Goal: Task Accomplishment & Management: Manage account settings

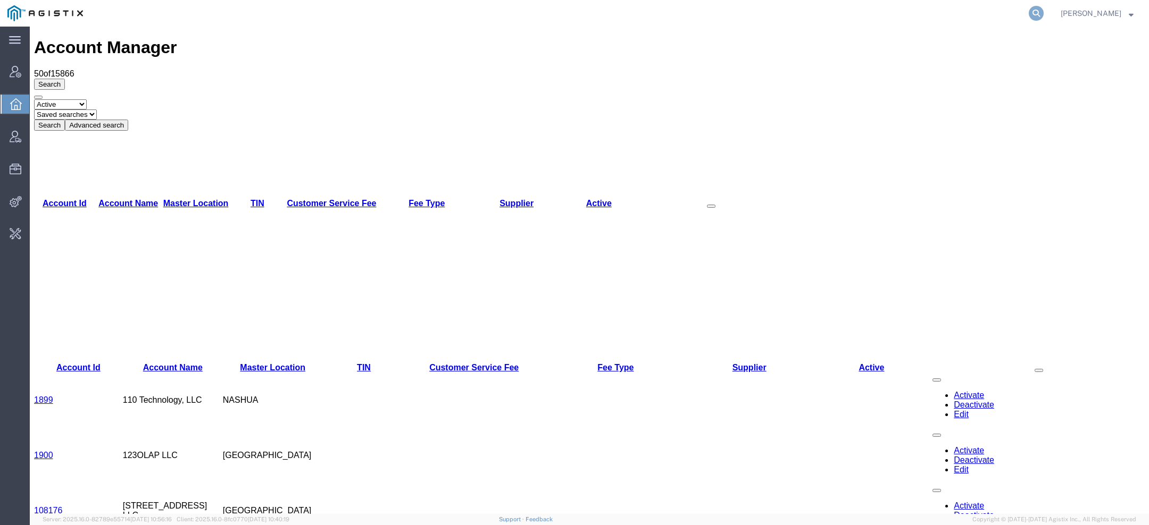
click at [1037, 12] on icon at bounding box center [1035, 13] width 15 height 15
paste input "56255803"
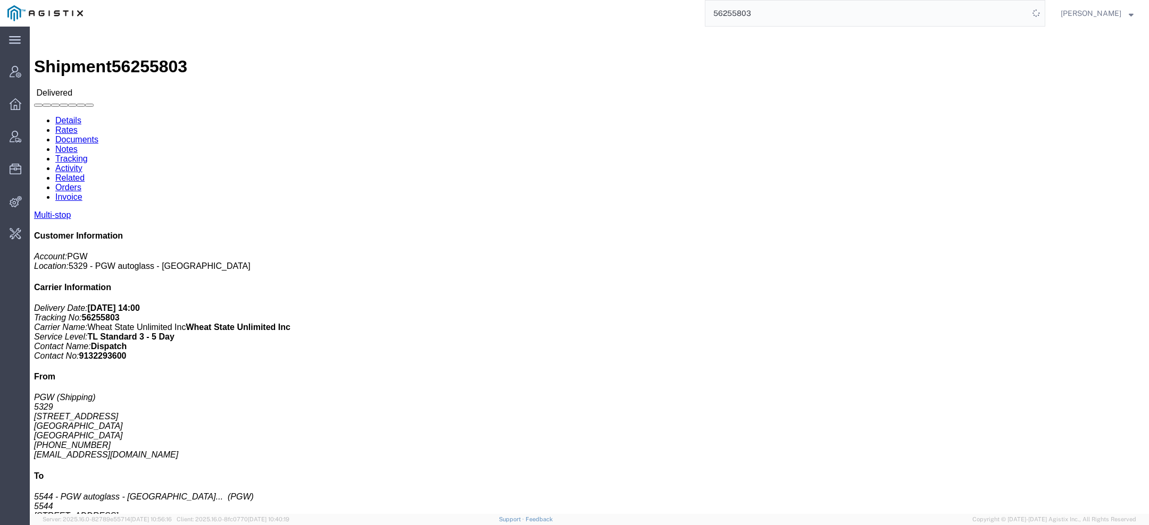
click link "Tracking"
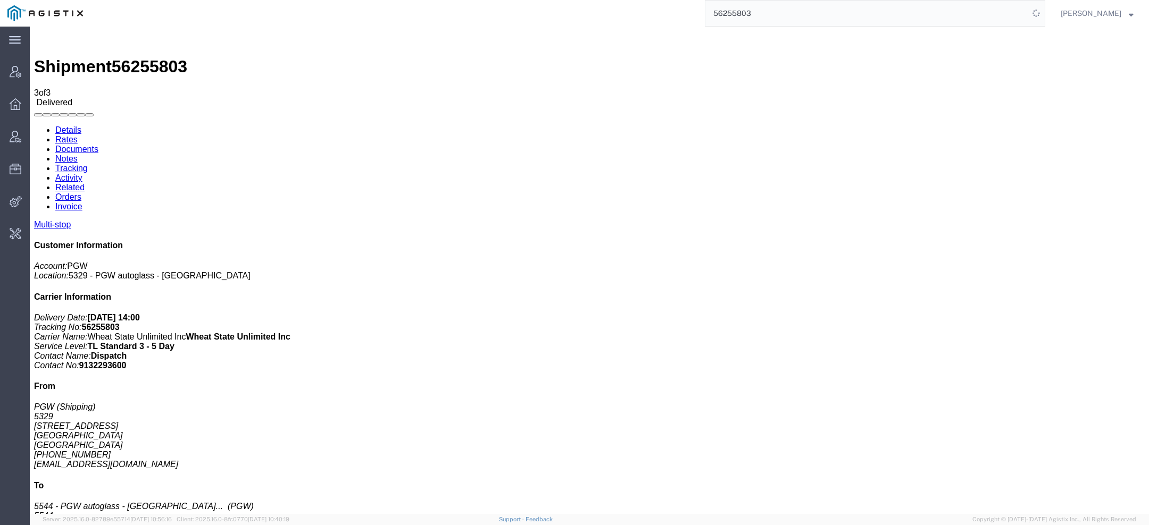
click at [71, 125] on link "Details" at bounding box center [68, 129] width 26 height 9
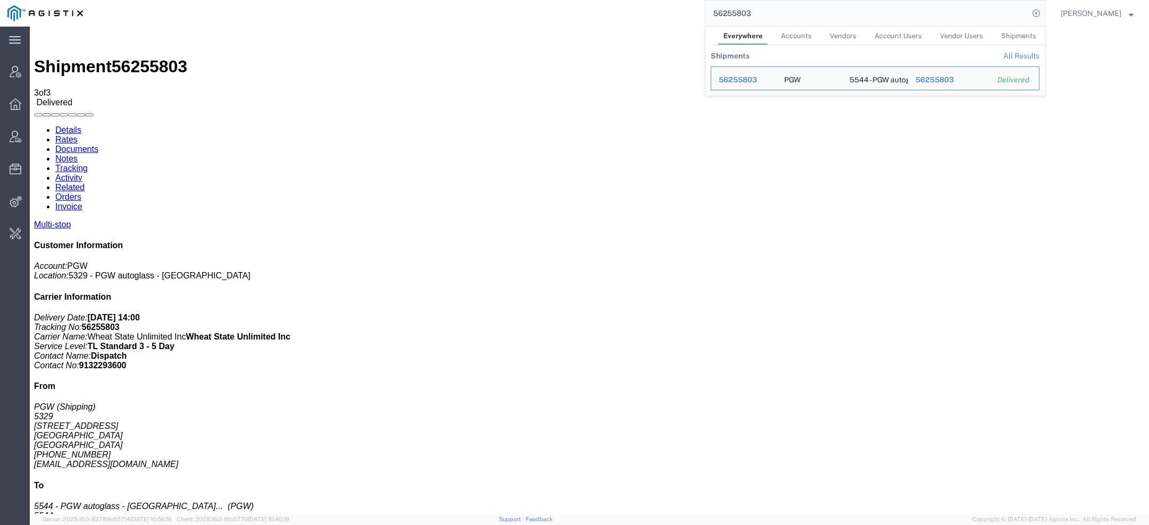
drag, startPoint x: 245, startPoint y: 337, endPoint x: 301, endPoint y: 334, distance: 55.9
click div "2028 NW 25th Ave, Pompano Beach, FL, 33069, US"
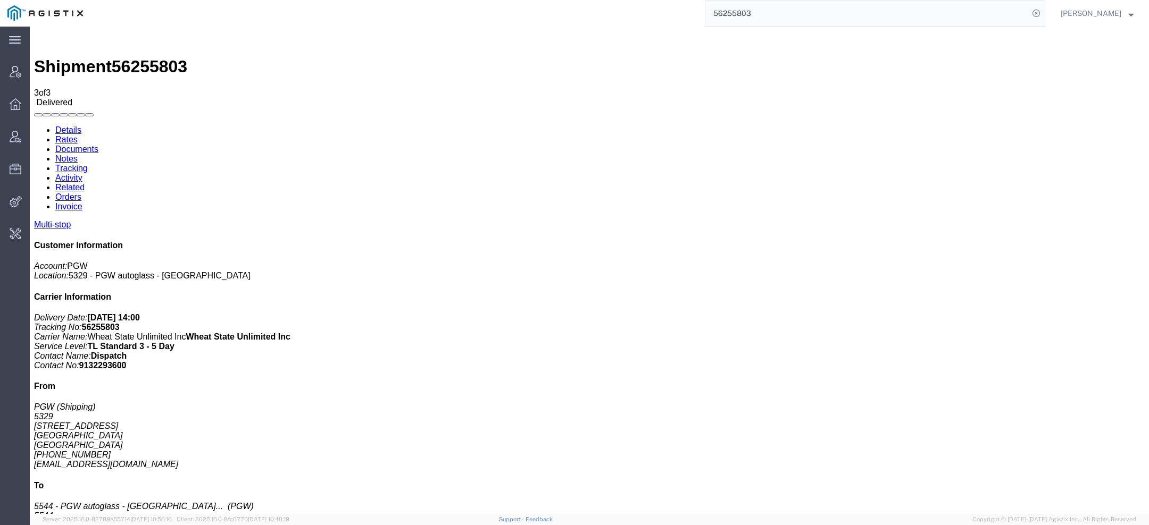
copy div "Pompano Beach"
click link "Activity"
click at [88, 164] on link "Tracking" at bounding box center [71, 168] width 32 height 9
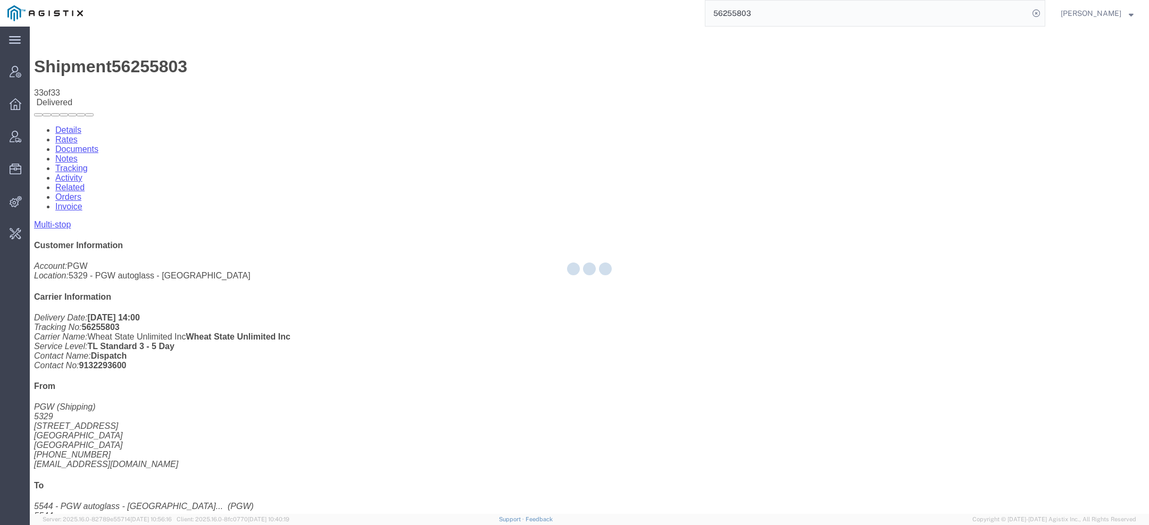
click at [218, 60] on div at bounding box center [589, 271] width 1119 height 488
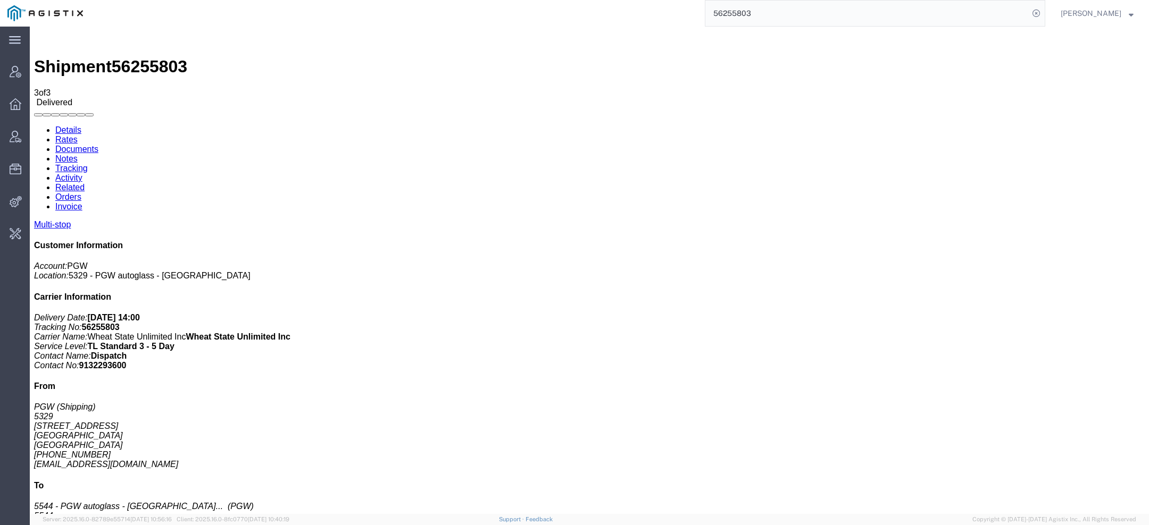
drag, startPoint x: 128, startPoint y: 177, endPoint x: 182, endPoint y: 176, distance: 53.7
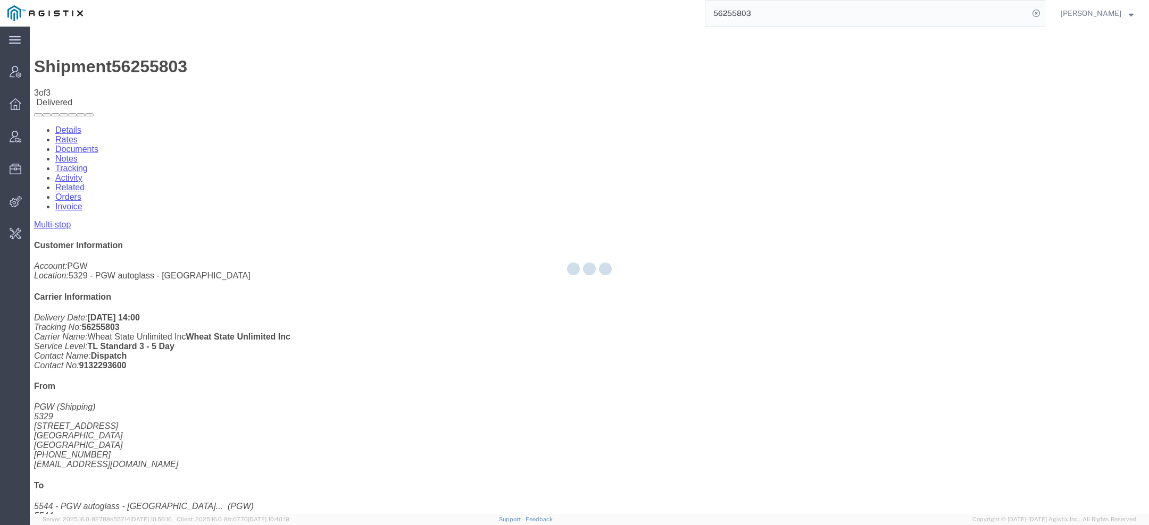
copy td "Awaiting Pick-Up"
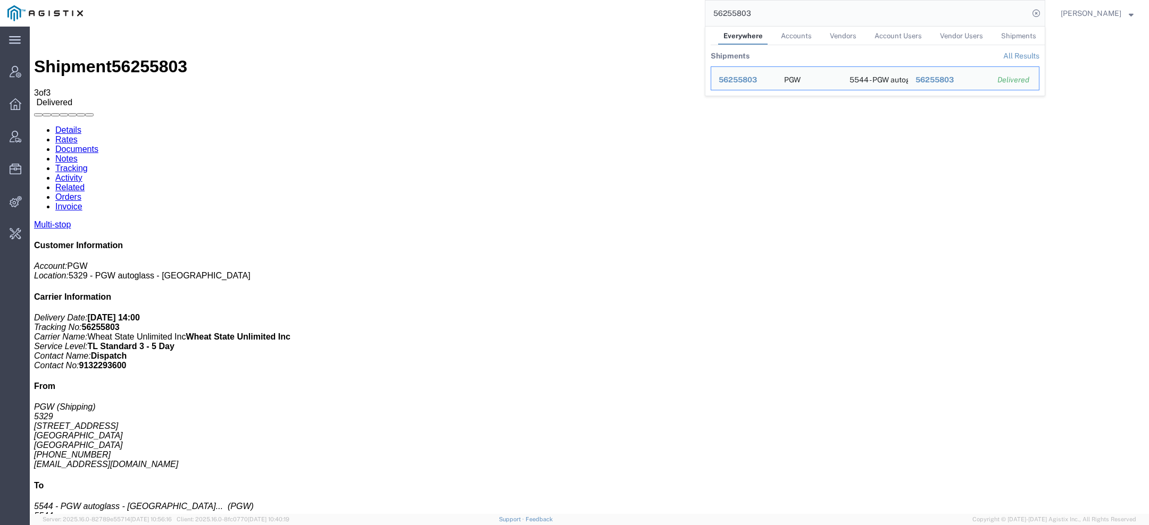
drag, startPoint x: 793, startPoint y: 20, endPoint x: 626, endPoint y: -10, distance: 170.0
click at [626, 0] on html "main_menu Created with Sketch. Collapse Menu Account Manager Overview Vendor Ma…" at bounding box center [574, 262] width 1149 height 525
paste input "STP201033775"
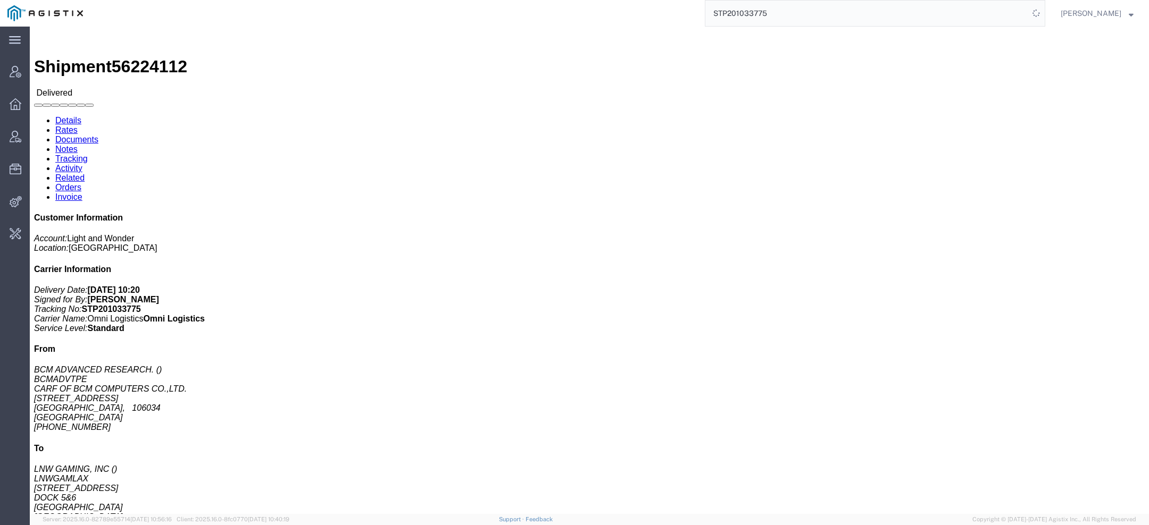
click span "56224112"
copy span "56224112"
click b "STP201033775"
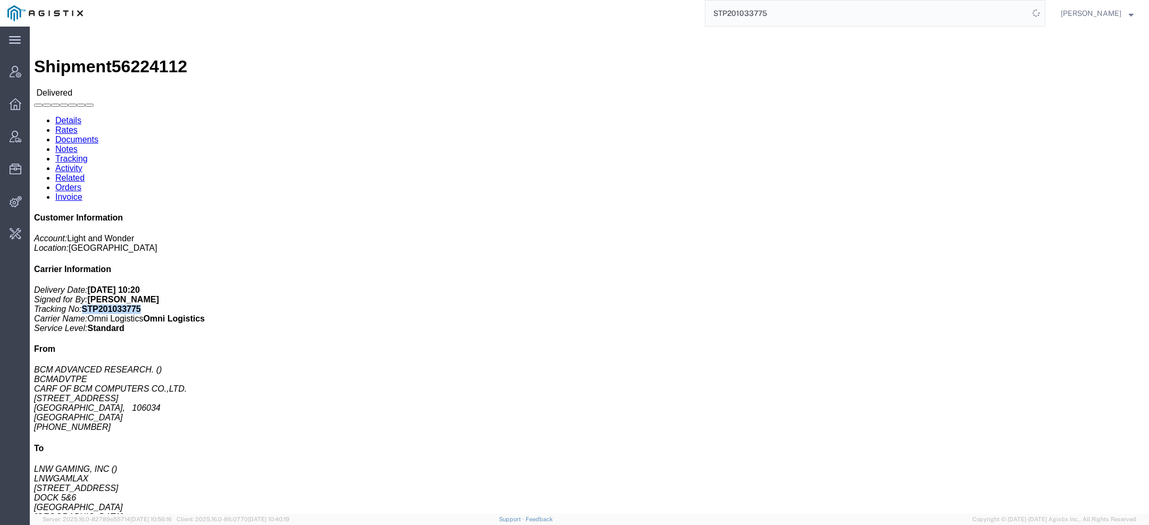
copy b "STP201033775"
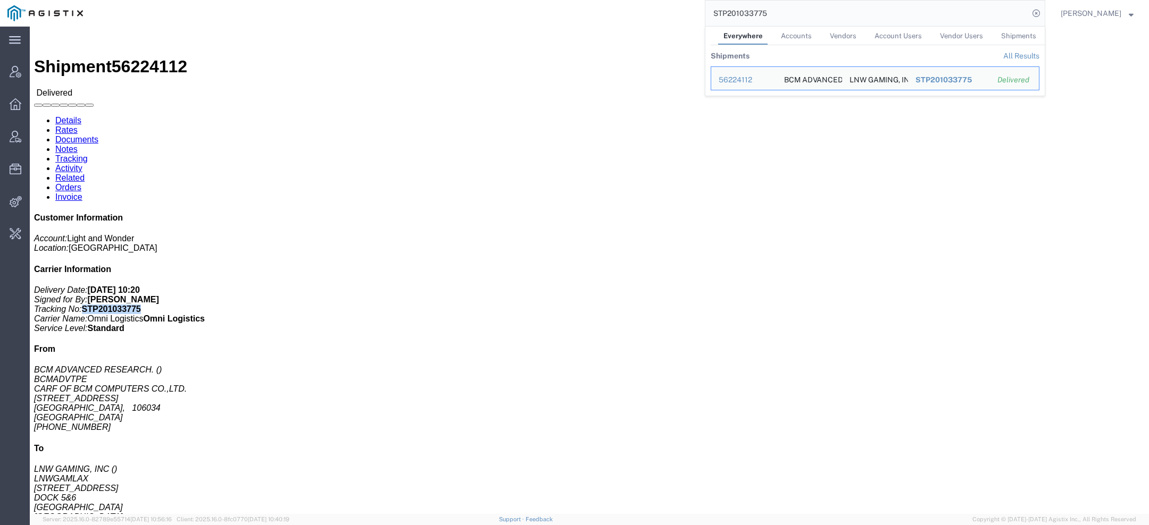
click link "Tracking"
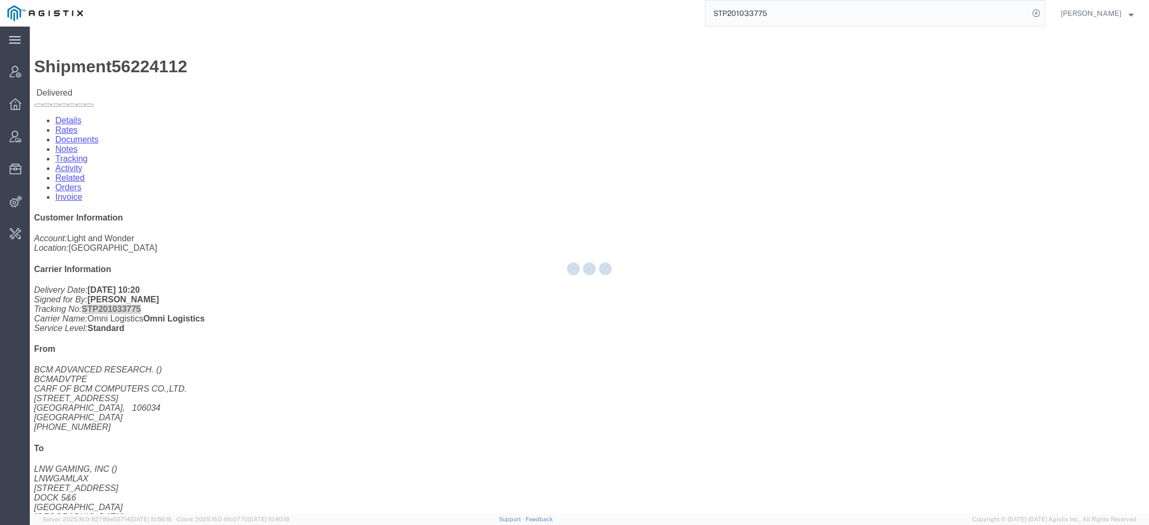
click at [227, 72] on div at bounding box center [589, 271] width 1119 height 488
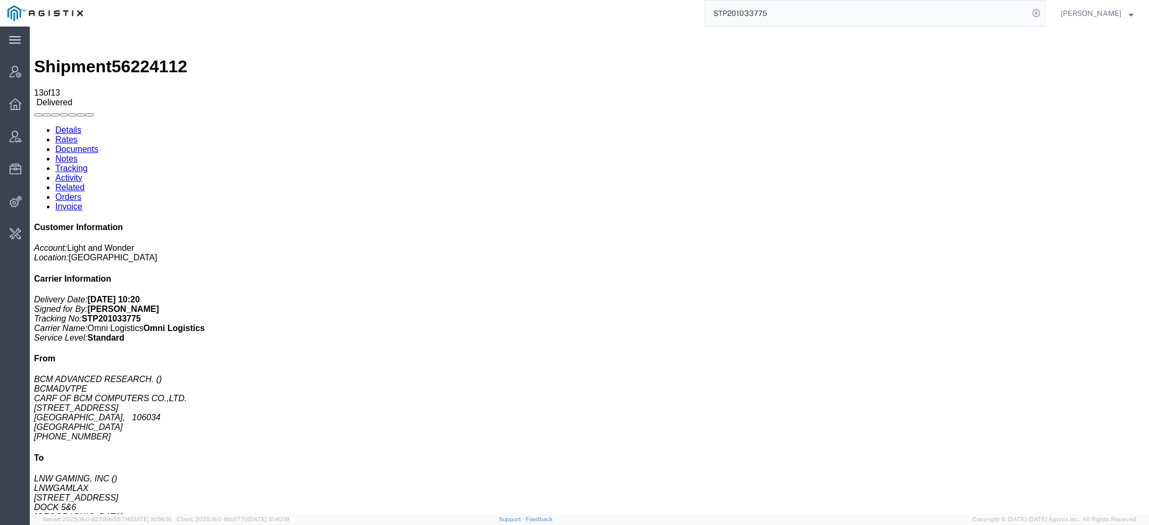
click at [74, 125] on link "Details" at bounding box center [68, 129] width 26 height 9
drag, startPoint x: 10, startPoint y: 132, endPoint x: 191, endPoint y: 144, distance: 182.2
click div "Ship From BCM ADVANCED RESEARCH. BCMADVTPE CARF OF BCM COMPUTERS CO.,LTD. 8F, N…"
click address "BCM ADVANCED RESEARCH. BCMADVTPE CARF OF BCM COMPUTERS CO.,LTD. 8F, NO.3, WO LU…"
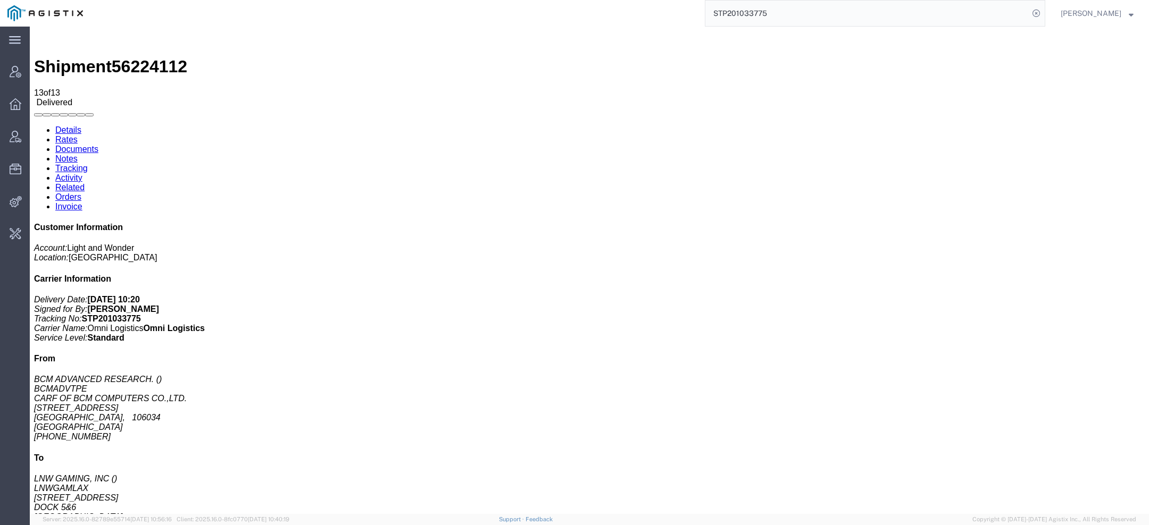
drag, startPoint x: 773, startPoint y: 15, endPoint x: 550, endPoint y: -30, distance: 228.0
click at [550, 0] on html "main_menu Created with Sketch. Collapse Menu Account Manager Overview Vendor Ma…" at bounding box center [574, 262] width 1149 height 525
paste input "yneos"
type input "Syneos"
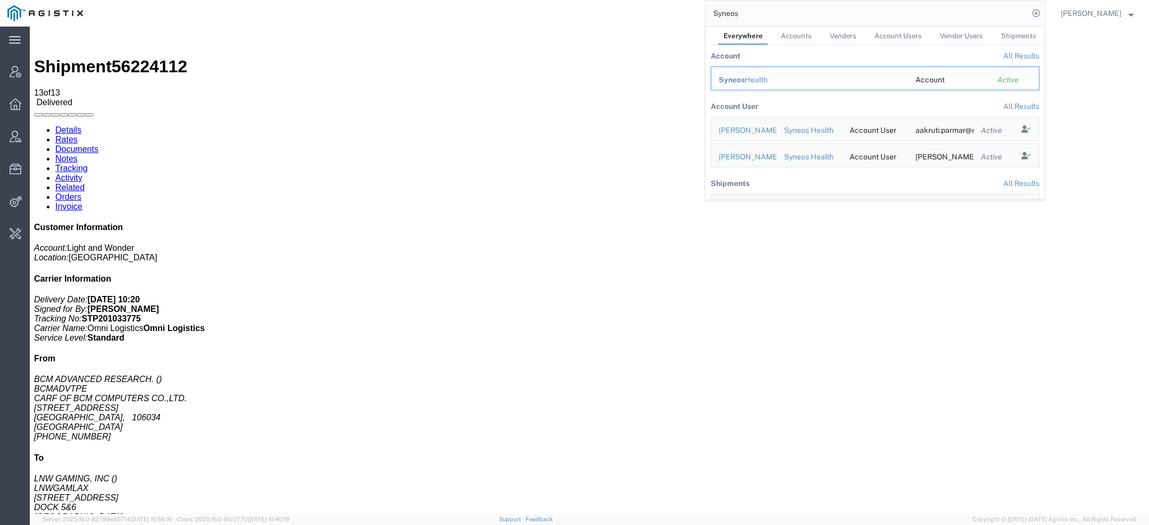
click at [753, 80] on div "Syneos Health" at bounding box center [809, 79] width 182 height 11
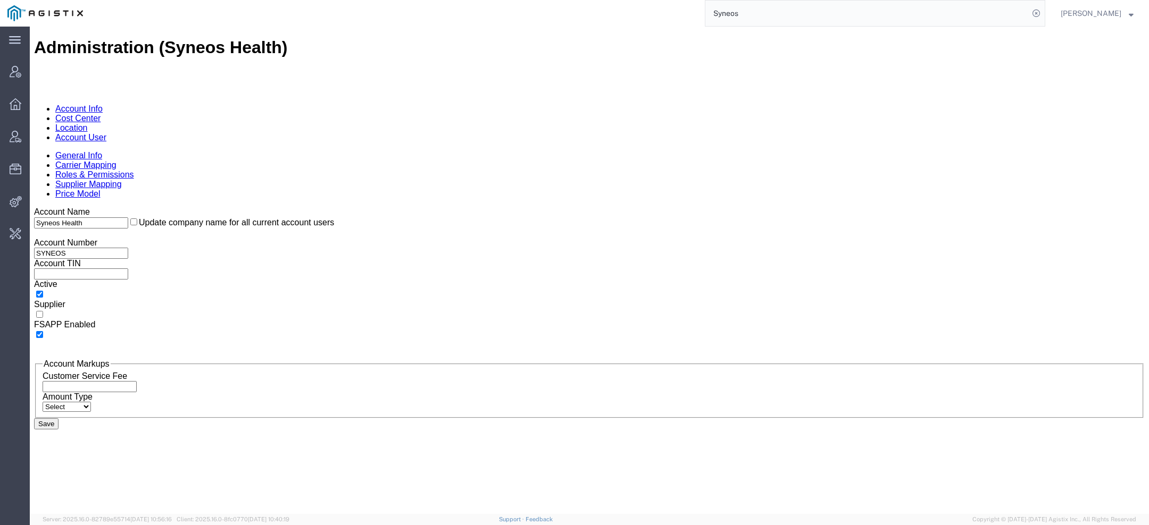
click at [106, 133] on link "Account User" at bounding box center [80, 137] width 51 height 9
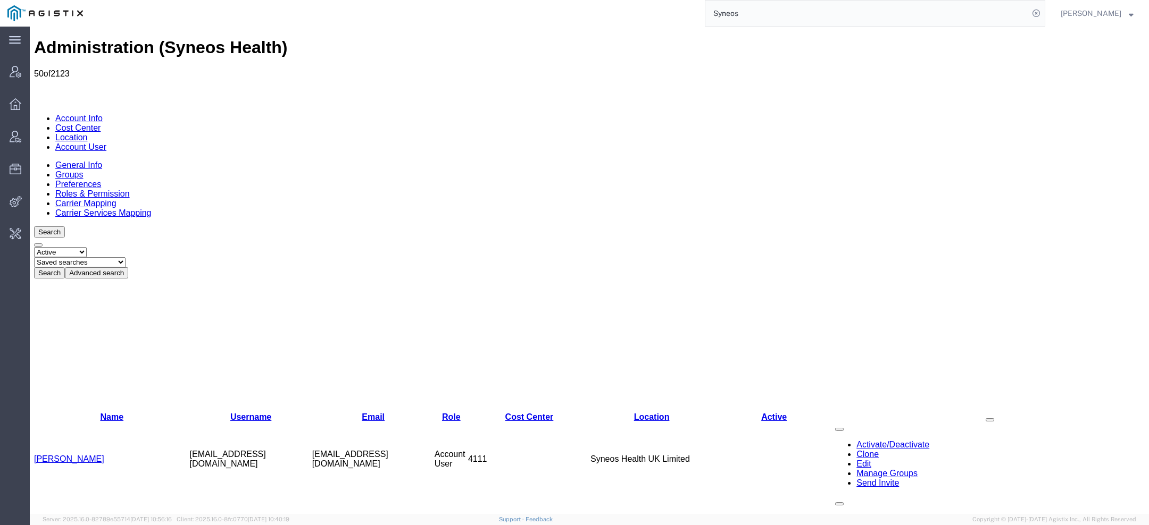
click at [128, 267] on button "Advanced search" at bounding box center [96, 272] width 63 height 11
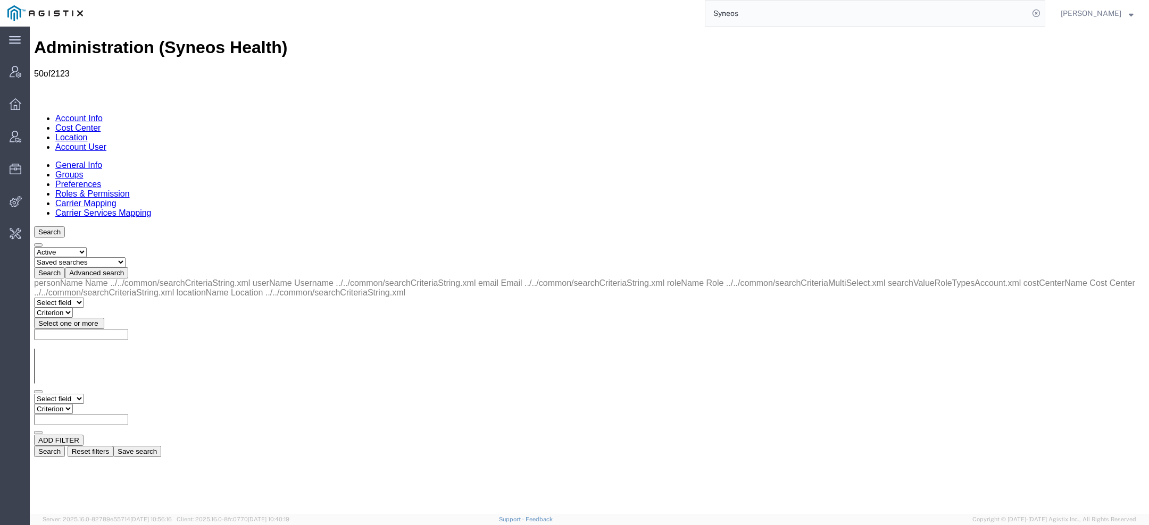
click at [84, 394] on select "Select field Cost Center Email Location Name Role Username" at bounding box center [59, 399] width 50 height 10
select select "personName"
click at [98, 404] on select "Criterion contains does not contain is is blank is not blank starts with" at bounding box center [66, 409] width 64 height 10
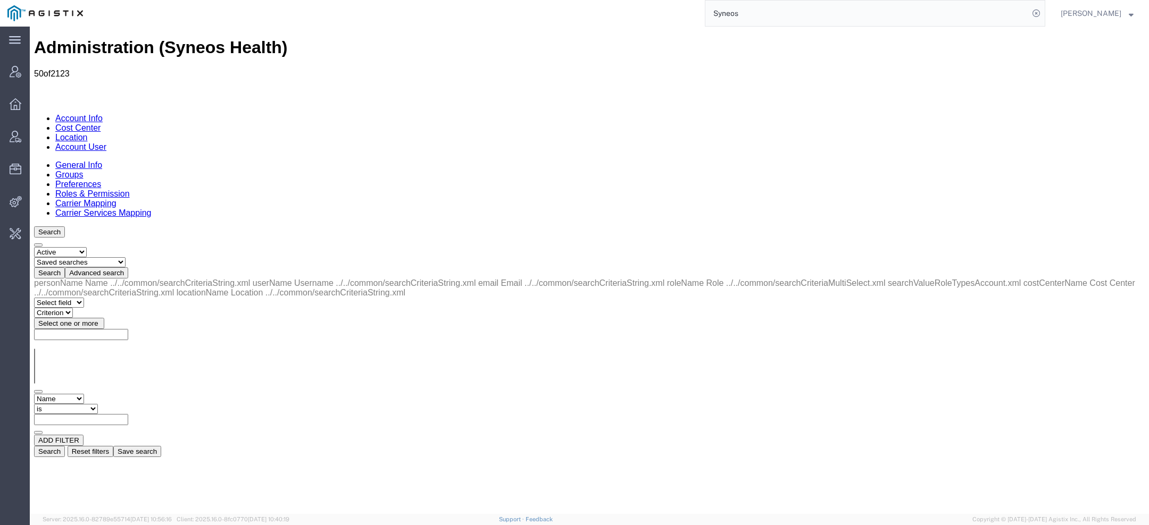
select select "contains"
paste input "Carolyn"
type input "Carolyn"
click at [65, 446] on button "Search" at bounding box center [49, 451] width 31 height 11
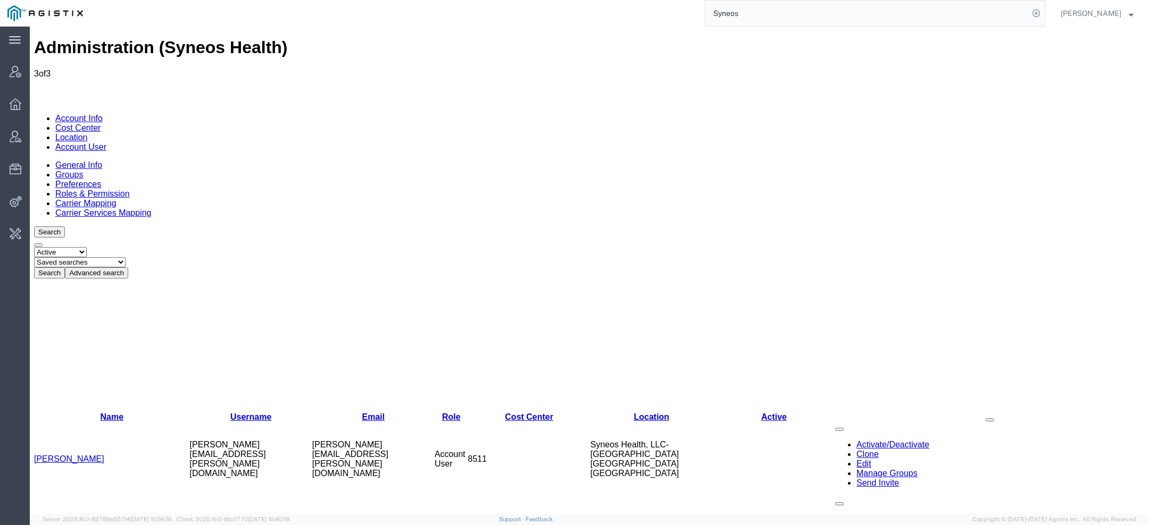
click at [86, 455] on link "Carolyn Cogland" at bounding box center [69, 459] width 70 height 9
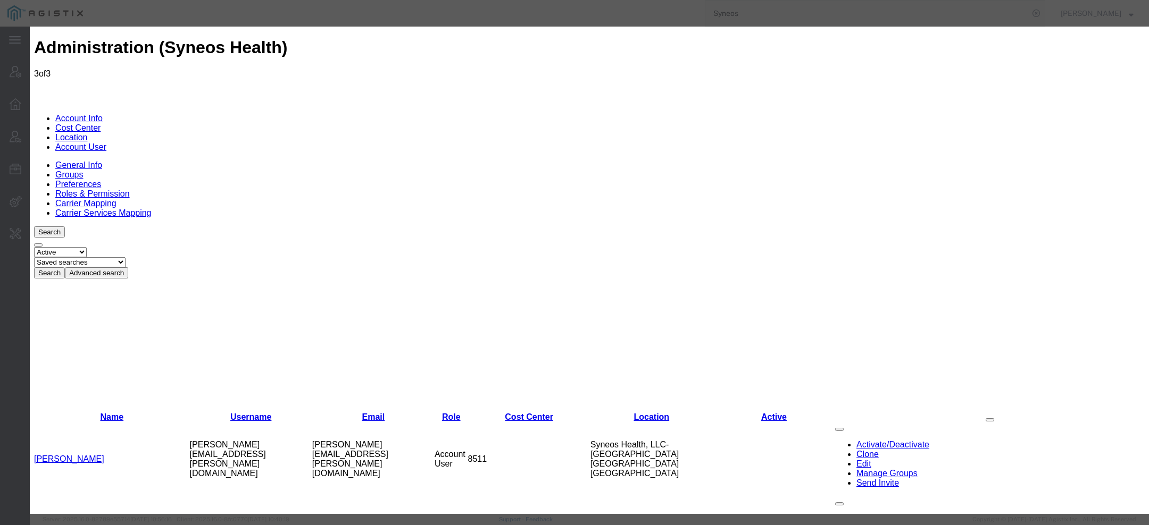
select select "DEPARTMENT"
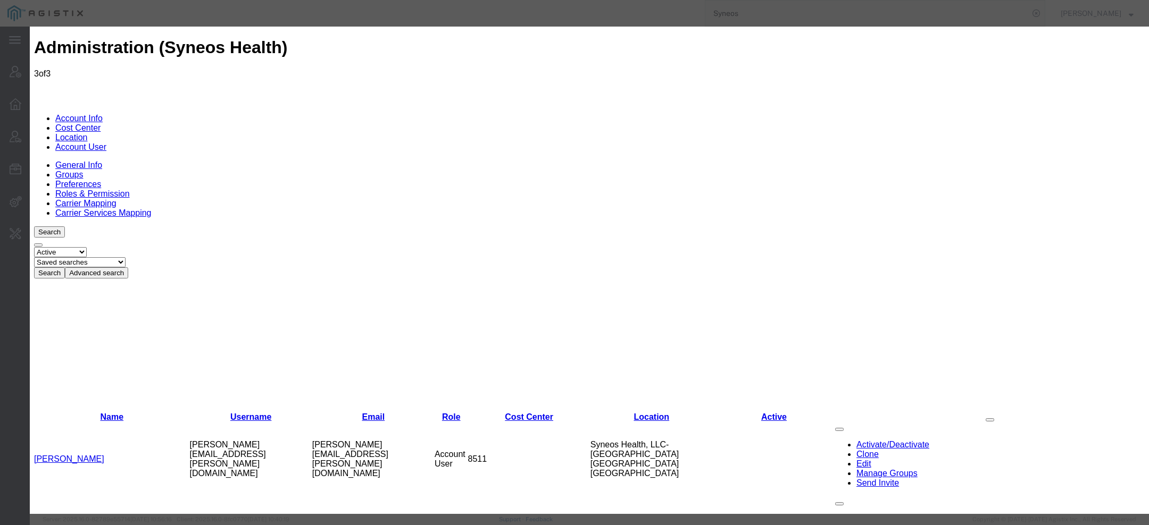
select select "DEPARTMENT"
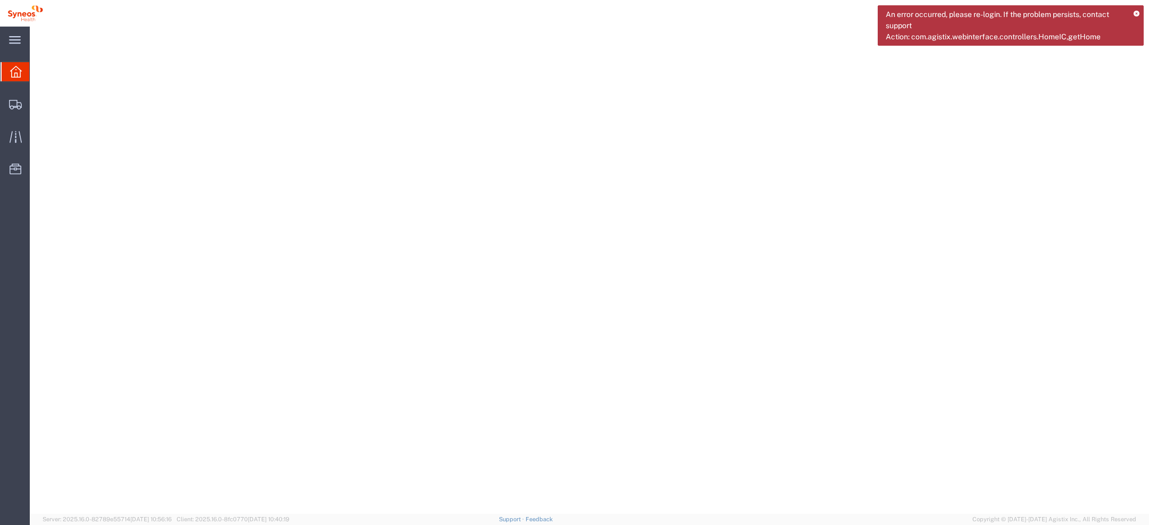
click at [1142, 15] on div "An error occurred, please re-login. If the problem persists, contact support Ac…" at bounding box center [1010, 25] width 266 height 40
click at [1141, 15] on div "An error occurred, please re-login. If the problem persists, contact support Ac…" at bounding box center [1010, 25] width 266 height 40
click at [1138, 15] on icon at bounding box center [1136, 14] width 6 height 6
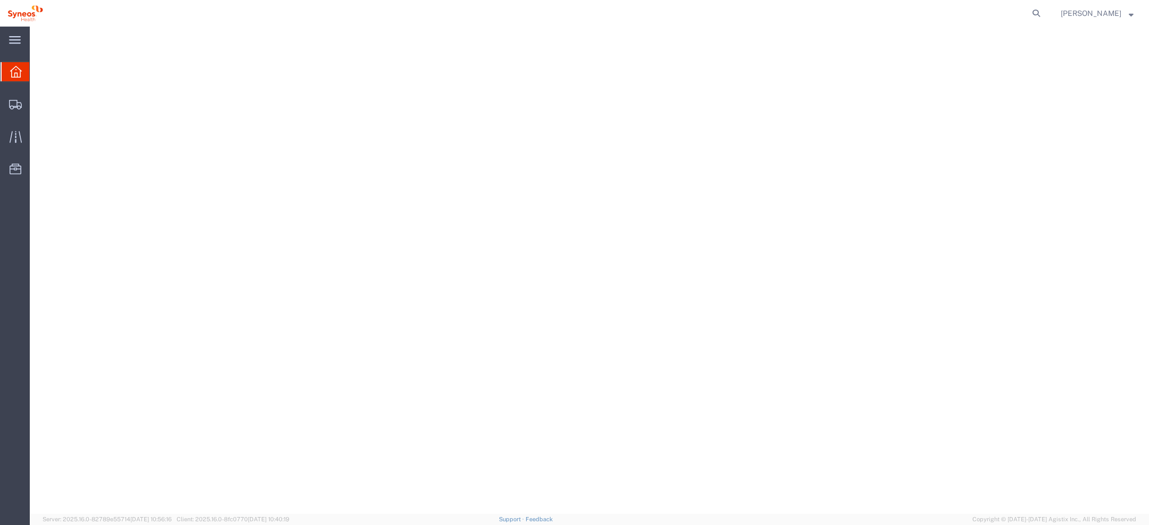
click at [1121, 11] on span "Carolyn Cogland" at bounding box center [1090, 13] width 61 height 12
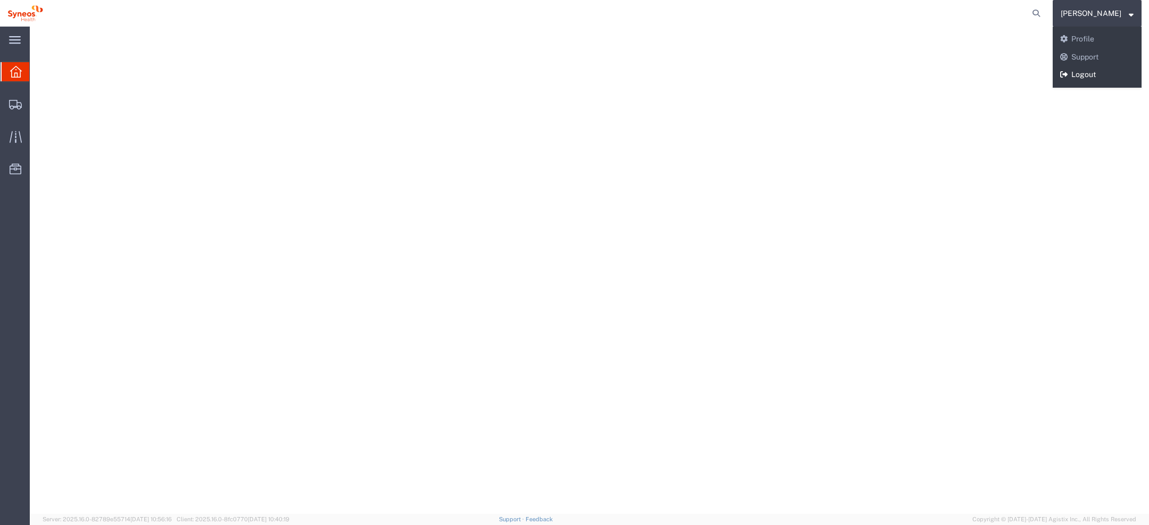
click at [1085, 78] on link "Logout" at bounding box center [1096, 75] width 89 height 18
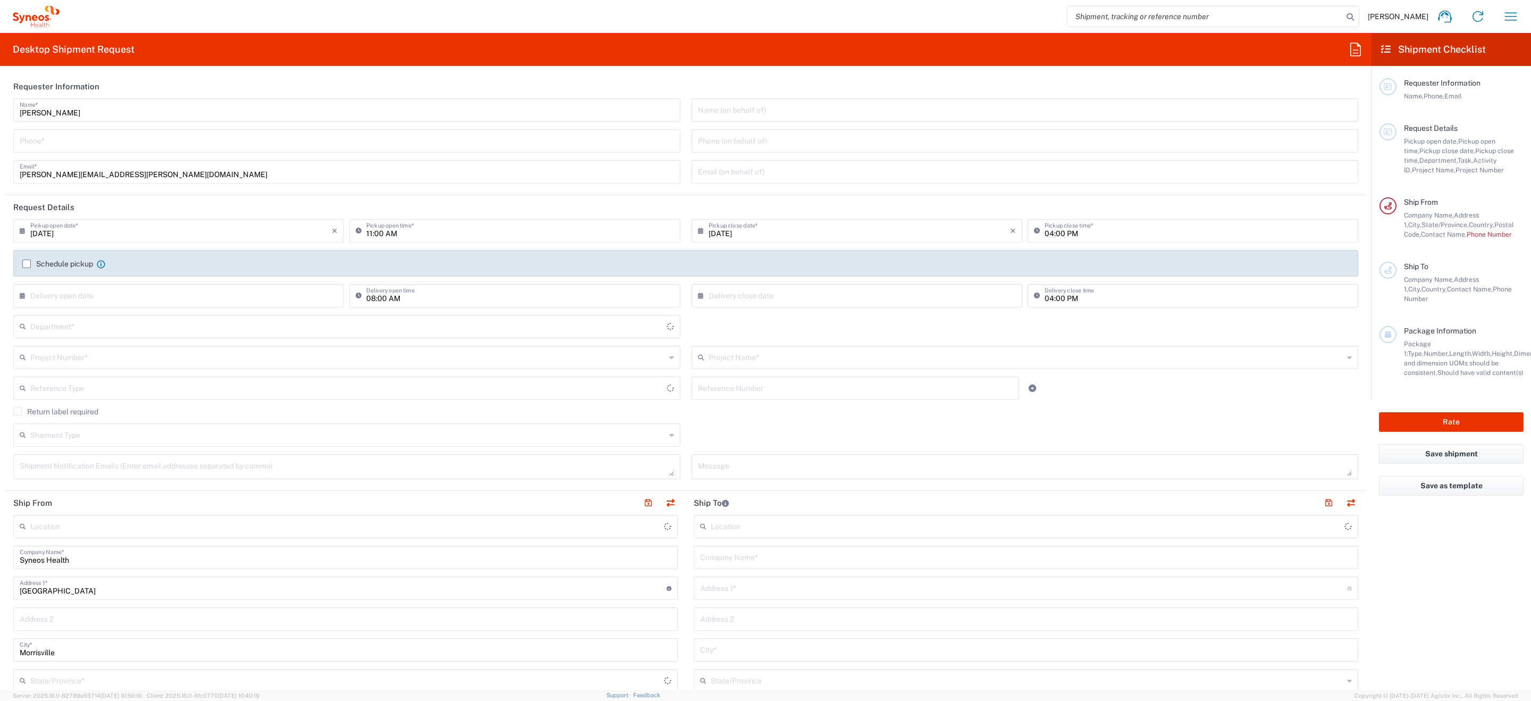
type input "8511"
type input "North Carolina"
type input "Syneos Health, LLC-Morrisville NC US"
type input "United States"
click at [1515, 19] on icon "button" at bounding box center [1511, 16] width 17 height 17
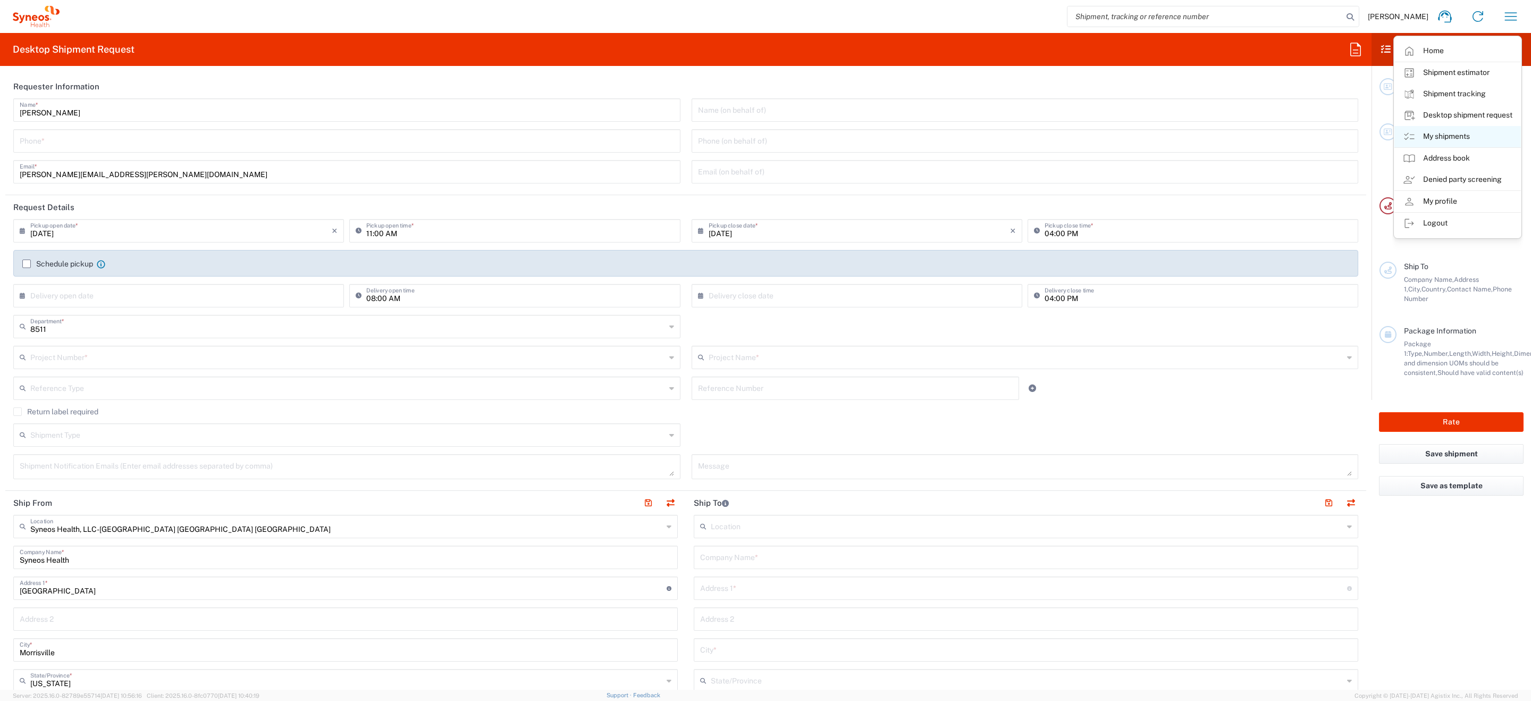
click at [1416, 138] on link "My shipments" at bounding box center [1458, 136] width 127 height 21
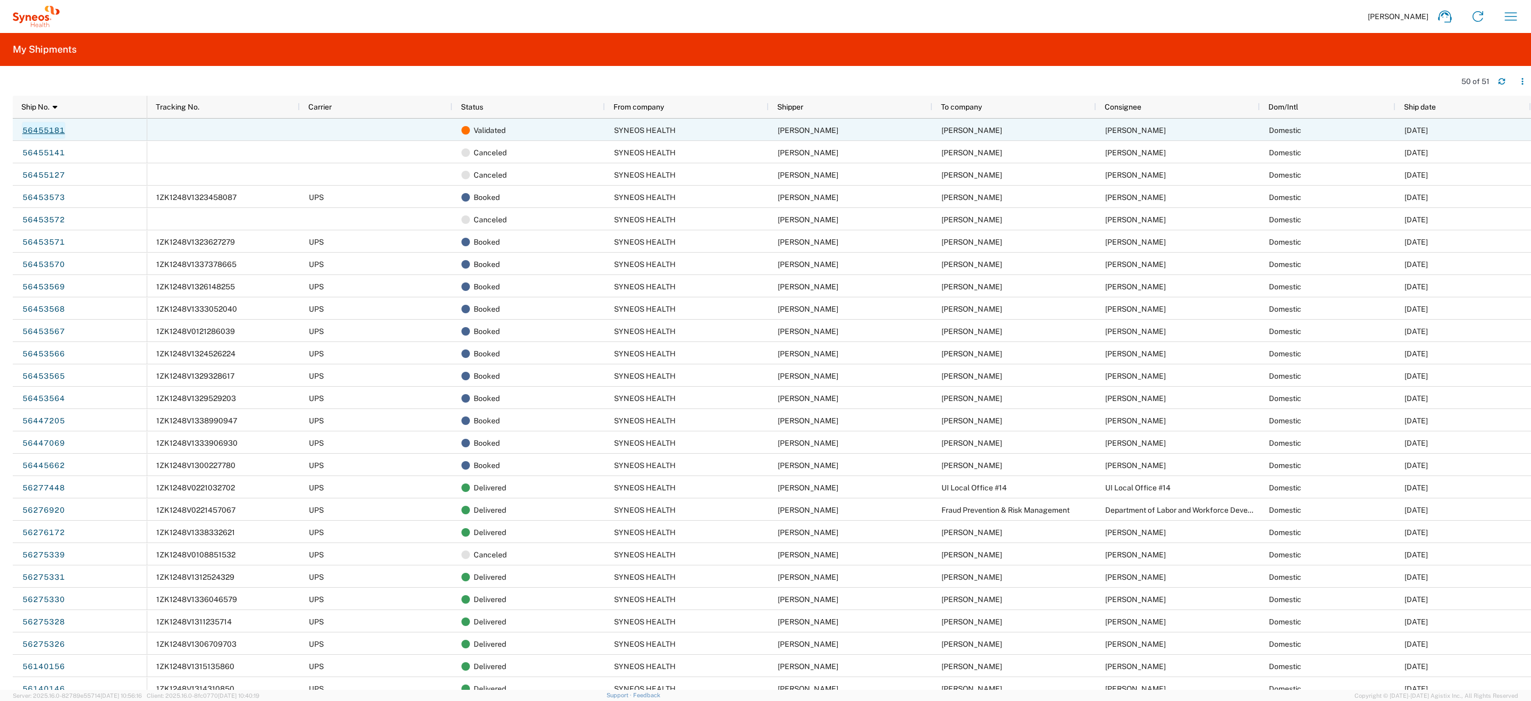
click at [42, 127] on link "56455181" at bounding box center [44, 130] width 44 height 17
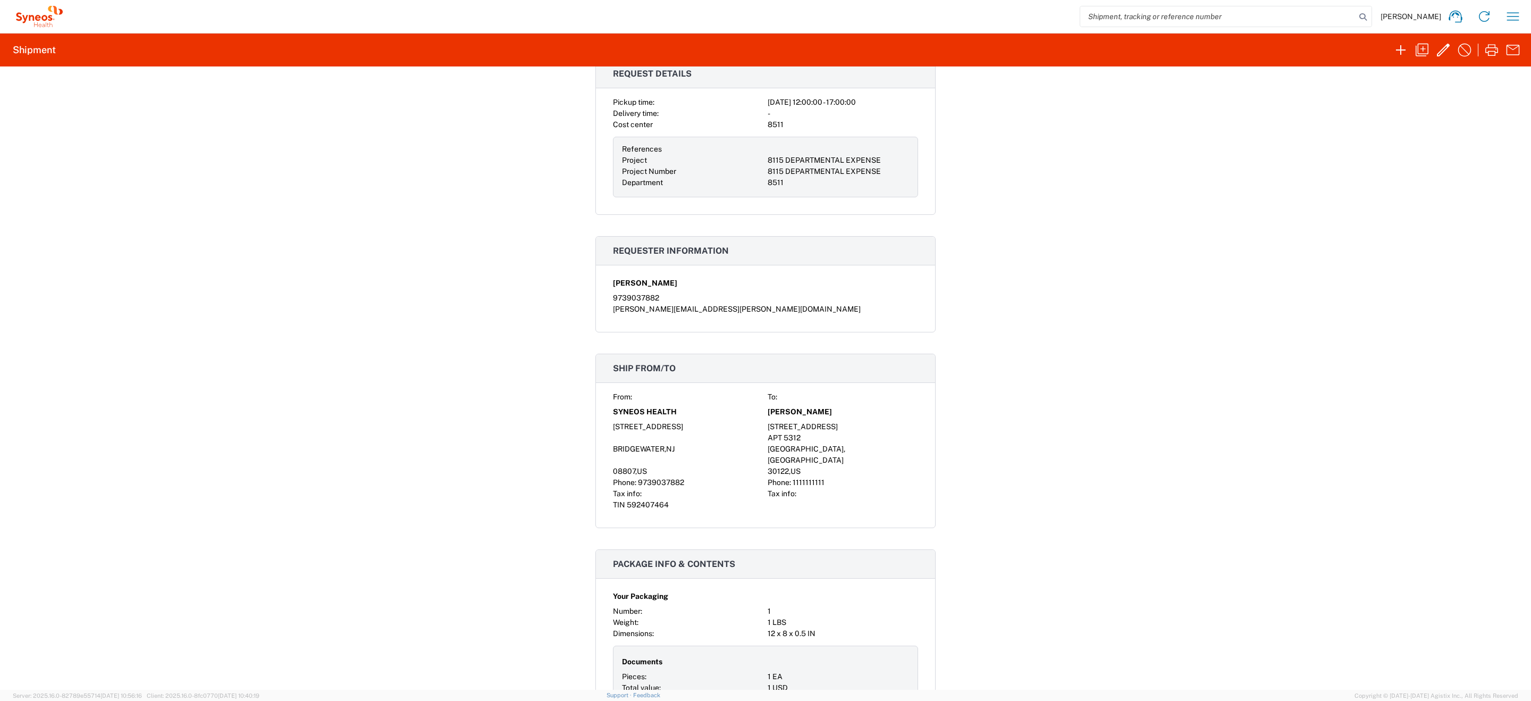
scroll to position [180, 0]
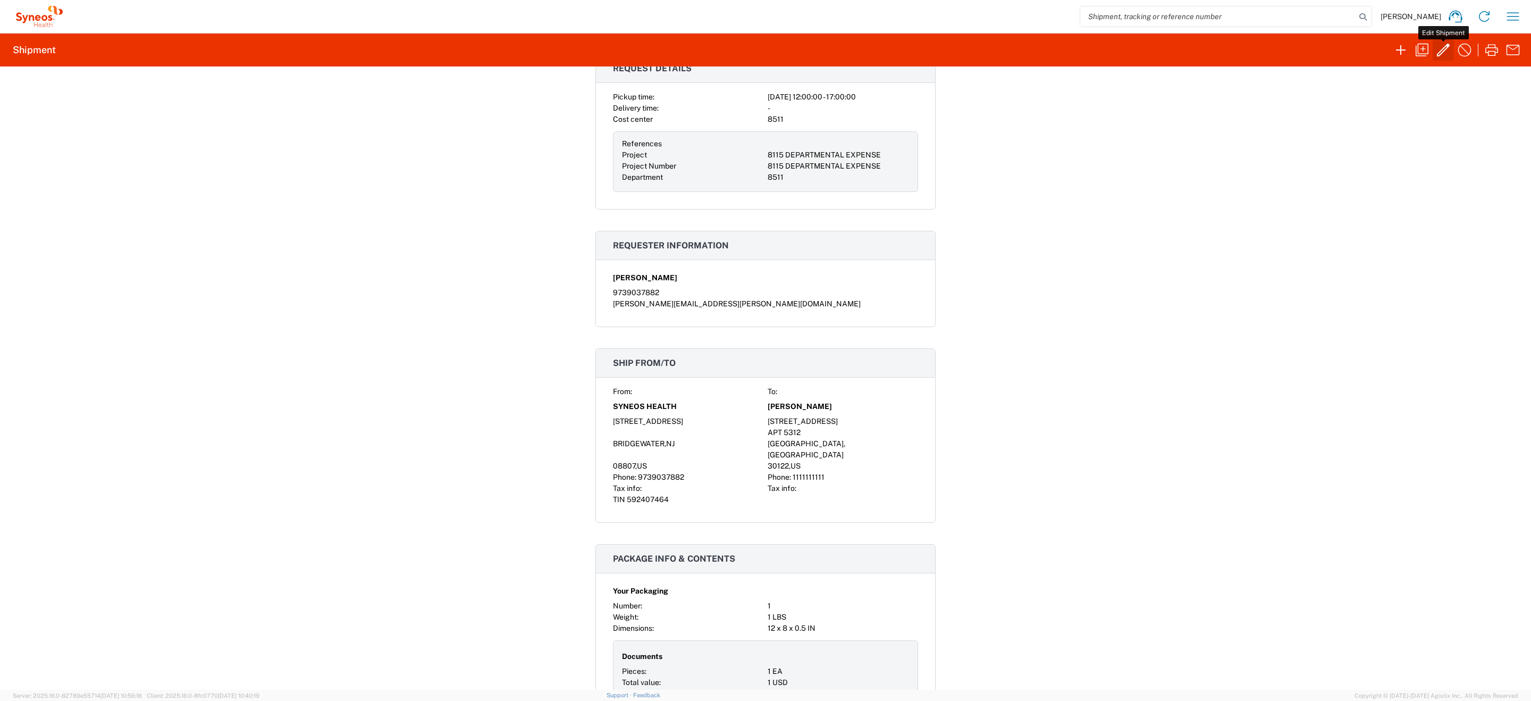
click at [1444, 54] on icon "button" at bounding box center [1443, 49] width 17 height 17
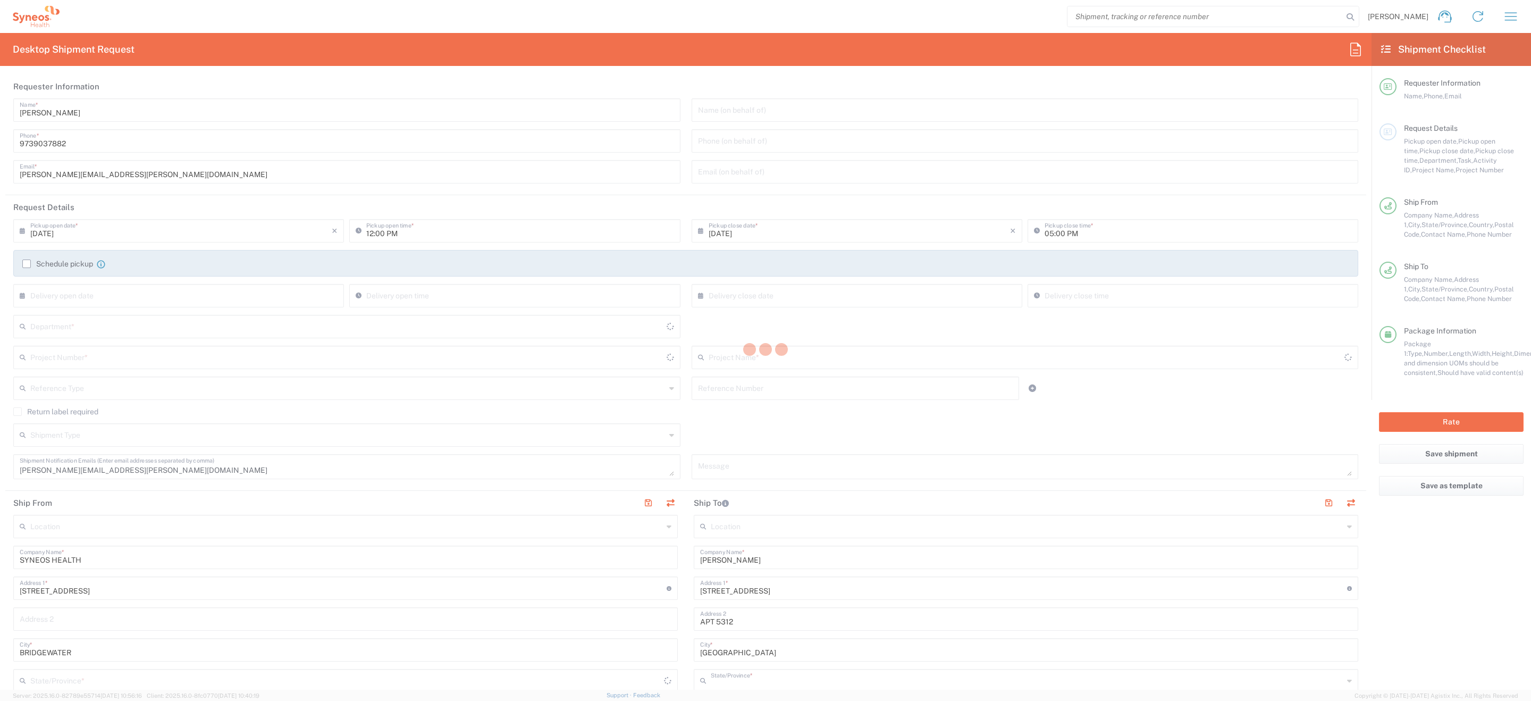
type input "[US_STATE]"
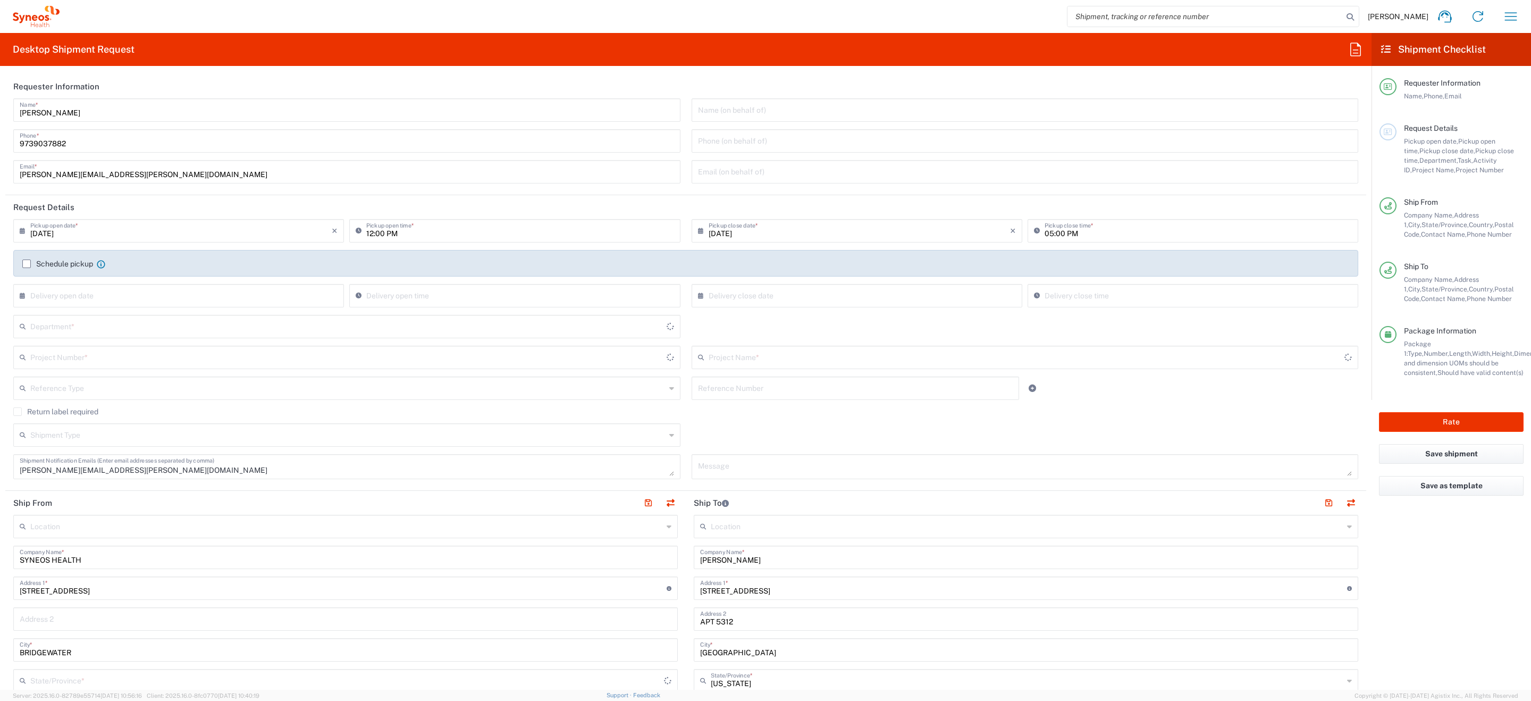
type input "[US_STATE]"
type input "Your Packaging"
type input "8511"
type input "8115 DEPARTMENTAL EXPENSE"
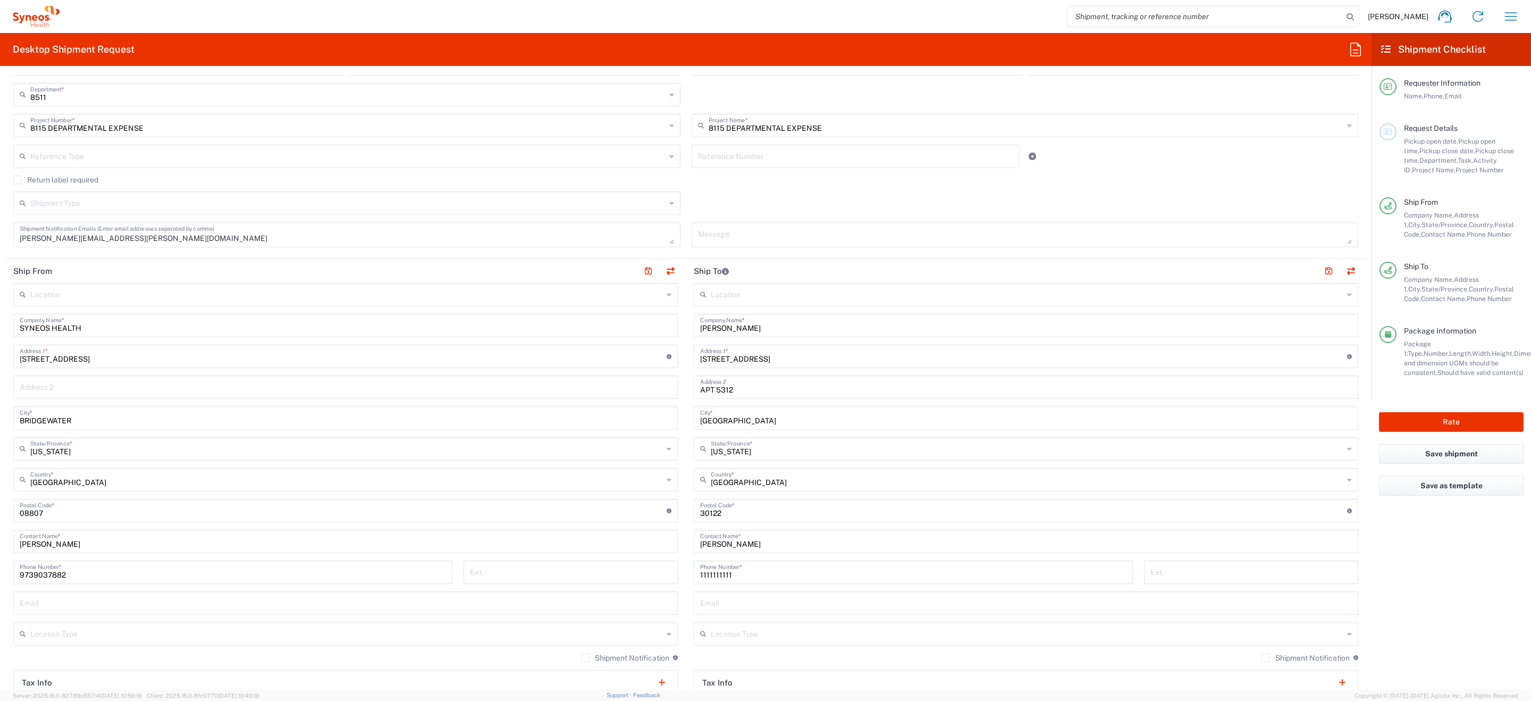
scroll to position [239, 0]
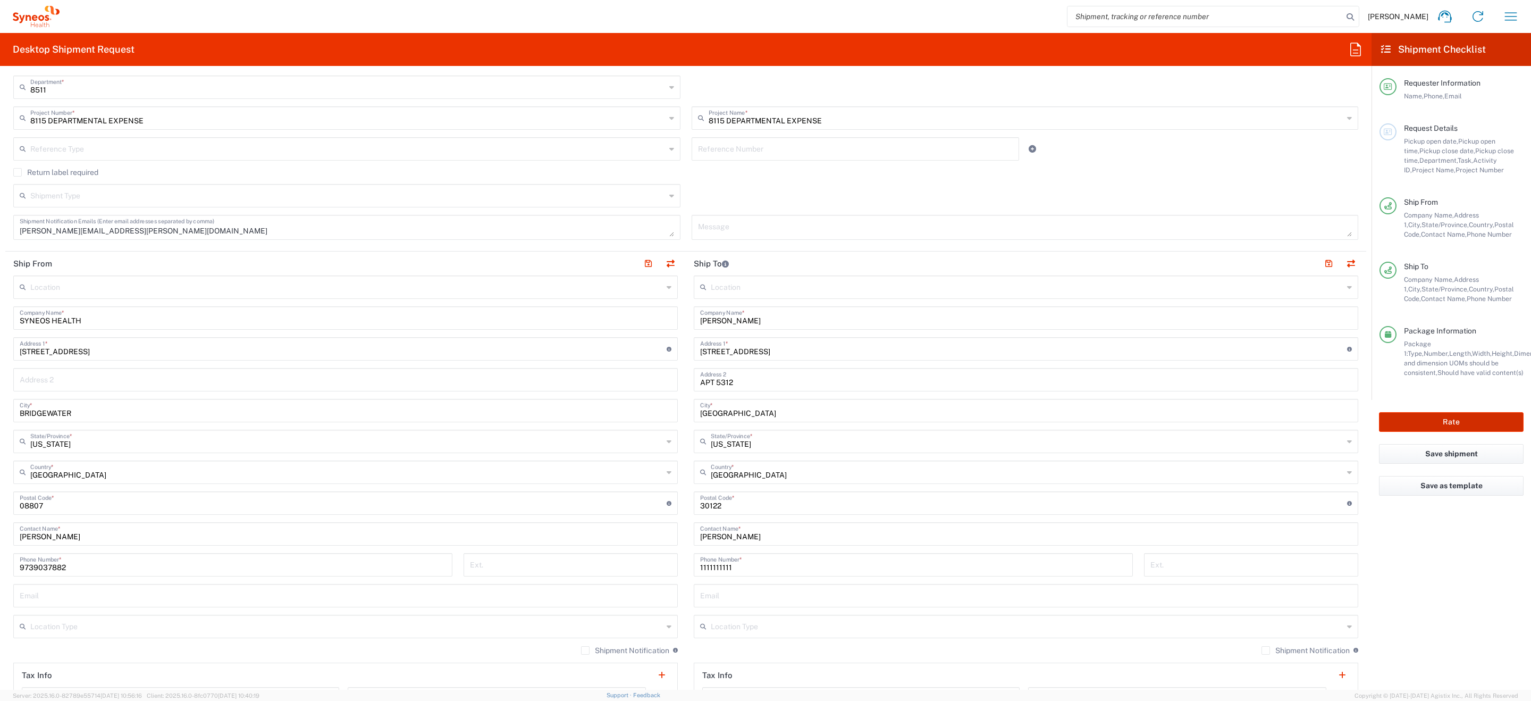
click at [1440, 424] on button "Rate" at bounding box center [1451, 422] width 145 height 20
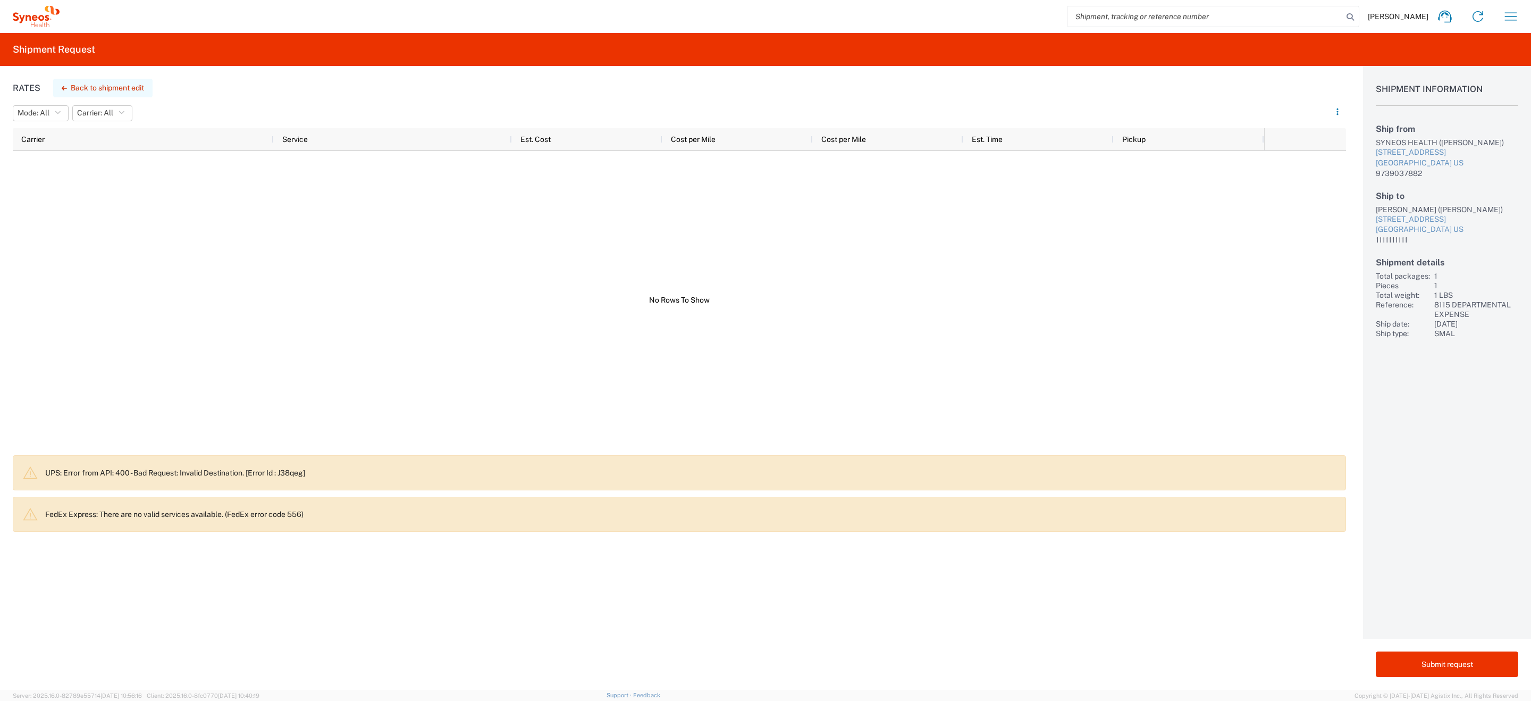
click at [127, 85] on button "Back to shipment edit" at bounding box center [102, 88] width 99 height 19
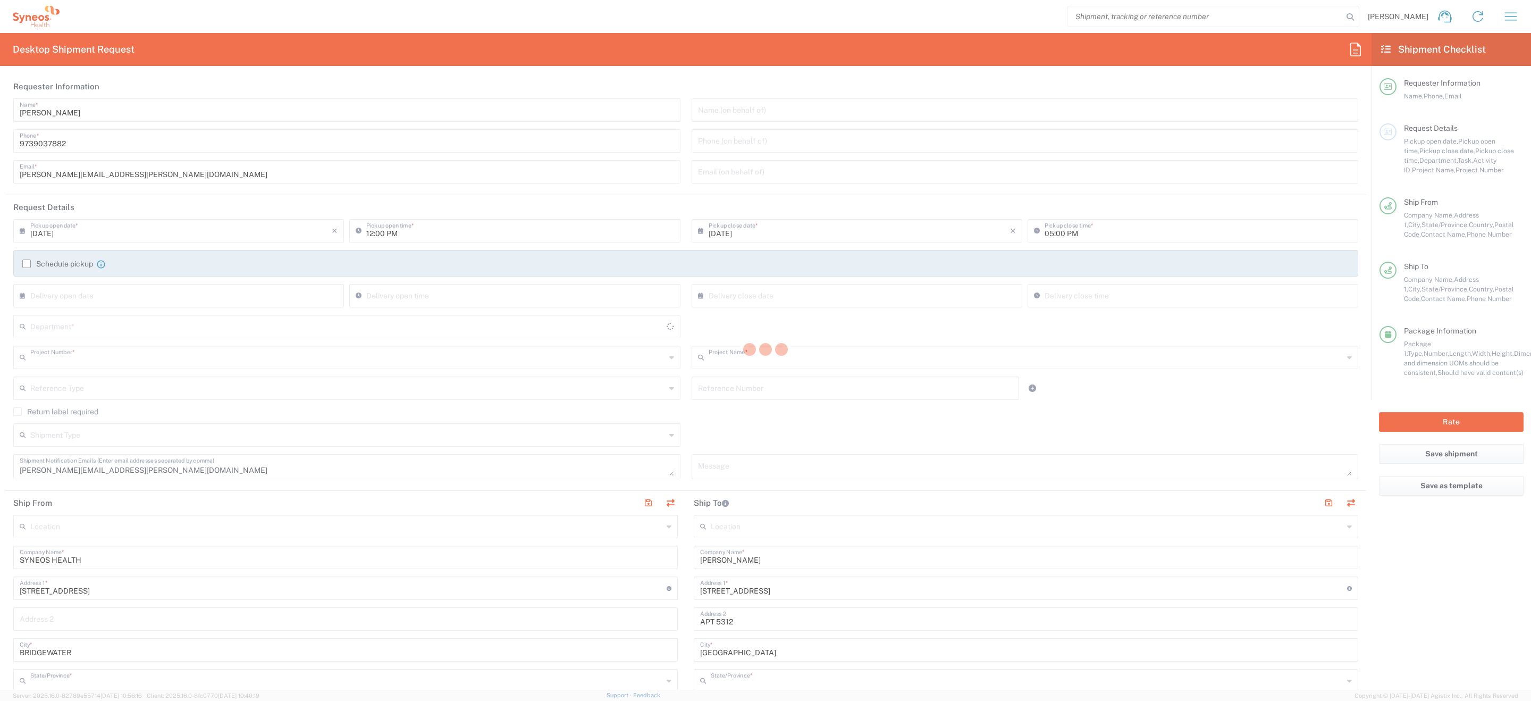
type input "8511"
type input "8115 DEPARTMENTAL EXPENSE"
type input "[US_STATE]"
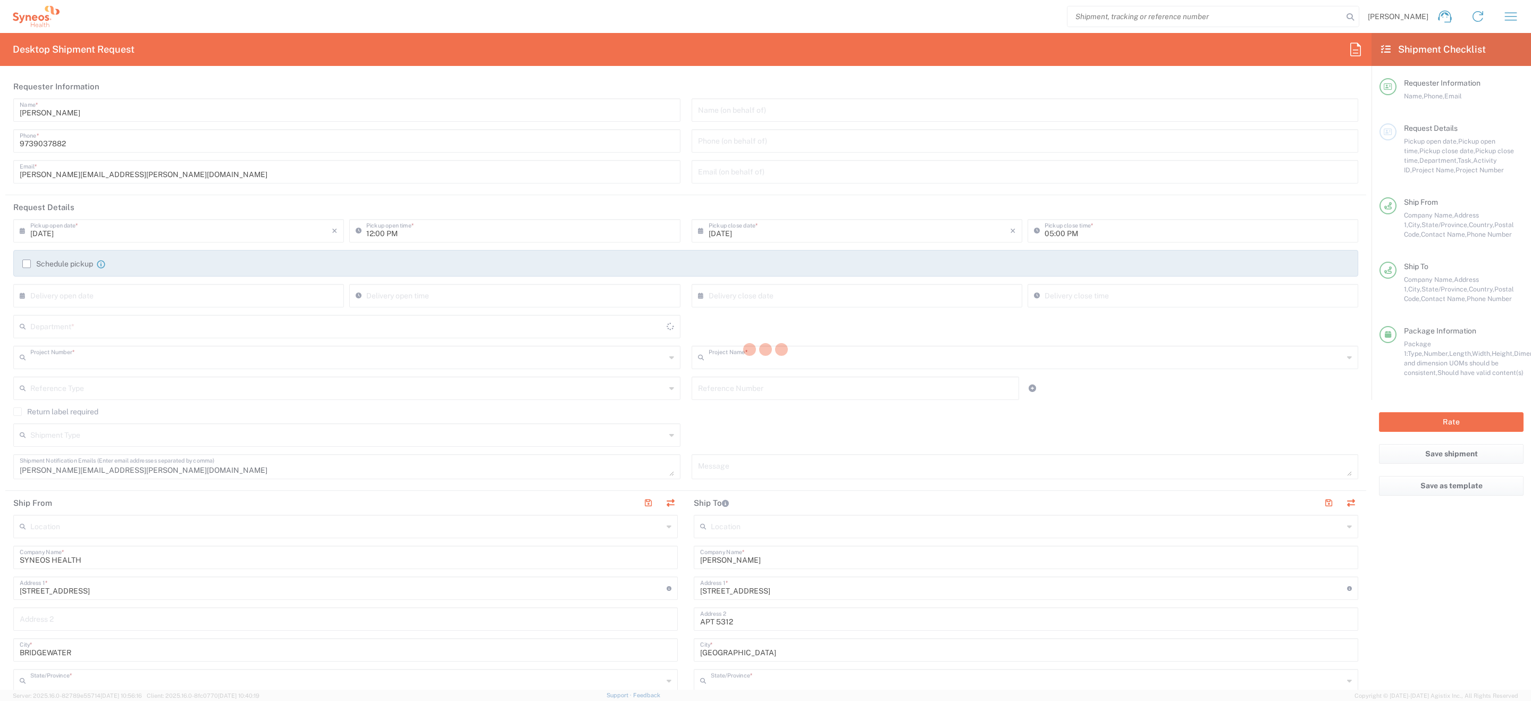
type input "Your Packaging"
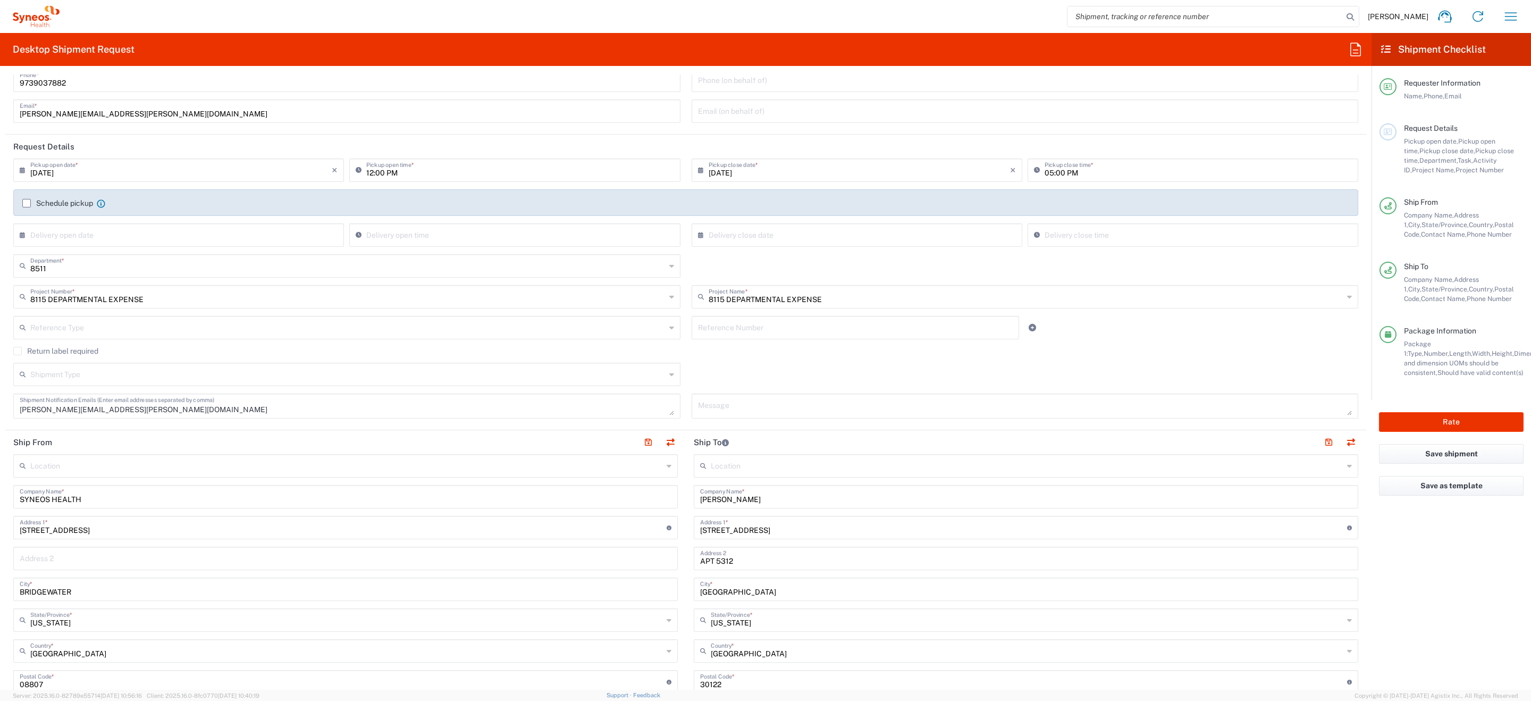
scroll to position [77, 0]
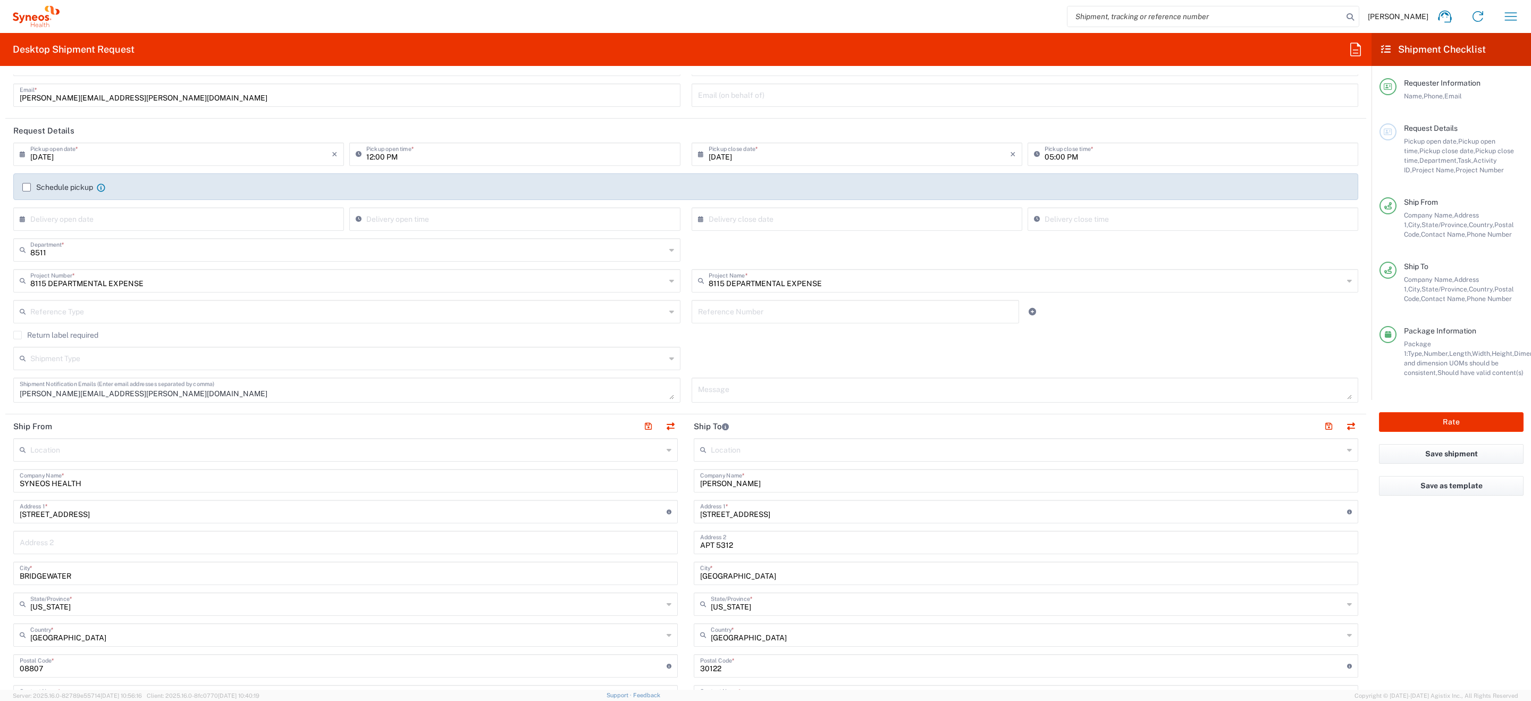
click at [45, 515] on input "200 Crossing Blvd." at bounding box center [343, 510] width 647 height 19
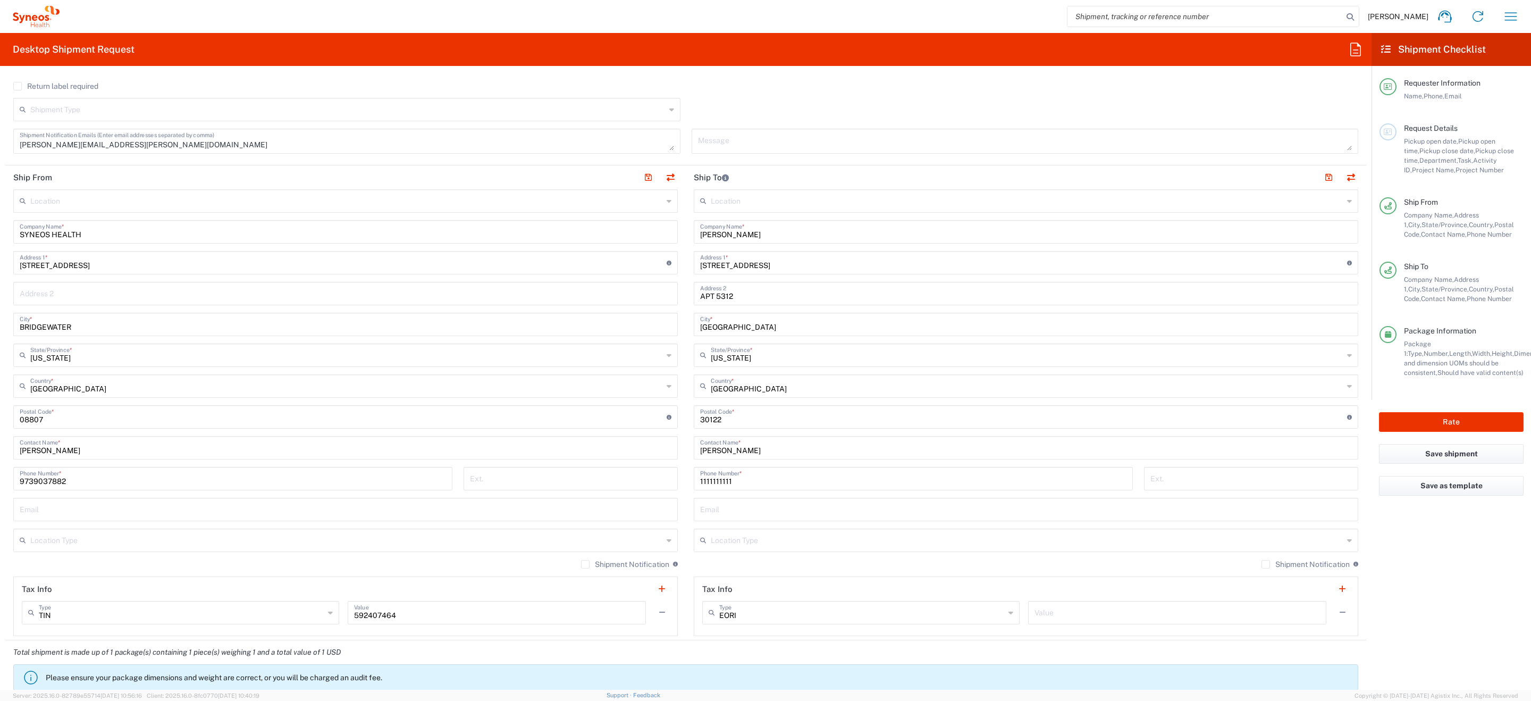
scroll to position [352, 0]
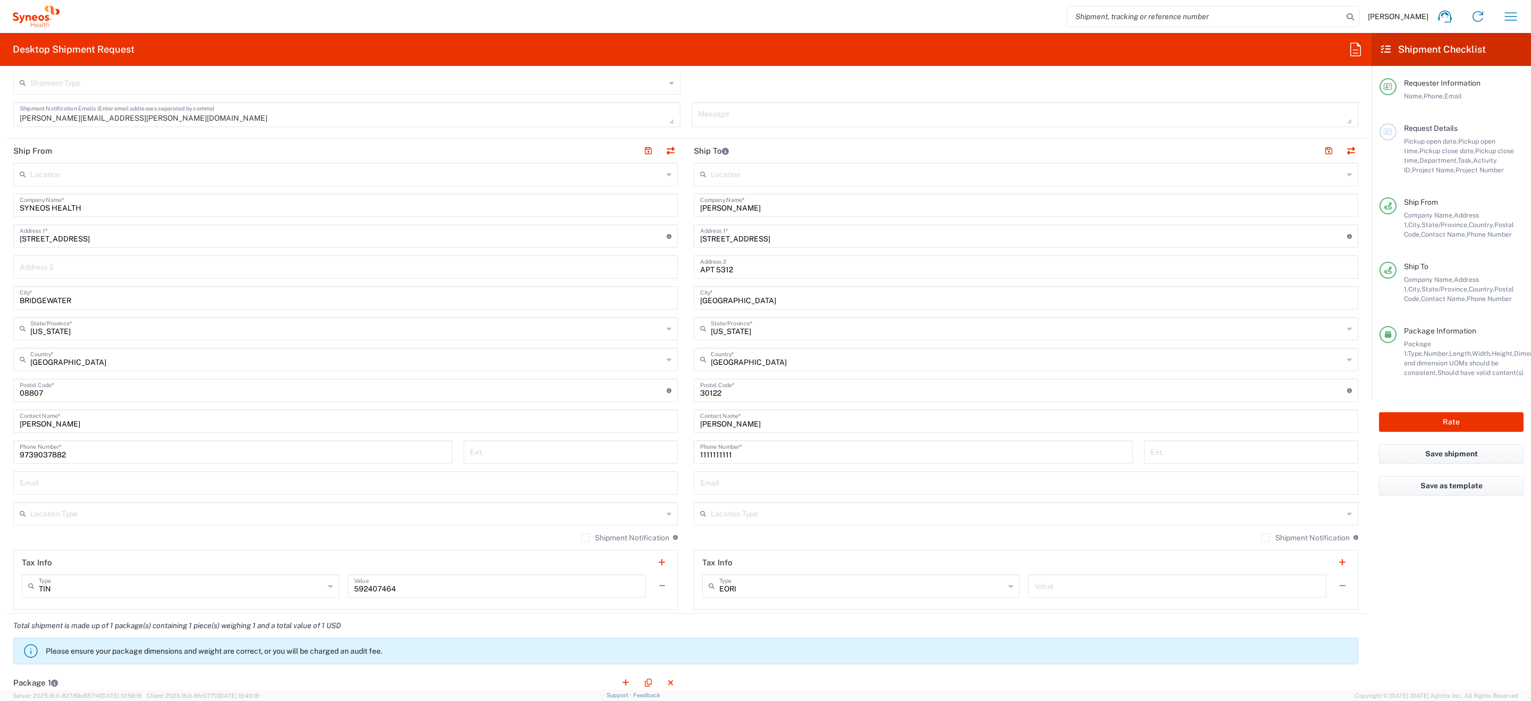
click at [731, 234] on input "9016 Courtenay Street" at bounding box center [1023, 235] width 647 height 19
drag, startPoint x: 732, startPoint y: 390, endPoint x: 602, endPoint y: 390, distance: 129.7
click at [618, 390] on div "Ship From Location Addison Whitney LLC-Morrisvile NC US Barcelona-Syneos Health…" at bounding box center [685, 376] width 1361 height 475
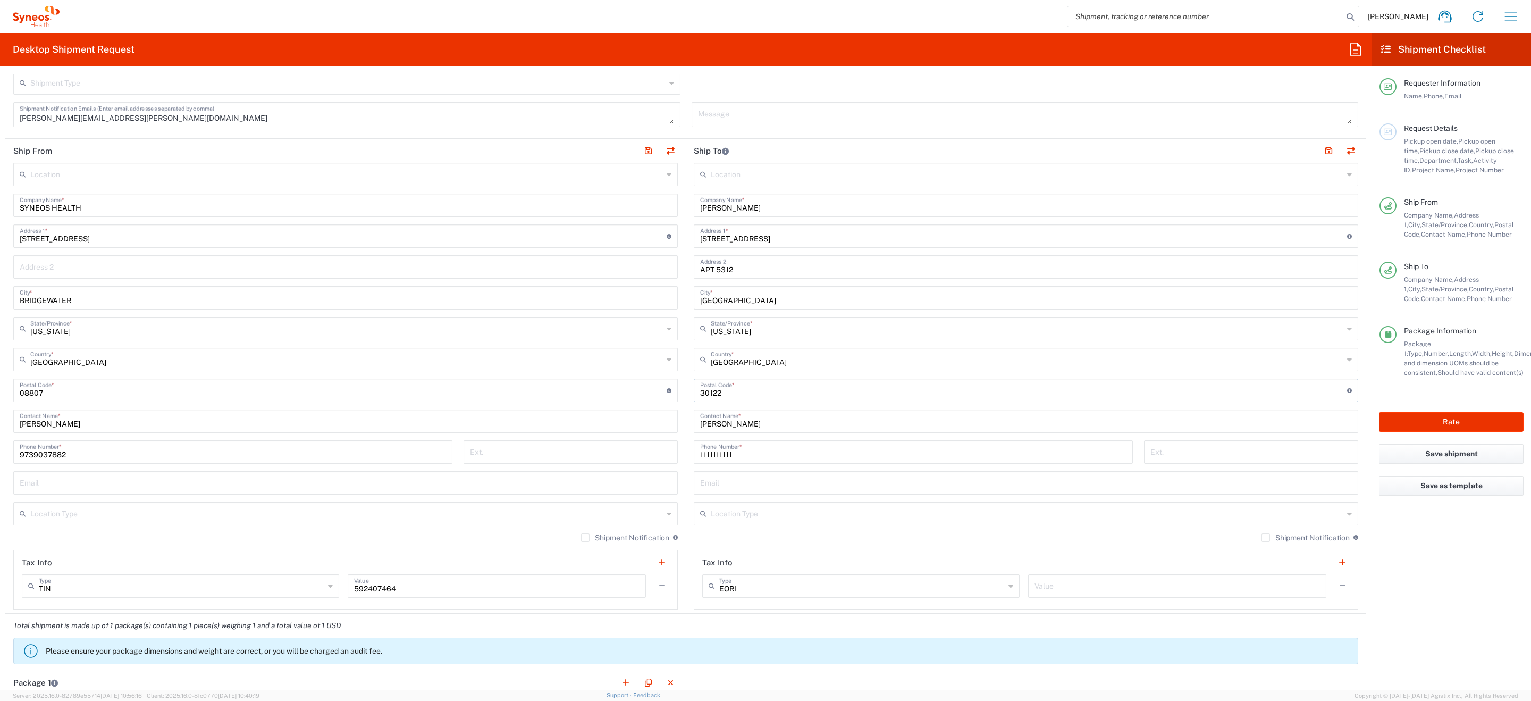
paste input "76180"
type input "76180"
click at [1416, 431] on button "Rate" at bounding box center [1451, 422] width 145 height 20
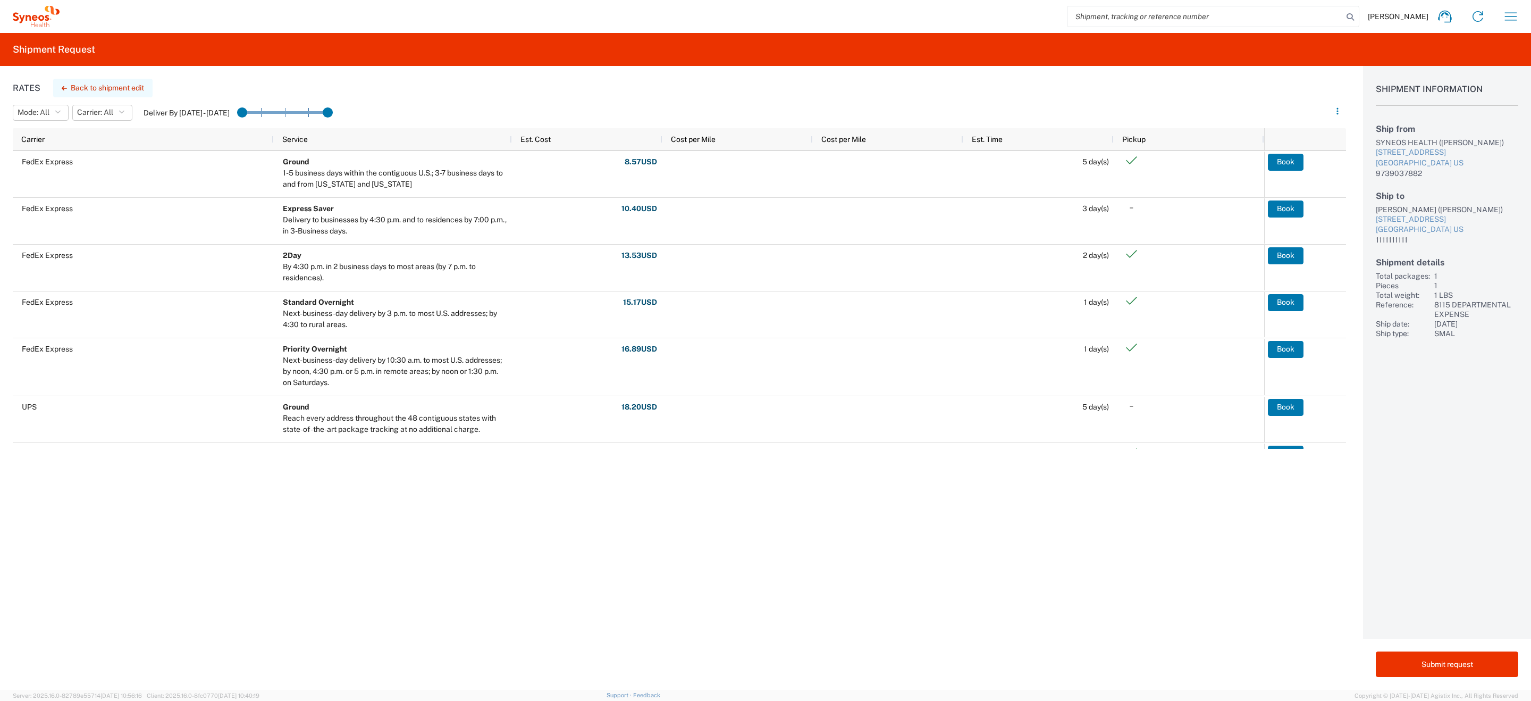
click at [121, 87] on button "Back to shipment edit" at bounding box center [102, 88] width 99 height 19
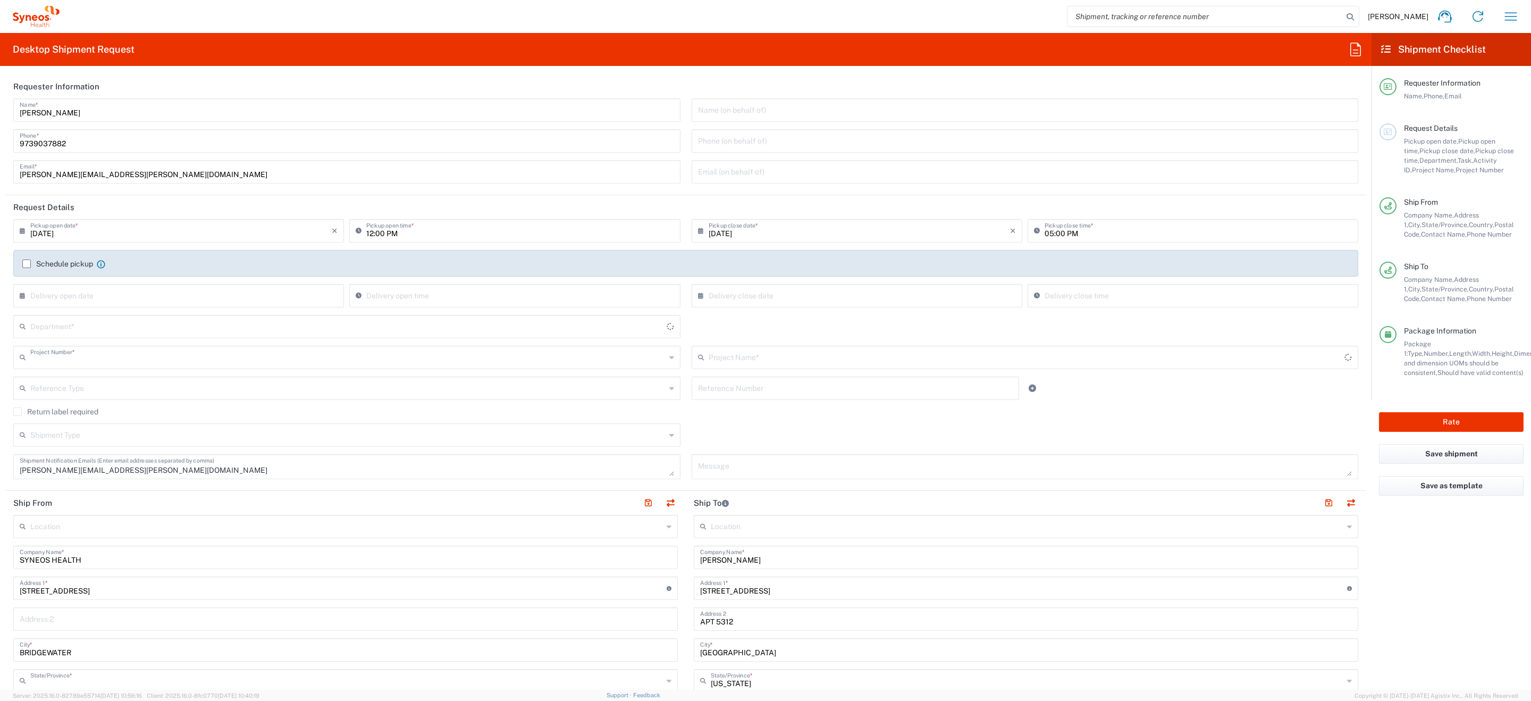
type input "8115 DEPARTMENTAL EXPENSE"
type input "New Jersey"
type input "Your Packaging"
type input "8511"
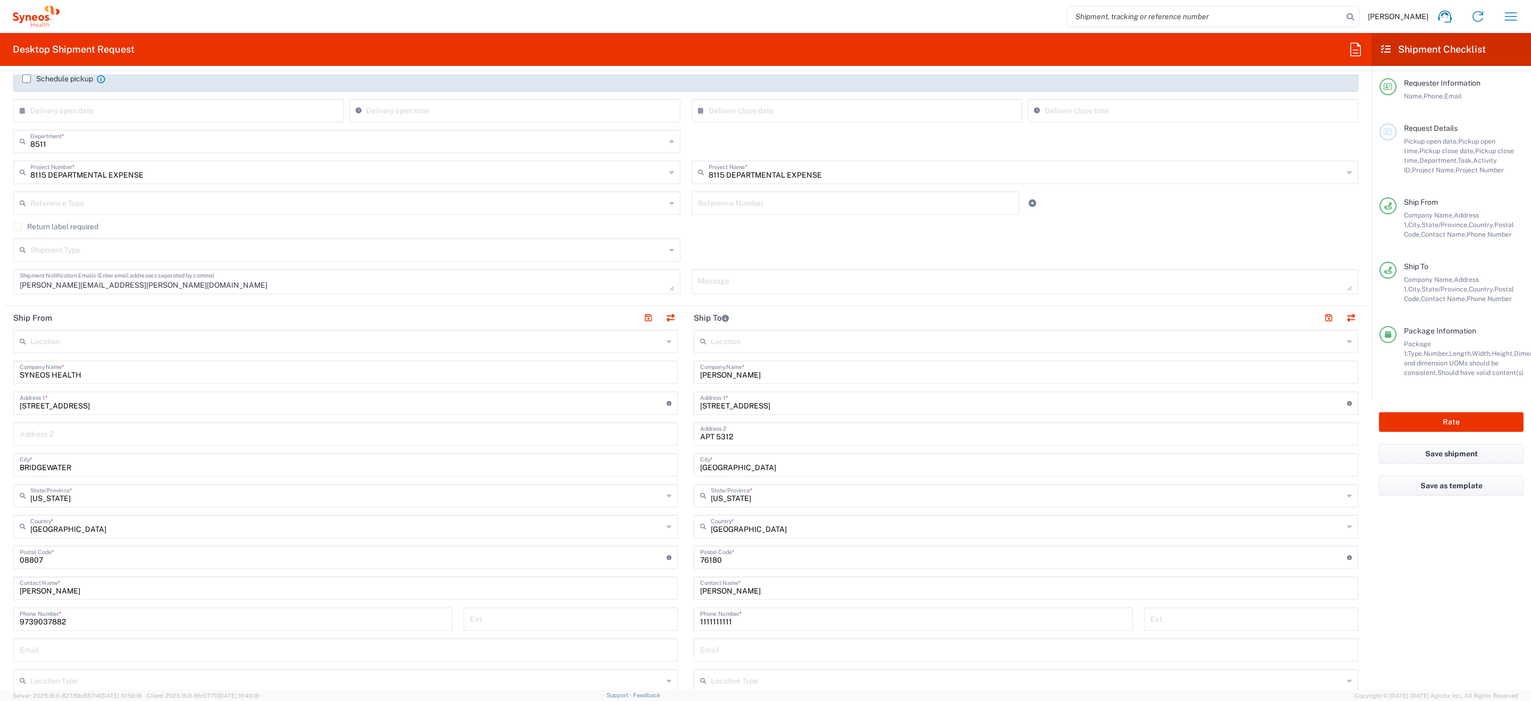
scroll to position [197, 0]
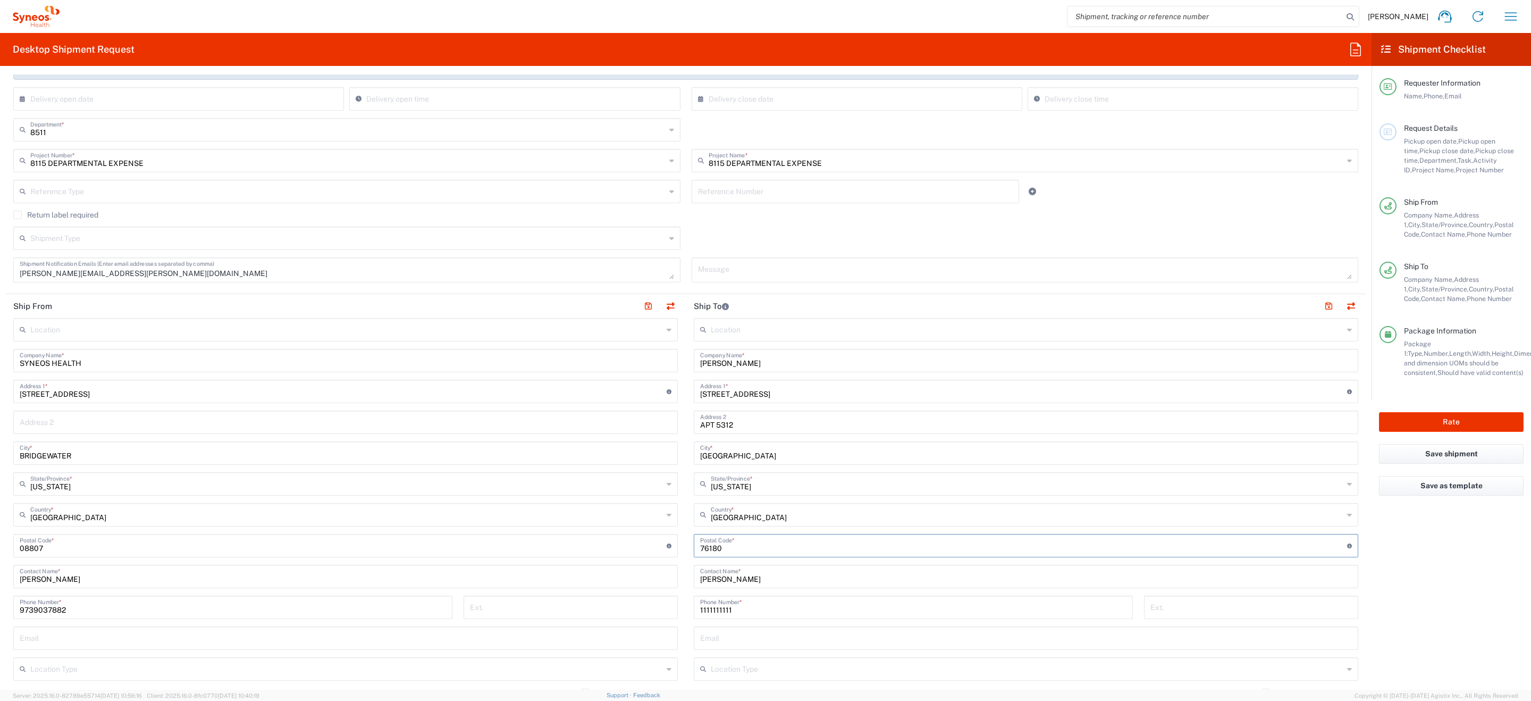
drag, startPoint x: 739, startPoint y: 549, endPoint x: 570, endPoint y: 546, distance: 169.1
click at [591, 546] on div "Ship From Location Addison Whitney LLC-Morrisvile NC US Barcelona-Syneos Health…" at bounding box center [685, 531] width 1361 height 475
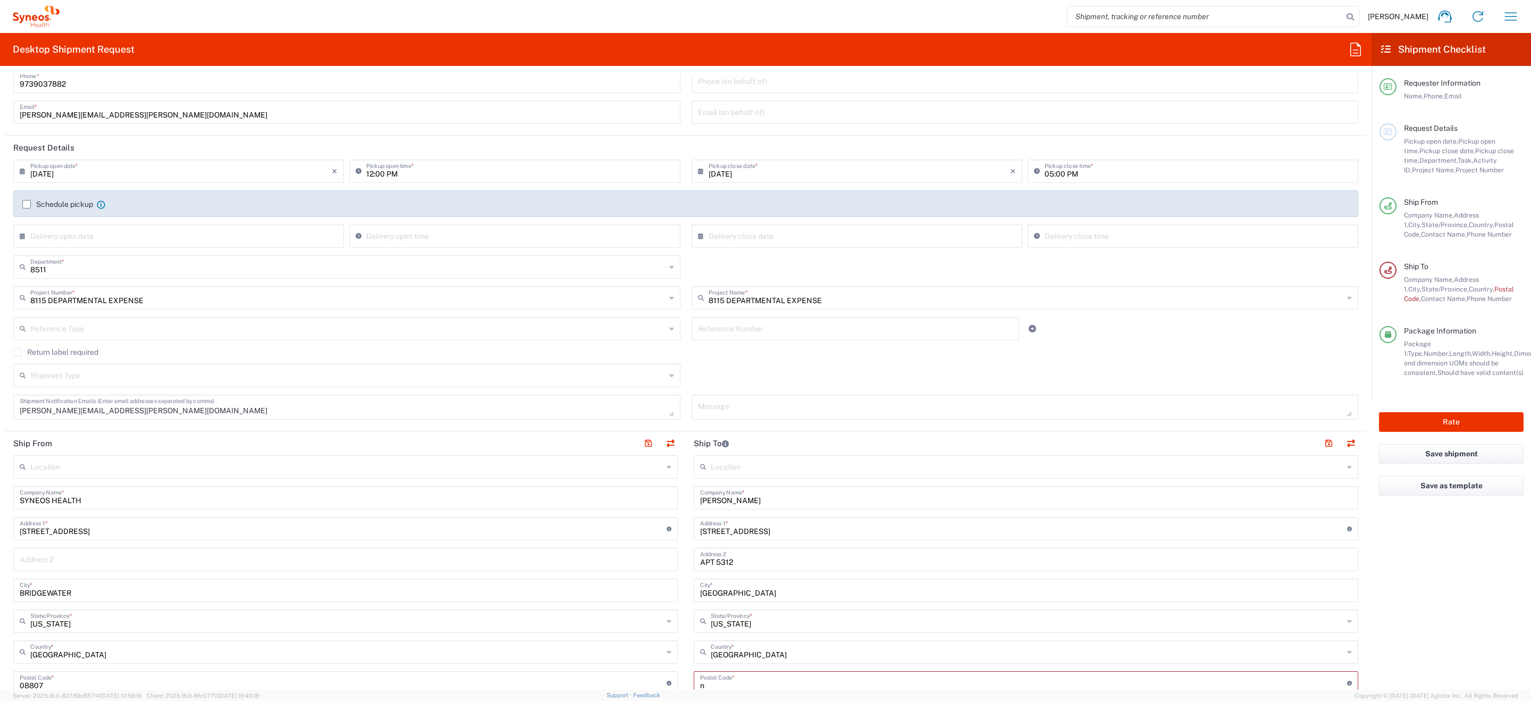
scroll to position [180, 0]
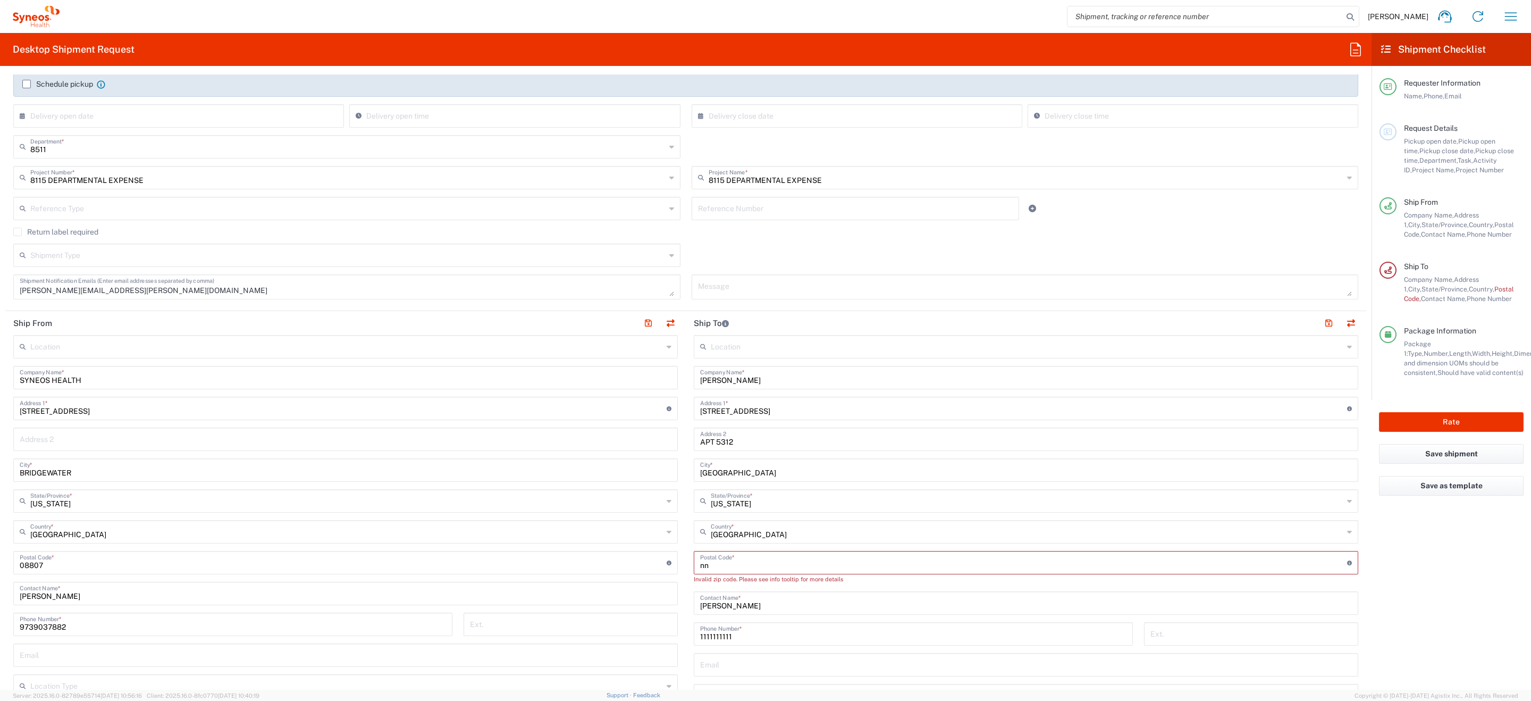
type input "n"
paste input "30122"
type input "30122"
click at [1420, 414] on button "Rate" at bounding box center [1451, 422] width 145 height 20
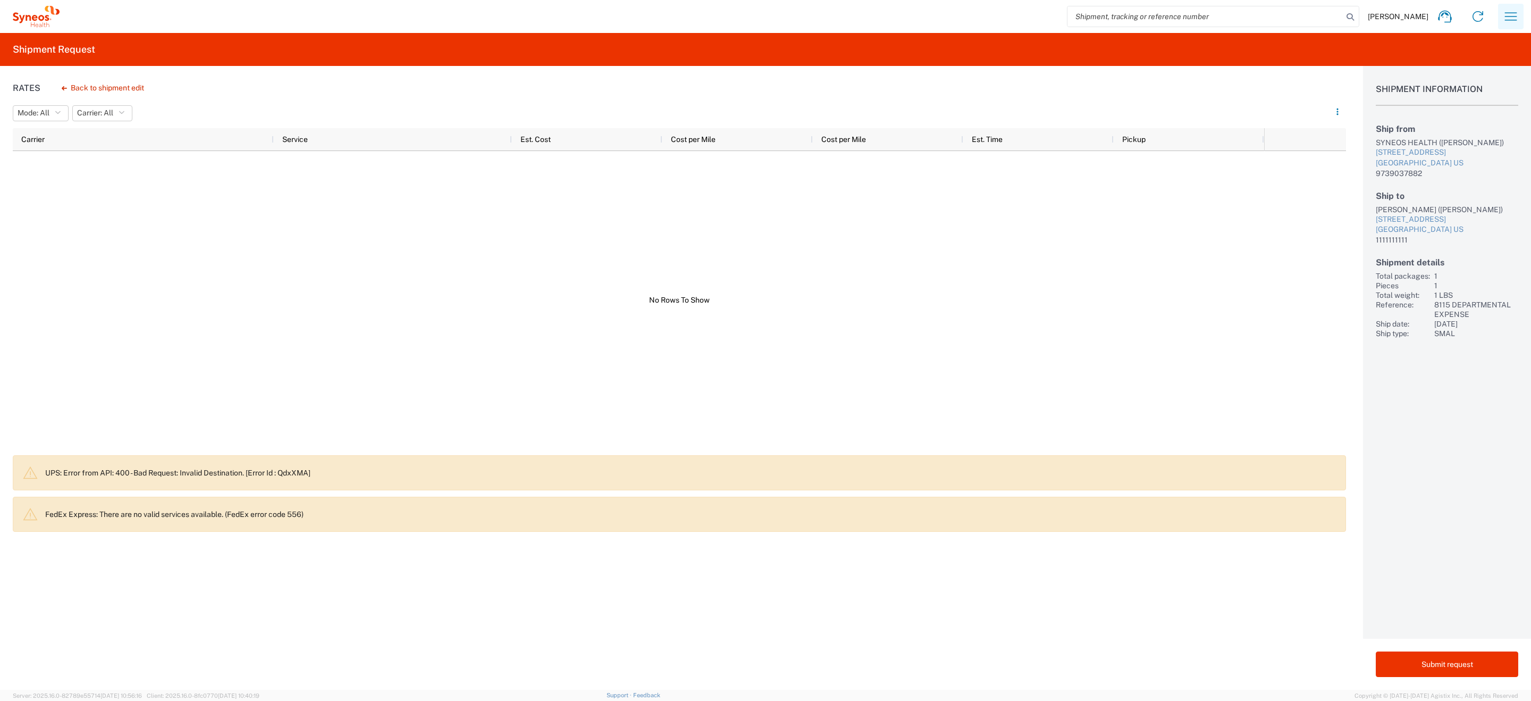
click at [1505, 15] on icon "button" at bounding box center [1511, 16] width 17 height 17
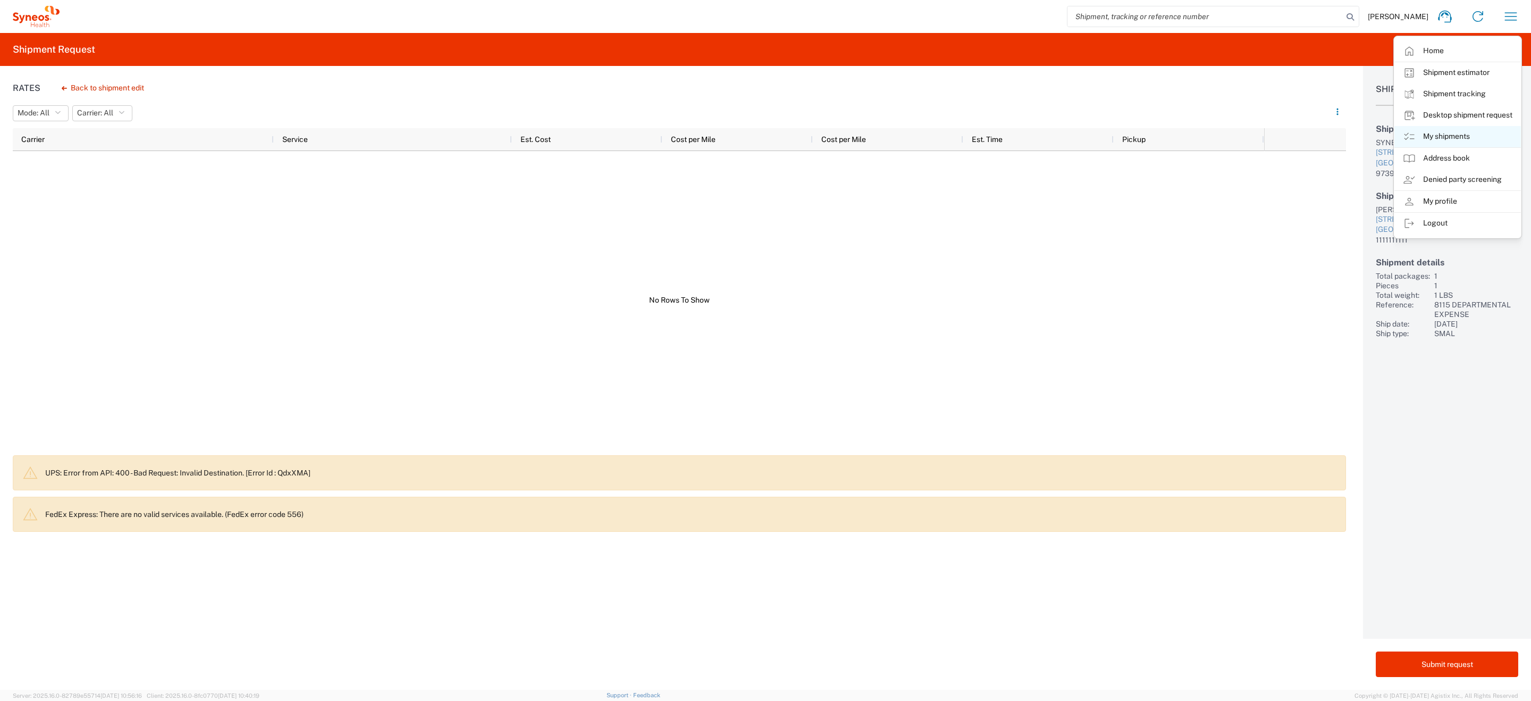
click at [1435, 130] on link "My shipments" at bounding box center [1458, 136] width 127 height 21
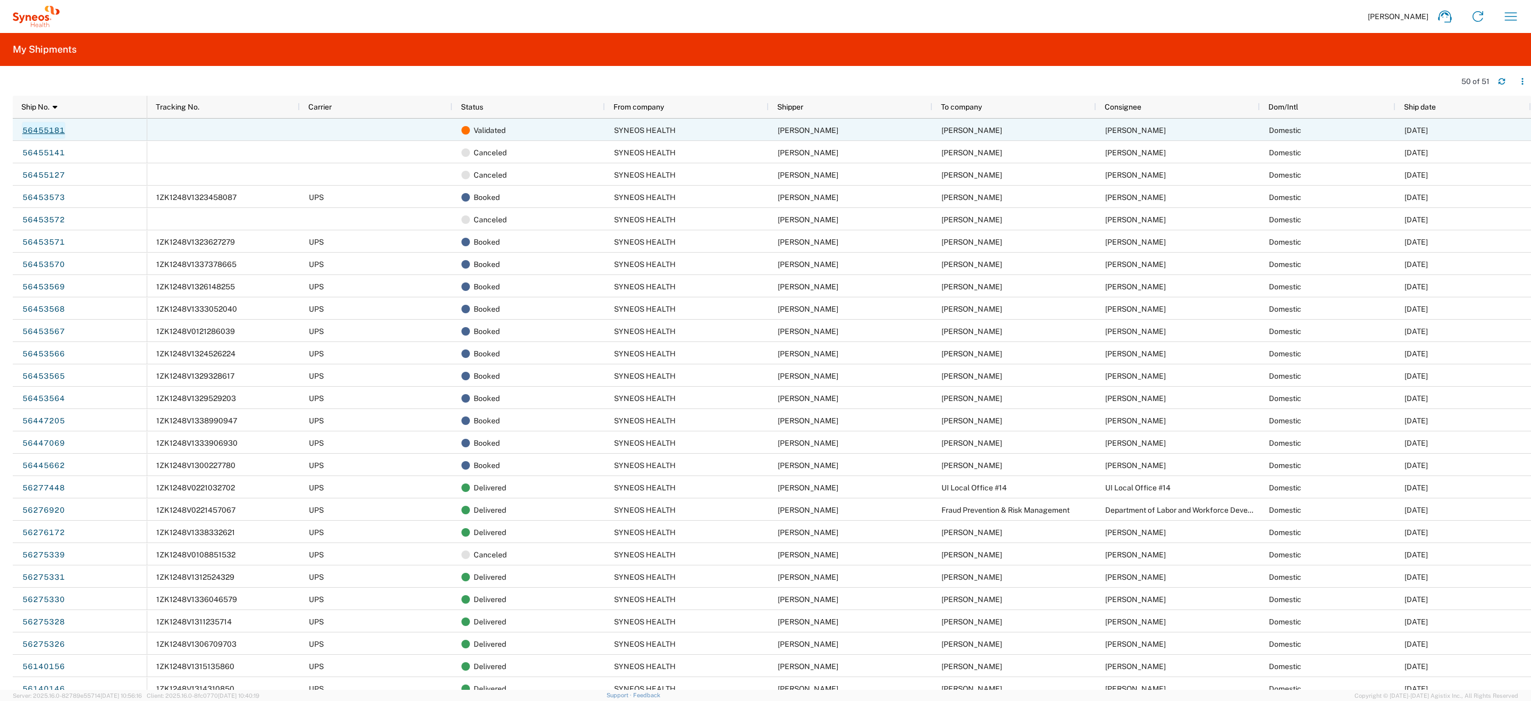
click at [58, 128] on link "56455181" at bounding box center [44, 130] width 44 height 17
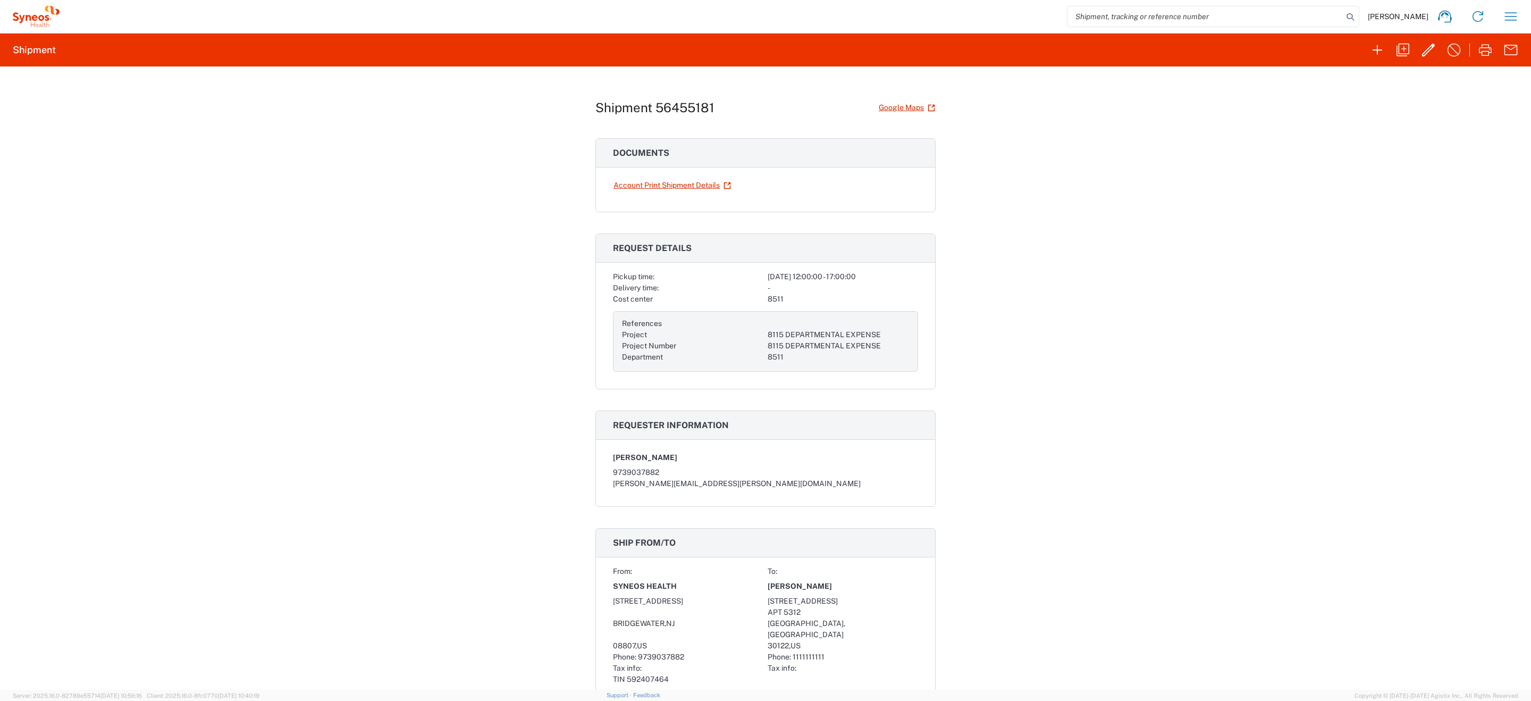
click at [689, 107] on h1 "Shipment 56455181" at bounding box center [655, 107] width 119 height 15
click at [689, 108] on h1 "Shipment 56455181" at bounding box center [655, 107] width 119 height 15
copy h1 "56455181"
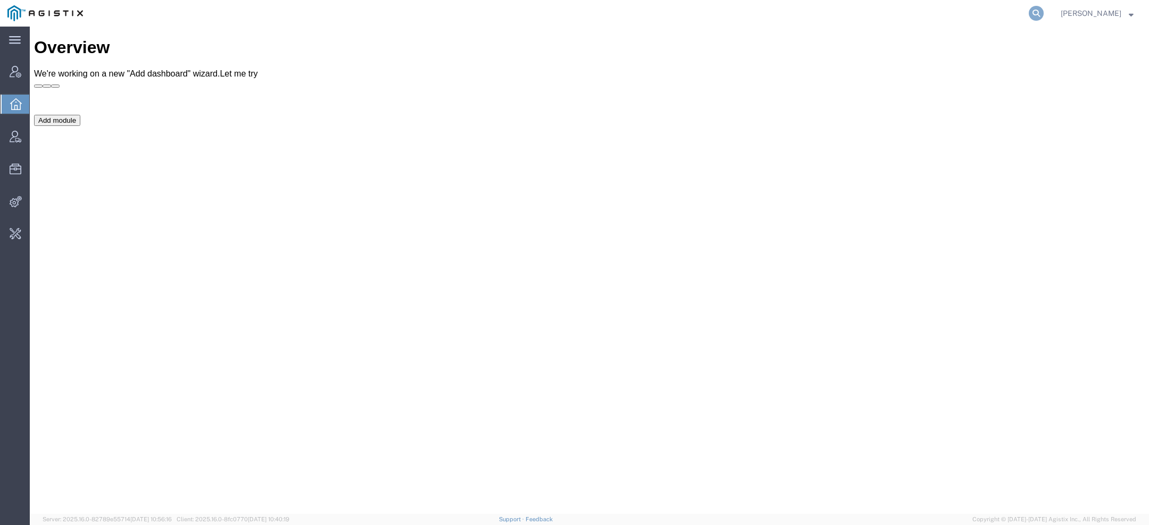
click at [1037, 12] on icon at bounding box center [1035, 13] width 15 height 15
paste input "Dhillon Trans Services"
type input "Dhillon Trans Services"
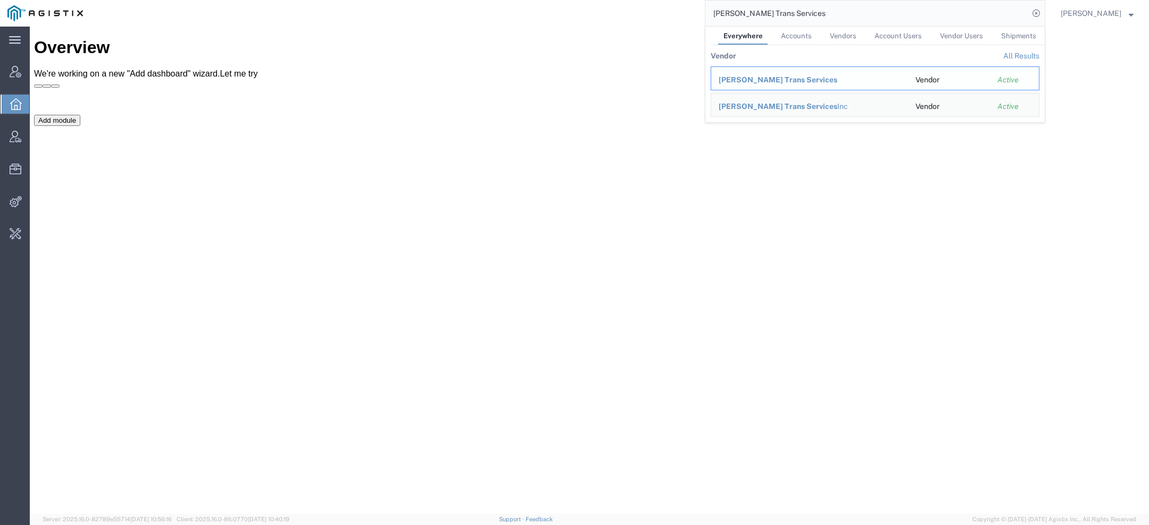
click at [772, 77] on span "Dhillon Trans Services" at bounding box center [777, 80] width 119 height 9
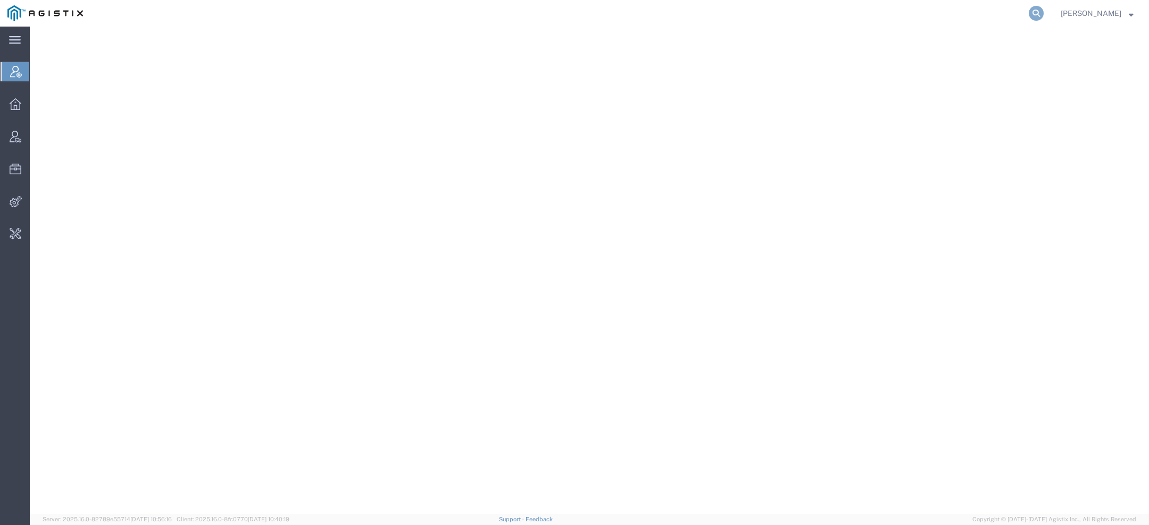
click at [1038, 10] on icon at bounding box center [1035, 13] width 15 height 15
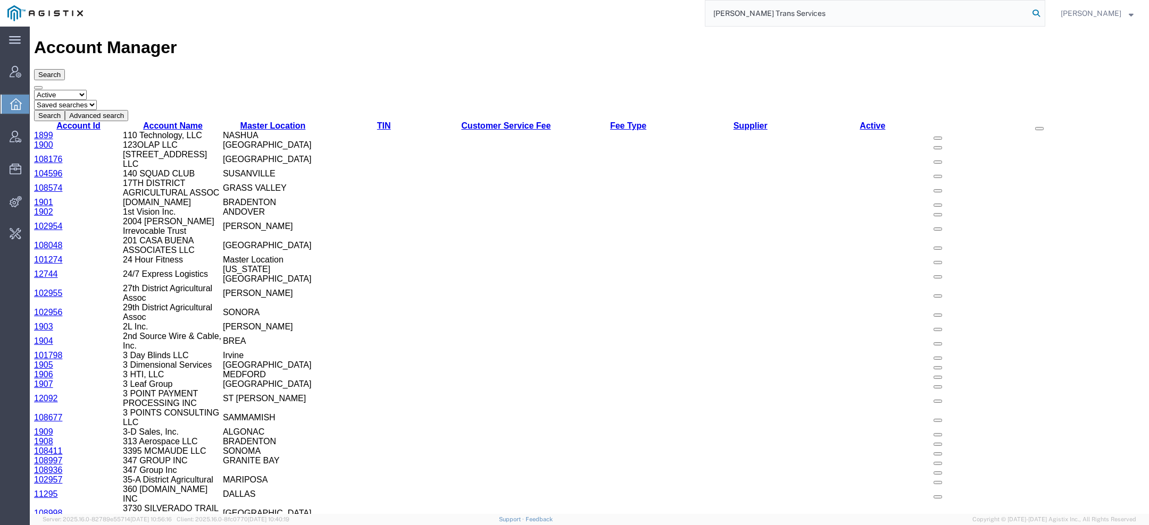
type input "[PERSON_NAME] Trans Services"
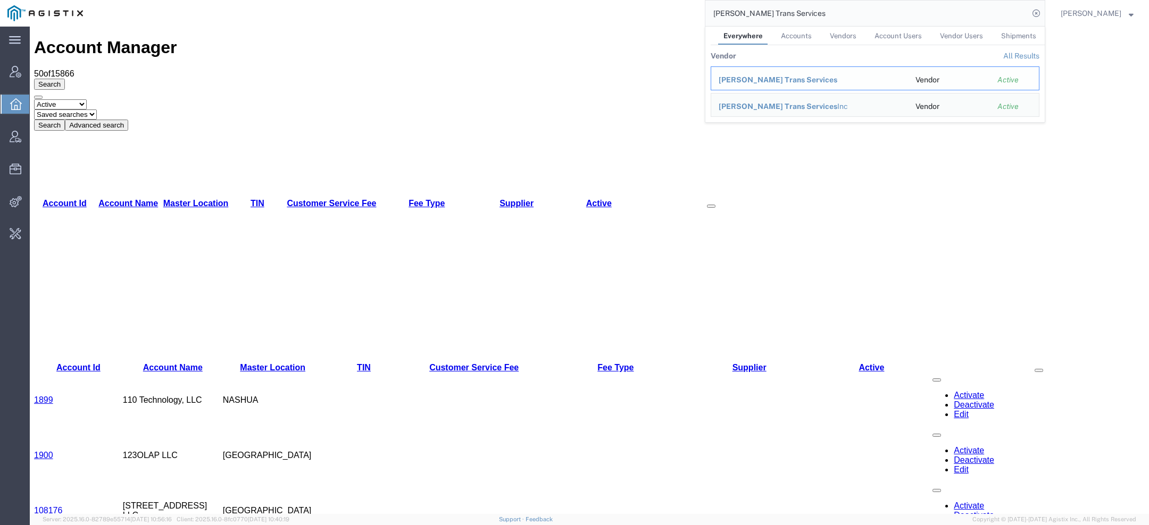
drag, startPoint x: 759, startPoint y: 80, endPoint x: 728, endPoint y: 54, distance: 40.3
click at [759, 80] on span "[PERSON_NAME] Trans Services" at bounding box center [777, 80] width 119 height 9
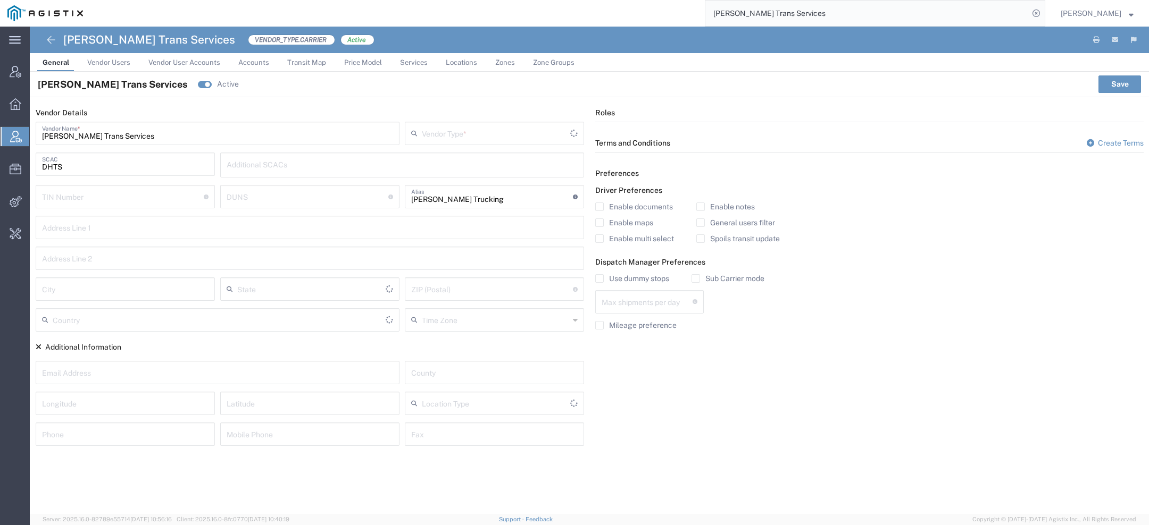
type input "Carrier"
type input "1"
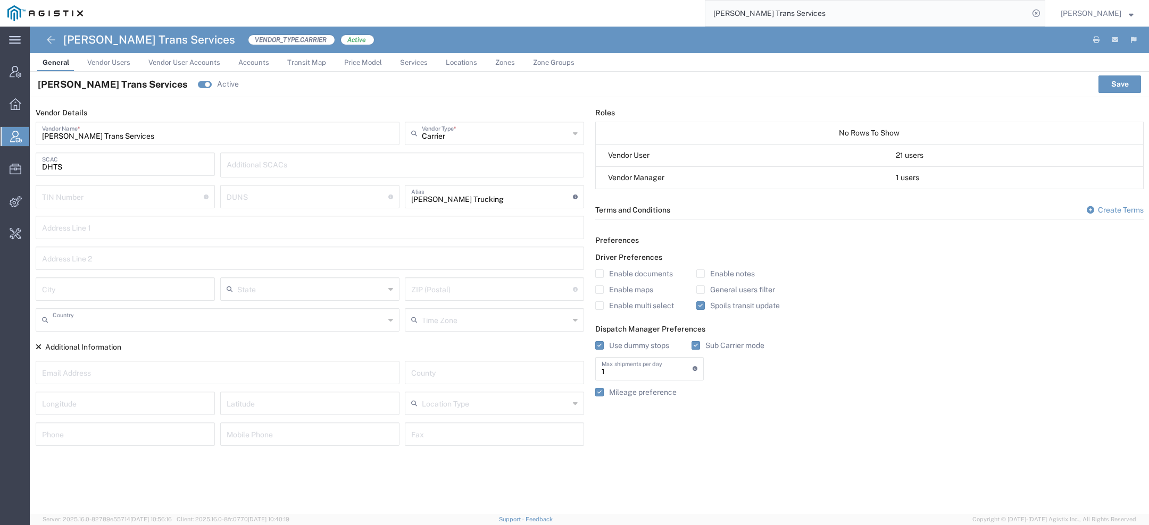
type input "[GEOGRAPHIC_DATA]"
click at [111, 62] on span "Vendor Users" at bounding box center [108, 62] width 43 height 8
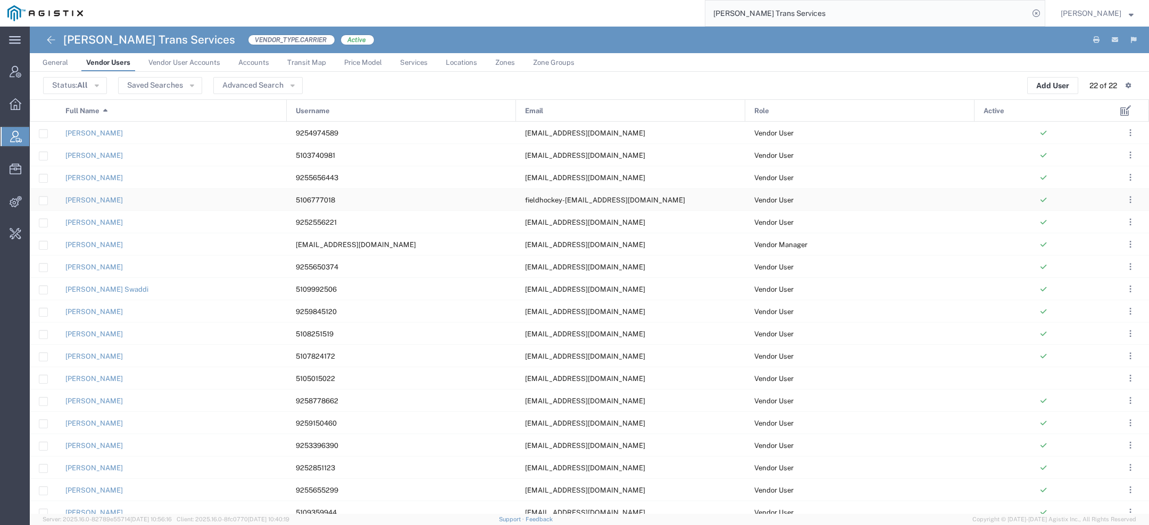
scroll to position [98, 0]
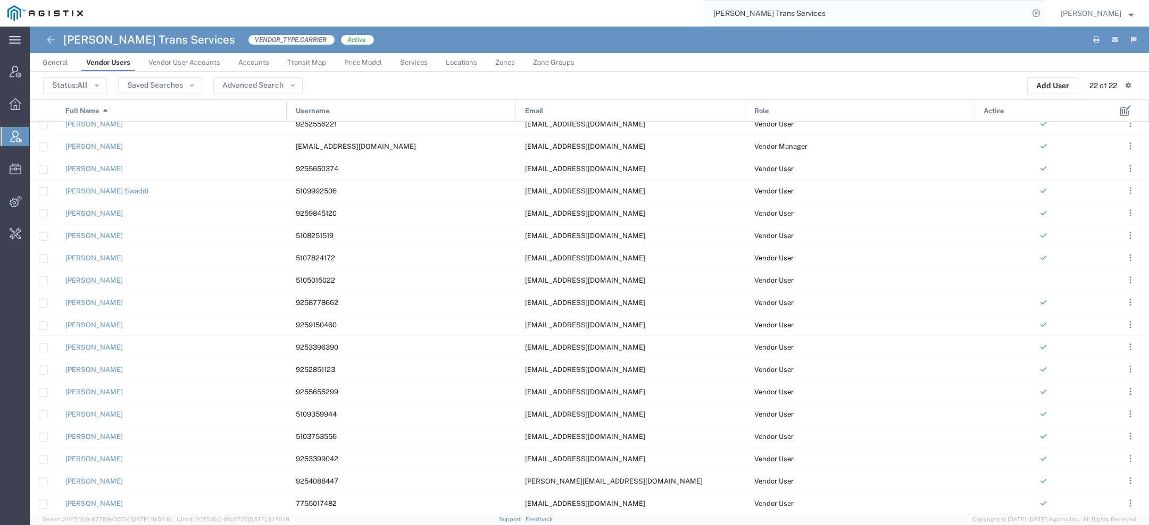
click at [69, 67] on link "General" at bounding box center [55, 62] width 36 height 19
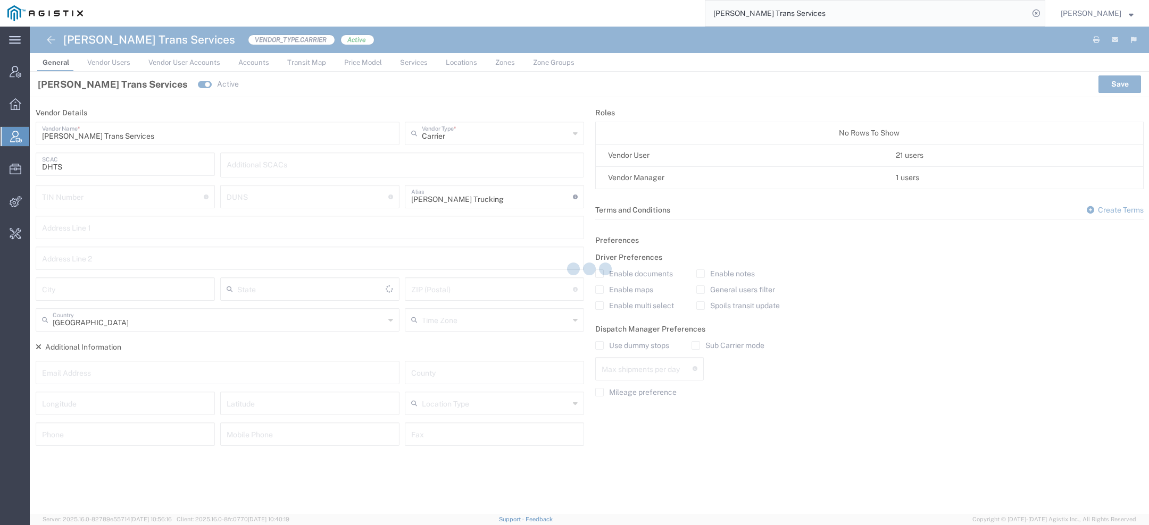
type input "1"
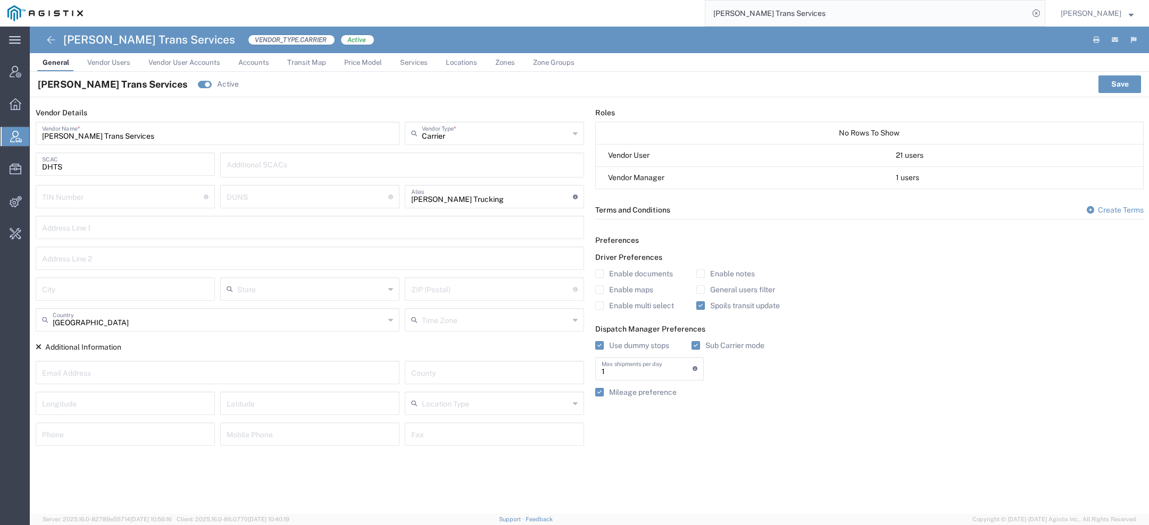
click at [711, 399] on div "Mileage preference" at bounding box center [869, 396] width 548 height 16
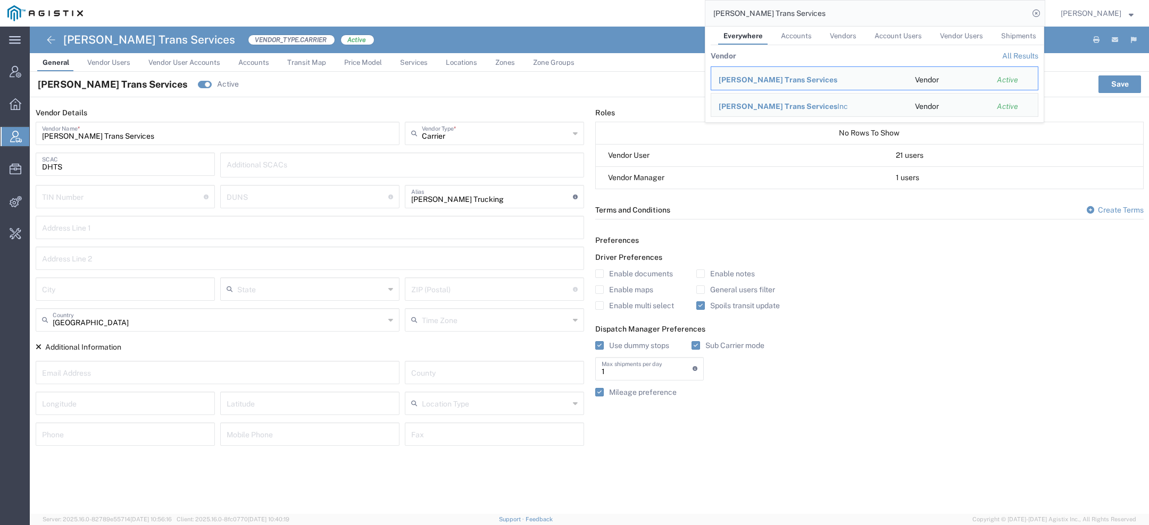
drag, startPoint x: 807, startPoint y: 11, endPoint x: 462, endPoint y: 5, distance: 345.7
click at [462, 5] on div "Dhillon Trans Services Everywhere Accounts Vendors Account Users Vendor Users S…" at bounding box center [567, 13] width 954 height 27
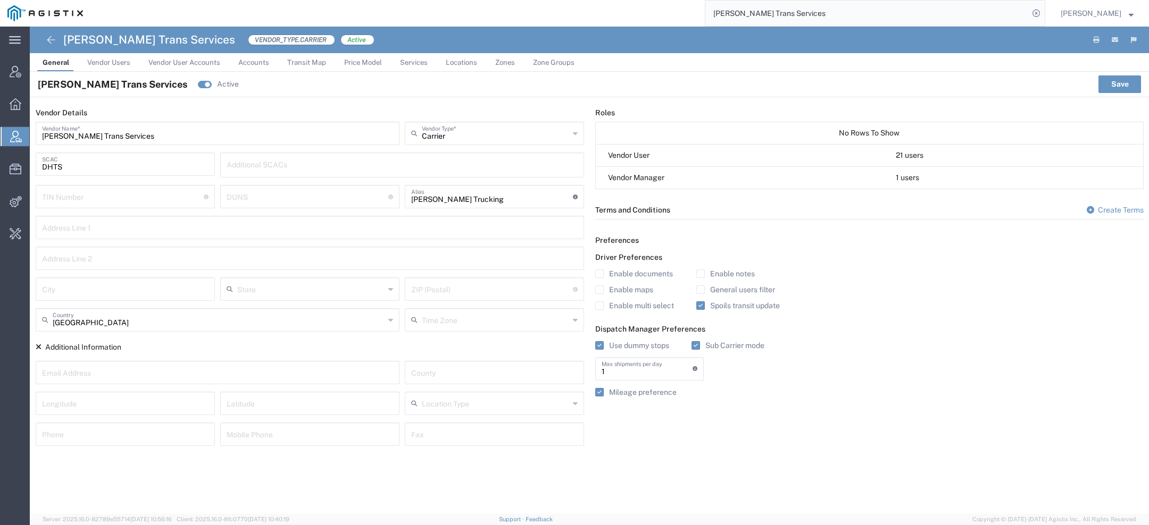
paste input "56445254"
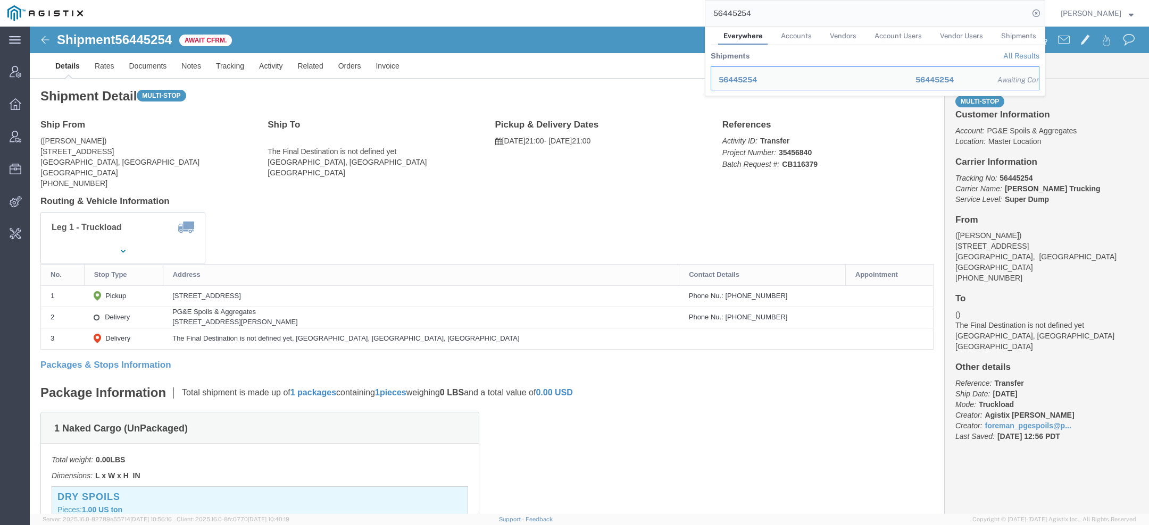
click at [744, 19] on input "56445254" at bounding box center [866, 14] width 323 height 26
paste input "S02393537"
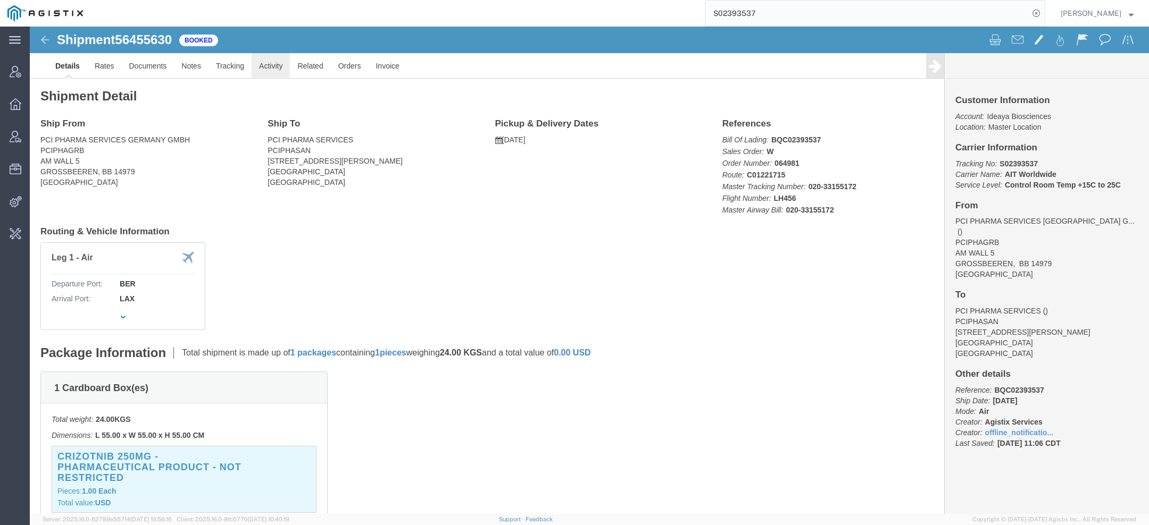
click link "Activity"
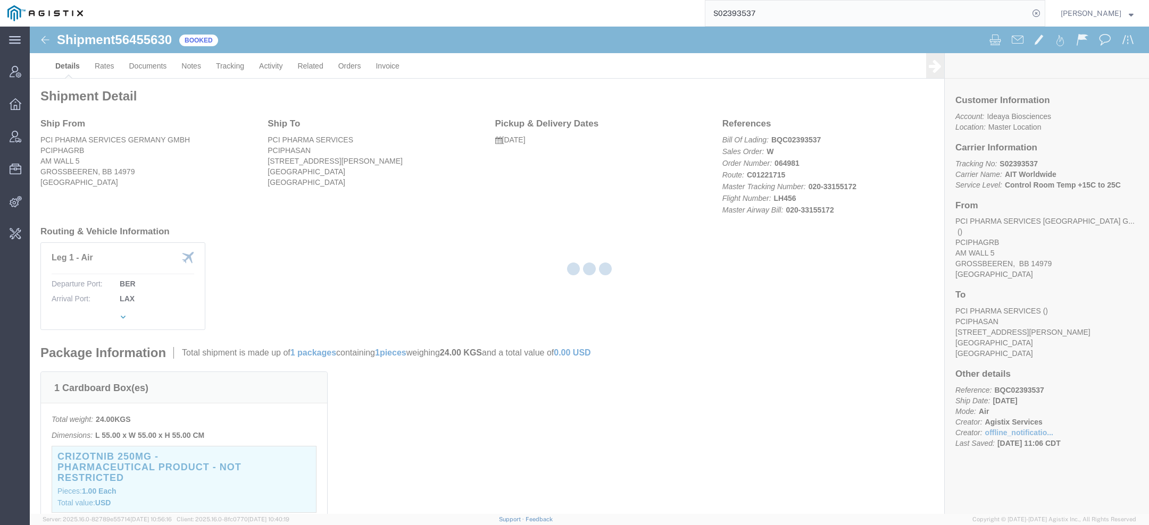
click at [266, 64] on div at bounding box center [589, 271] width 1119 height 488
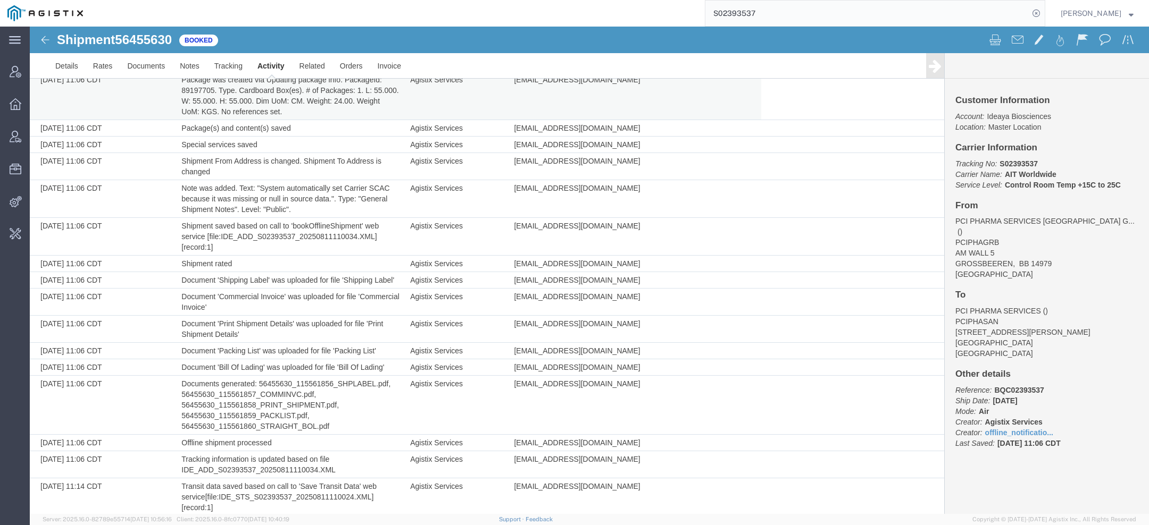
scroll to position [87, 0]
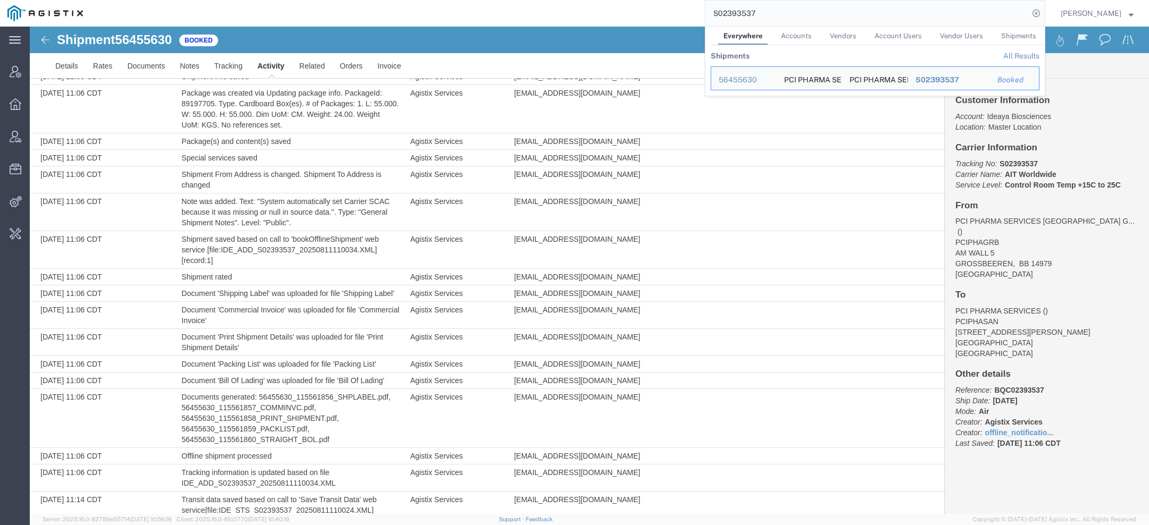
drag, startPoint x: 774, startPoint y: 6, endPoint x: 566, endPoint y: 9, distance: 207.9
click at [613, 9] on div "S02393537 Everywhere Accounts Vendors Account Users Vendor Users Shipments Ship…" at bounding box center [567, 13] width 954 height 27
paste input "S002-25223-0327"
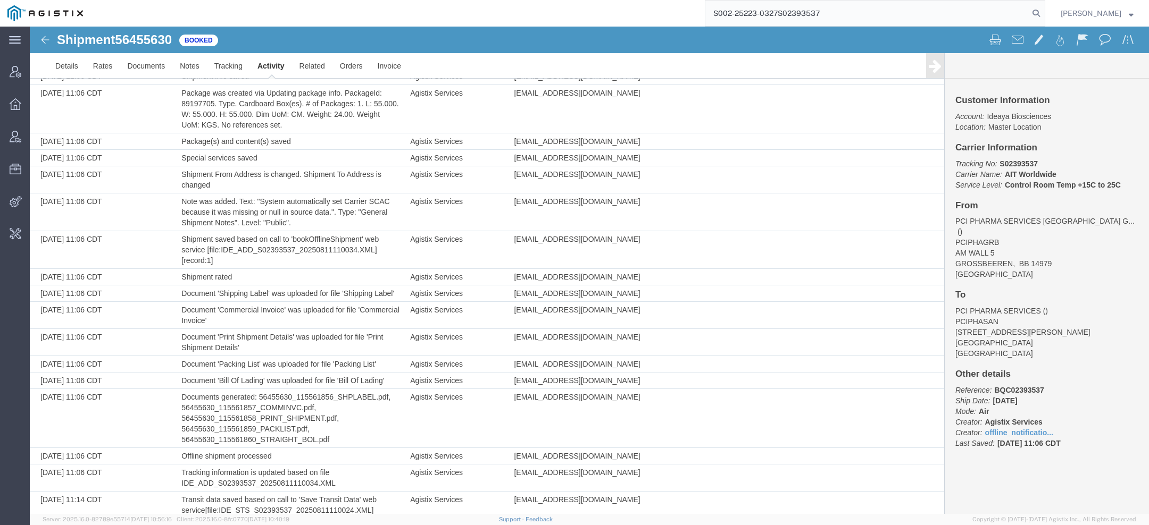
drag, startPoint x: 848, startPoint y: 10, endPoint x: 586, endPoint y: 4, distance: 262.2
click at [586, 4] on div "S002-25223-0327S02393537" at bounding box center [567, 13] width 954 height 27
paste input "search"
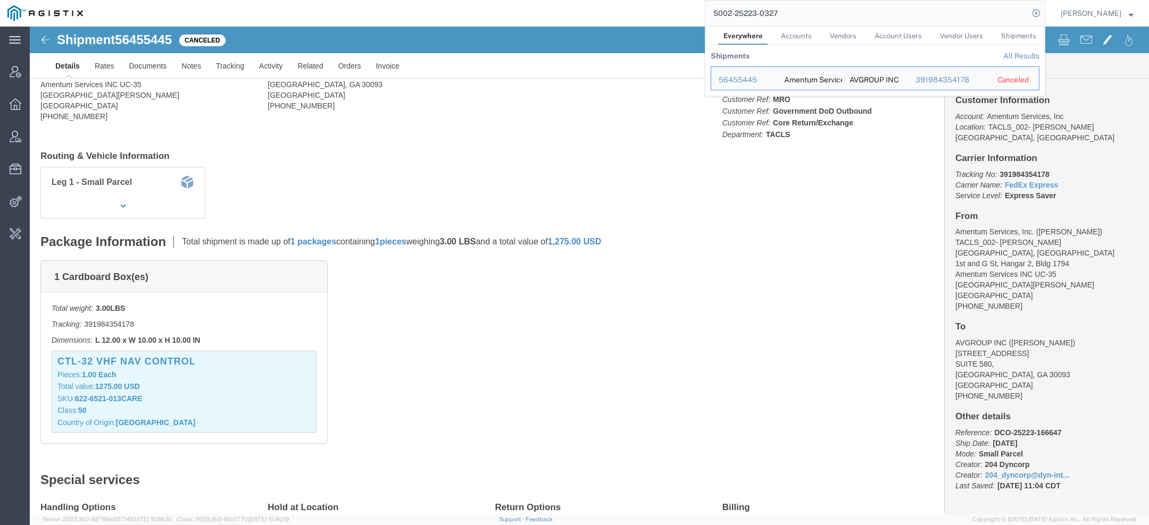
drag, startPoint x: 797, startPoint y: 13, endPoint x: 506, endPoint y: 13, distance: 290.8
click at [555, 13] on div "S002-25223-0327 Everywhere Accounts Vendors Account Users Vendor Users Shipment…" at bounding box center [567, 13] width 954 height 27
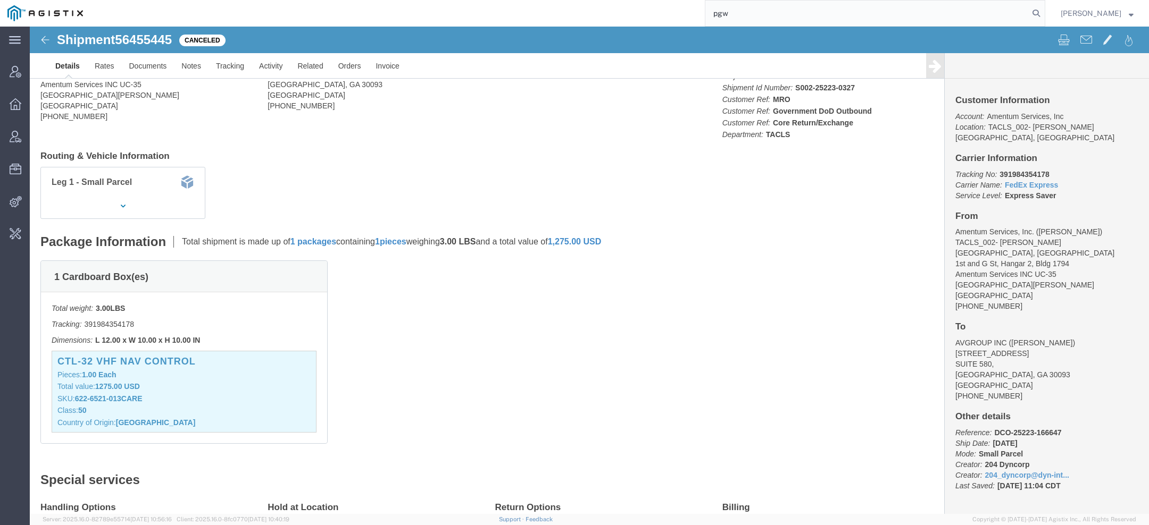
type input "pgw"
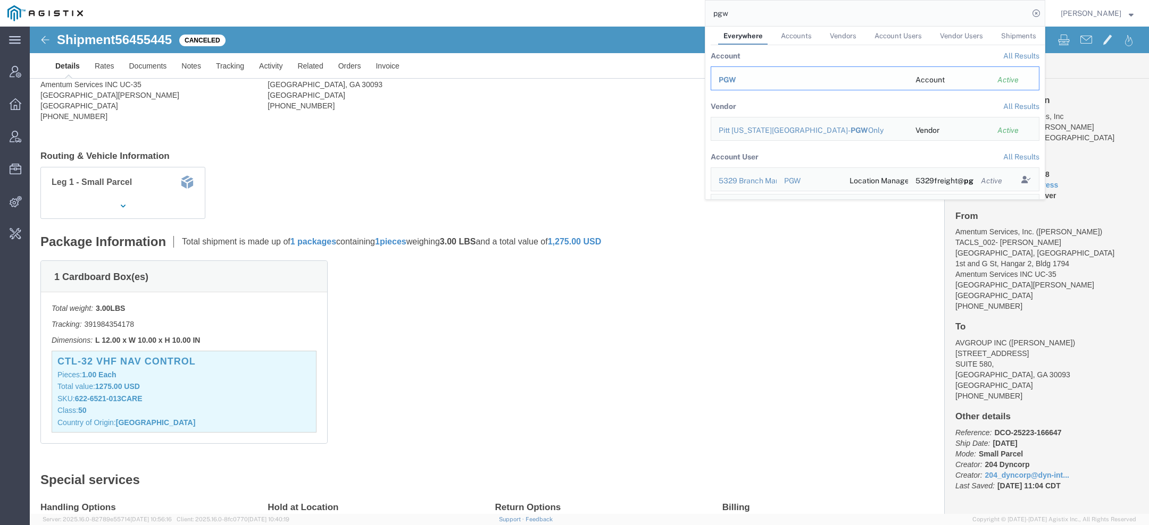
drag, startPoint x: 732, startPoint y: 83, endPoint x: 702, endPoint y: 56, distance: 40.3
click at [732, 83] on span "PGW" at bounding box center [727, 80] width 18 height 9
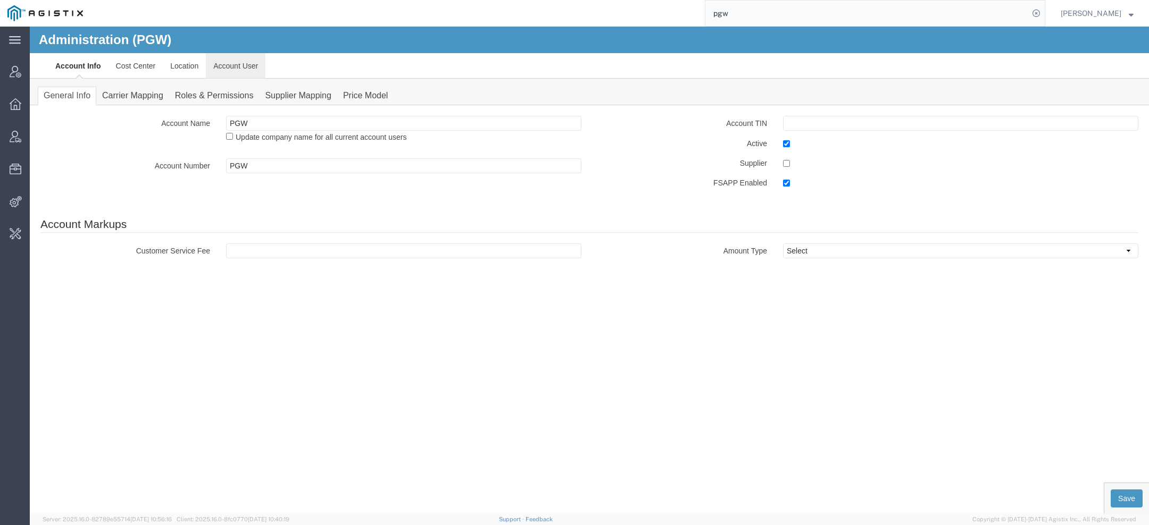
click at [231, 64] on link "Account User" at bounding box center [236, 66] width 60 height 26
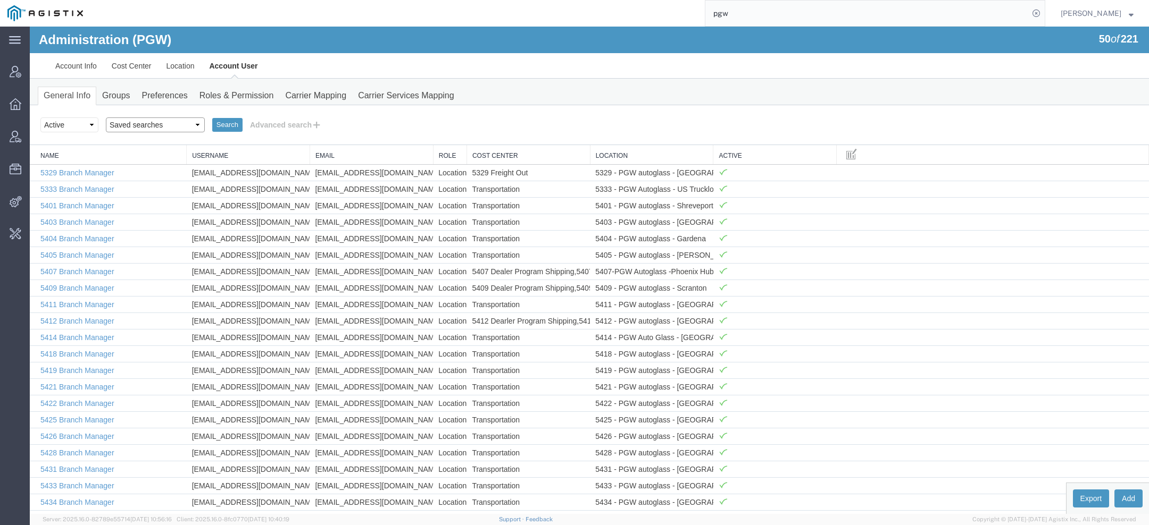
click at [166, 126] on select "Saved searches Exclude Branch Manager Jason Offline user" at bounding box center [155, 125] width 99 height 15
select select "Offline user"
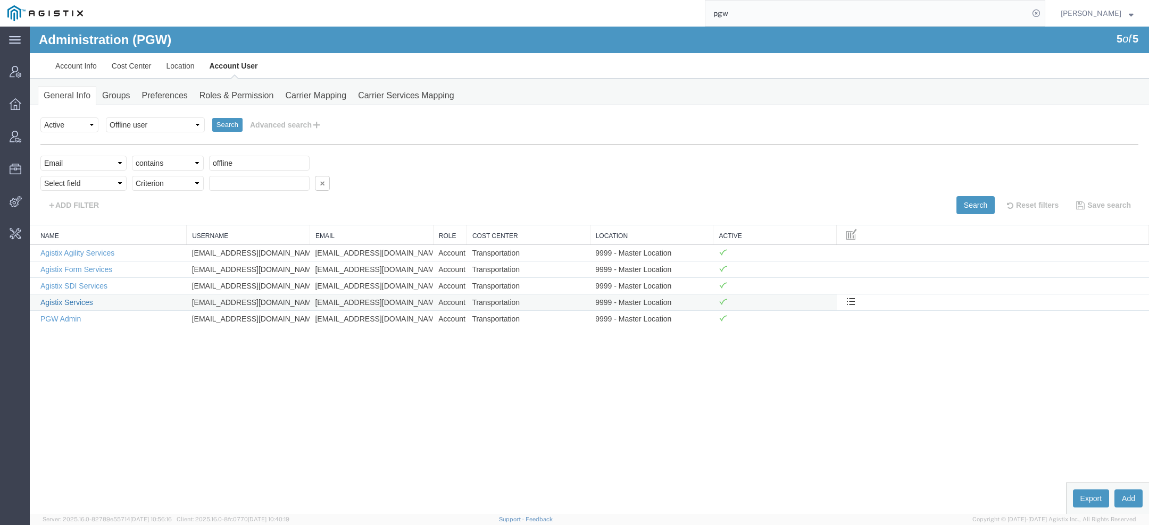
click at [87, 299] on link "Agistix Services" at bounding box center [66, 302] width 53 height 9
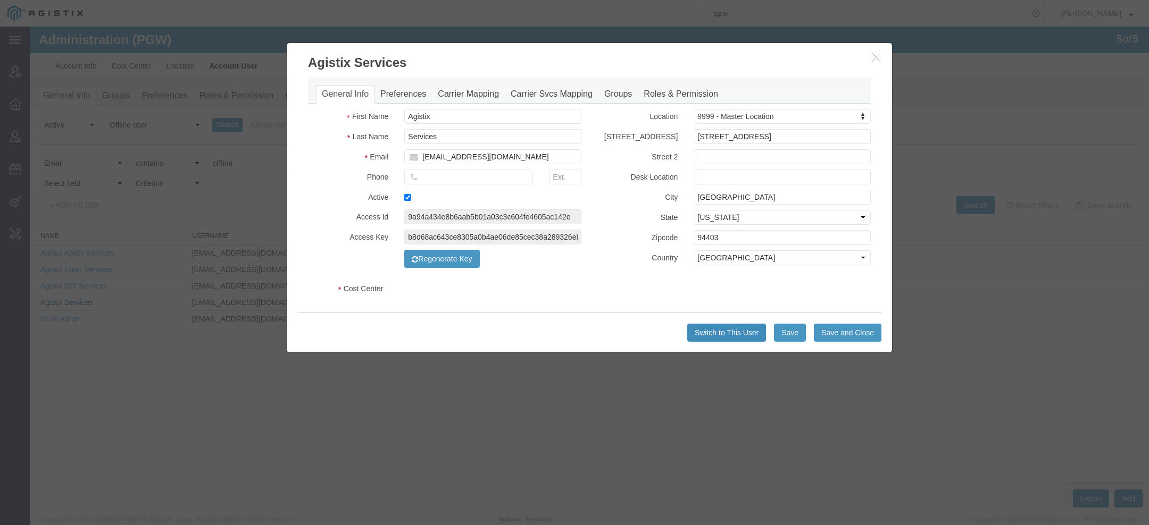
select select "COSTCENTER"
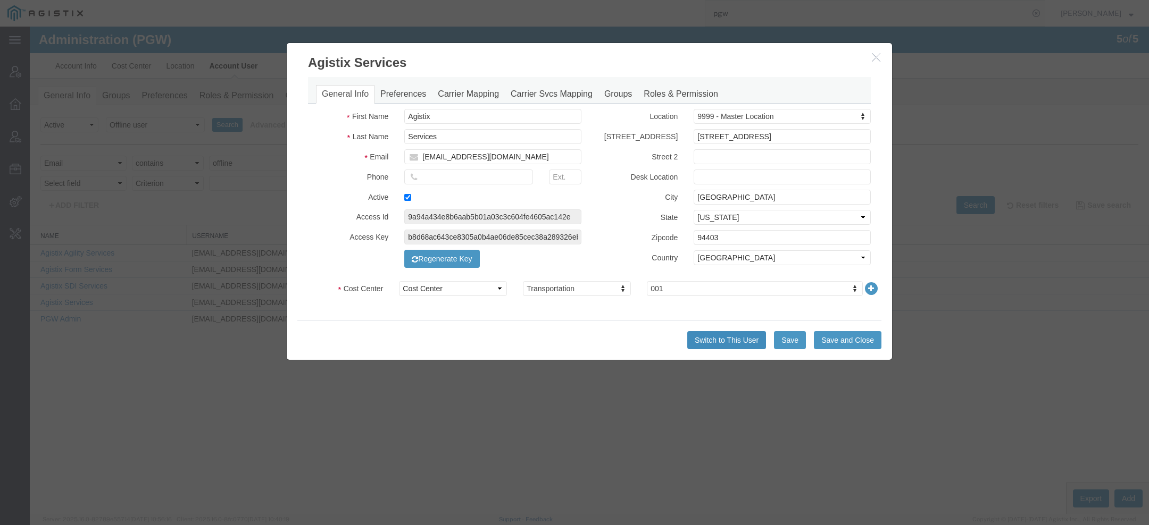
click at [695, 342] on button "Switch to This User" at bounding box center [726, 340] width 79 height 18
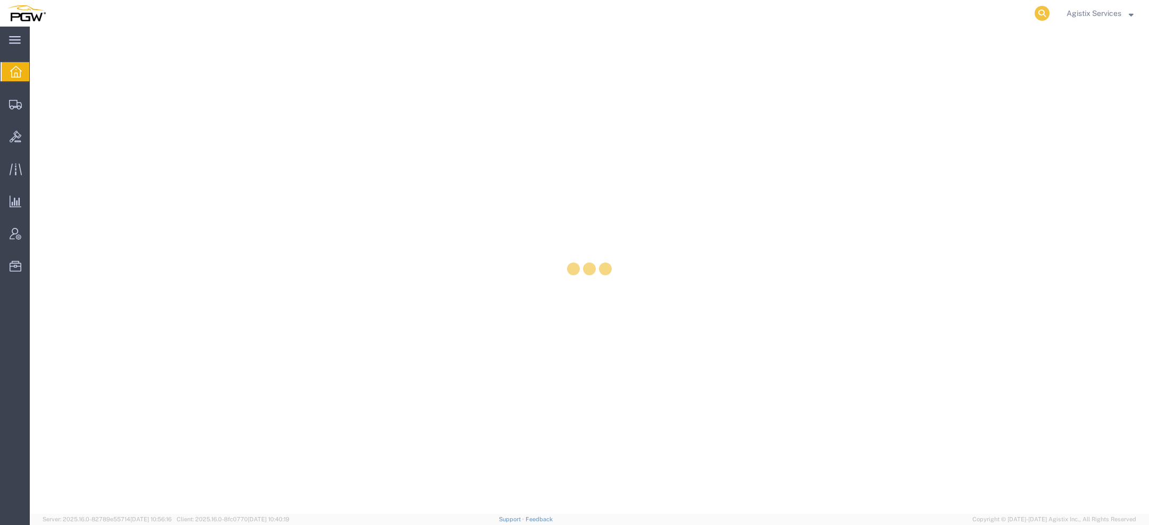
click at [1047, 14] on icon at bounding box center [1041, 13] width 15 height 15
paste input "585107246"
type input "585107246"
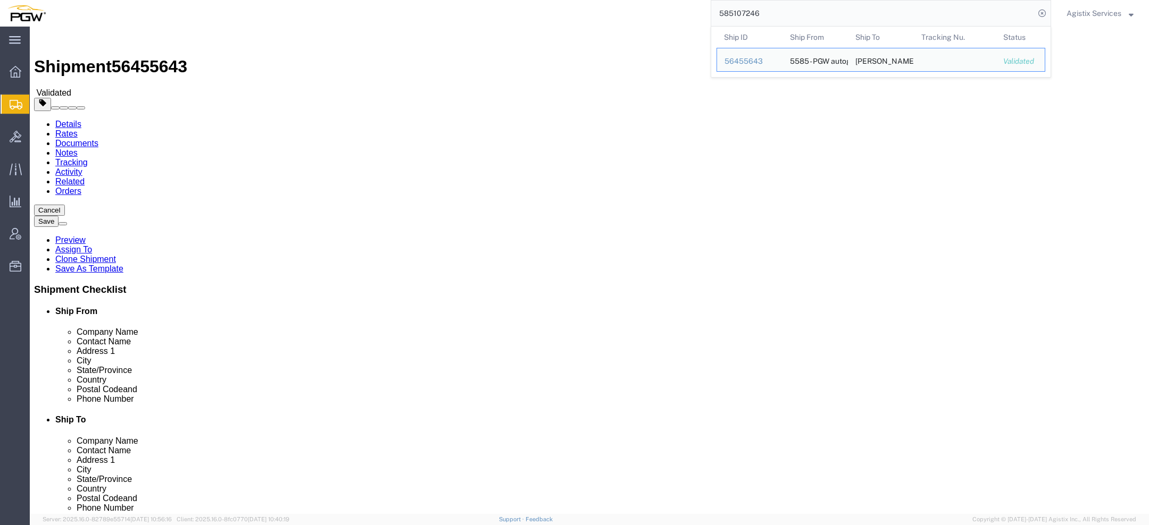
select select "28385"
select select
click input "666011244"
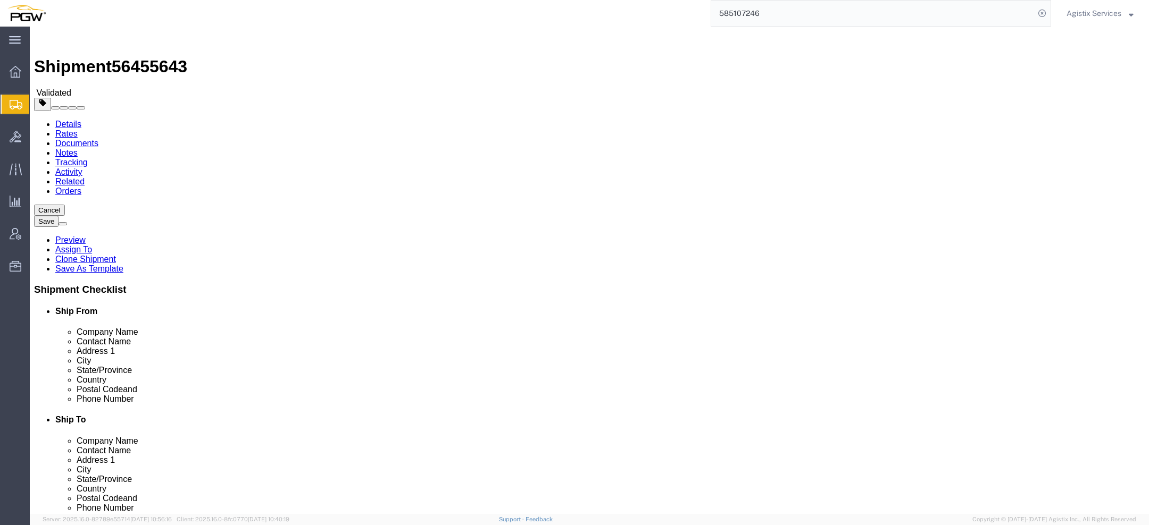
click input "66601"
type input "66601"
type input "ka"
click button "Rate Shipment"
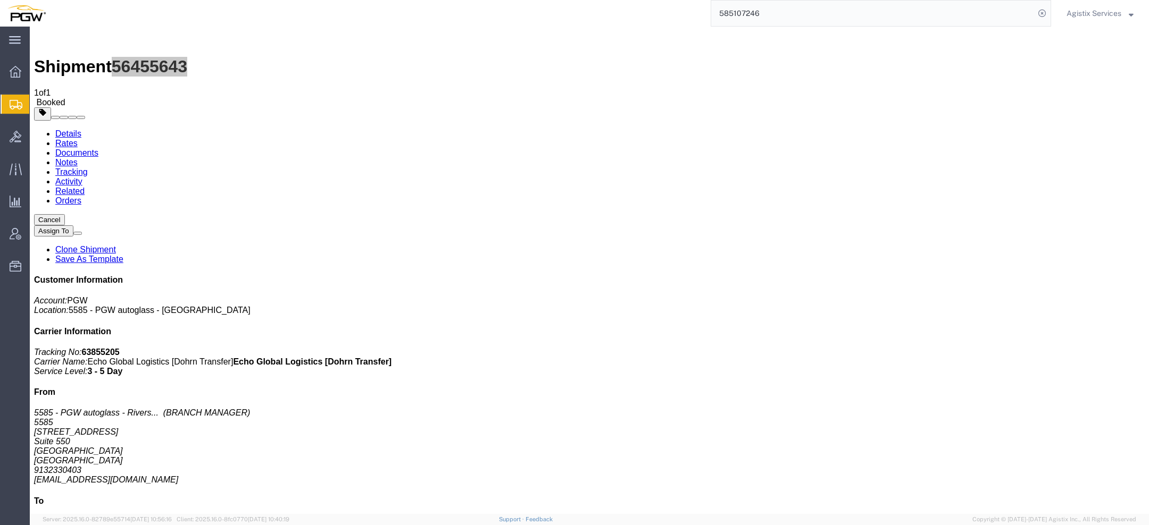
click at [1096, 12] on span "Agistix Services" at bounding box center [1093, 13] width 55 height 12
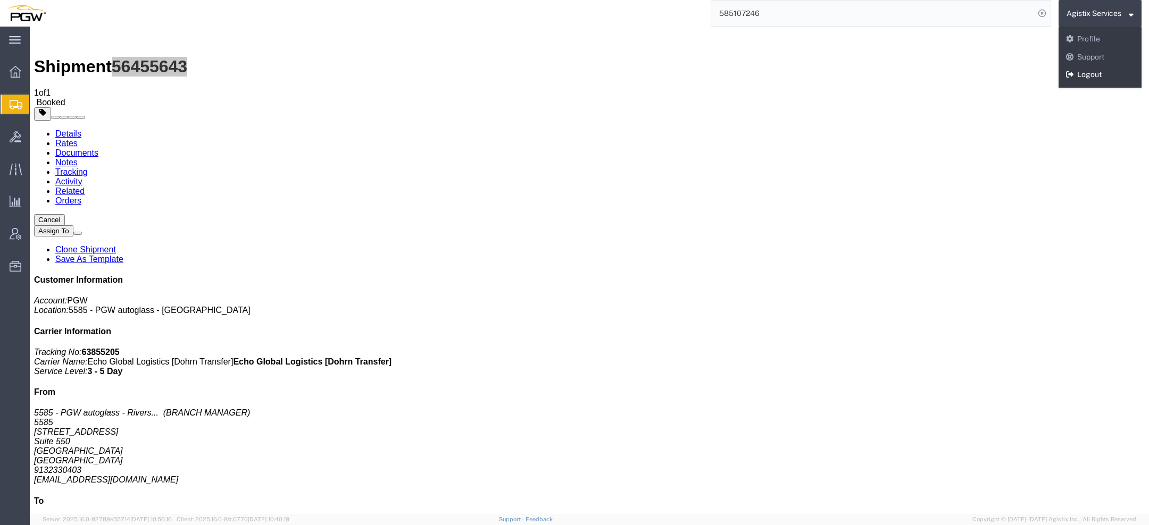
click at [1082, 76] on link "Logout" at bounding box center [1099, 75] width 83 height 18
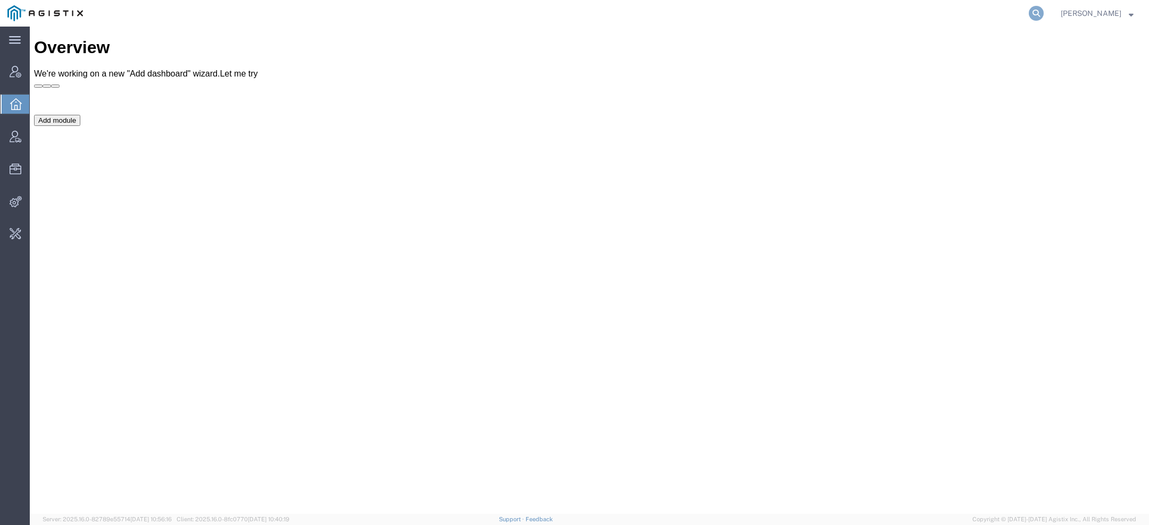
click at [1037, 9] on icon at bounding box center [1035, 13] width 15 height 15
paste input "Mirion"
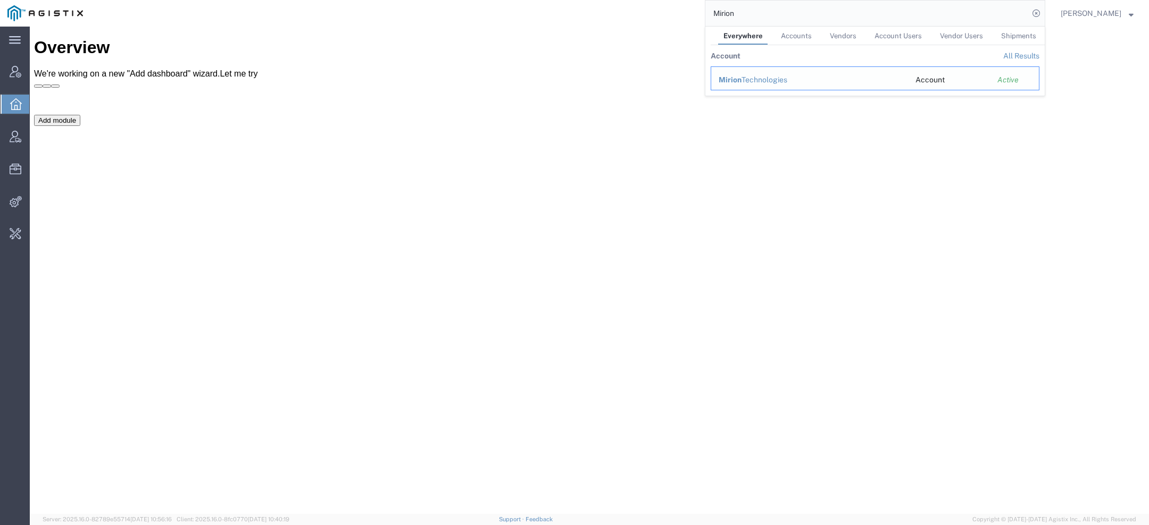
click at [735, 80] on span "Mirion" at bounding box center [729, 80] width 23 height 9
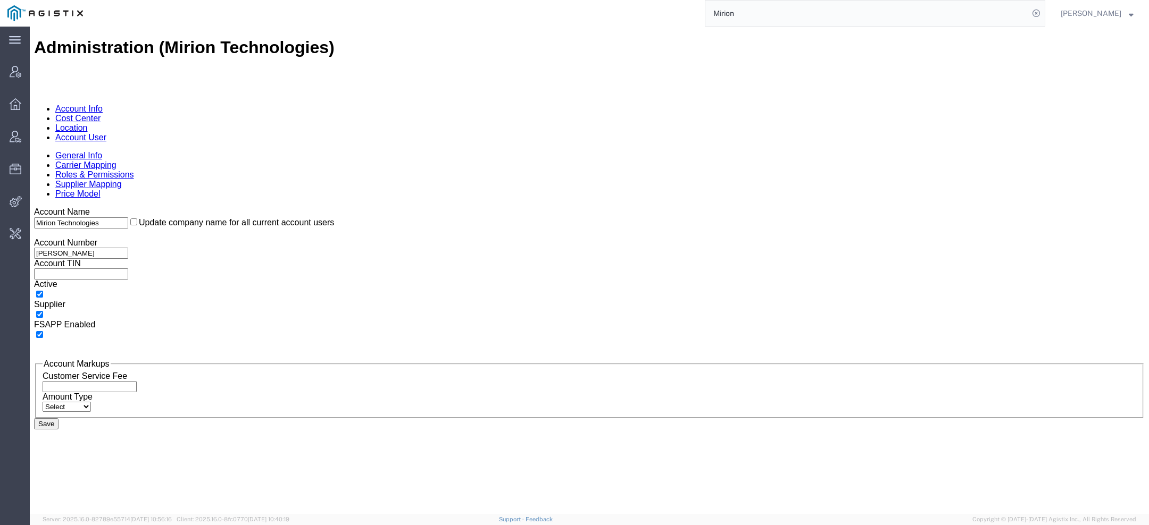
click at [106, 133] on link "Account User" at bounding box center [80, 137] width 51 height 9
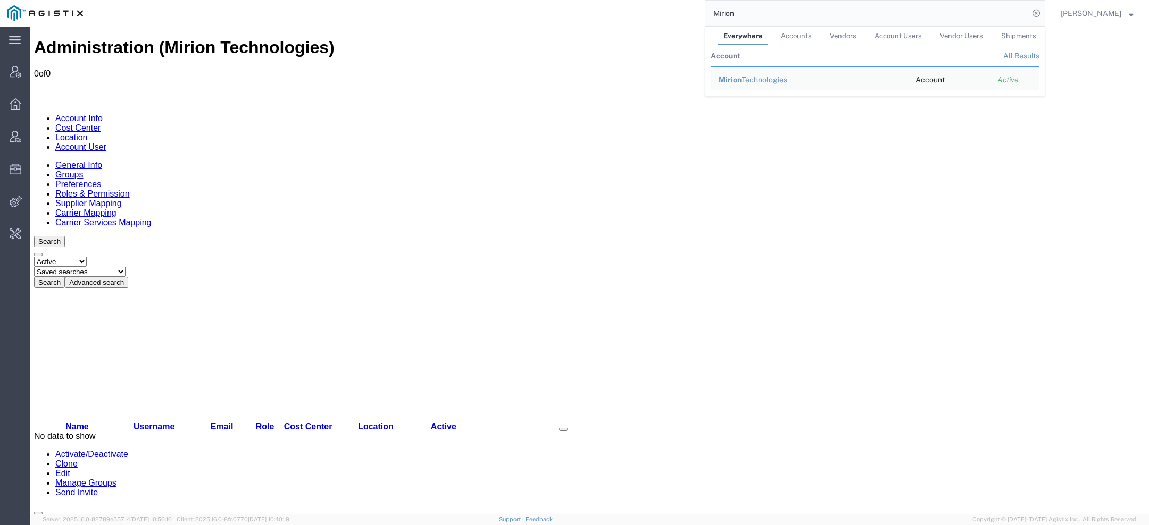
drag, startPoint x: 736, startPoint y: 18, endPoint x: 624, endPoint y: -4, distance: 114.4
click at [624, 0] on html "main_menu Created with Sketch. Collapse Menu Account Manager Overview Vendor Ma…" at bounding box center [574, 262] width 1149 height 525
paste input "[EMAIL_ADDRESS][DOMAIN_NAME]"
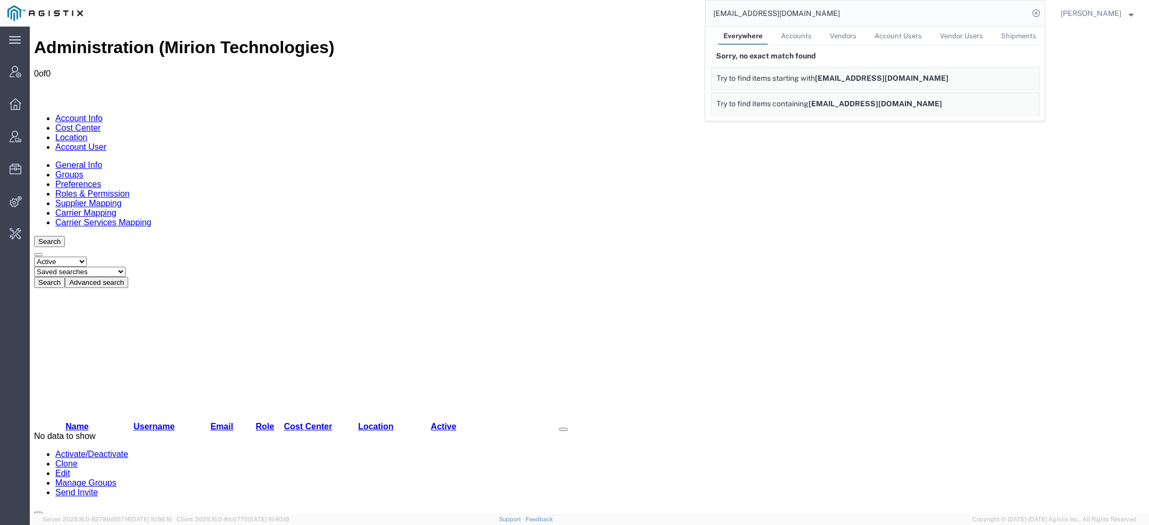
drag, startPoint x: 736, startPoint y: 15, endPoint x: 647, endPoint y: 14, distance: 89.9
click at [659, 14] on div "[EMAIL_ADDRESS][DOMAIN_NAME] Everywhere Accounts Vendors Account Users Vendor U…" at bounding box center [567, 13] width 954 height 27
drag, startPoint x: 765, startPoint y: 16, endPoint x: 546, endPoint y: -13, distance: 220.5
click at [546, 0] on html "main_menu Created with Sketch. Collapse Menu Account Manager Overview Vendor Ma…" at bounding box center [574, 262] width 1149 height 525
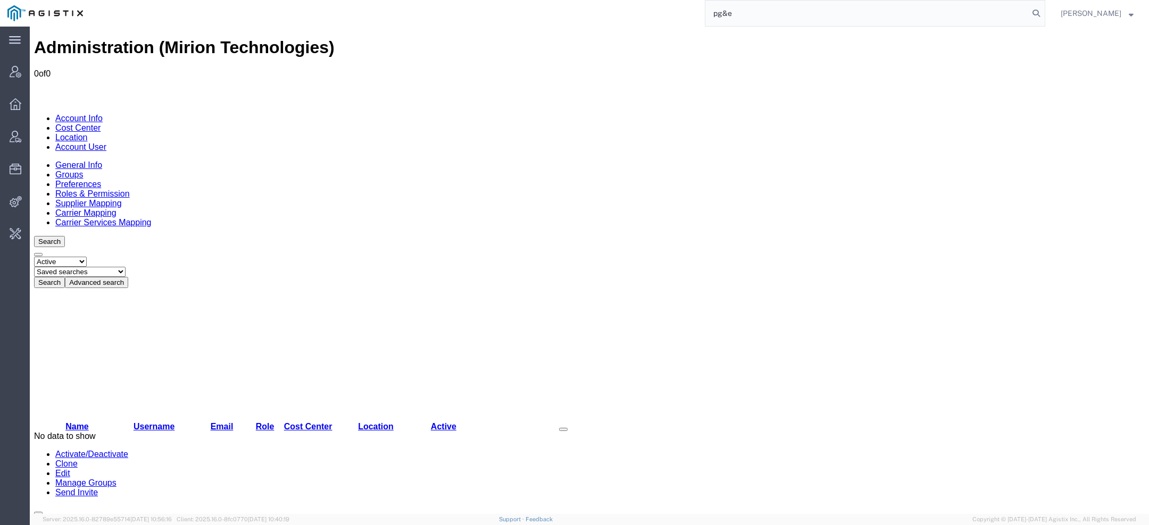
type input "pg&e"
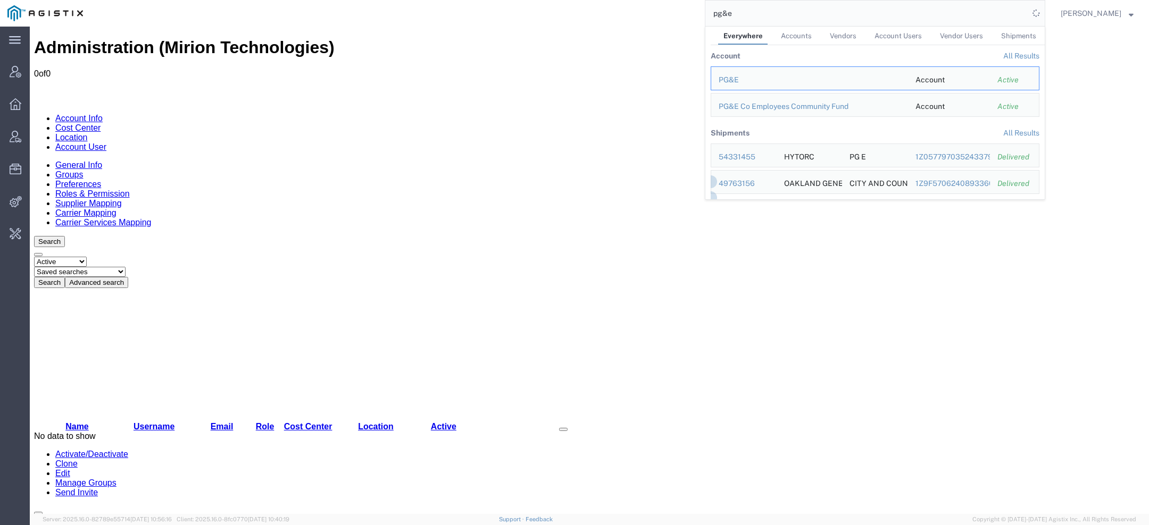
click at [739, 80] on div "PG&E" at bounding box center [809, 79] width 182 height 11
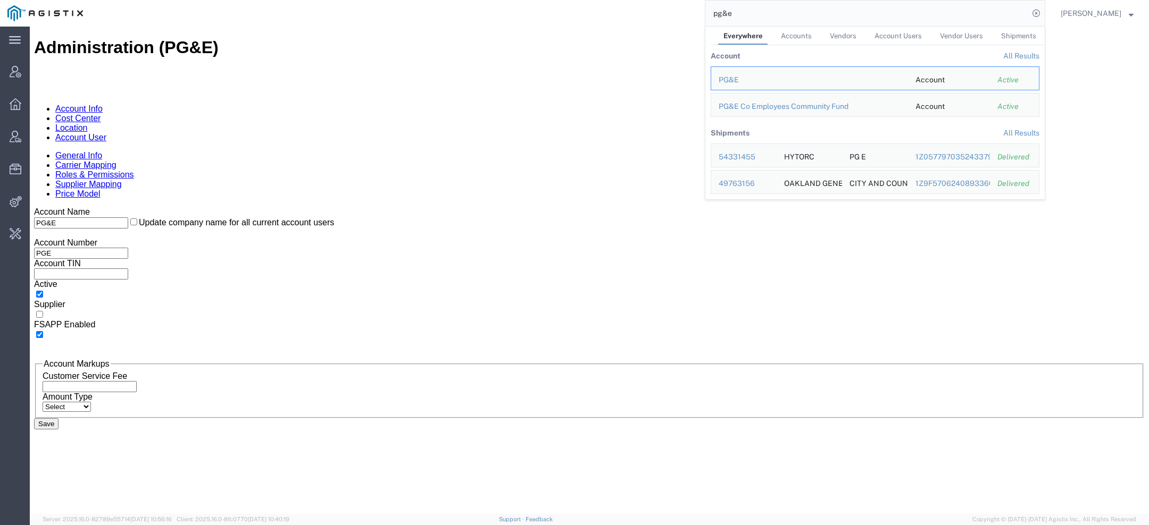
click at [106, 133] on link "Account User" at bounding box center [80, 137] width 51 height 9
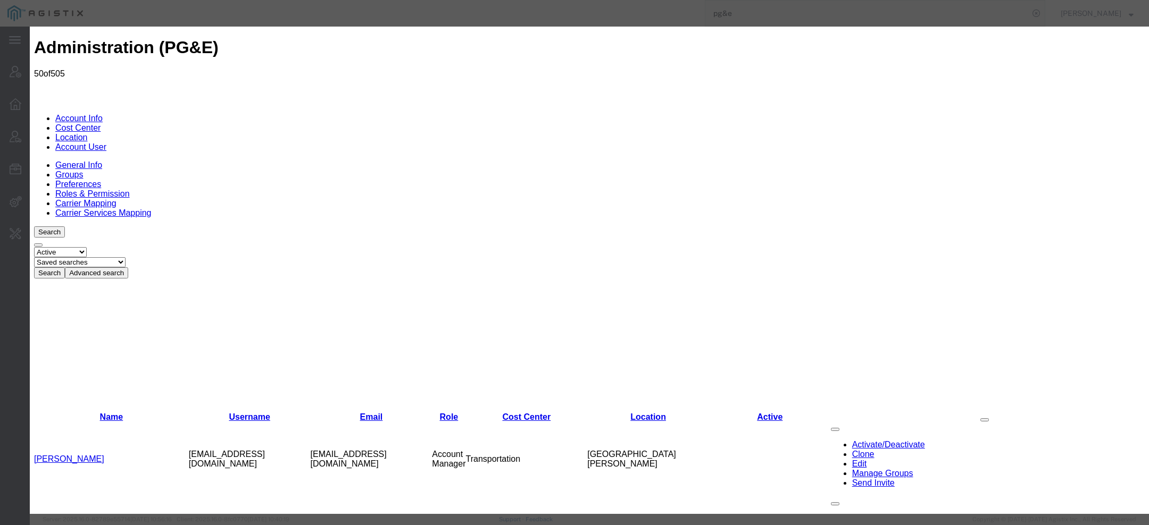
select select "COSTCENTER"
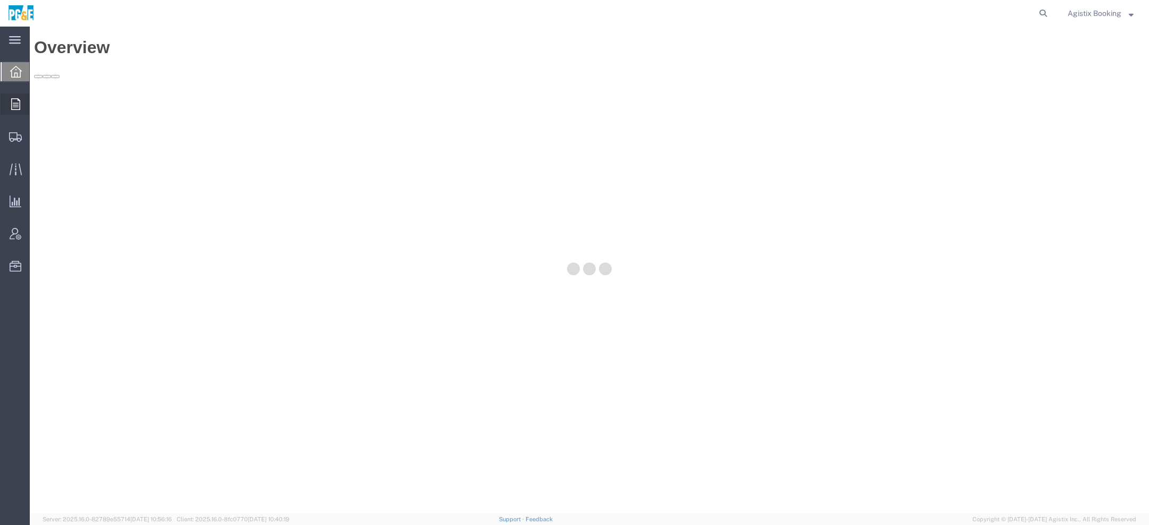
click at [15, 101] on icon at bounding box center [15, 104] width 9 height 12
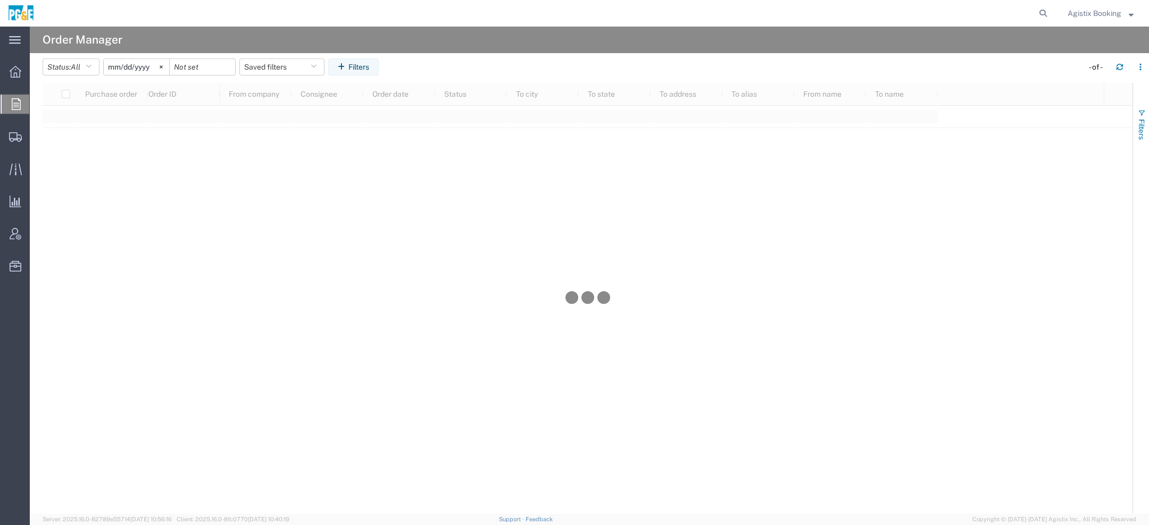
click at [1138, 104] on button "Filters" at bounding box center [1141, 124] width 16 height 57
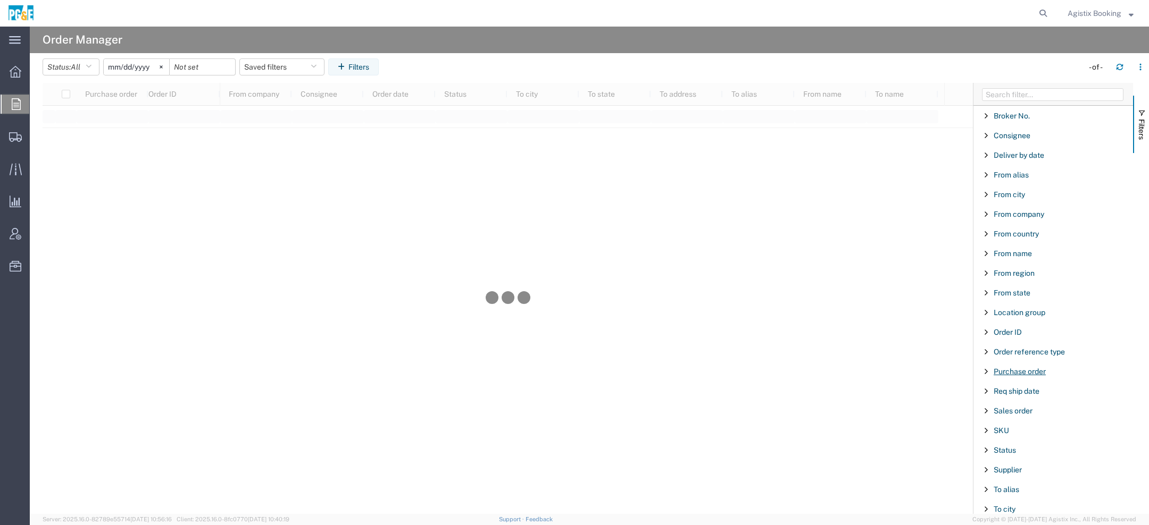
click at [1017, 370] on span "Purchase order" at bounding box center [1019, 371] width 52 height 9
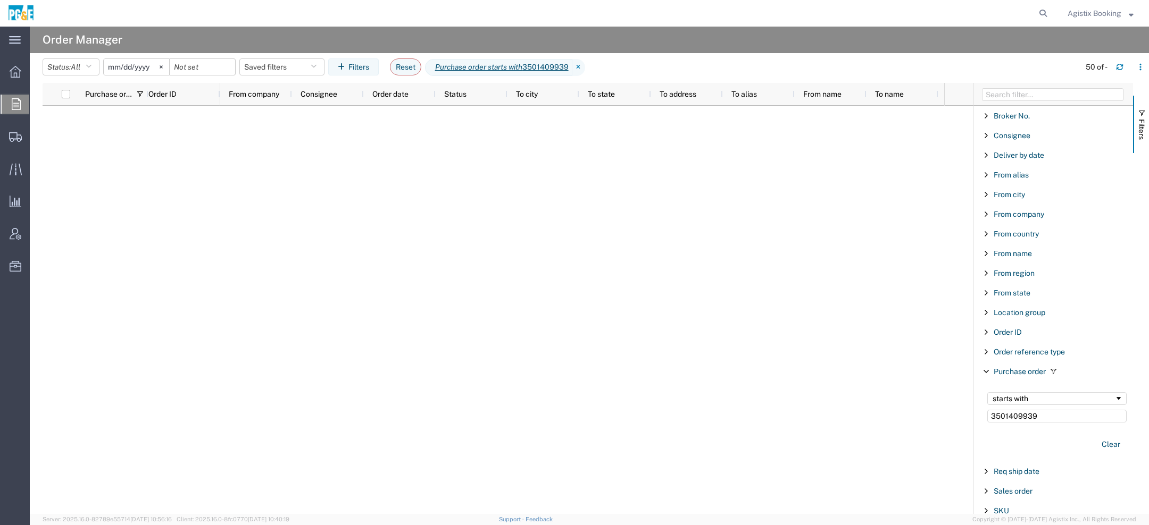
type input "3501409939"
click at [116, 65] on input "2025-07-11" at bounding box center [136, 67] width 65 height 16
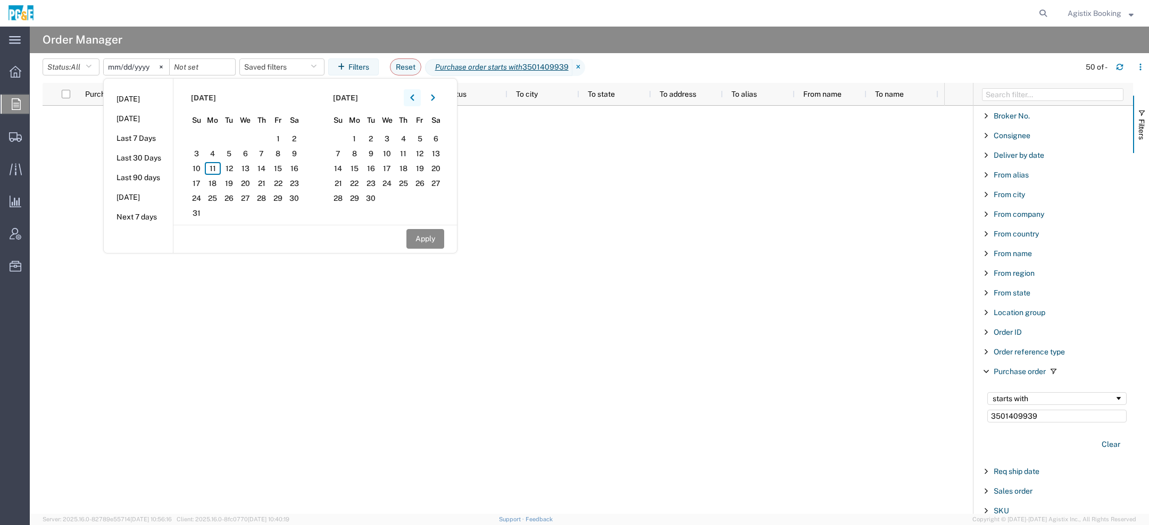
click at [414, 98] on icon "button" at bounding box center [412, 98] width 4 height 6
click at [231, 139] on span "1" at bounding box center [229, 138] width 16 height 13
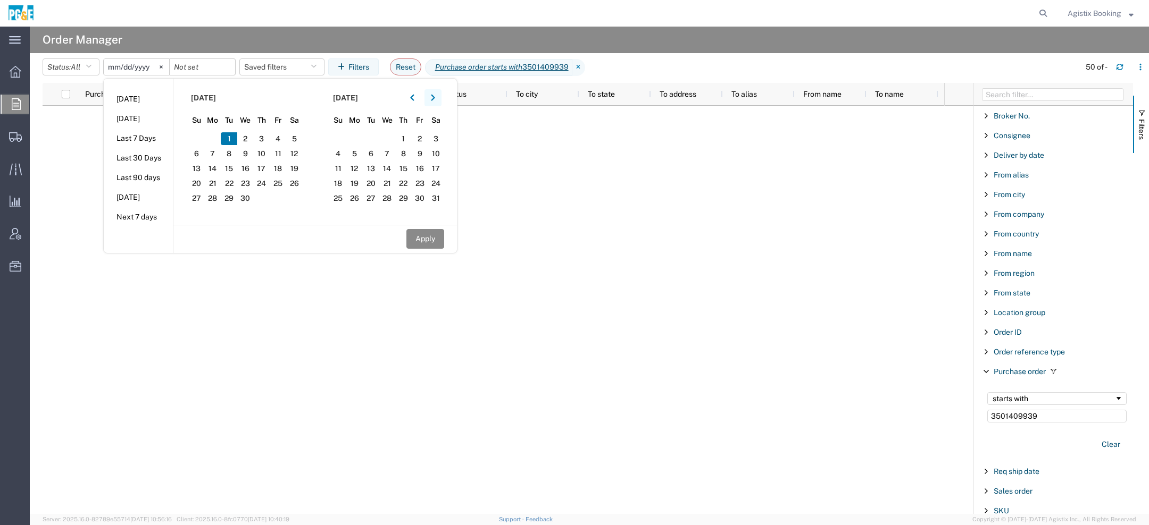
click at [437, 93] on button "button" at bounding box center [432, 97] width 17 height 17
click at [436, 93] on button "button" at bounding box center [432, 97] width 17 height 17
click at [363, 170] on span "11" at bounding box center [354, 168] width 16 height 13
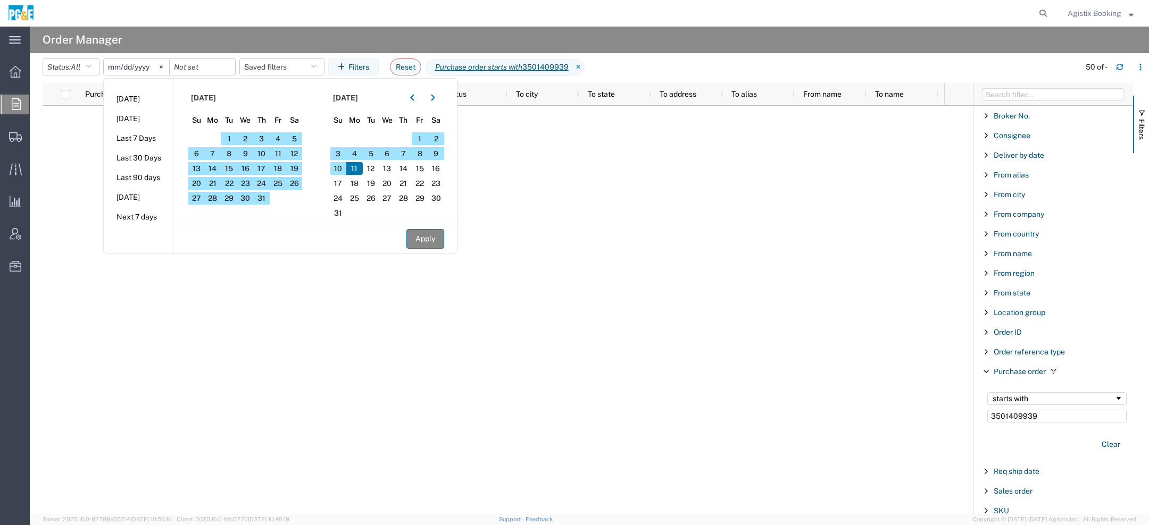
click at [426, 242] on button "Apply" at bounding box center [425, 239] width 38 height 20
type input "2025-04-01"
type input "2025-08-11"
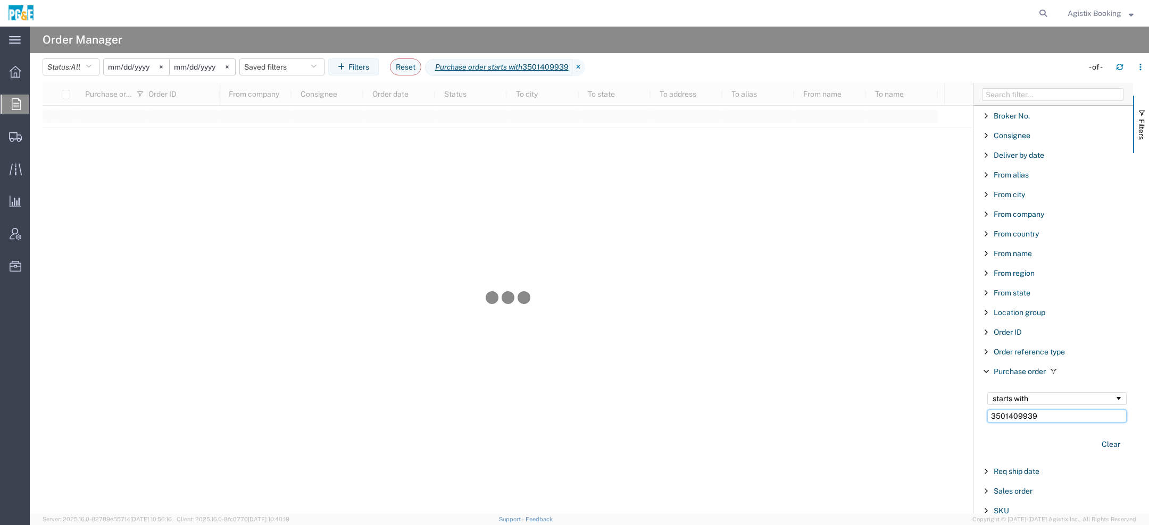
click at [1055, 415] on input "3501409939" at bounding box center [1056, 416] width 139 height 13
type input "350140993"
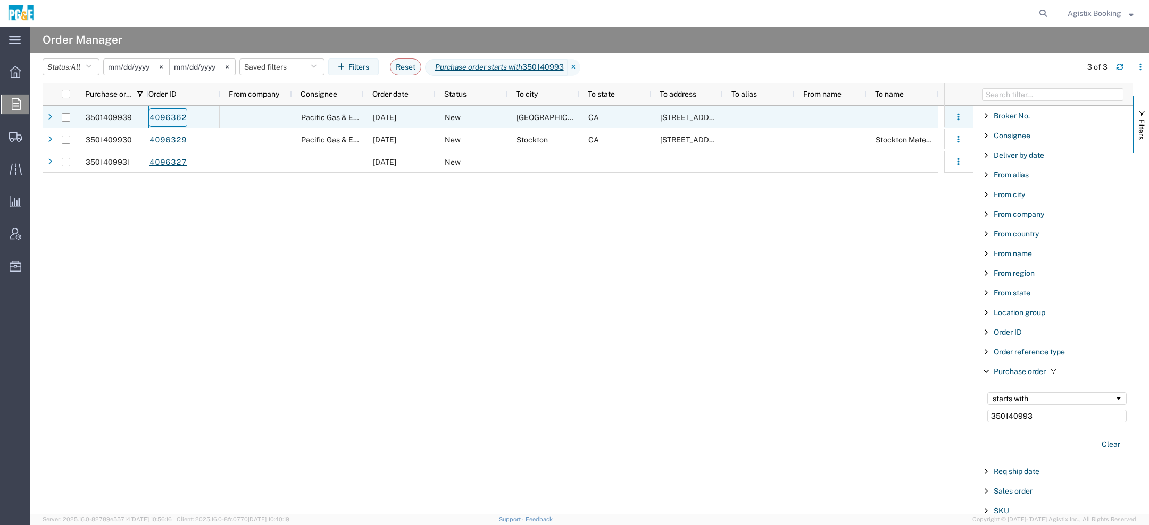
click at [166, 118] on link "4096362" at bounding box center [168, 117] width 38 height 19
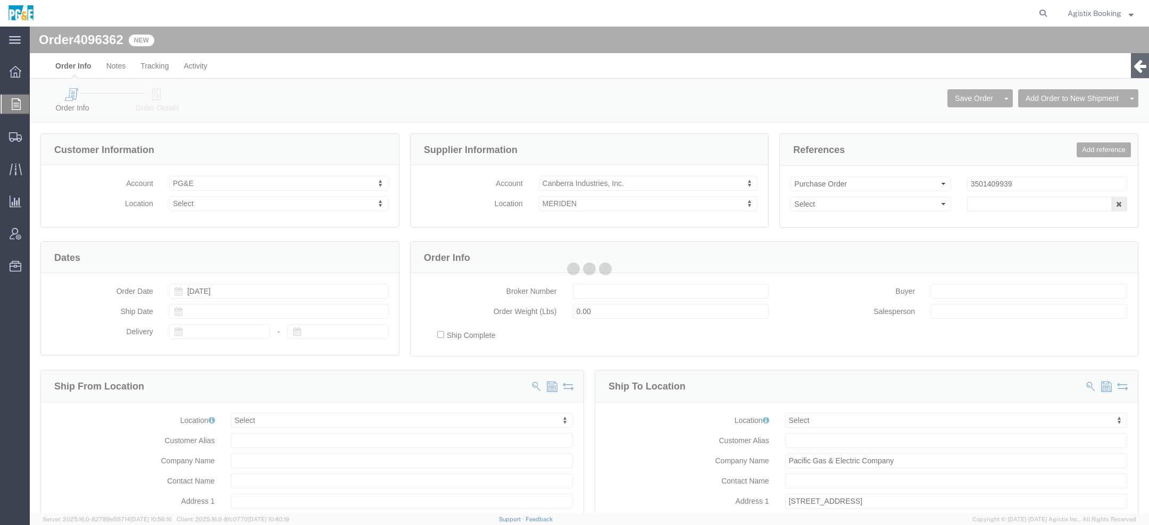
select select
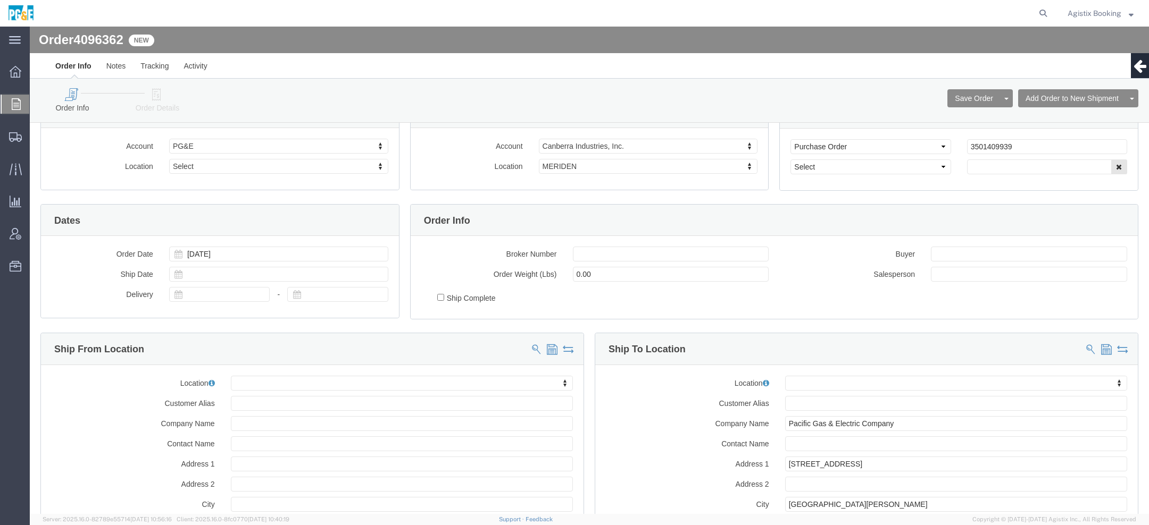
scroll to position [32, 0]
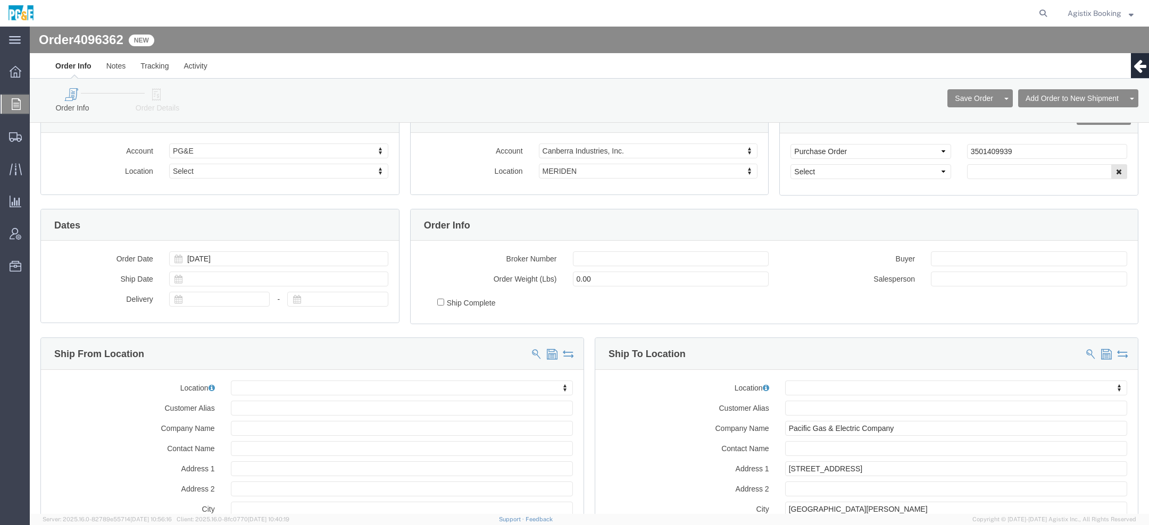
click div "Account PG&E Select PG&E Location Select Select (OBOSLETE) WEST SACRAMENTO CSO …"
click link "Order Details"
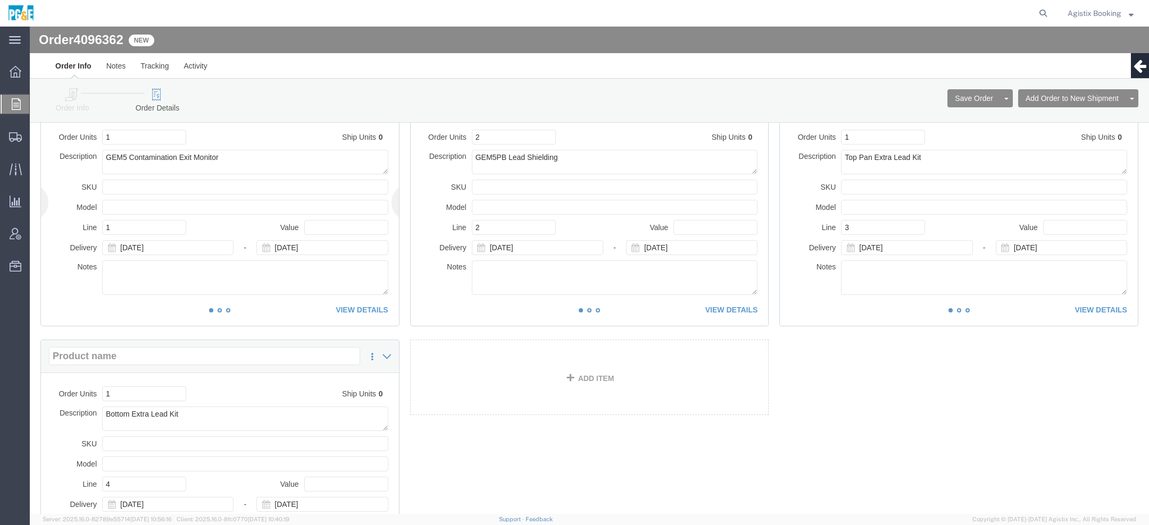
scroll to position [77, 0]
click link "Add Orders to Existing Shipment"
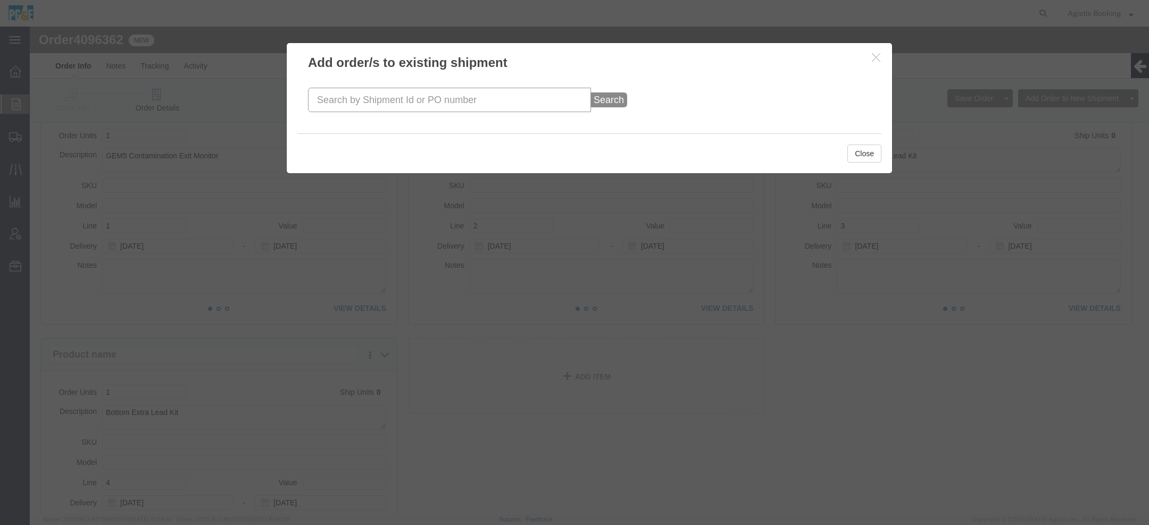
click input "text"
paste input "56455553"
type input "56455553"
click button "Search"
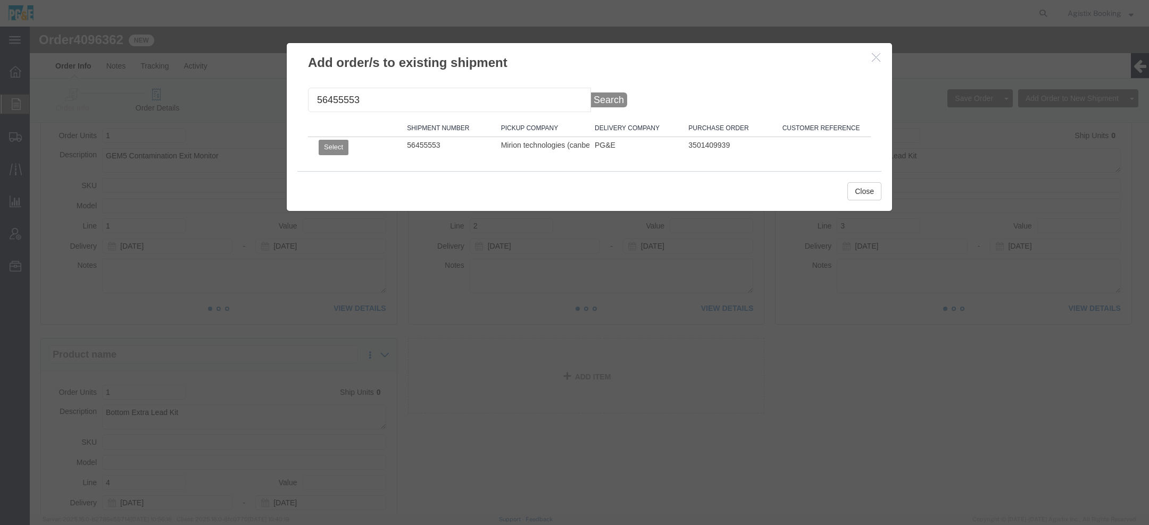
click td "Select"
click button "Select"
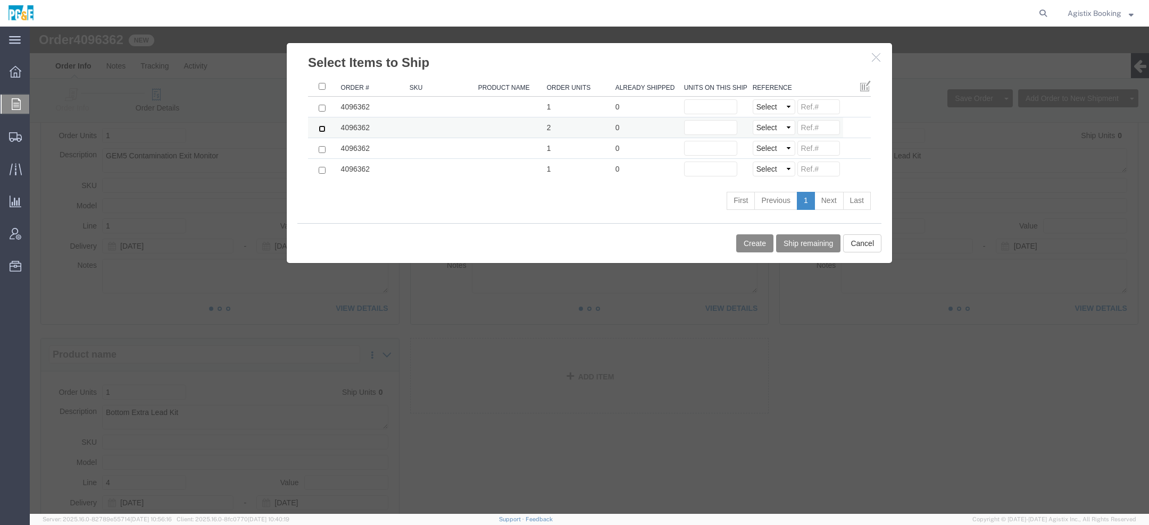
click input "checkbox"
checkbox input "true"
click input "checkbox"
checkbox input "true"
click td
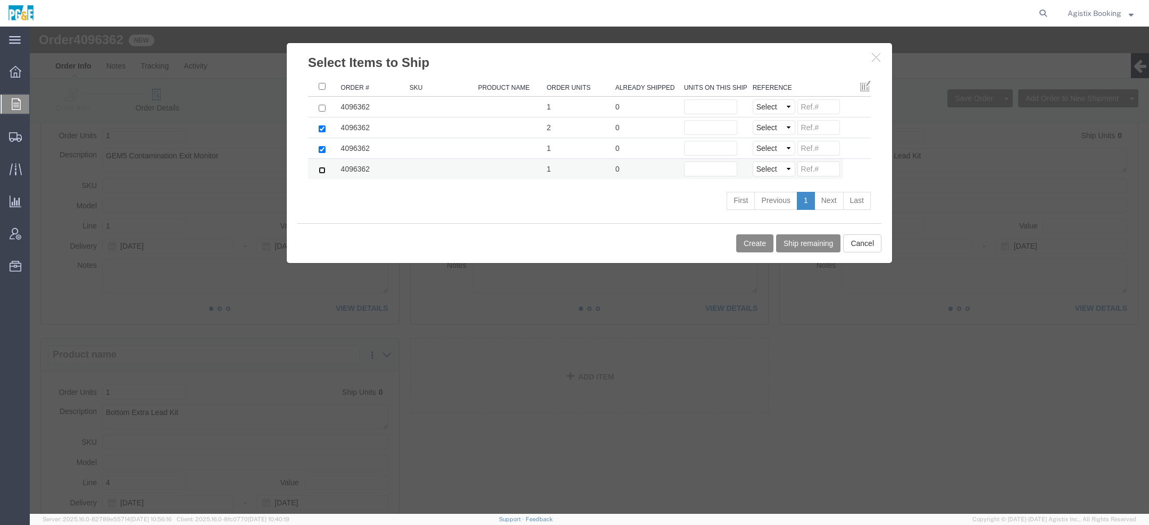
click input "checkbox"
checkbox input "true"
click input "text"
type input "2"
click input "text"
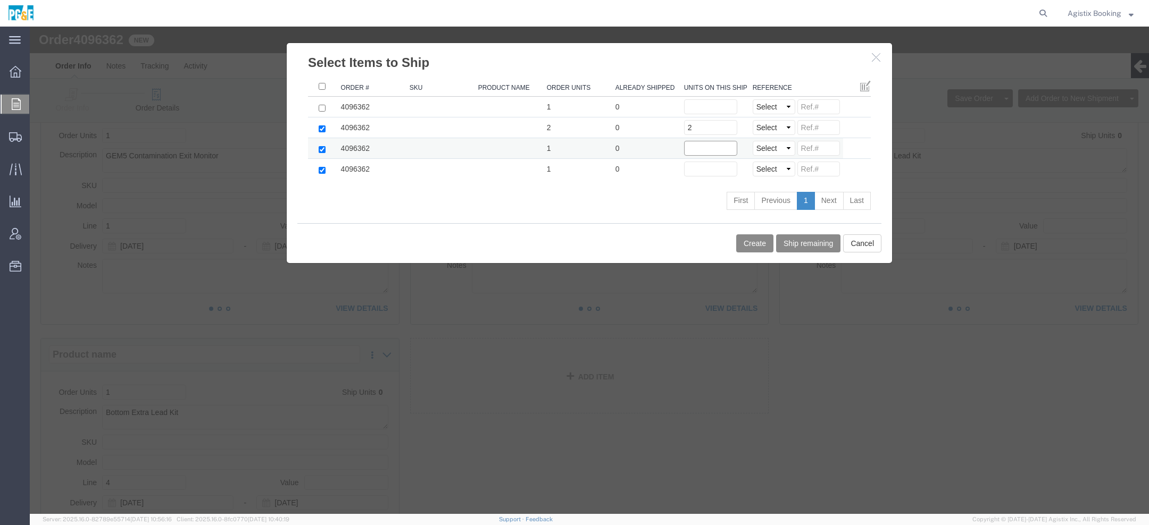
type input "2"
type input "1"
click input "text"
type input "1"
click button "Create"
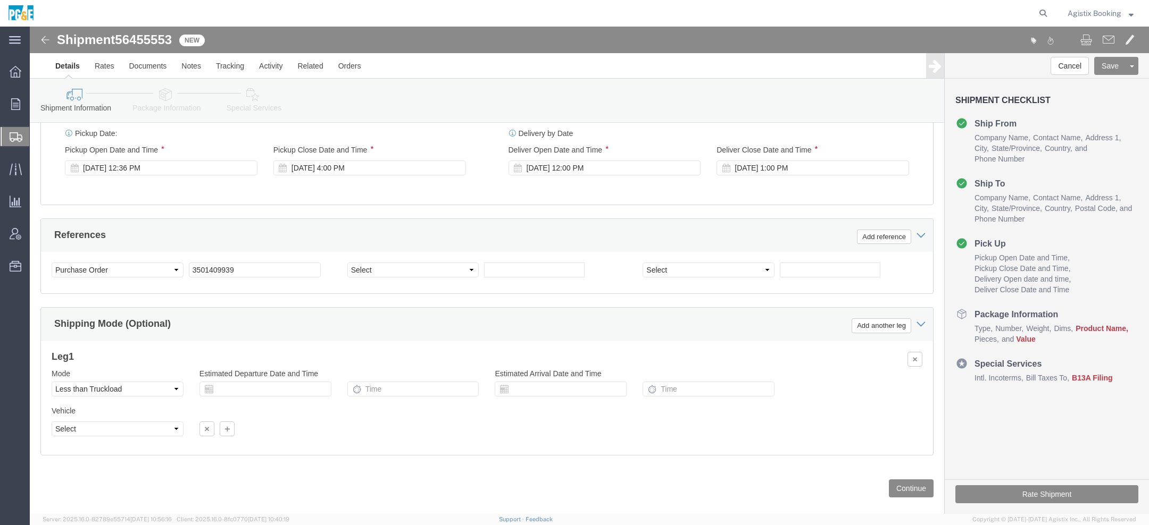
scroll to position [591, 0]
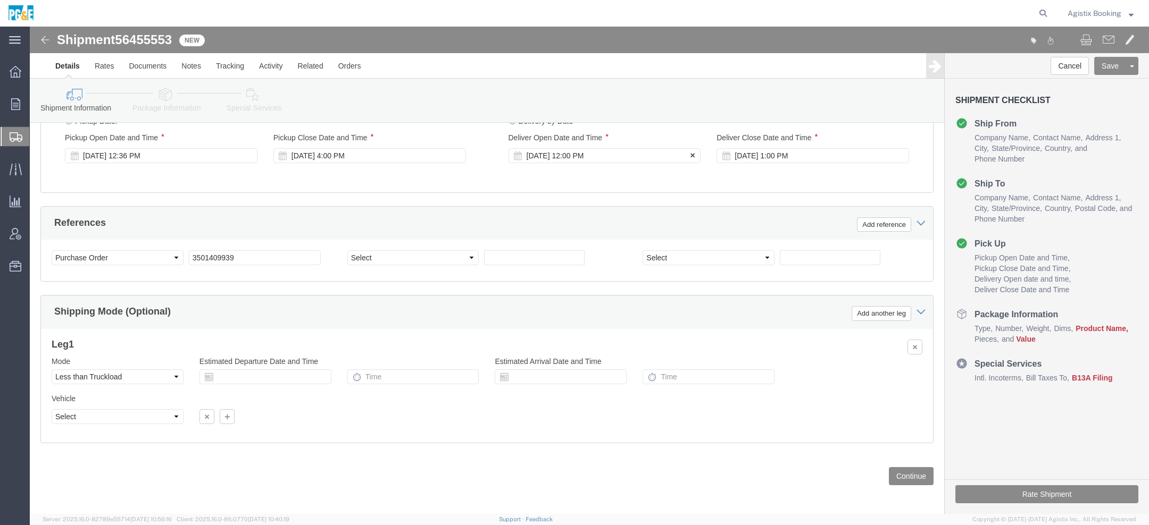
click div "Sep 30 2025 12:00 PM"
click th
click button "Apply"
click div "Sep 30 2025 1:00 PM"
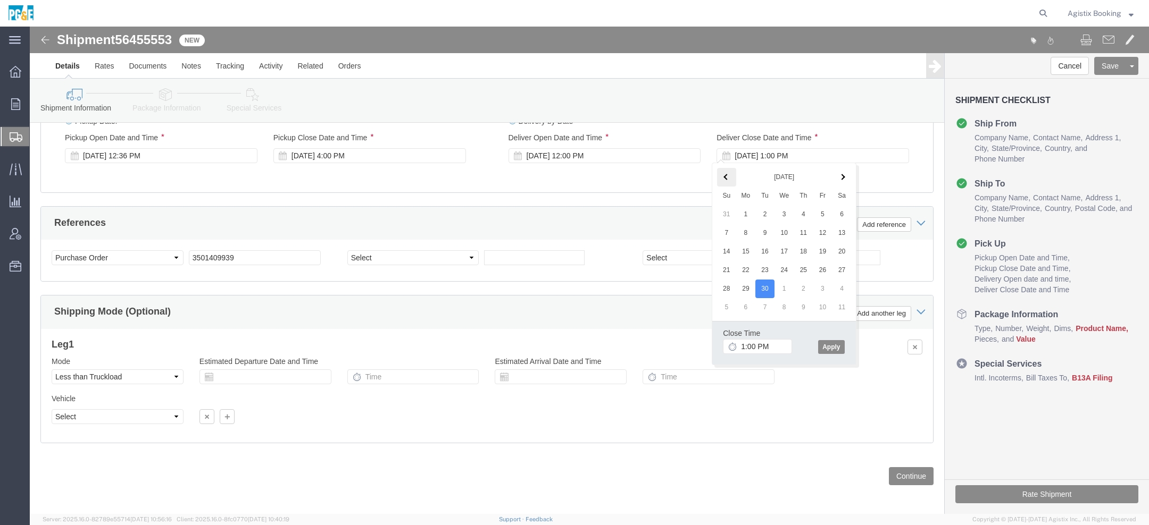
click th
click button "Apply"
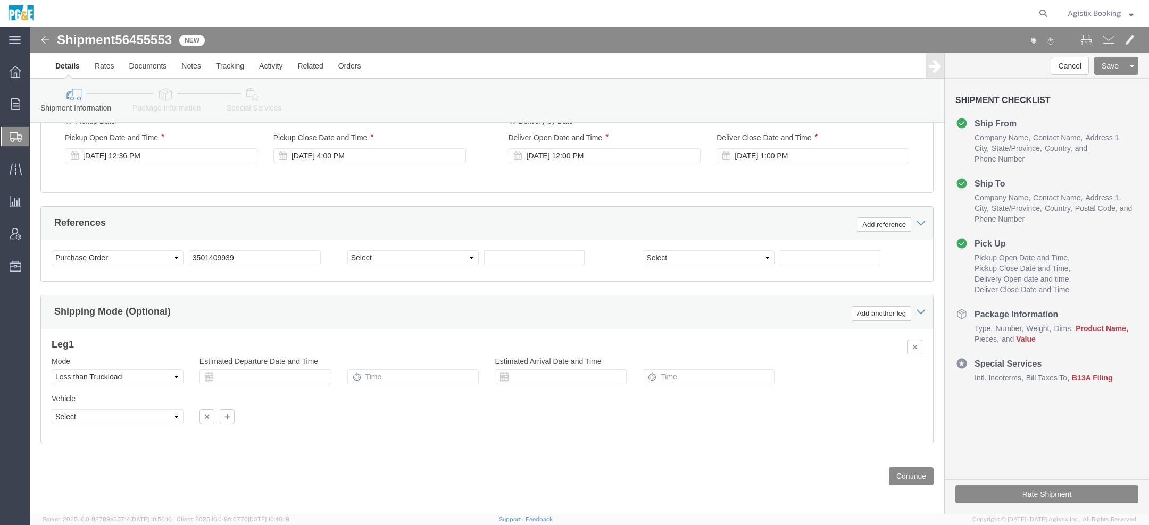
click icon
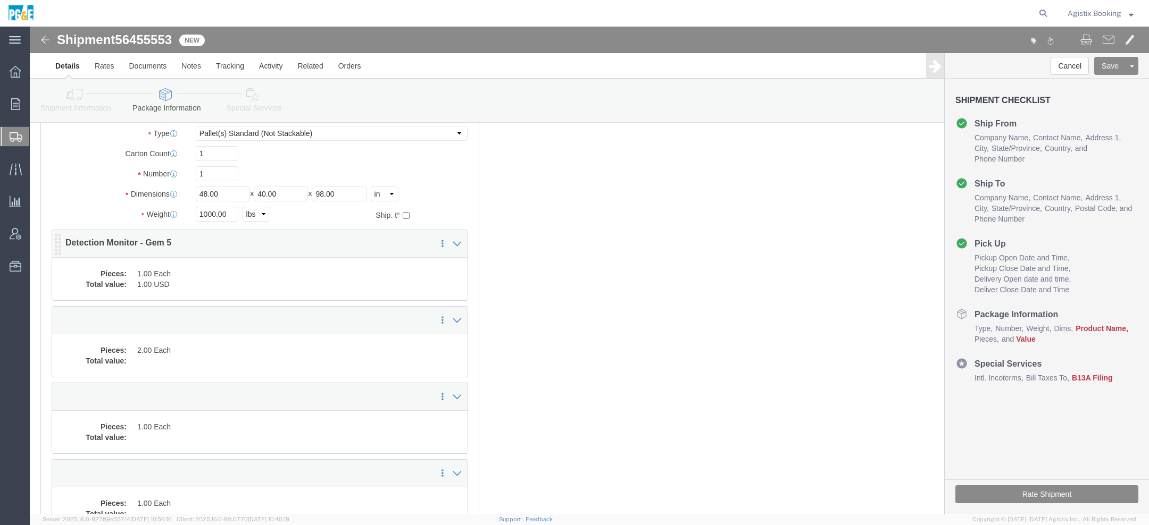
scroll to position [105, 0]
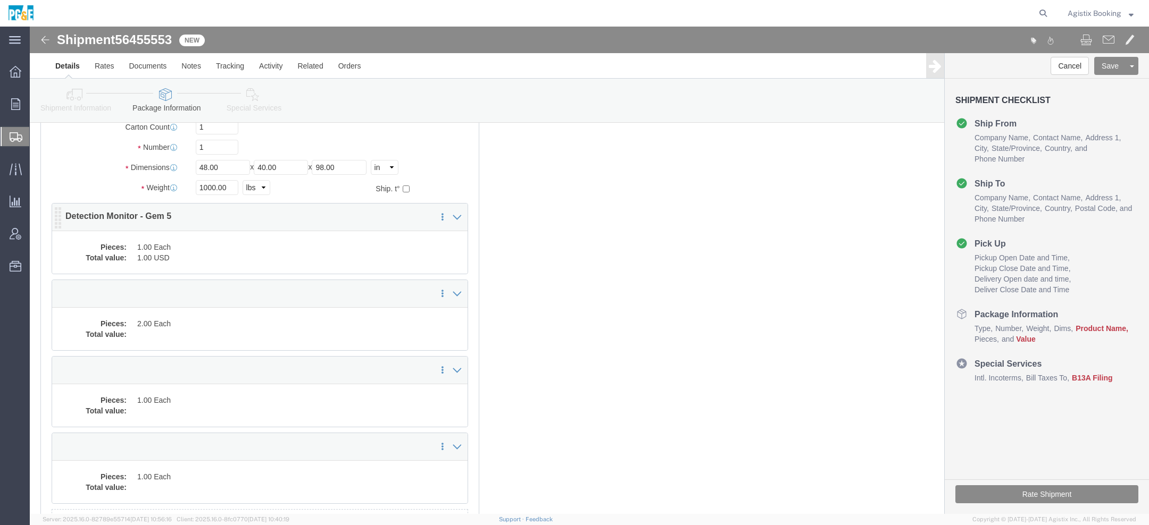
click dd "1.00 Each"
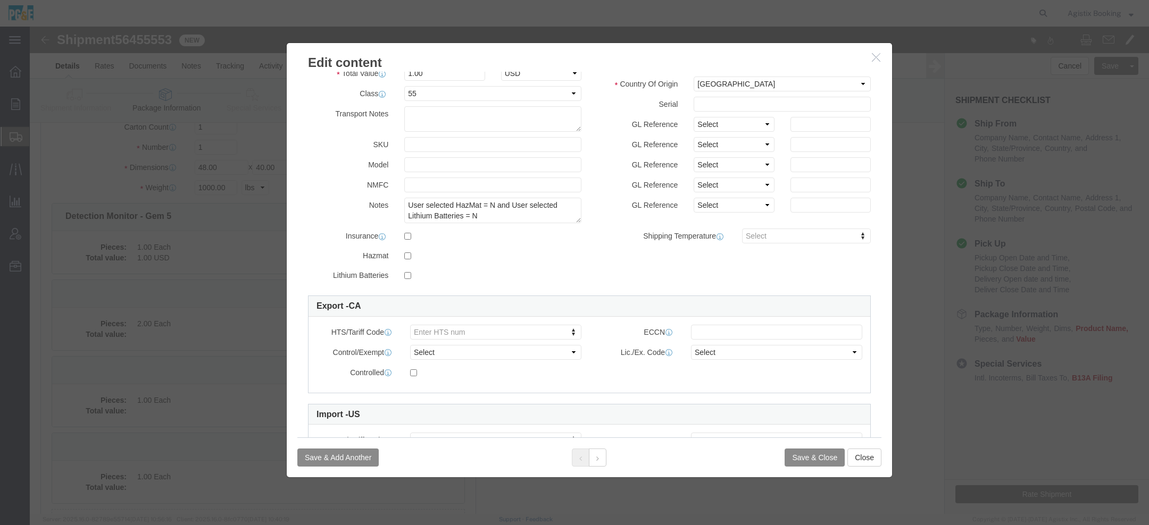
scroll to position [0, 0]
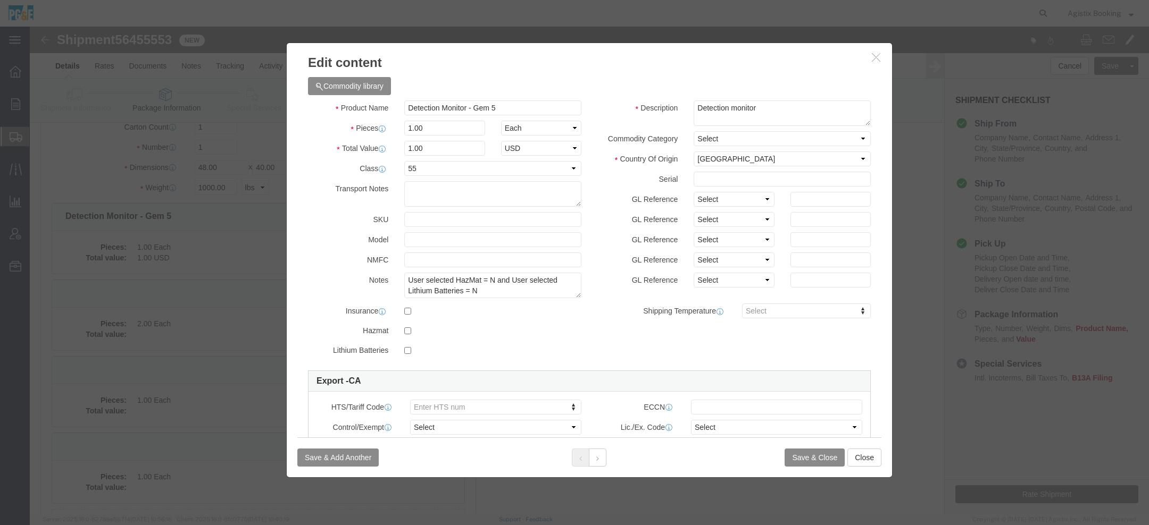
click icon "button"
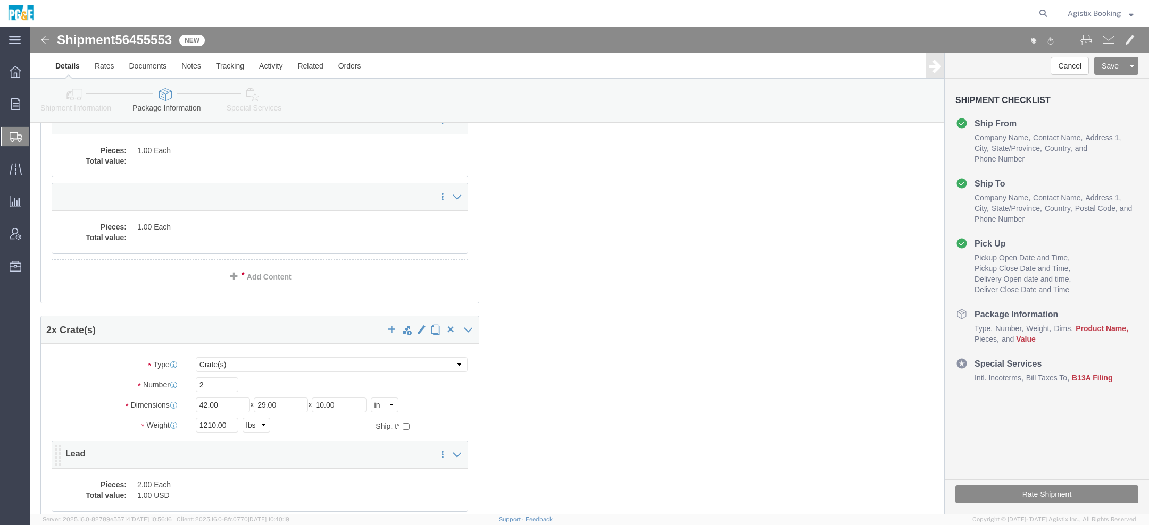
scroll to position [161, 0]
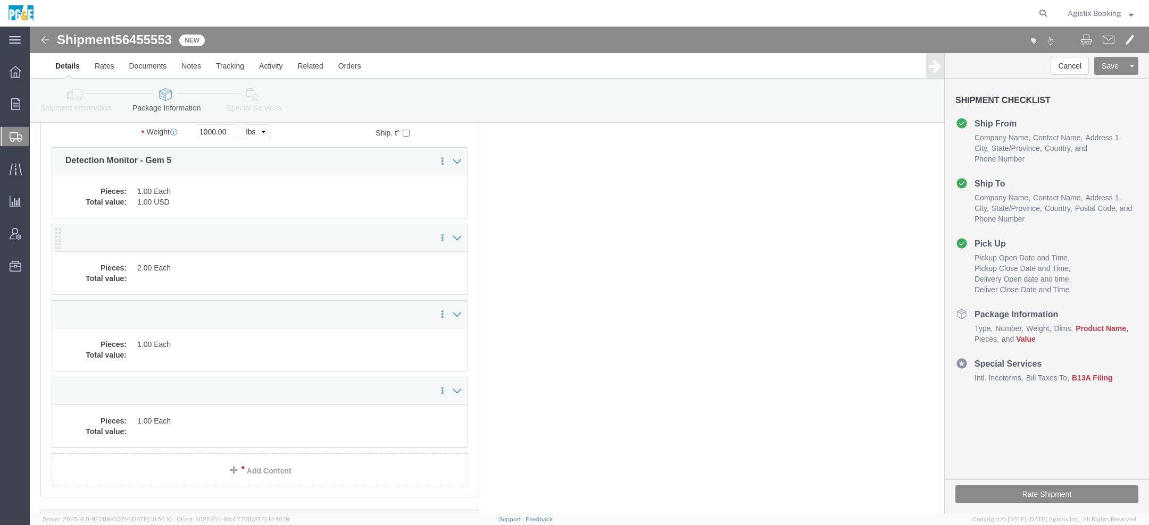
click dd "2.00 Each"
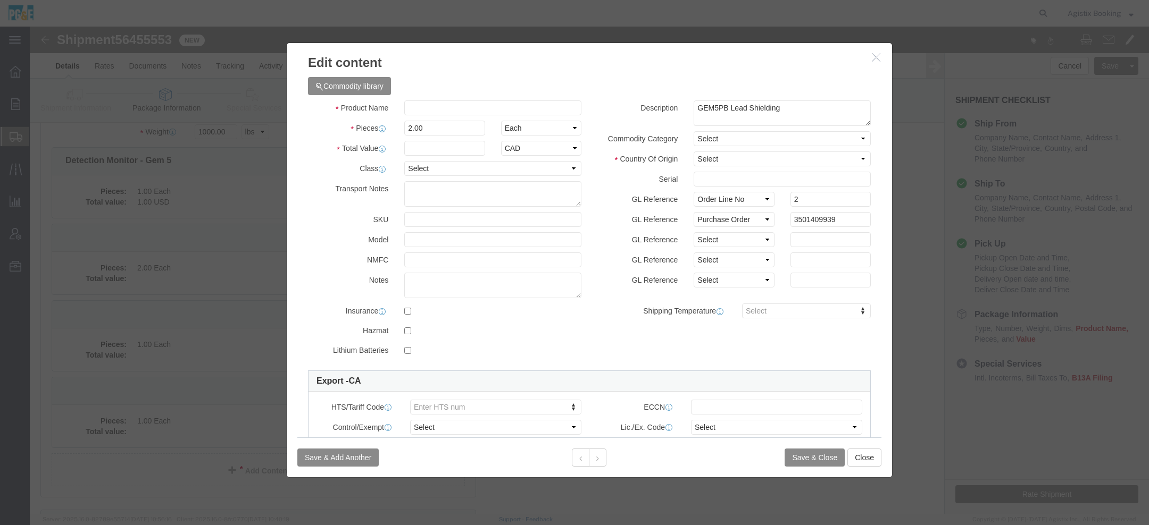
click icon "button"
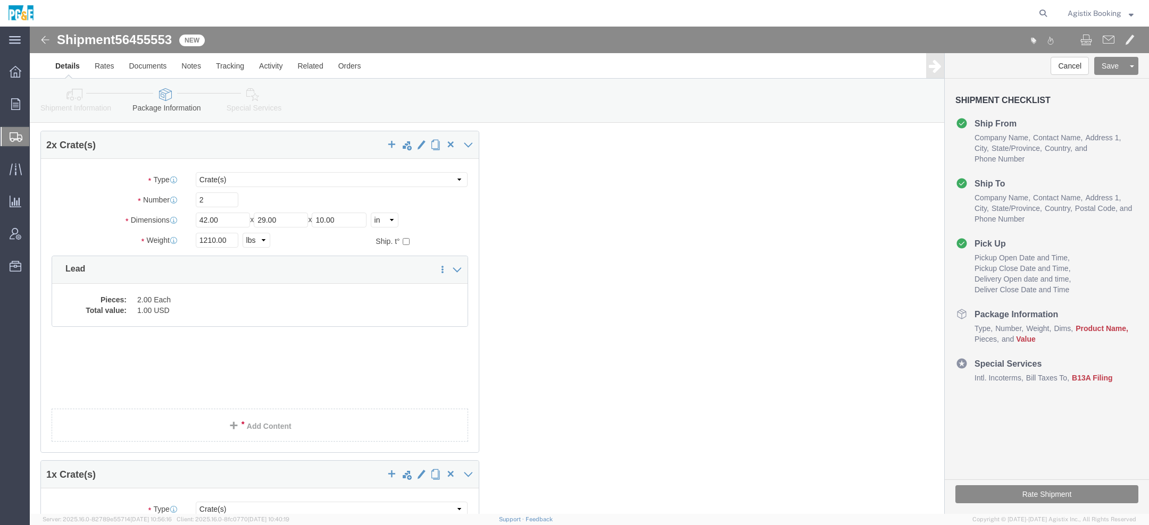
scroll to position [496, 0]
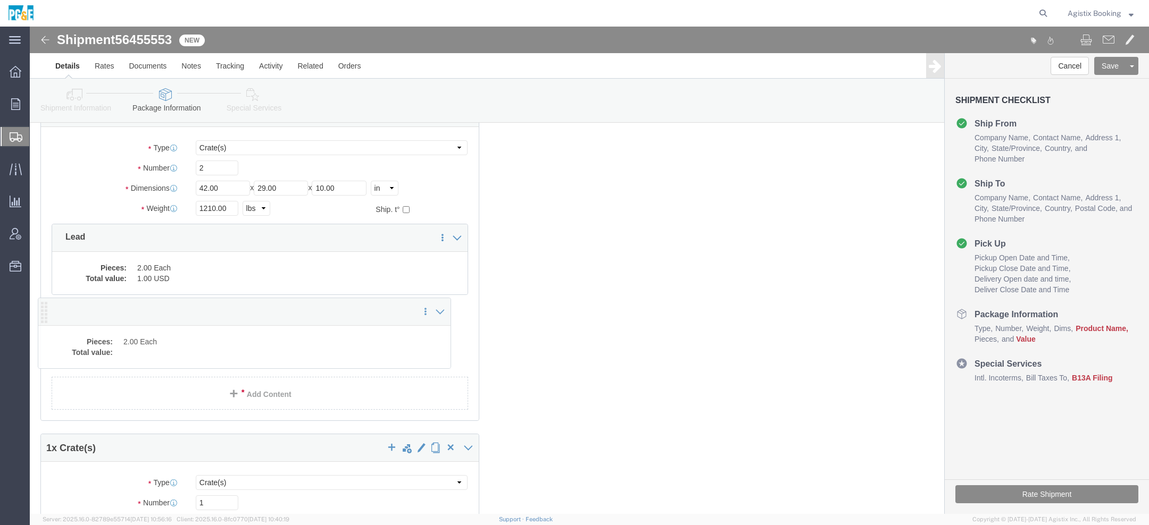
drag, startPoint x: 28, startPoint y: 118, endPoint x: 14, endPoint y: 289, distance: 172.3
click icon
click dt "Pieces:"
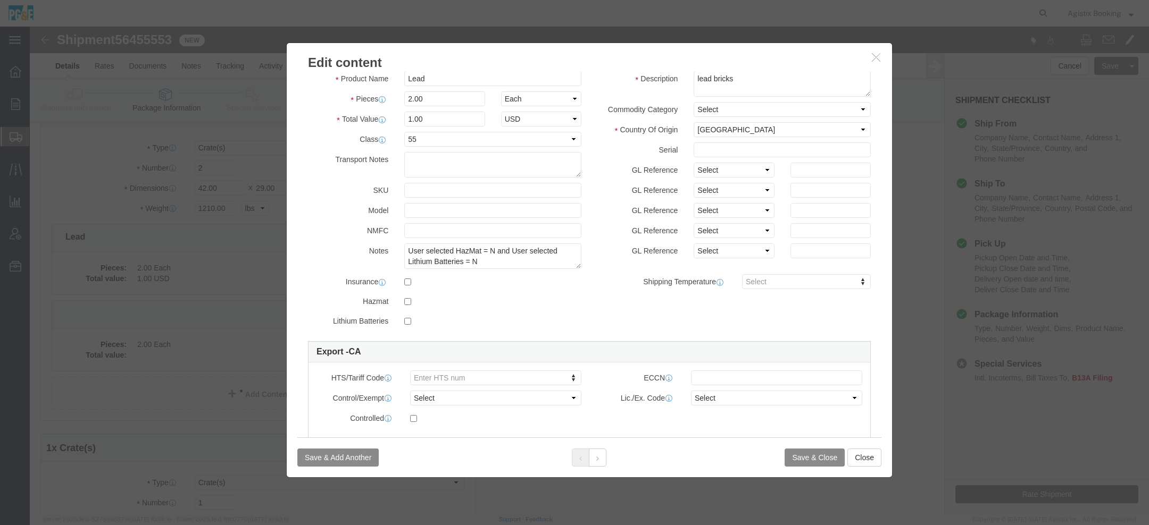
scroll to position [0, 0]
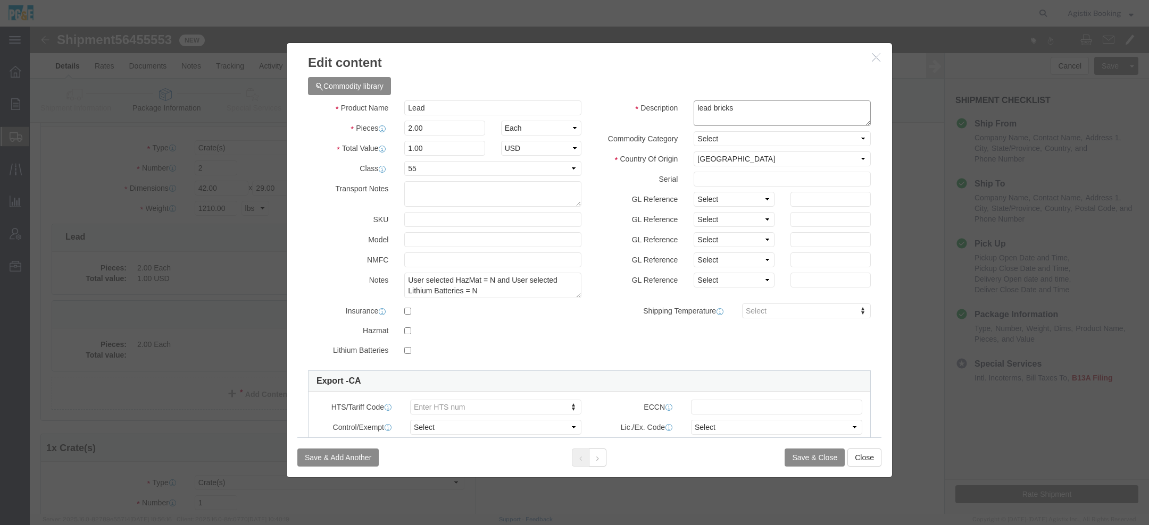
drag, startPoint x: 723, startPoint y: 88, endPoint x: 528, endPoint y: 80, distance: 194.8
click div "Description lead bricks"
click button "button"
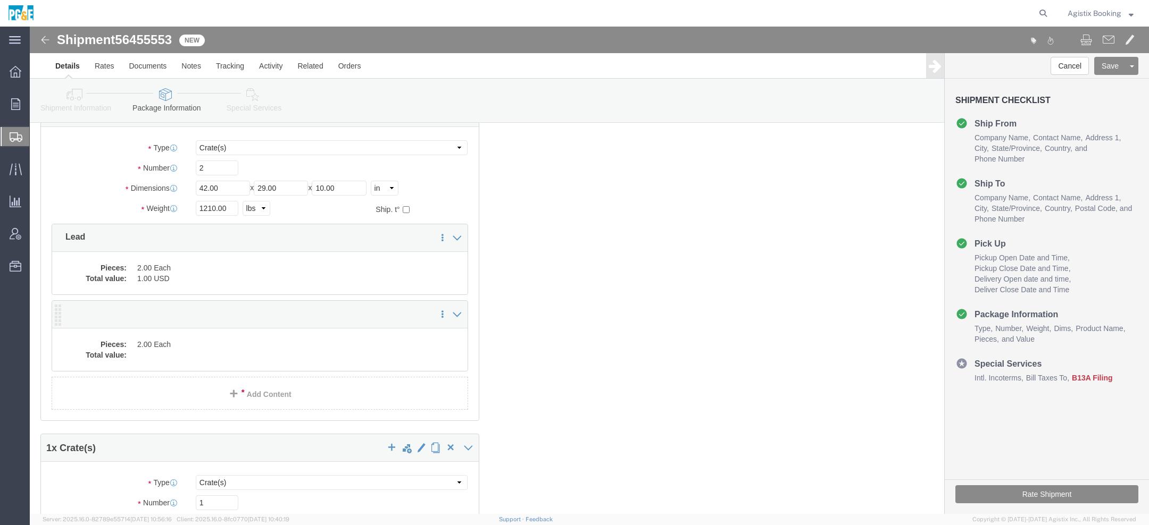
click dd
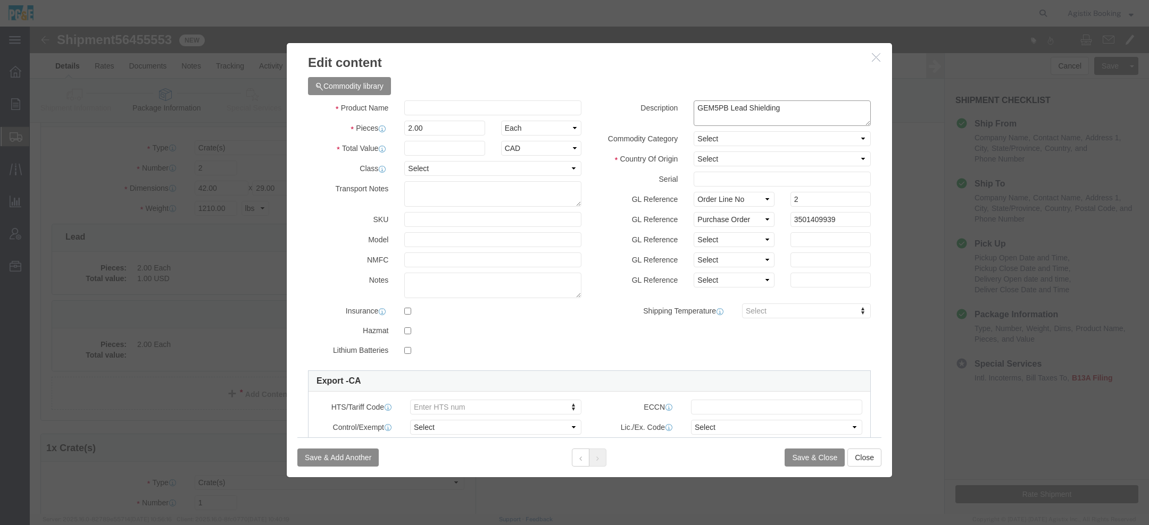
click textarea "GEM5PB Lead Shielding"
paste textarea "lead bricks"
type textarea "GEM5PB Lead Shielding / lead bricks"
click input "text"
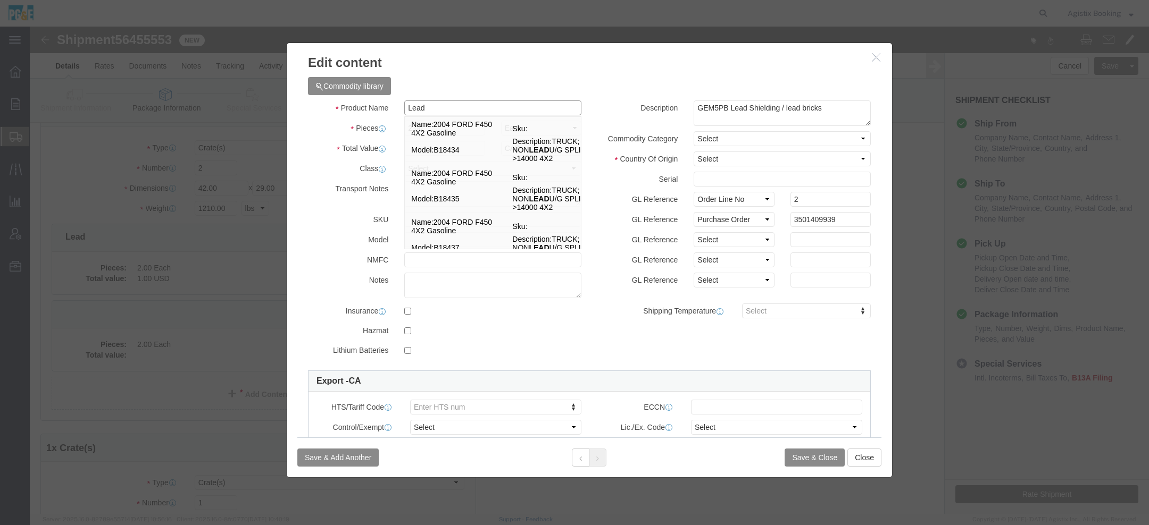
type input "Lead"
click label "Total Value"
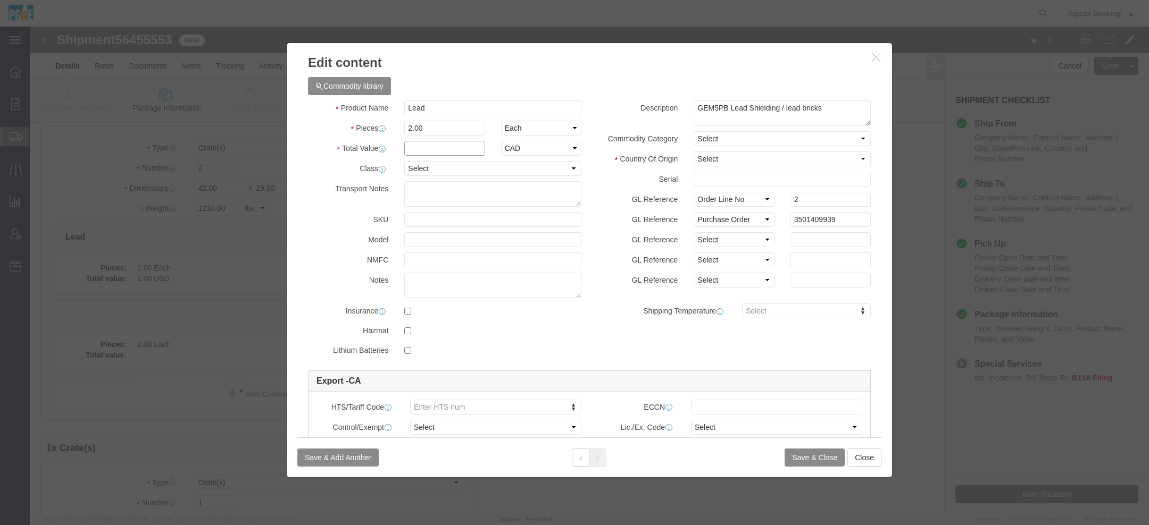
click input "text"
type input "1"
click select "Select 50 55 60 65 70 85 92.5 100 125 175 250 300 400"
select select "55"
click select "Select Afghanistan Åland Islands Albania Algeria American Samoa Andorra Angola …"
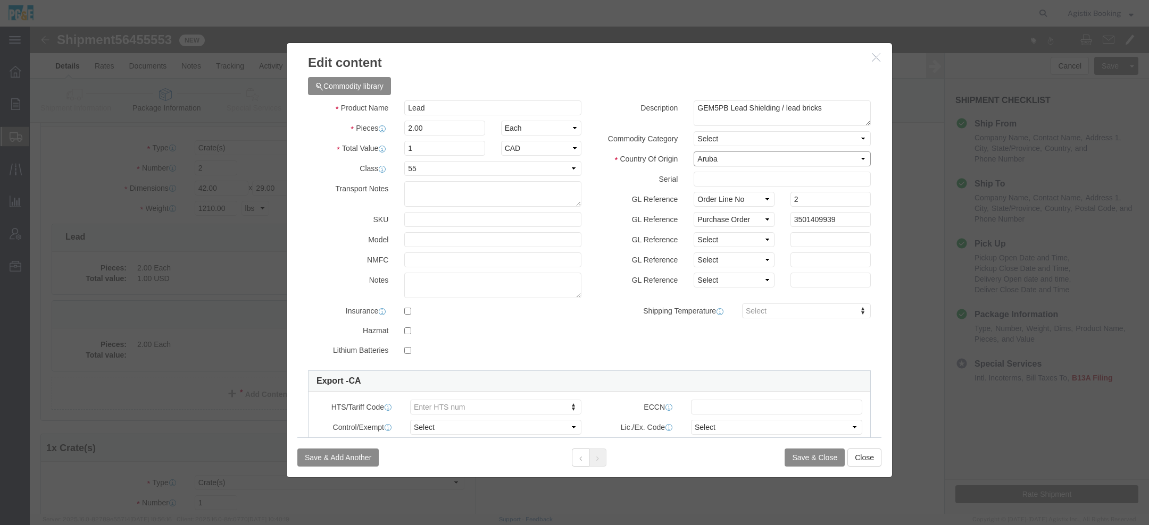
click select "Select Afghanistan Åland Islands Albania Algeria American Samoa Andorra Angola …"
select select "CA"
click button "Save & Close"
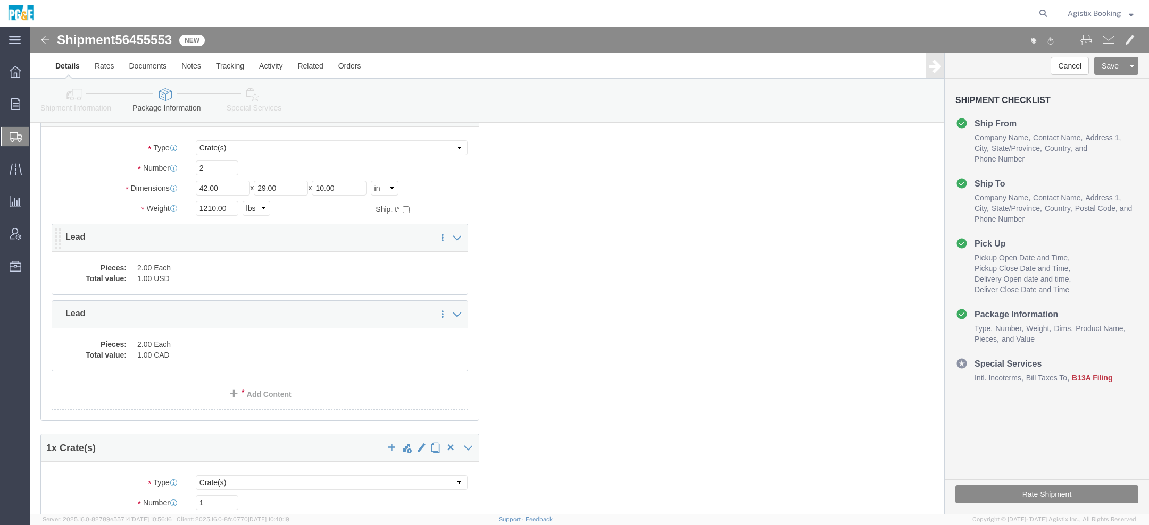
click dd "1.00 USD"
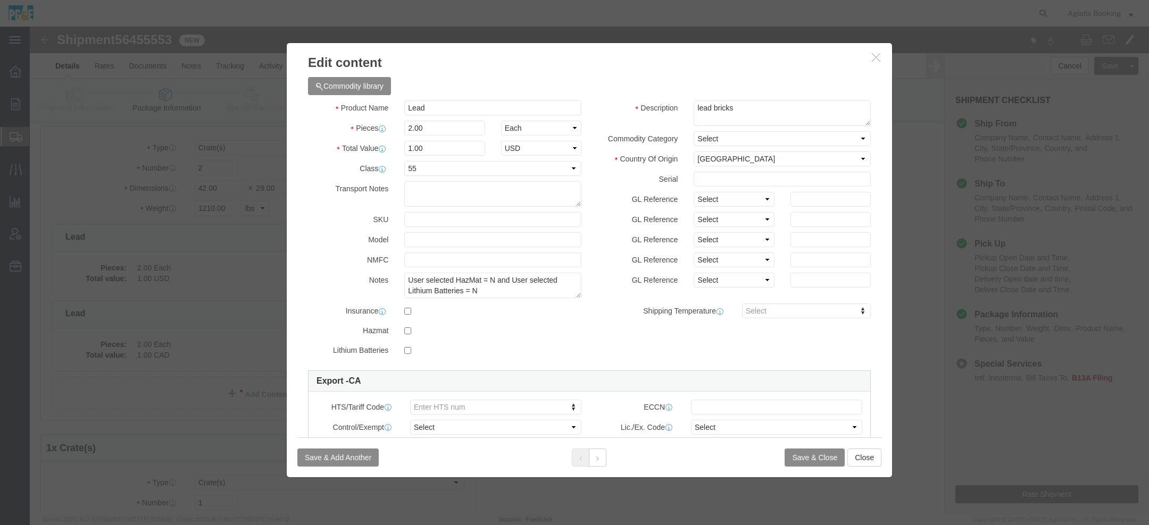
click button "button"
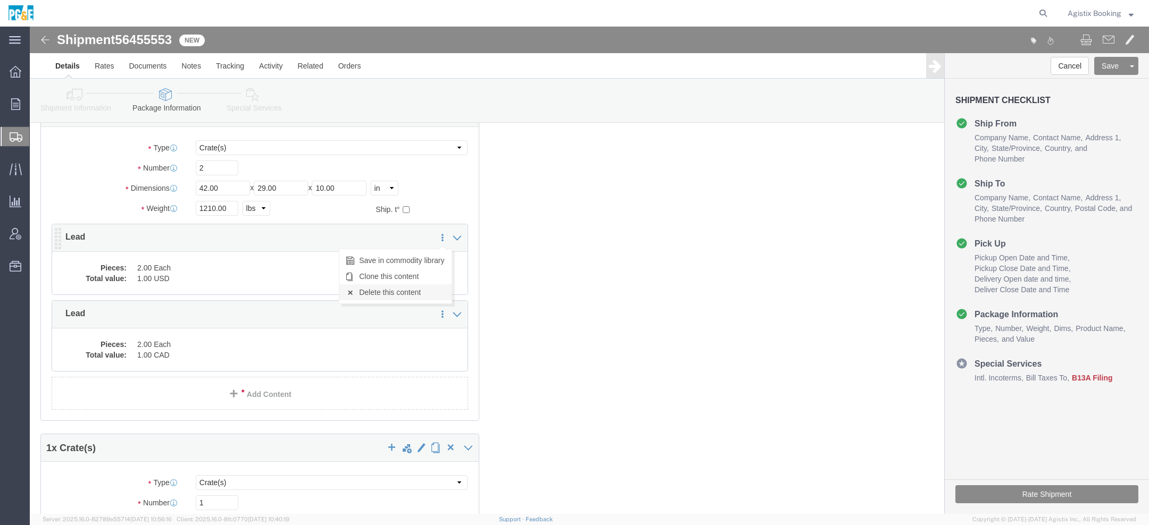
click link "Delete this content"
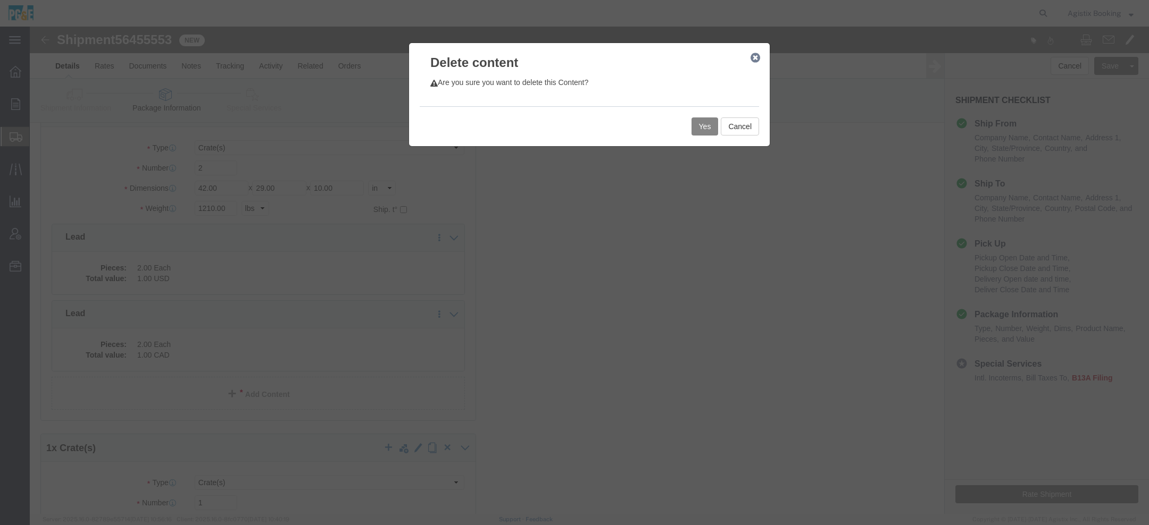
click button "Yes"
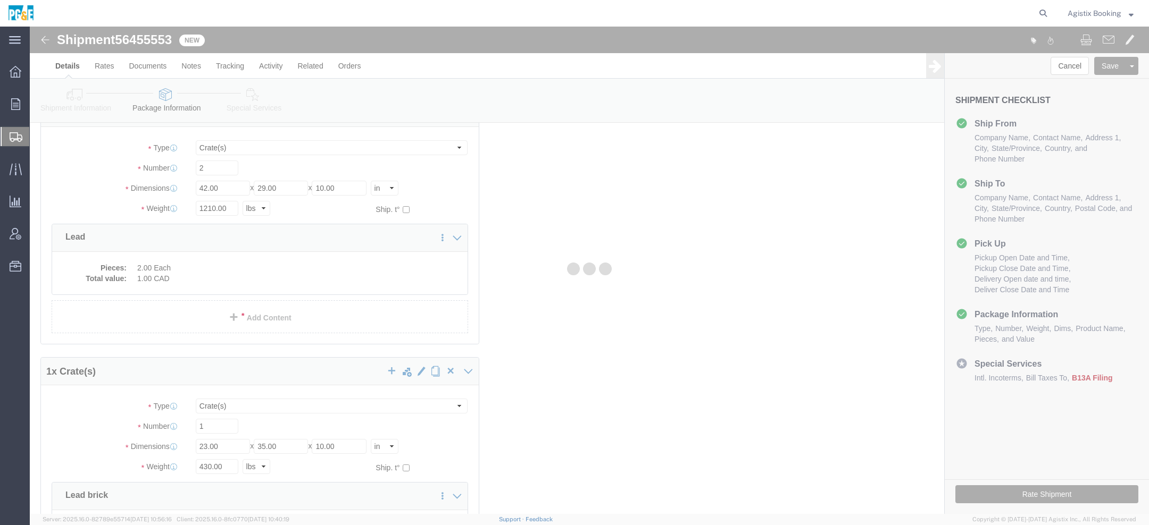
scroll to position [80, 0]
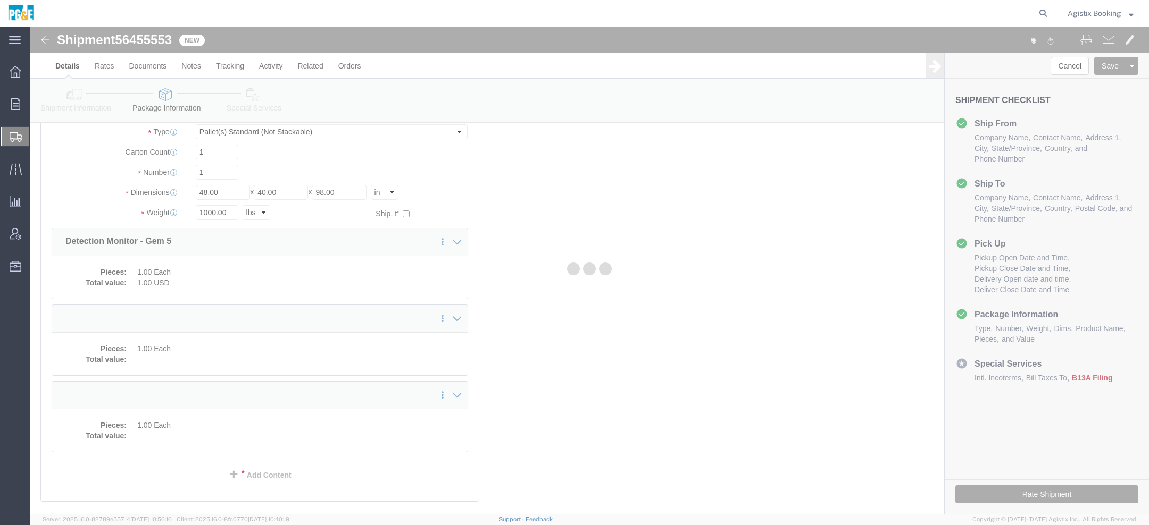
select select "PSNS"
select select "CRAT"
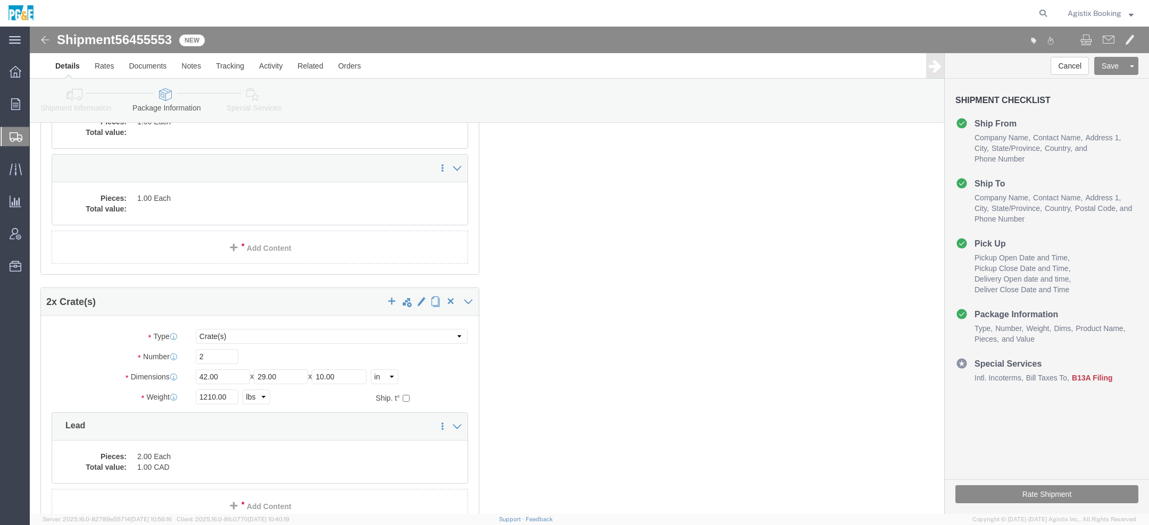
scroll to position [220, 0]
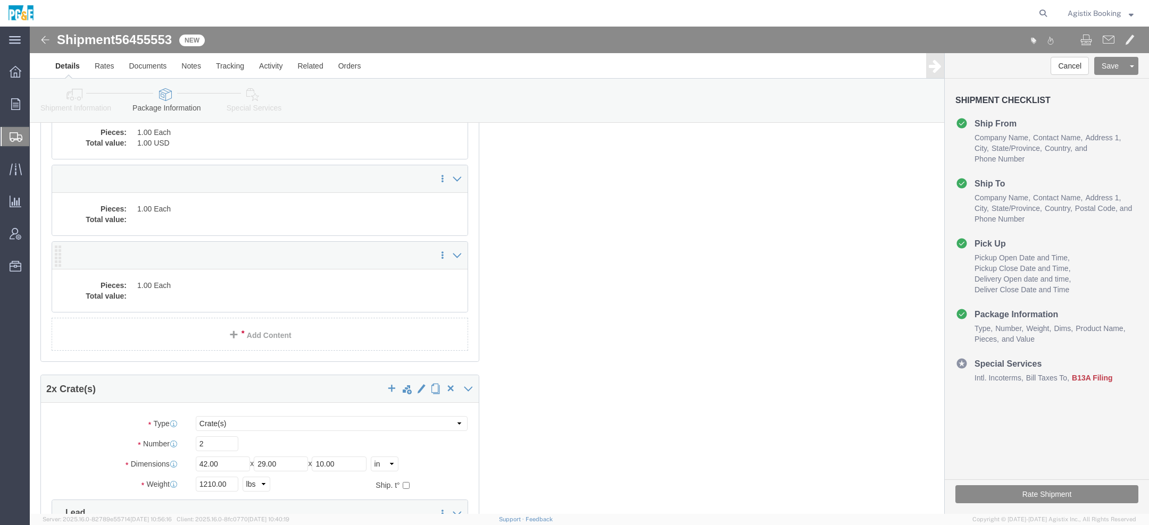
click dd "1.00 Each"
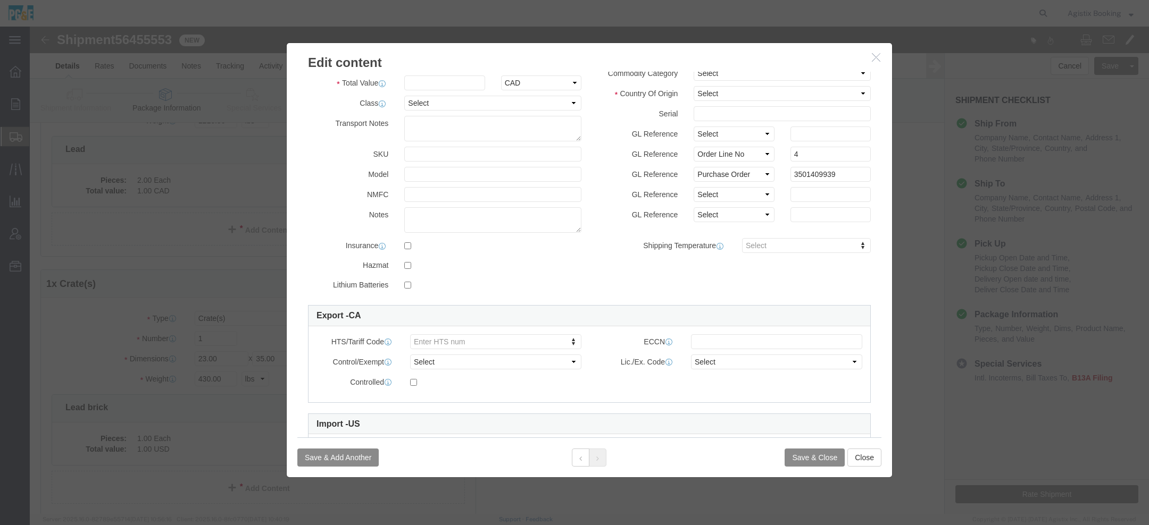
scroll to position [0, 0]
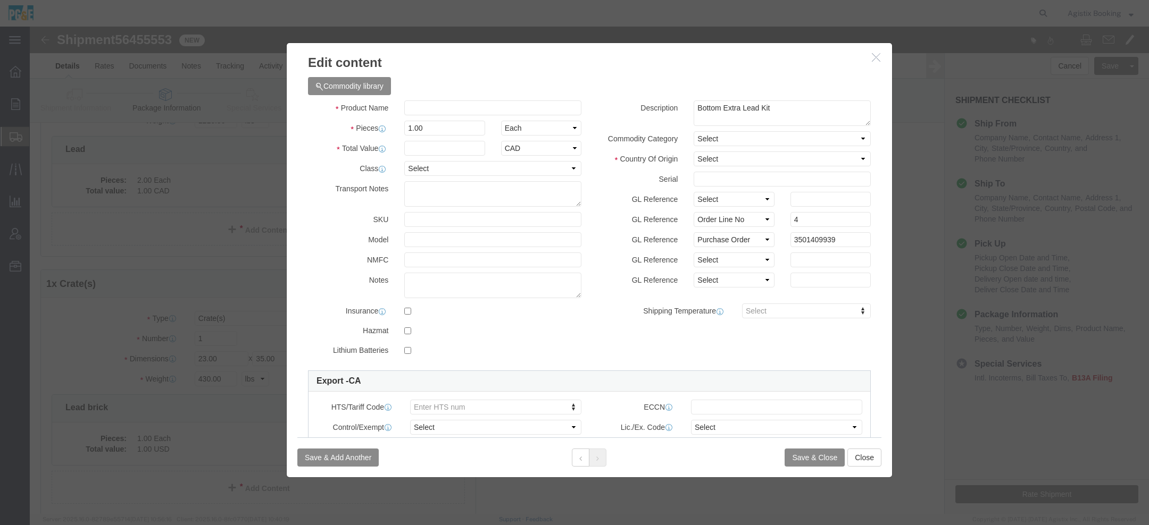
click icon "button"
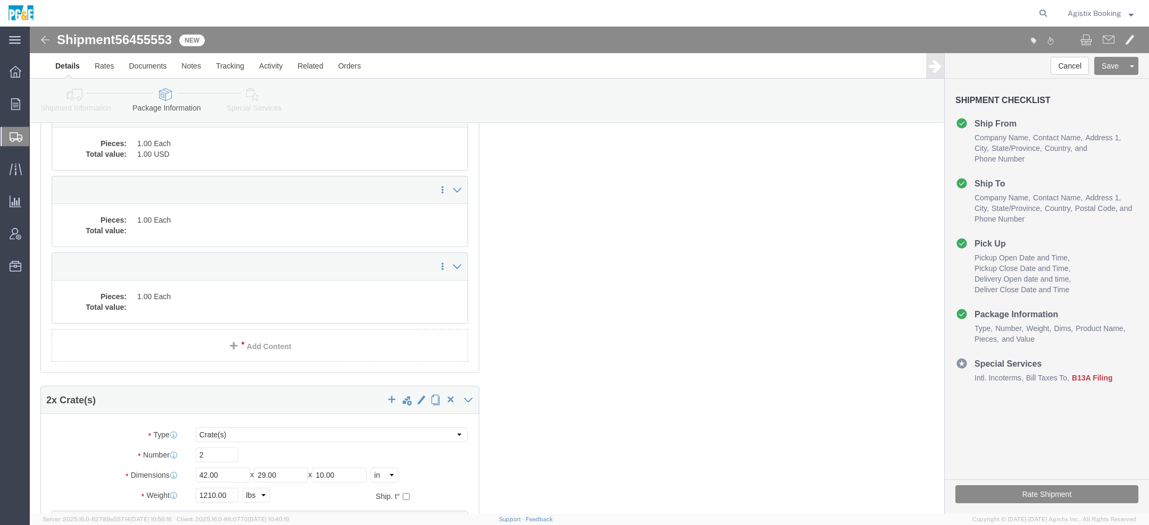
scroll to position [49, 0]
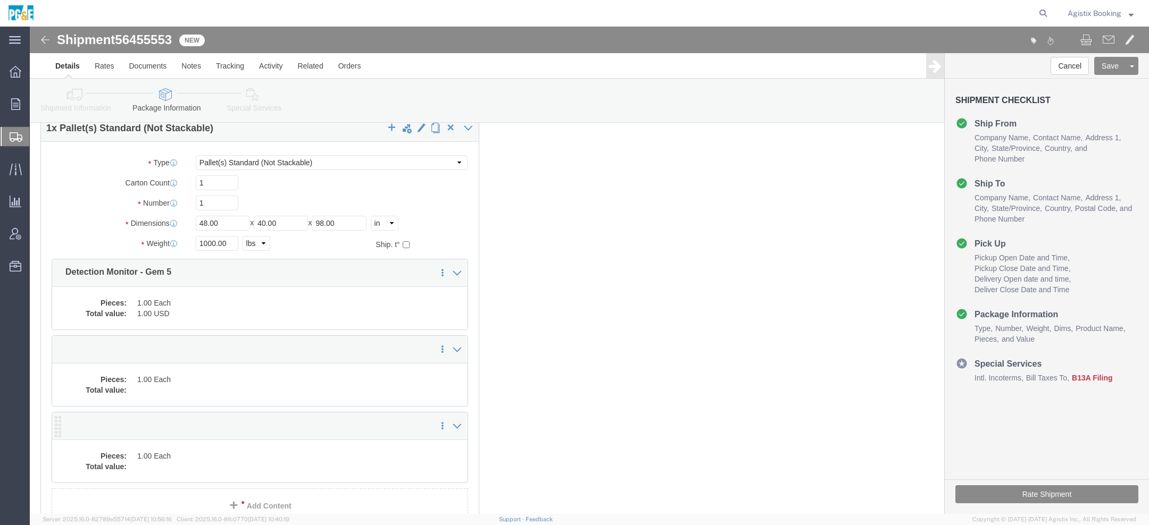
click dd
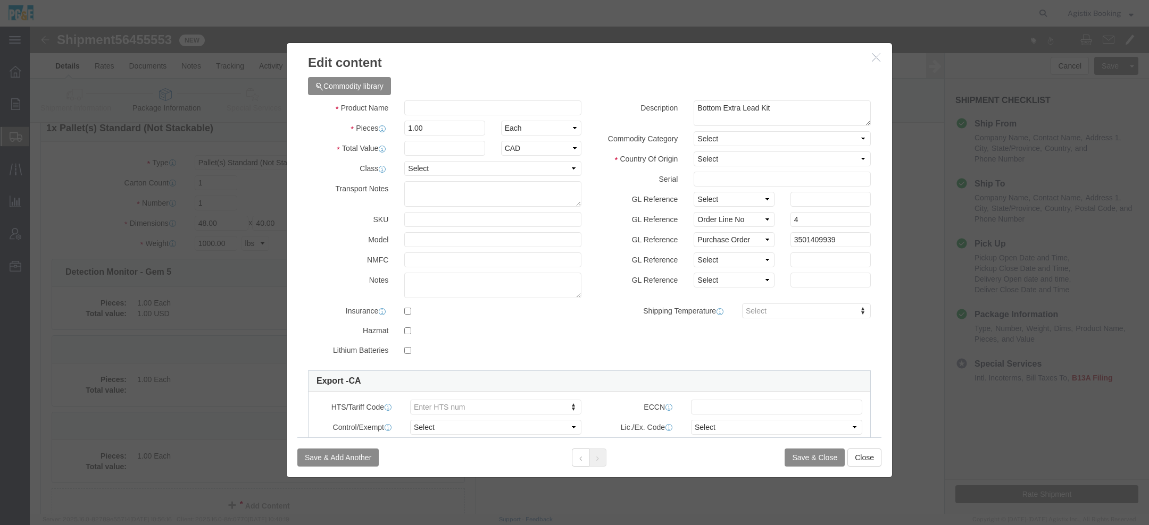
click icon "button"
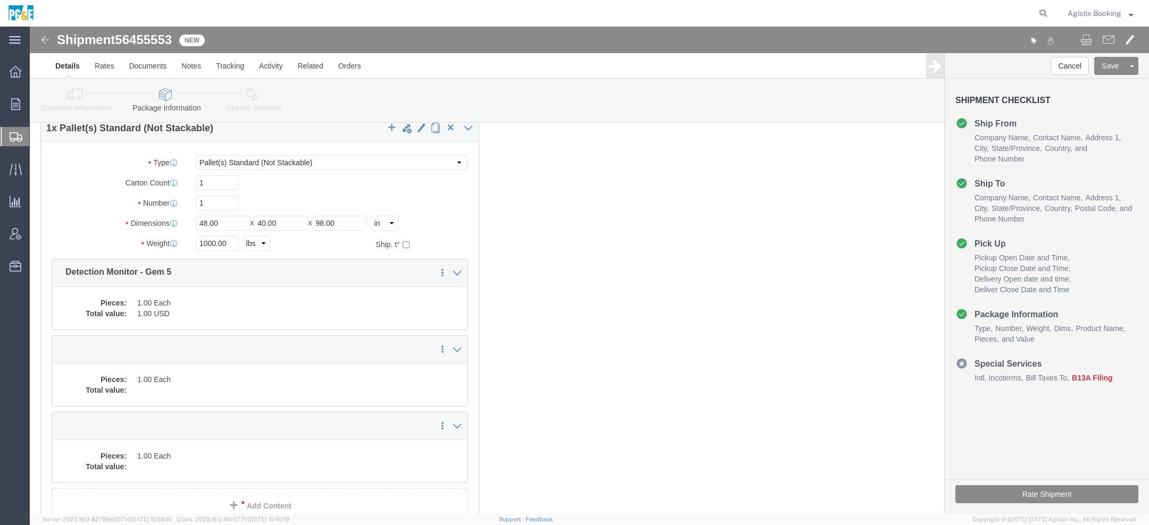
click dd
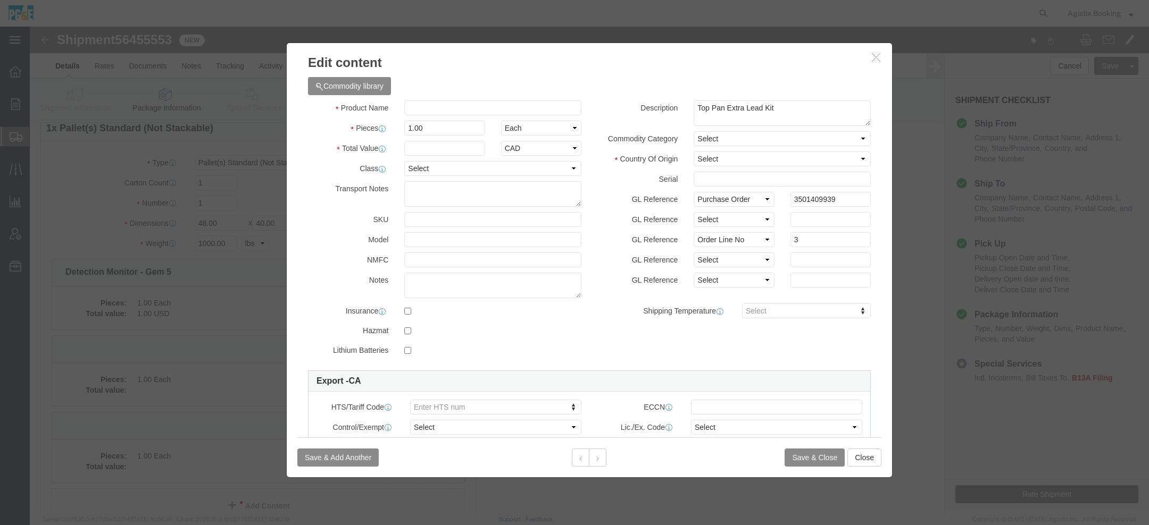
click icon "button"
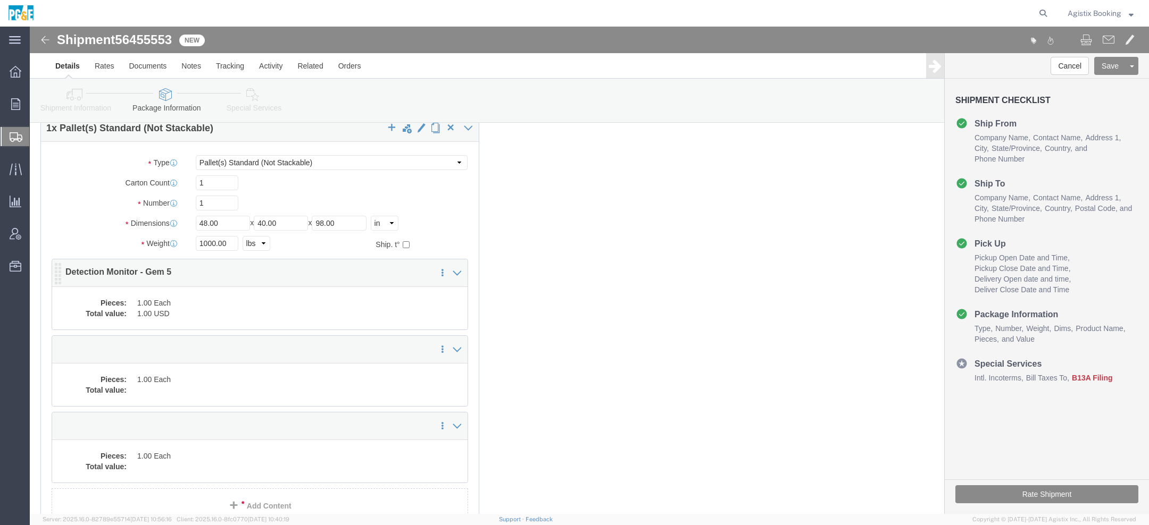
click dd "1.00 USD"
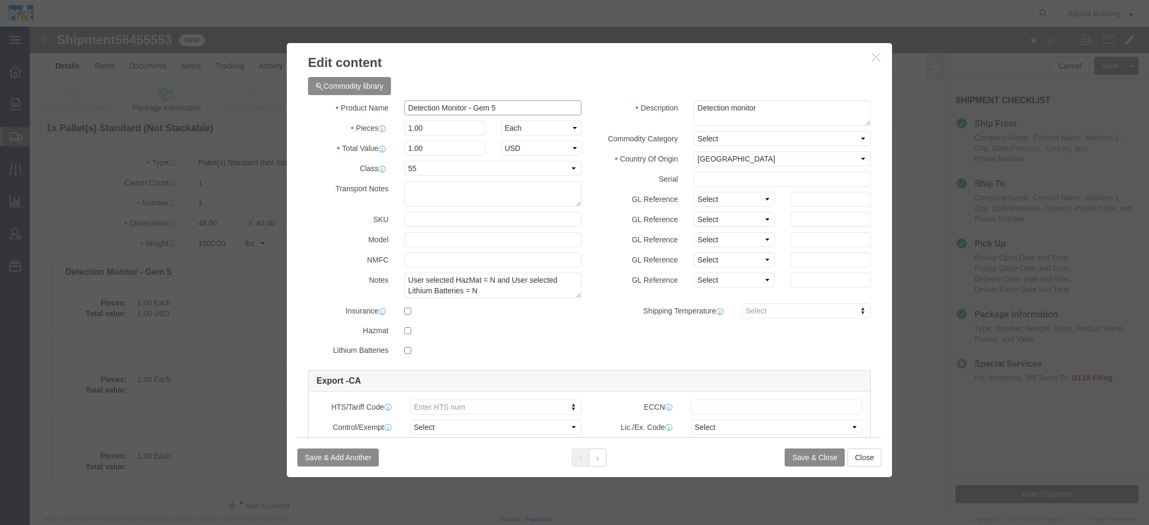
drag, startPoint x: 476, startPoint y: 77, endPoint x: 273, endPoint y: 77, distance: 203.6
click div "Product Name Detection Monitor - Gem 5"
click icon "button"
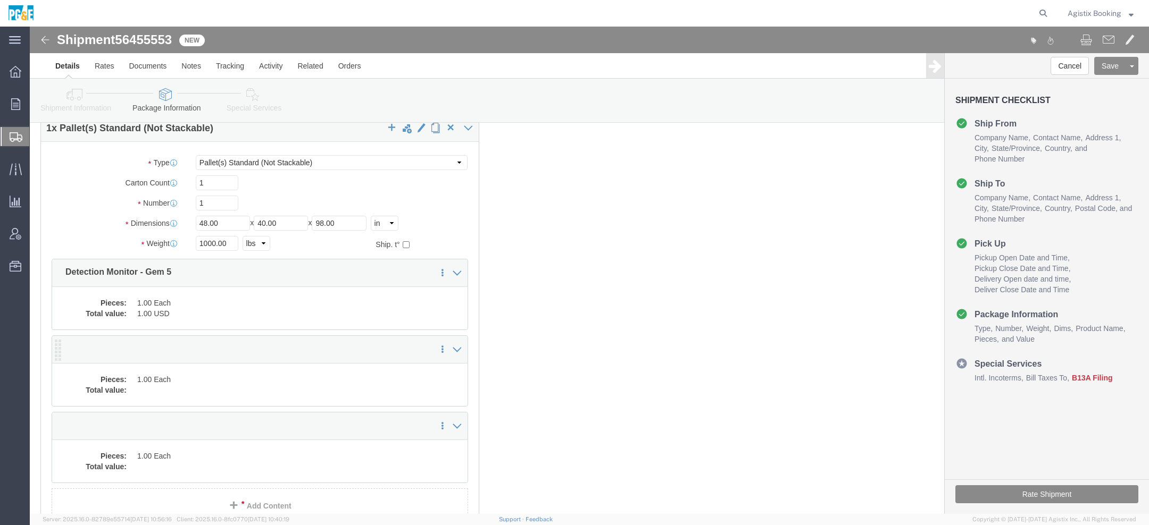
click dd
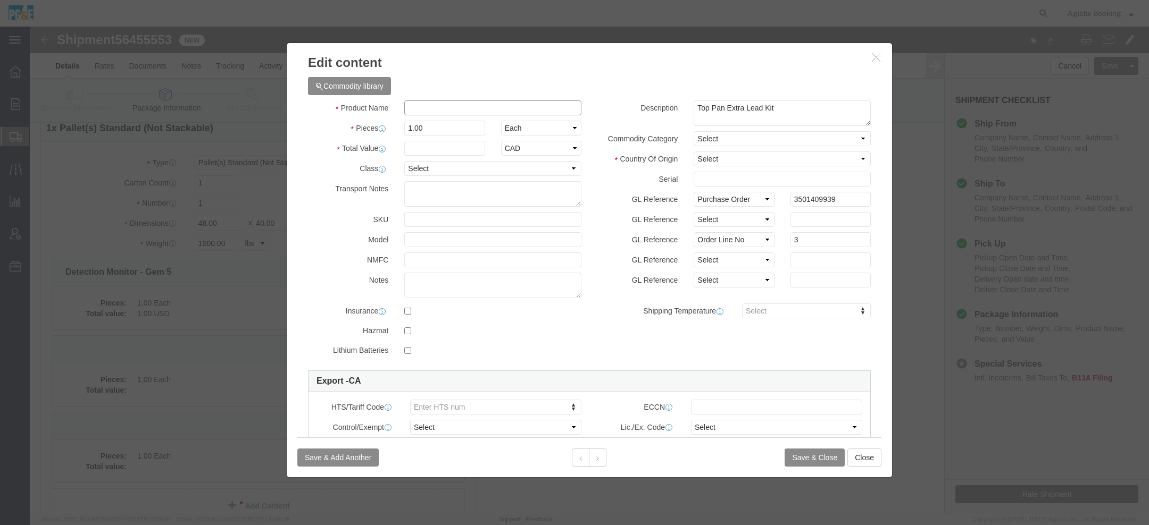
click input "text"
paste input "Detection Monitor - Gem 5"
type input "Detection Monitor - Gem 5"
click input "text"
type input "1"
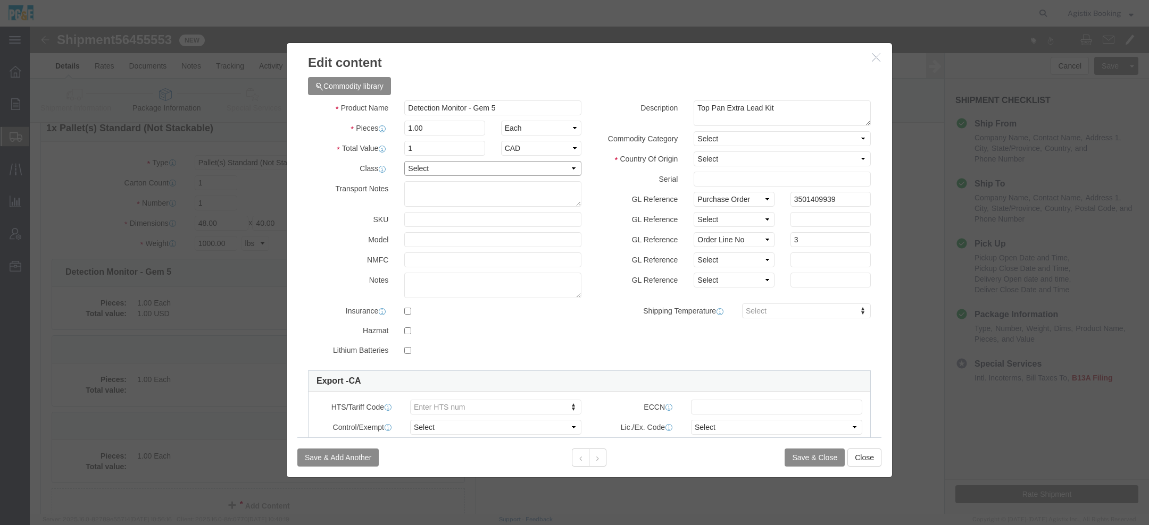
click select "Select 50 55 60 65 70 85 92.5 100 125 175 250 300 400"
select select "55"
click select "Select Afghanistan Åland Islands Albania Algeria American Samoa Andorra Angola …"
select select "CA"
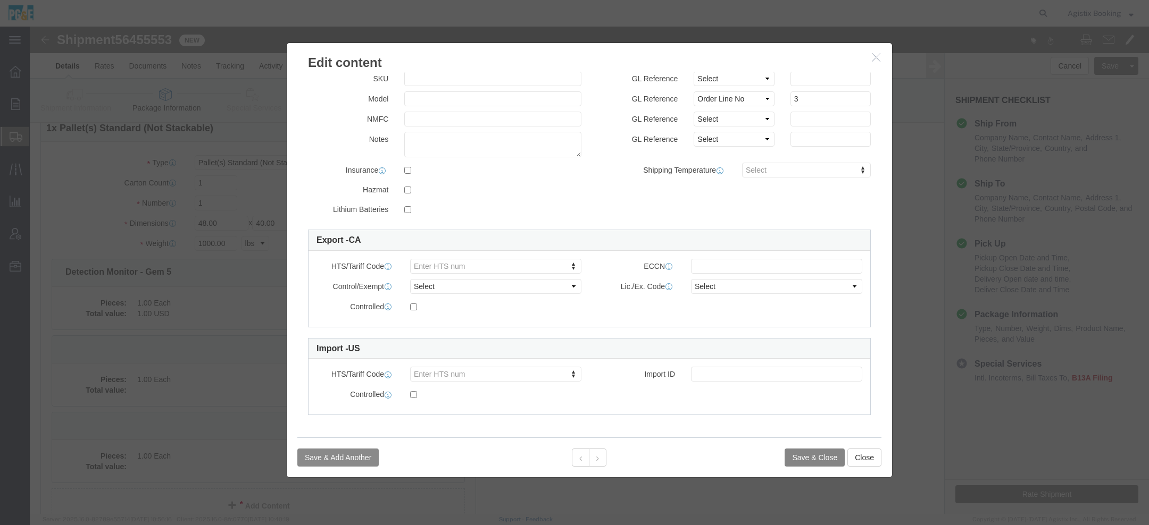
click button "Save & Close"
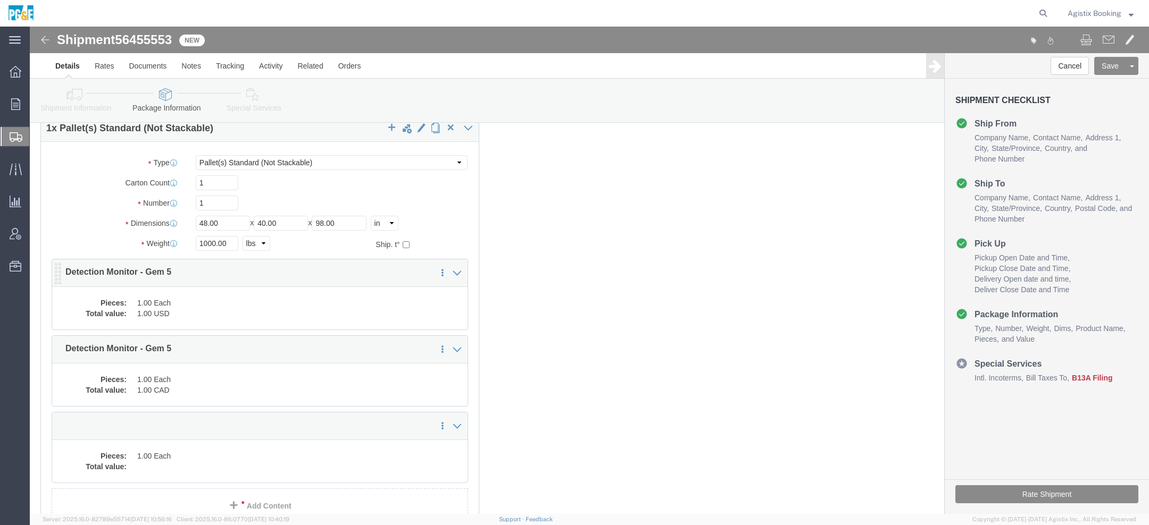
click dd "1.00 Each"
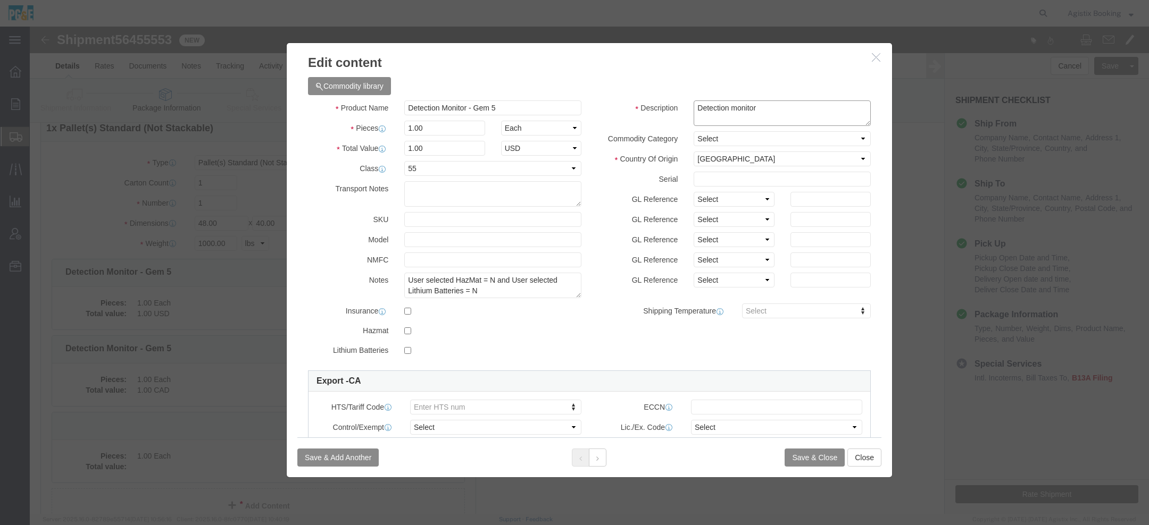
drag, startPoint x: 699, startPoint y: 81, endPoint x: 516, endPoint y: 85, distance: 183.0
click div "Product Name Detection Monitor - Gem 5 Pieces 1.00 Select Bag Barrels 100Board …"
click icon "button"
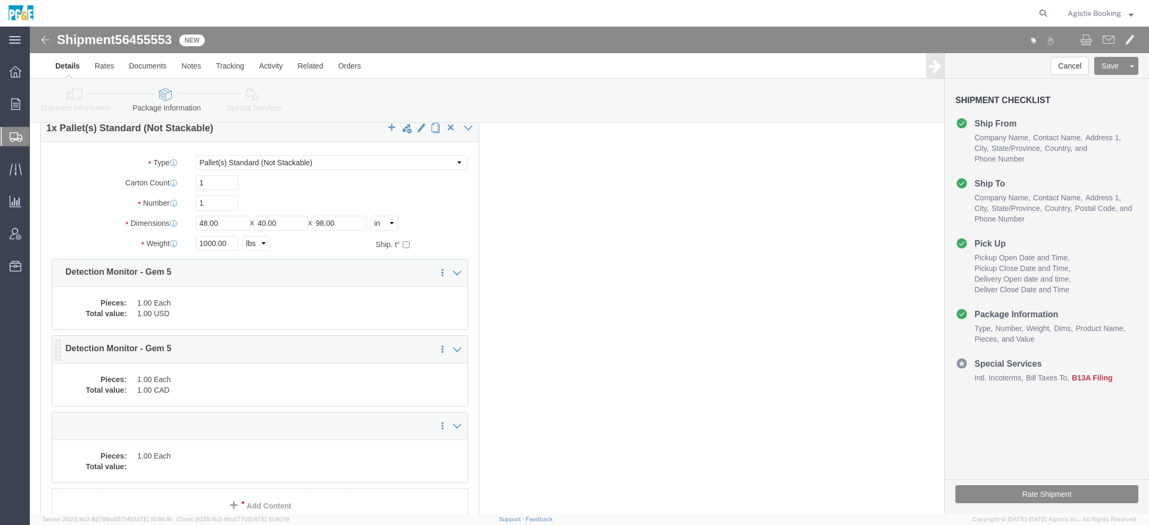
click dd "1.00 Each"
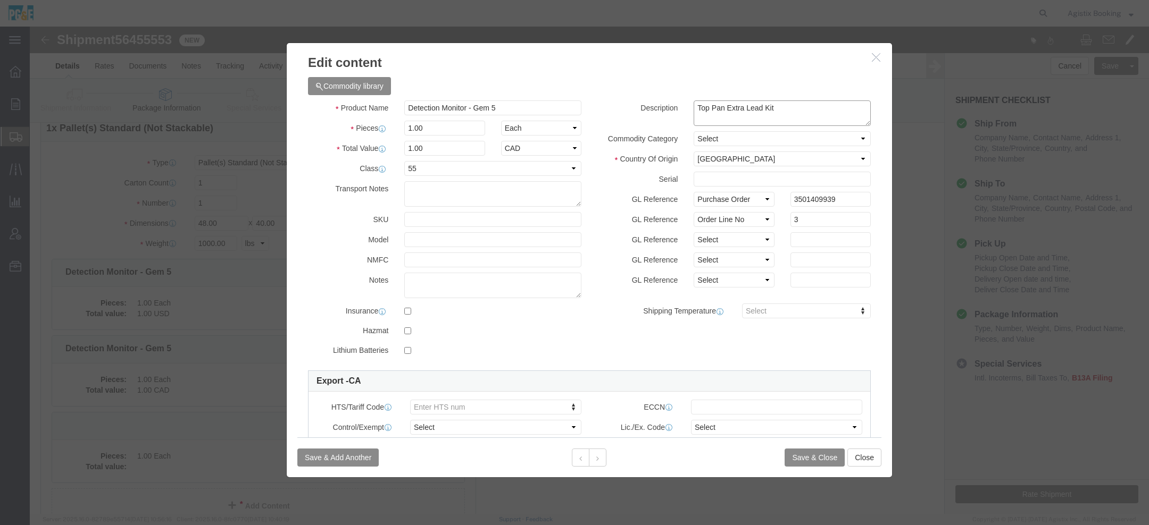
click textarea "Top Pan Extra Lead Kit"
paste textarea "Detection monitor"
type textarea "Top Pan Extra Lead Kit / Detection monitor"
click button "Save & Close"
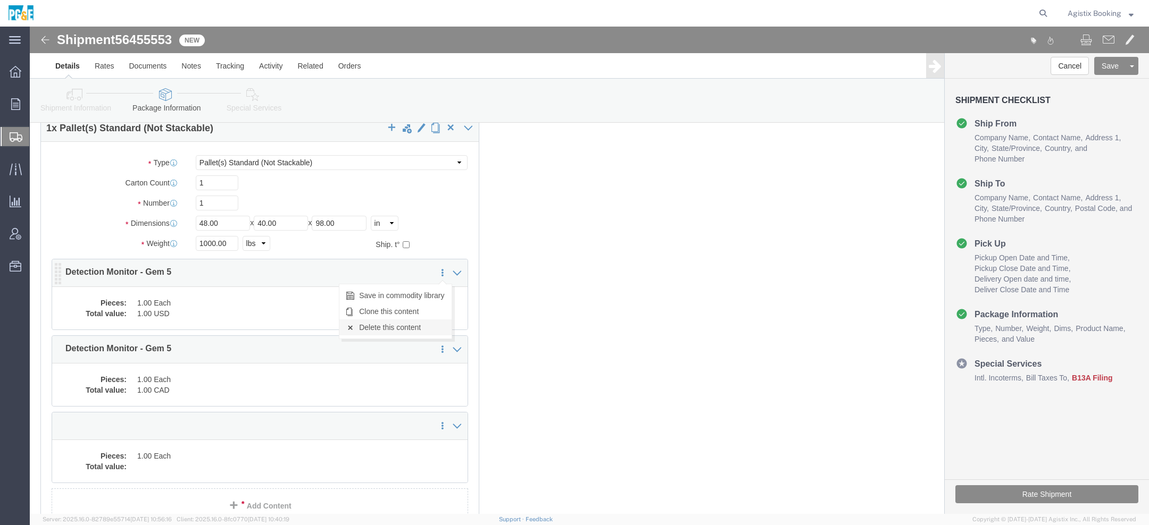
click link "Delete this content"
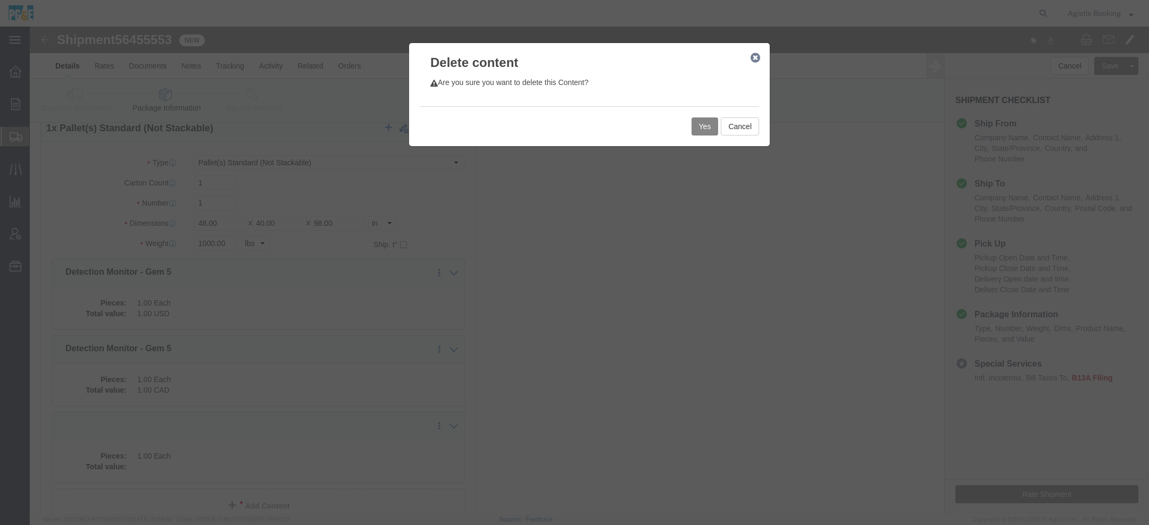
click button "Yes"
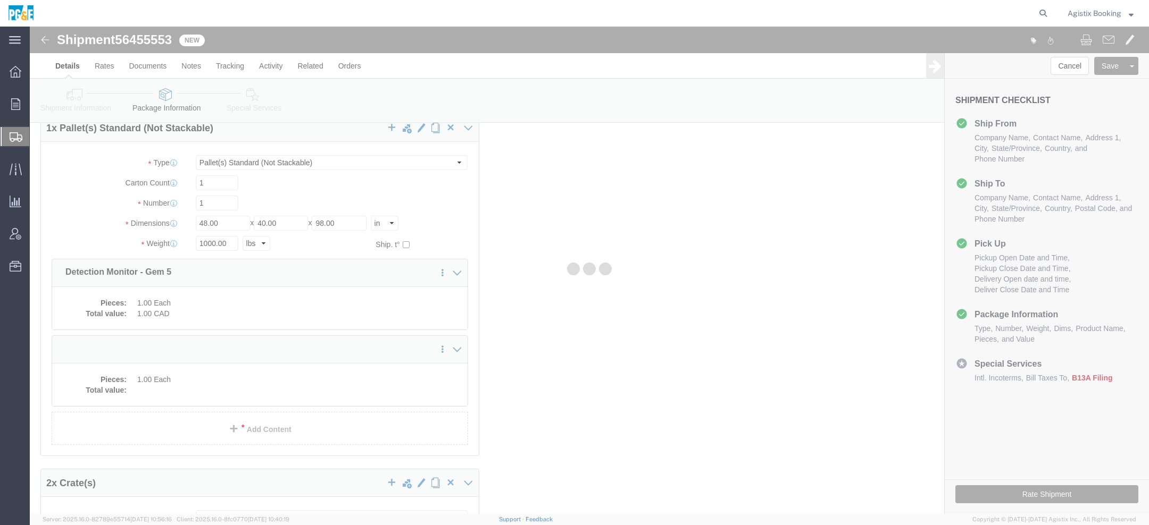
scroll to position [4, 0]
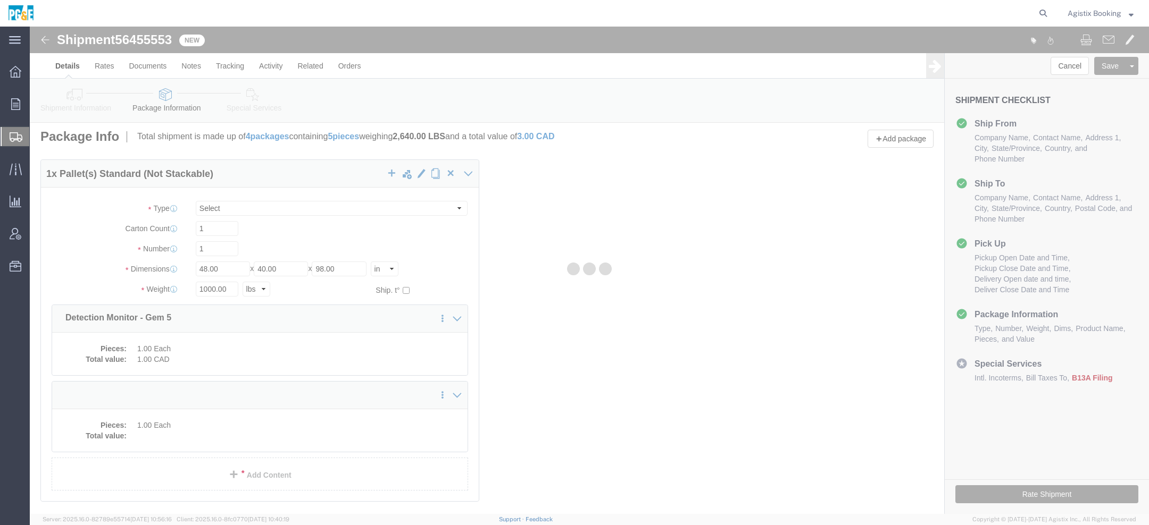
select select "PSNS"
select select "CRAT"
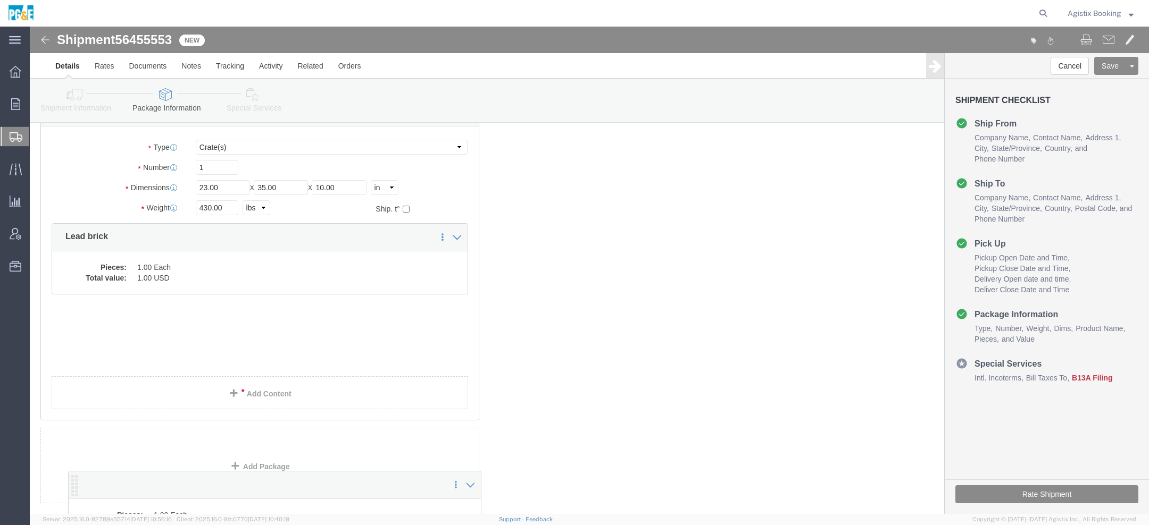
scroll to position [624, 0]
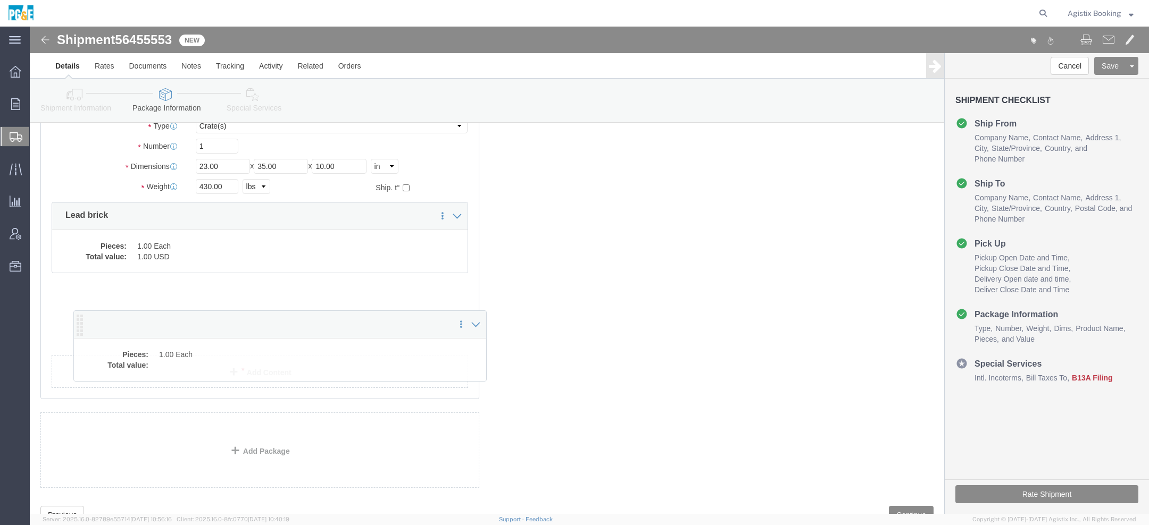
drag, startPoint x: 27, startPoint y: 170, endPoint x: 45, endPoint y: 295, distance: 126.3
click icon
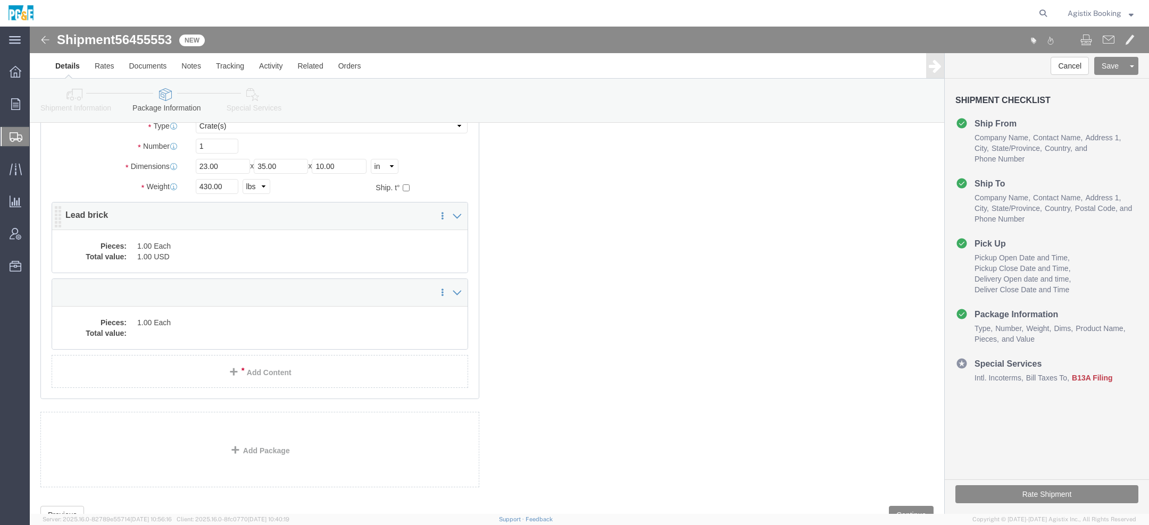
click dl "Pieces: 1.00 Each Total value: 1.00 USD"
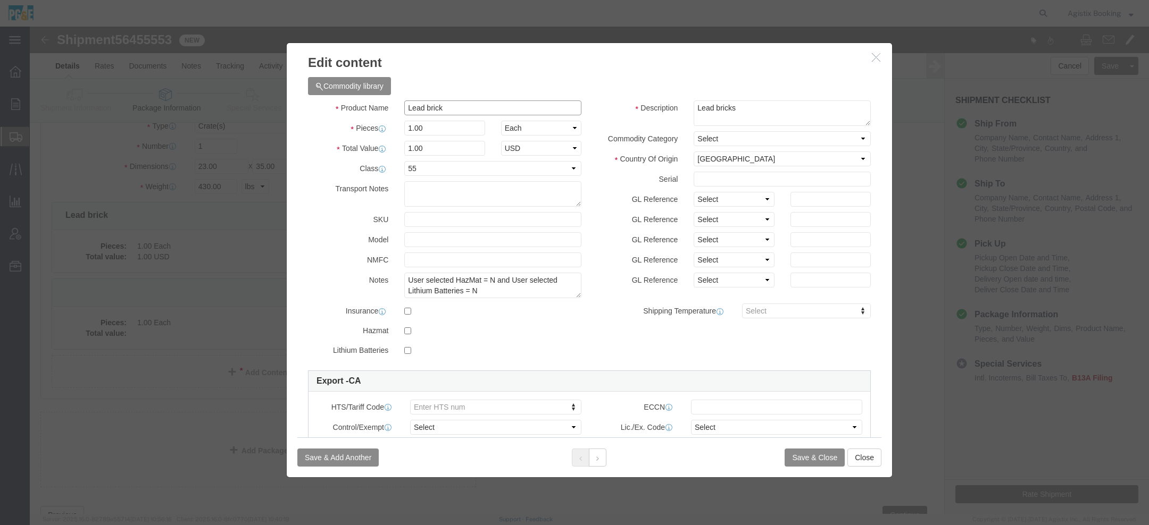
drag, startPoint x: 457, startPoint y: 78, endPoint x: 257, endPoint y: 78, distance: 199.9
click div "Product Name Lead brick"
click div
click button "button"
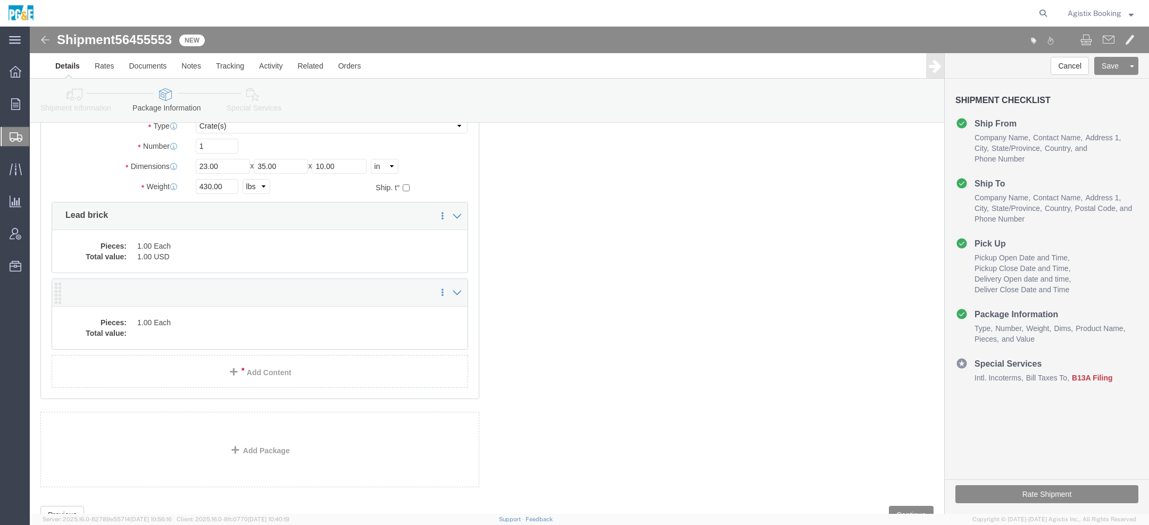
click dd
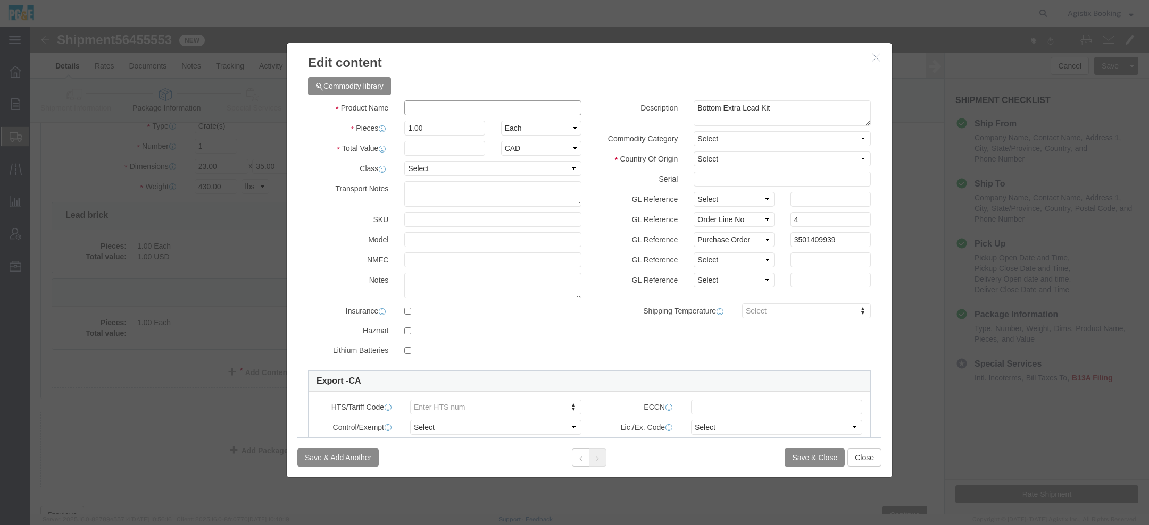
click input "text"
paste input "Lead brick"
type input "Lead brick"
click input "text"
type input "1"
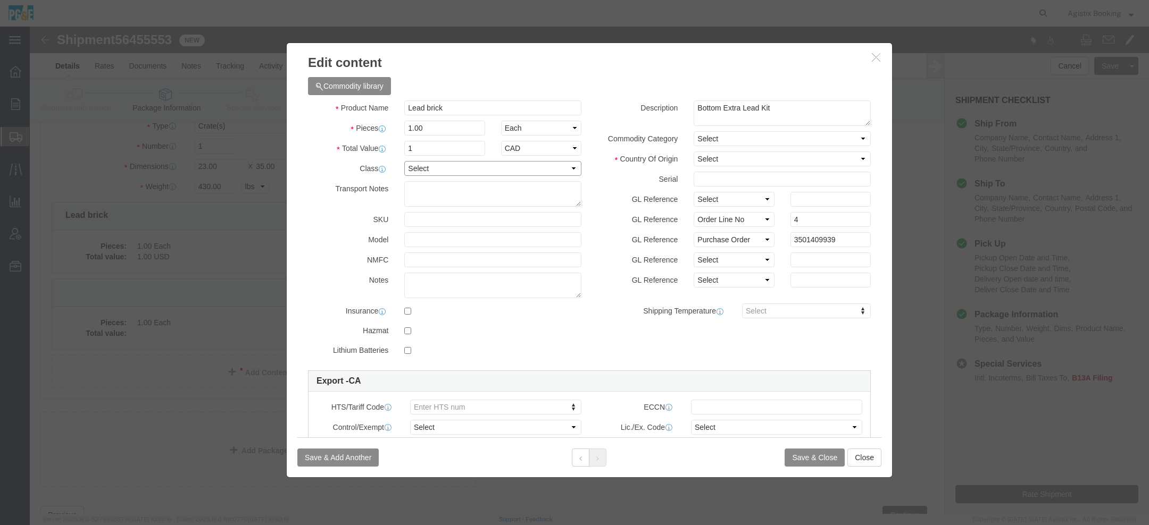
click select "Select 50 55 60 65 70 85 92.5 100 125 175 250 300 400"
select select "55"
click button "Save & Close"
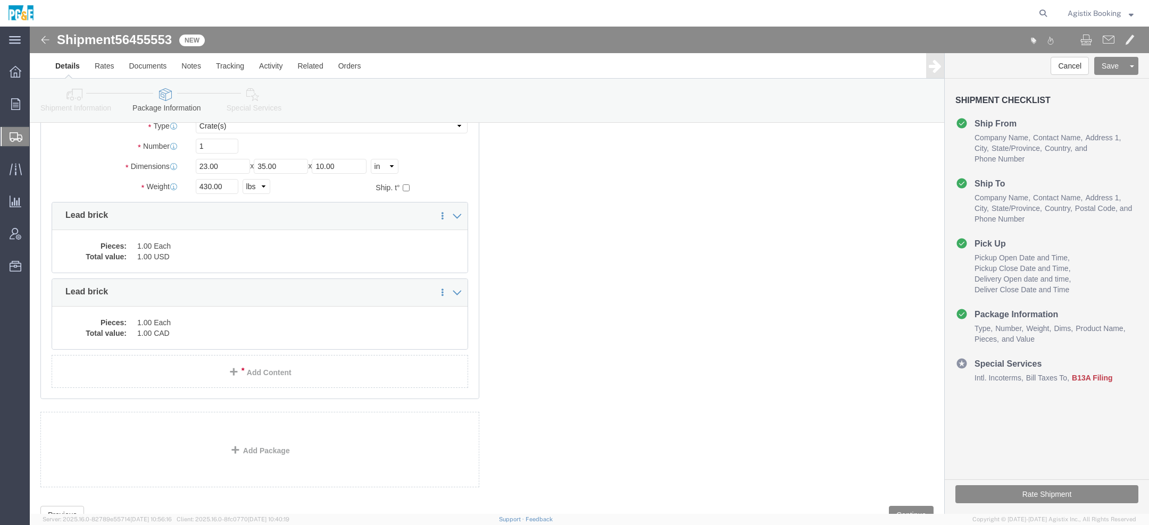
click dd "1.00 USD"
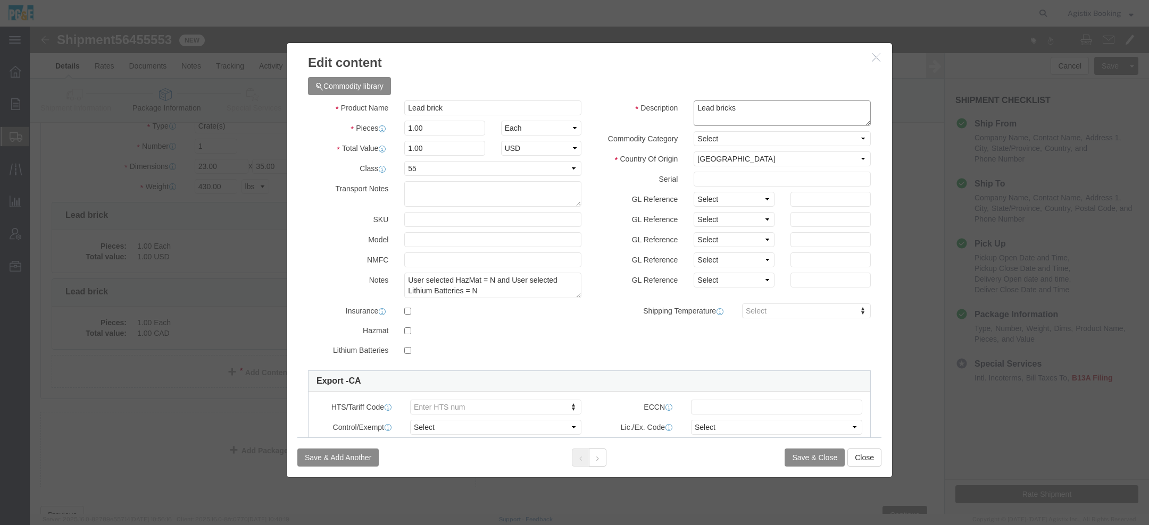
drag, startPoint x: 713, startPoint y: 85, endPoint x: 575, endPoint y: 79, distance: 137.8
click div "Description Lead bricks"
click icon "button"
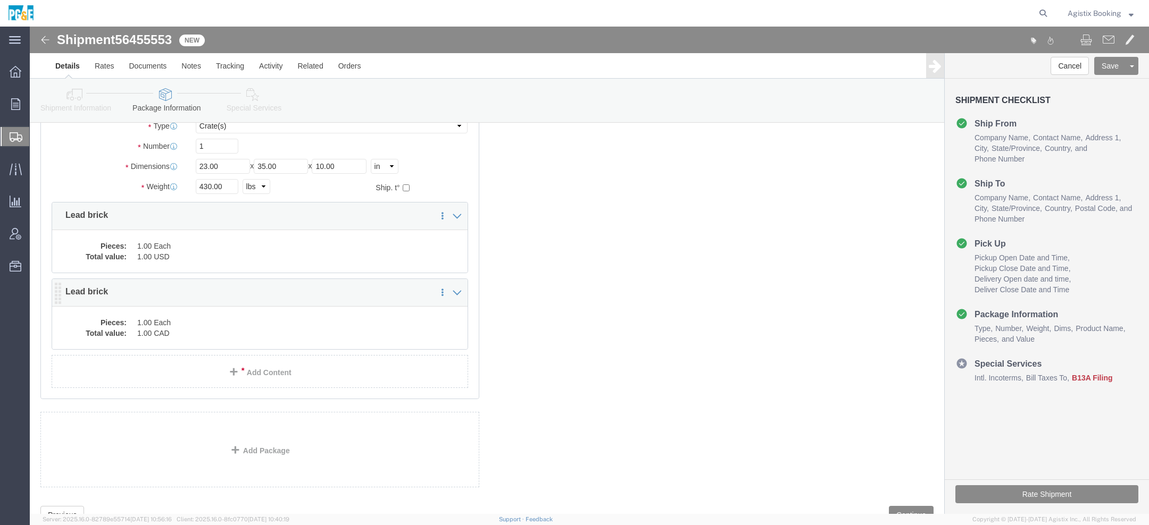
click dd "1.00 CAD"
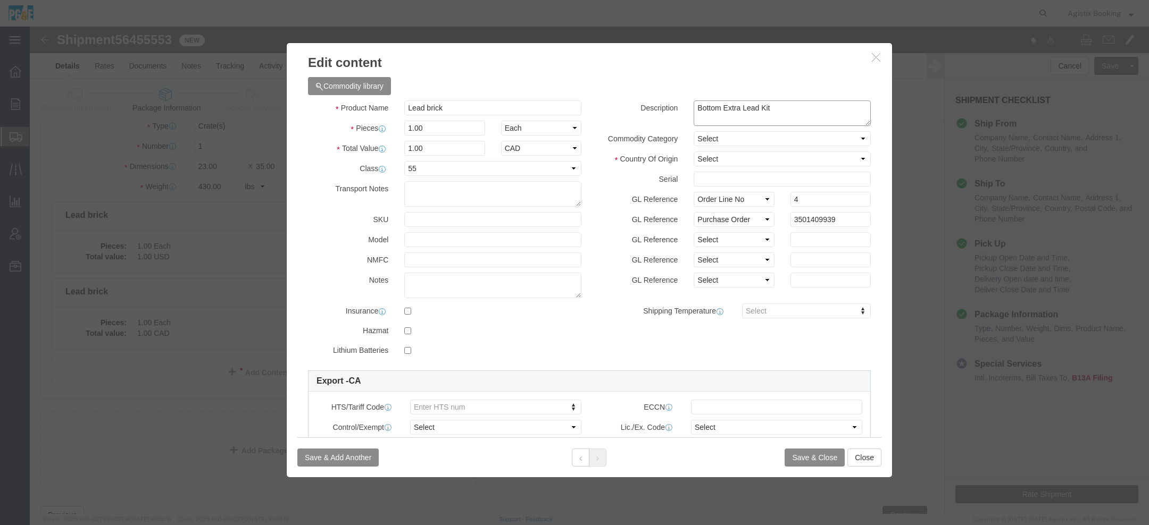
click textarea "Bottom Extra Lead Kit"
paste textarea "Lead bricks"
type textarea "Bottom Extra Lead Kit / Lead bricks"
click button "Save & Close"
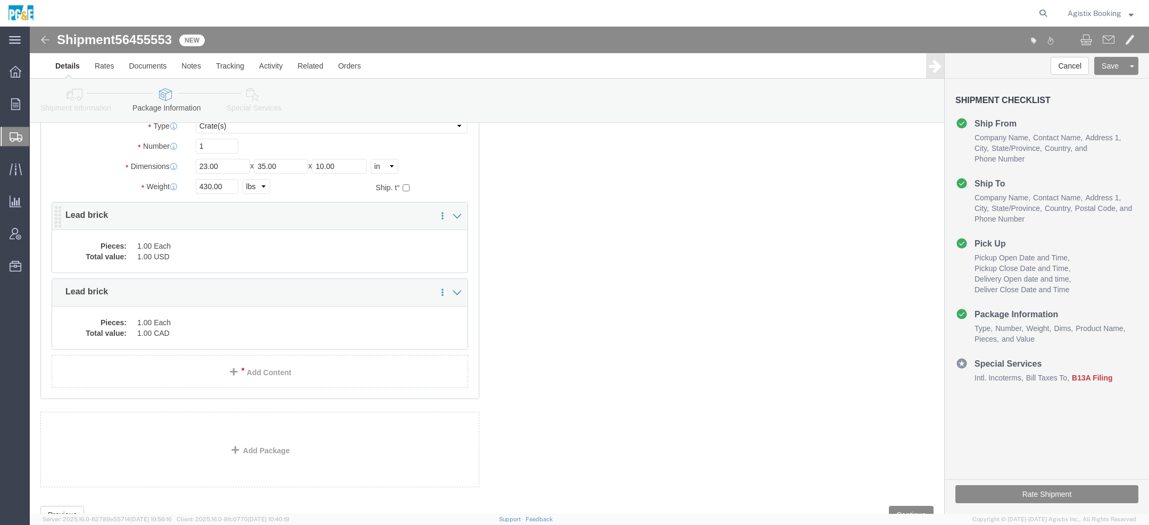
click dd "1.00 Each"
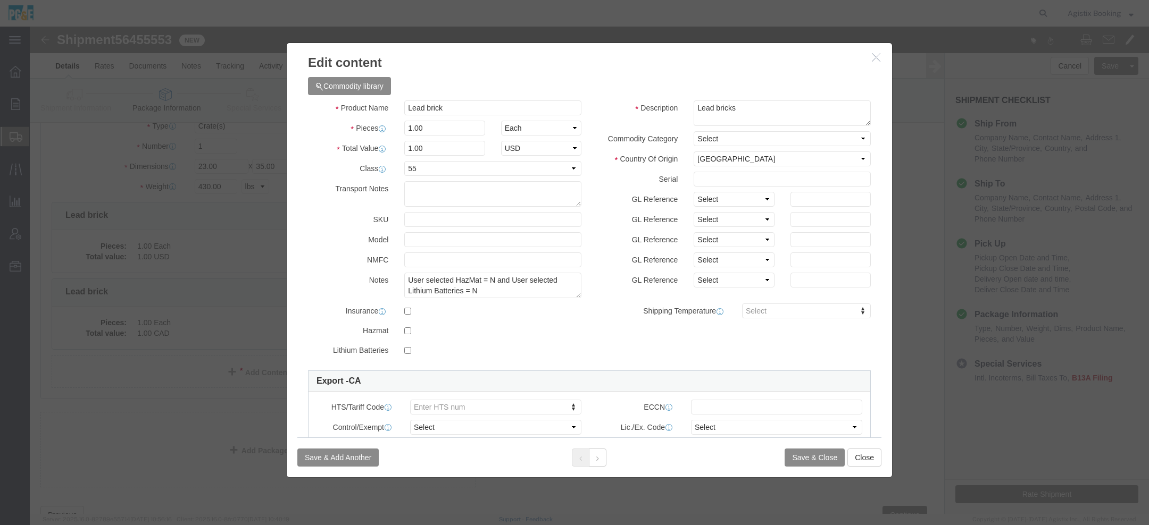
click icon "button"
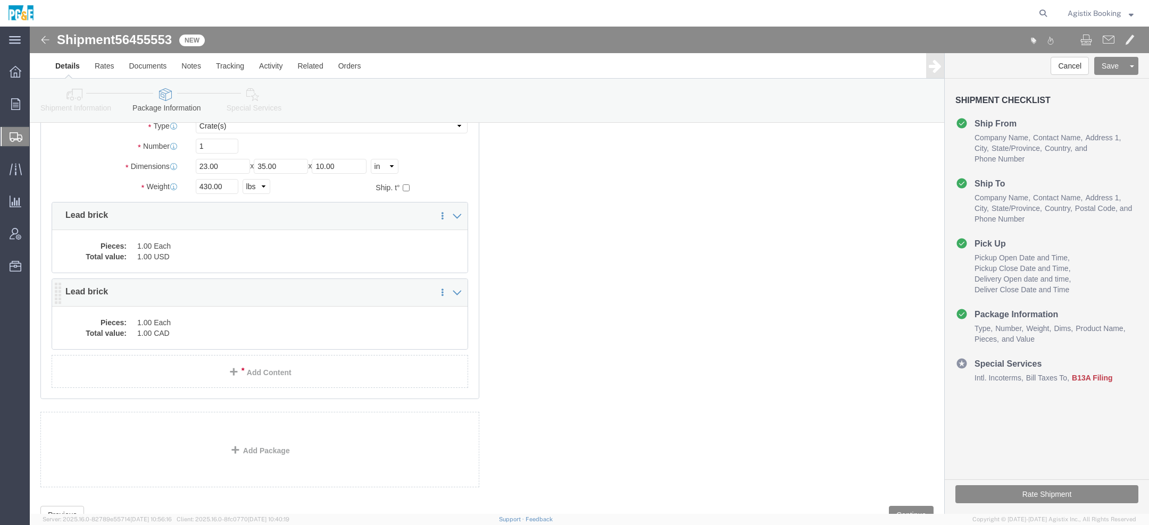
click dd "1.00 Each"
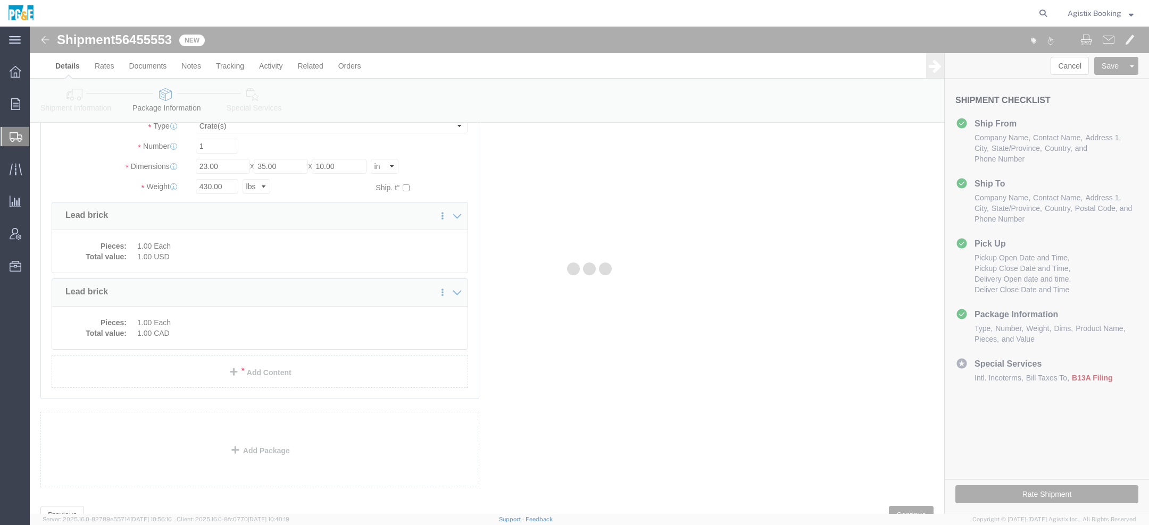
click at [311, 329] on div at bounding box center [589, 271] width 1119 height 488
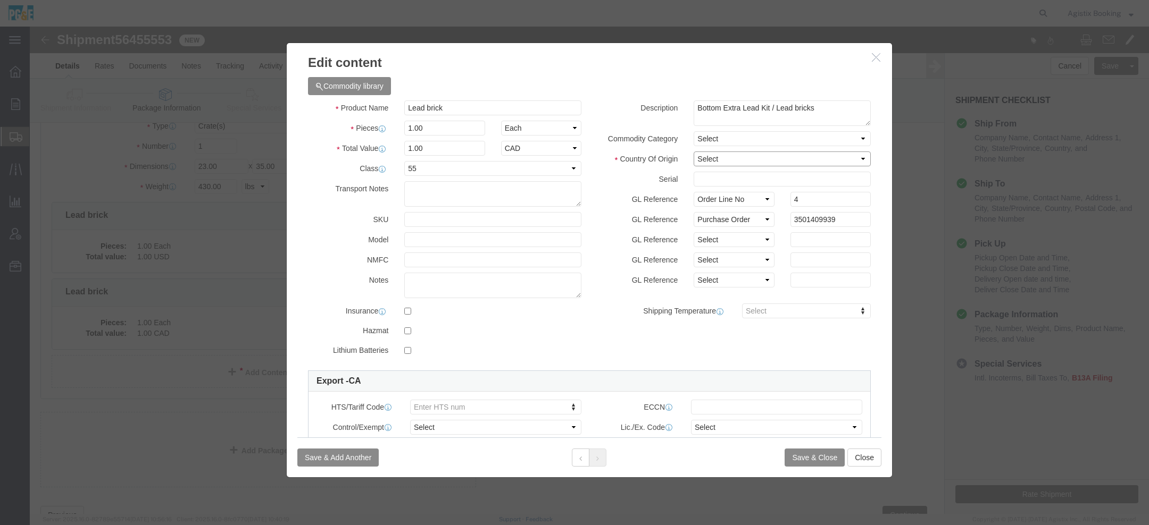
click select "Select Afghanistan Åland Islands Albania Algeria American Samoa Andorra Angola …"
select select "CA"
click button "Save & Close"
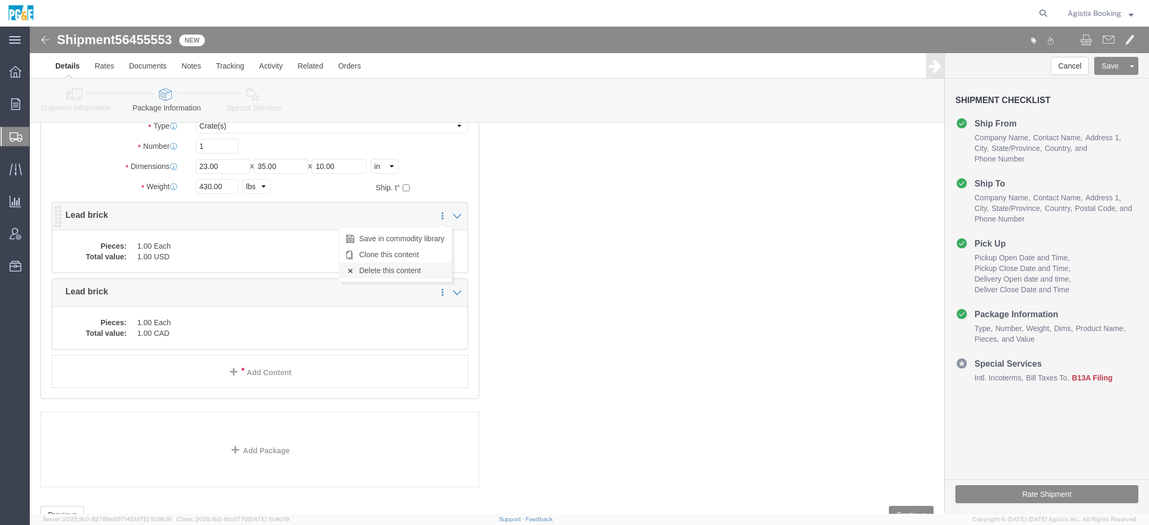
click link "Delete this content"
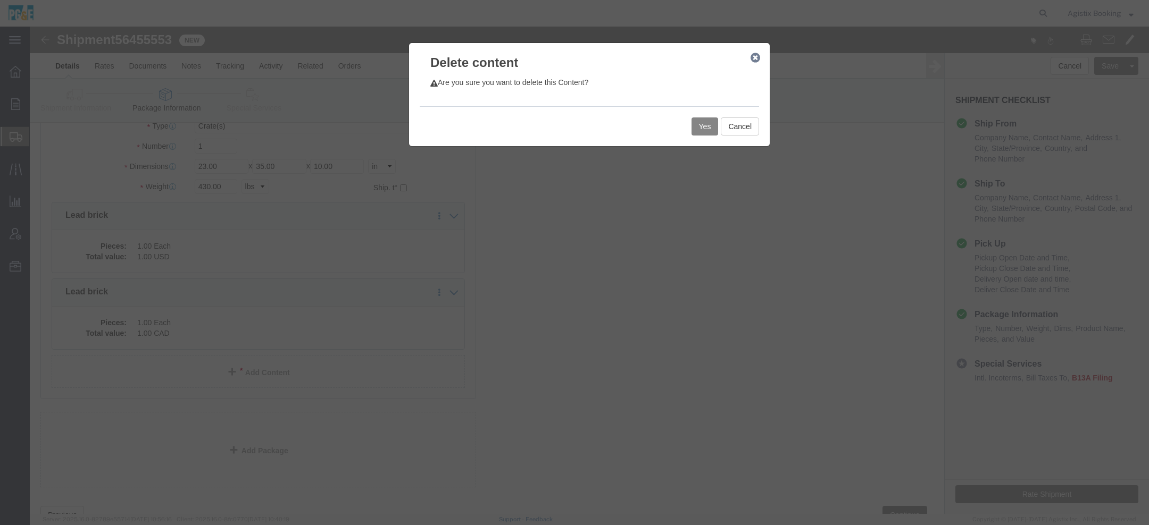
click button "Yes"
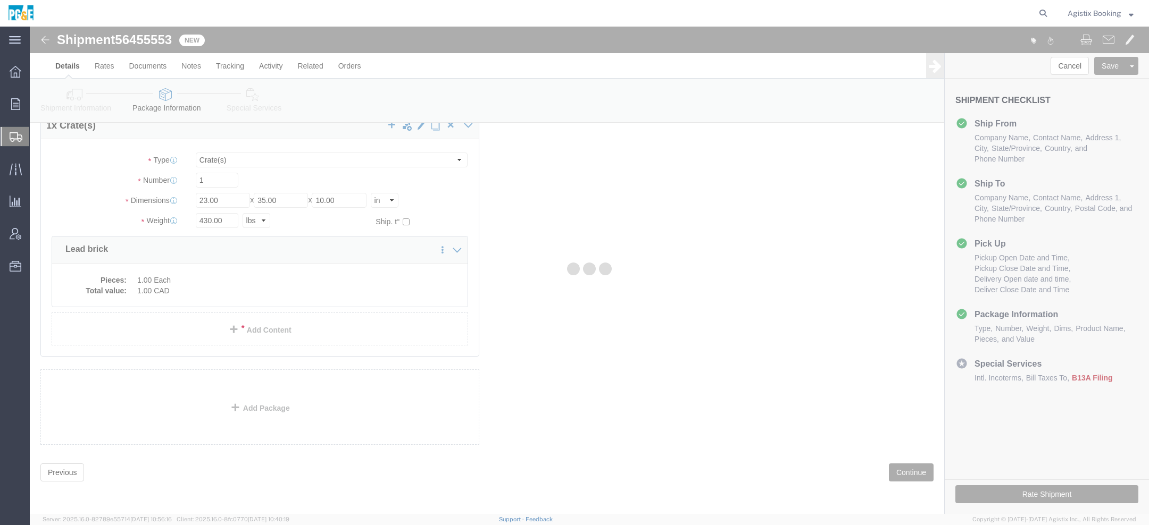
scroll to position [0, 0]
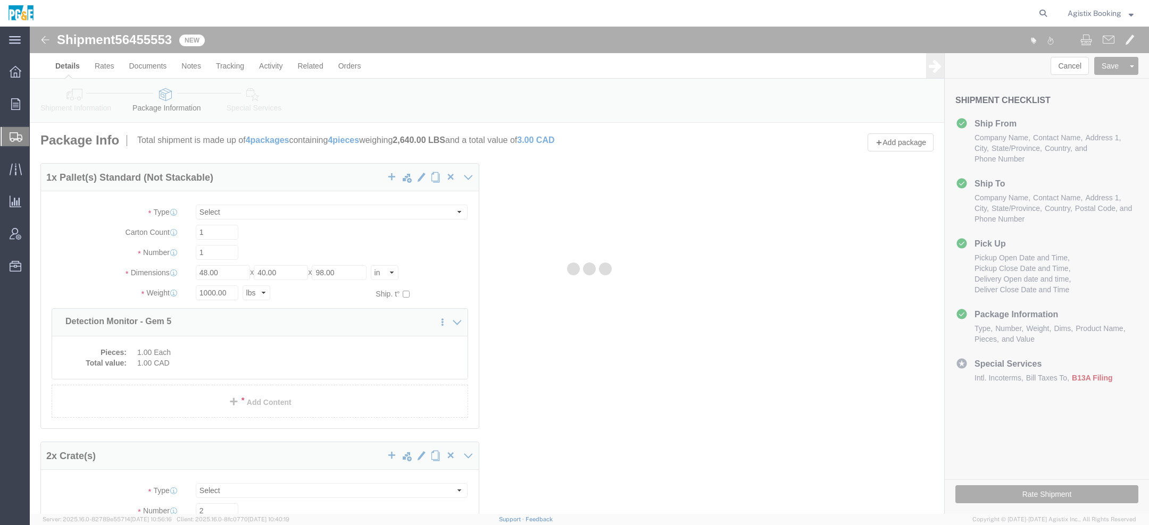
select select "PSNS"
select select "CRAT"
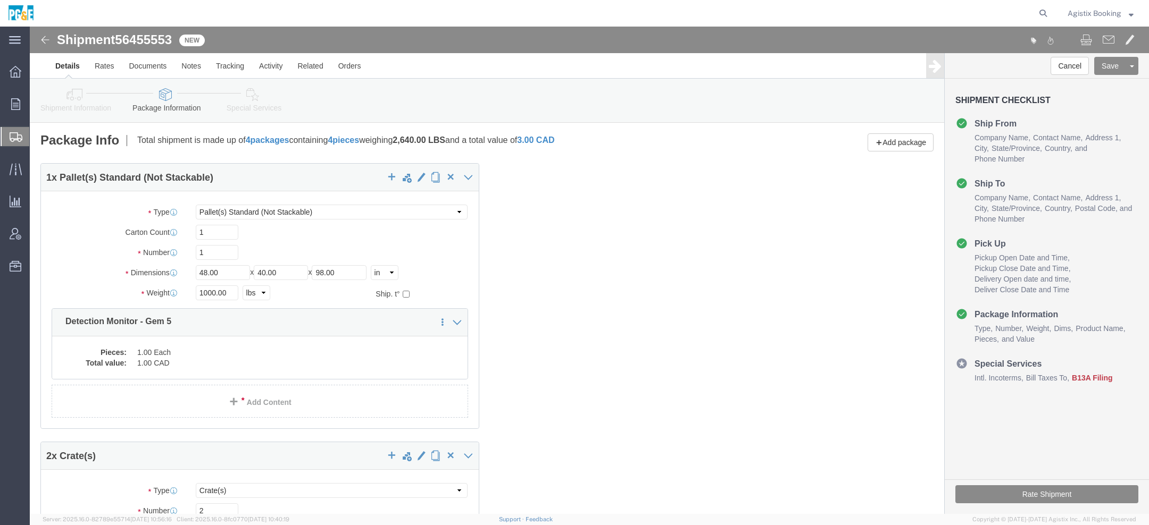
click icon
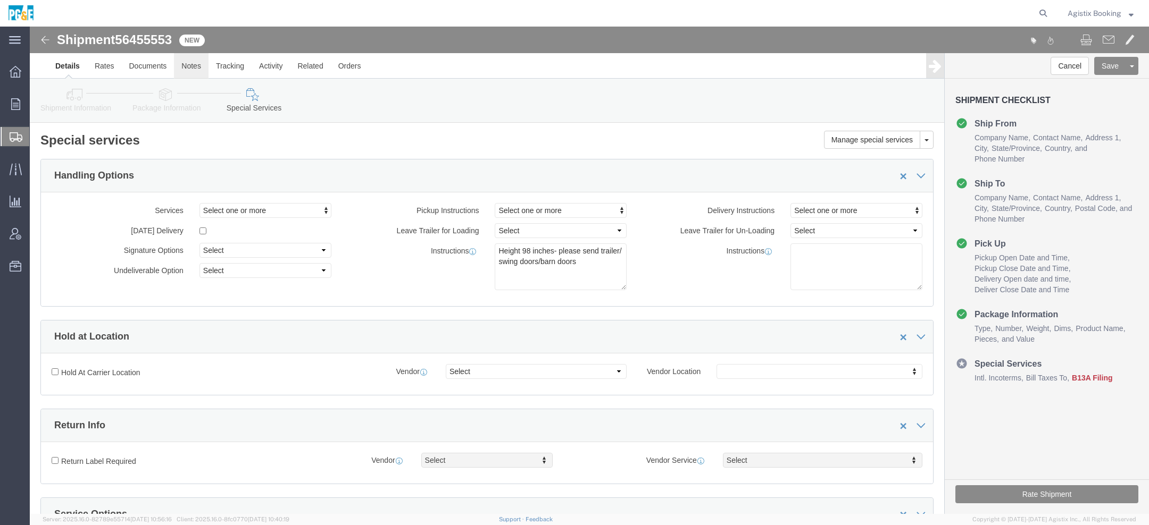
click link "Notes"
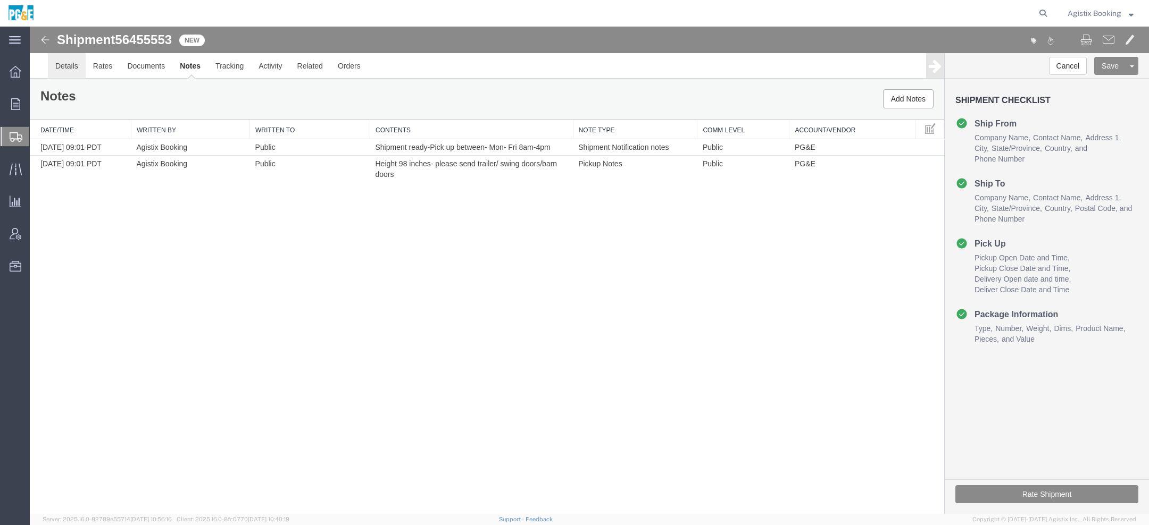
click at [68, 70] on link "Details" at bounding box center [67, 66] width 38 height 26
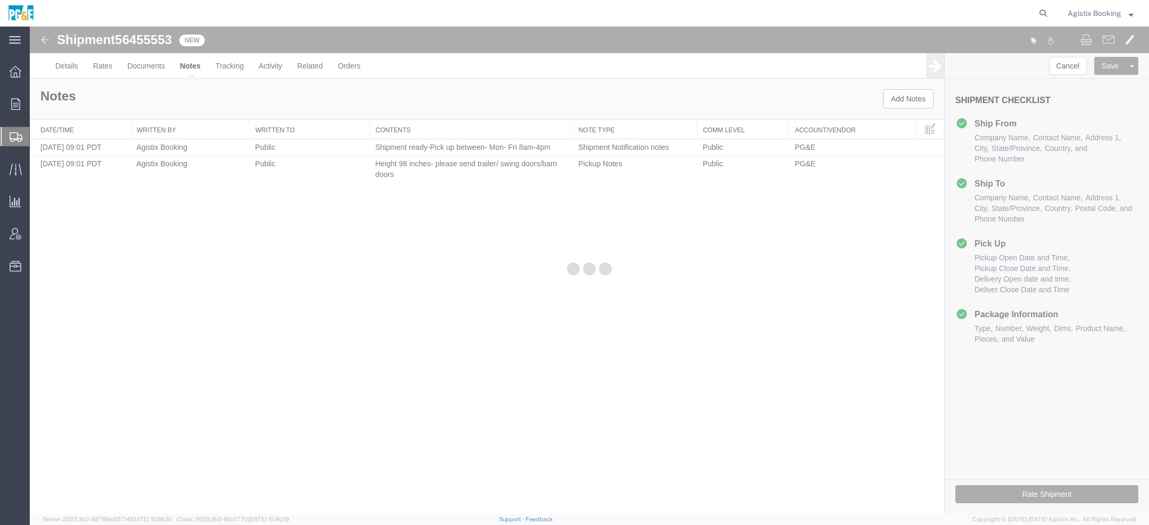
click at [68, 70] on div at bounding box center [589, 271] width 1119 height 488
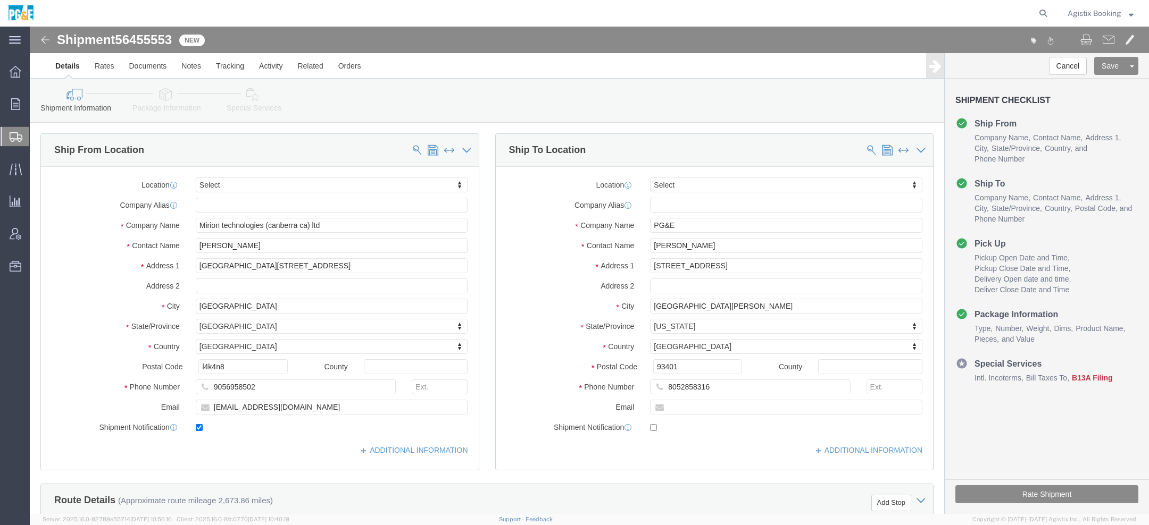
click link "Special Services"
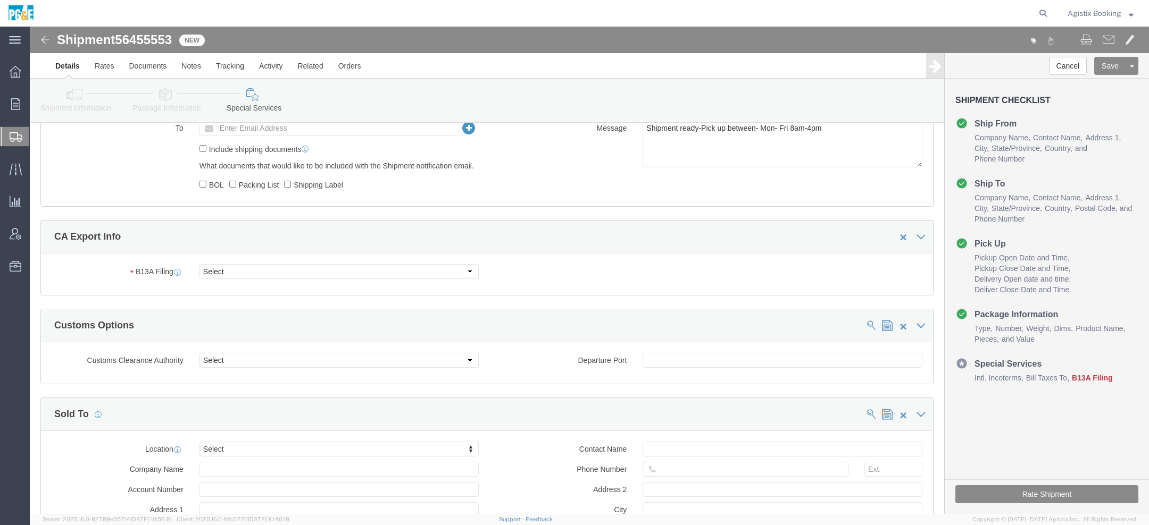
scroll to position [785, 0]
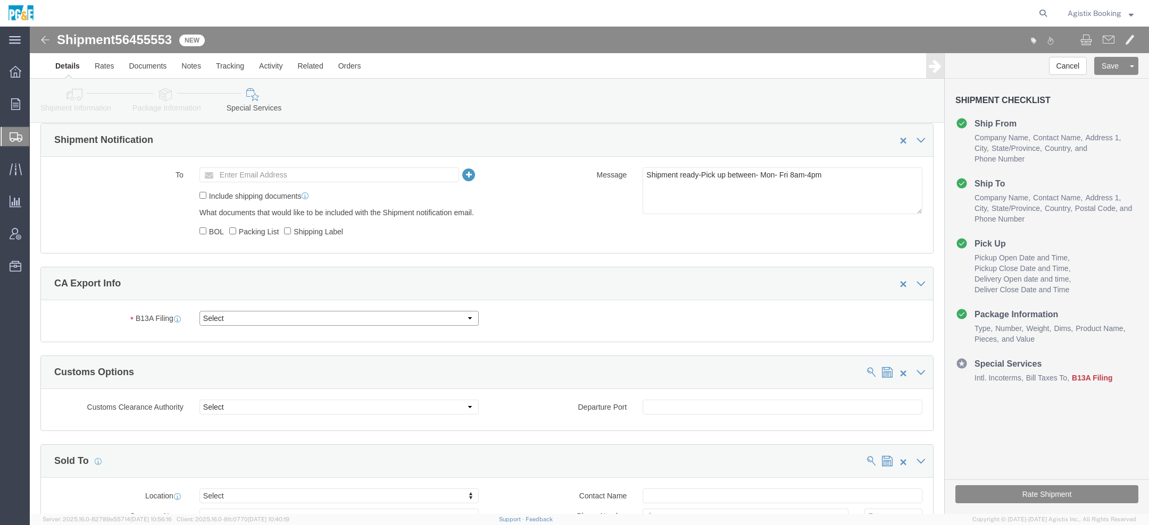
click select "Select Filed Electronically Manually Attached Not Required Summary Reporting"
select select "NOT_REQUIRED"
click select "Select 01 02 03 04 05 06 07 08 10 11 12 13 14 15 16"
select select "01"
drag, startPoint x: 799, startPoint y: 148, endPoint x: 459, endPoint y: 148, distance: 339.2
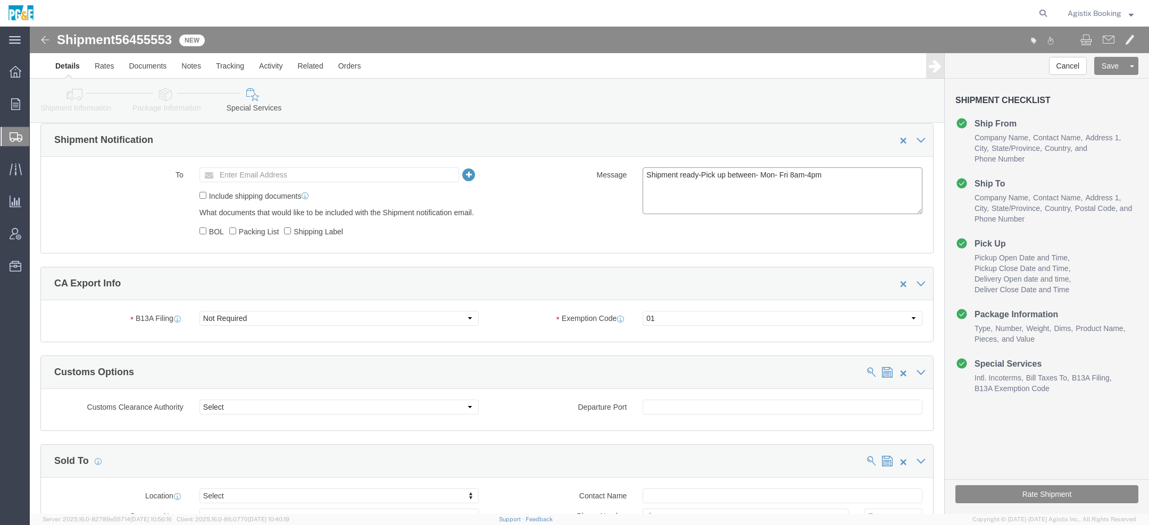
click div "Message Shipment ready-Pick up between- Mon- Fri 8am-4pm"
click textarea "Shipment ready-Pick up between- Mon- Fri 8am-4pm"
paste textarea "Shipment #XXXXXXX has been booked. Once confirmed by the carrier, the BOL will …"
click span "56455553"
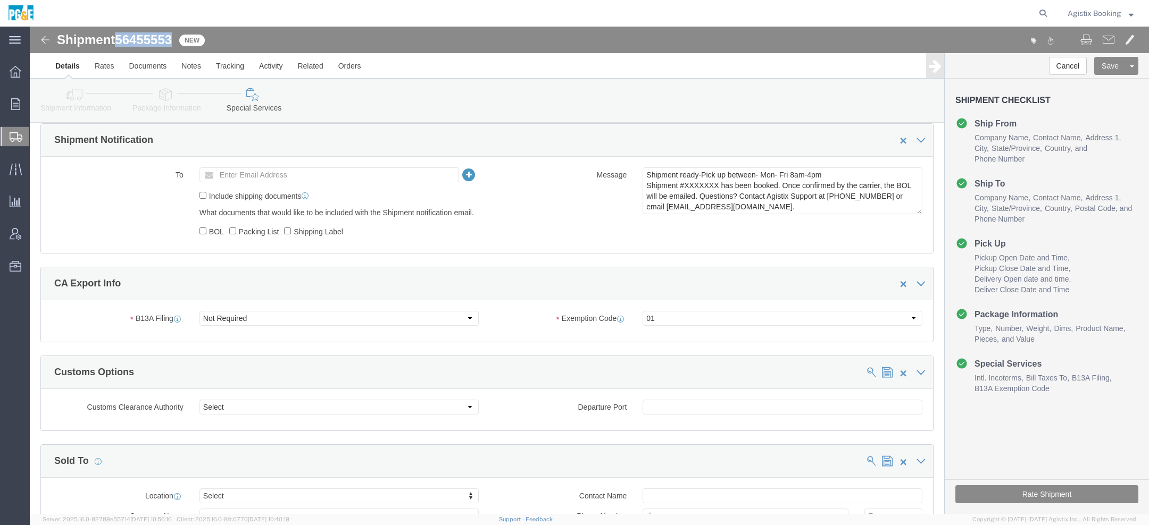
click span "56455553"
copy span "56455553"
click textarea "Shipment ready-Pick up between- Mon- Fri 8am-4pm"
paste textarea "56455553"
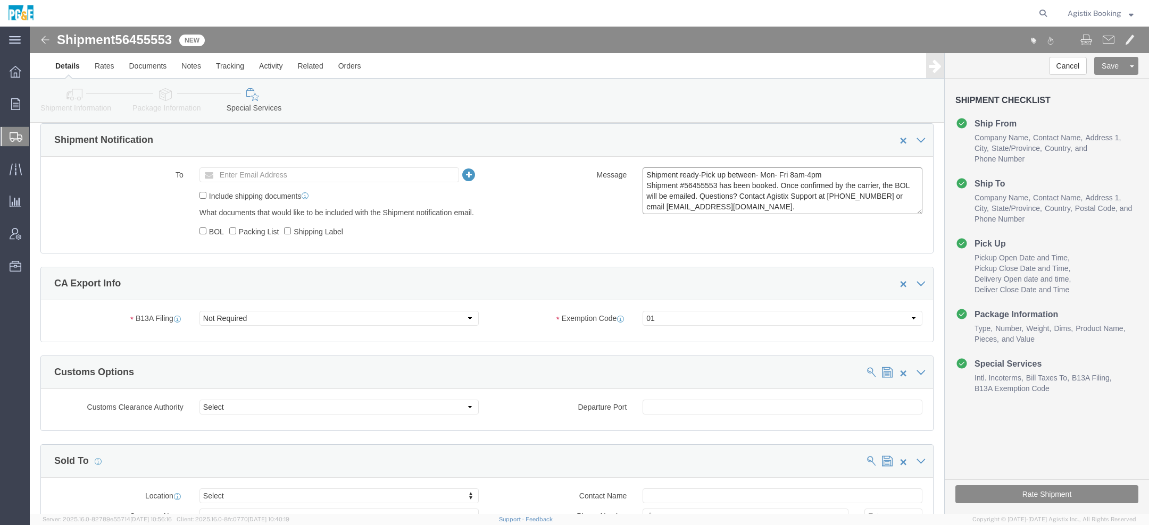
drag, startPoint x: 793, startPoint y: 149, endPoint x: 399, endPoint y: 149, distance: 394.0
click div "To Enter Email Address Include shipping documents What documents that would lik…"
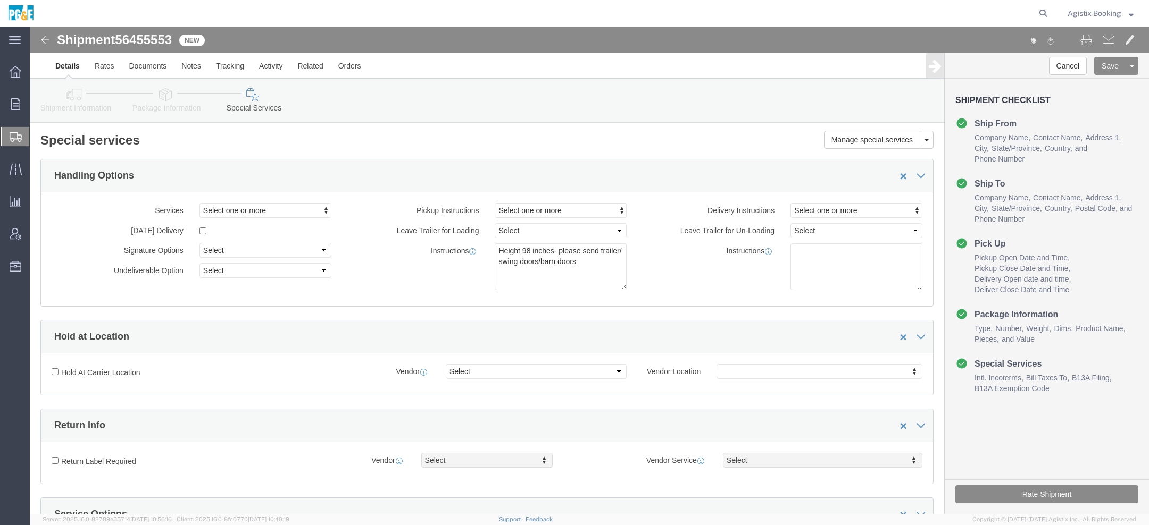
type textarea "Shipment #56455553 has been booked. Once confirmed by the carrier, the BOL will…"
click textarea "Height 98 inches- please send trailer/ swing doors/barn doors"
paste textarea "Shipment ready-Pick up between- Mon- Fri 8am-4pm"
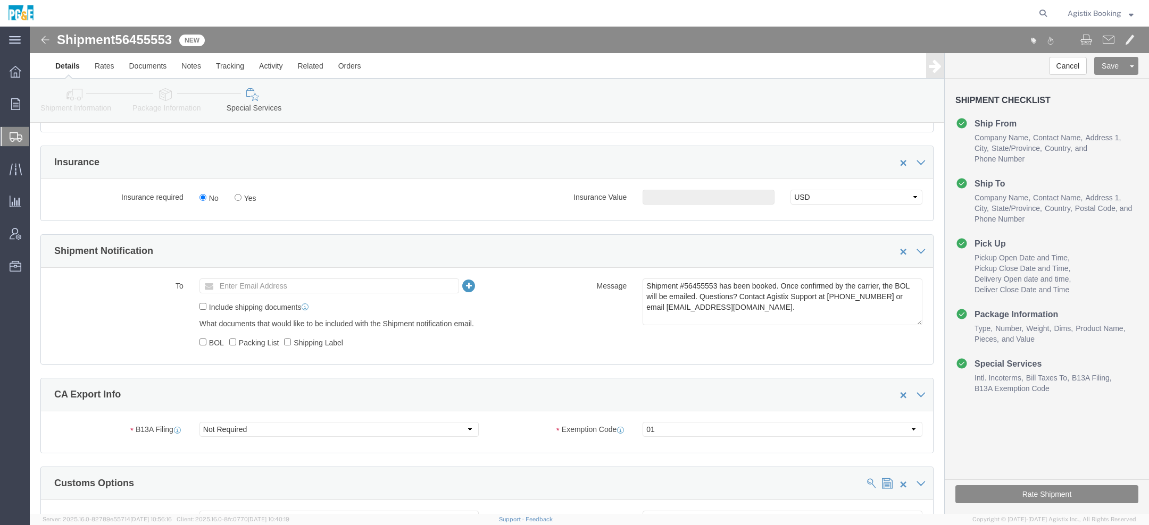
scroll to position [673, 0]
type textarea "Height 98 inches- please send trailer/ swing doors/barn doors Shipment ready-Pi…"
click button "Rate Shipment"
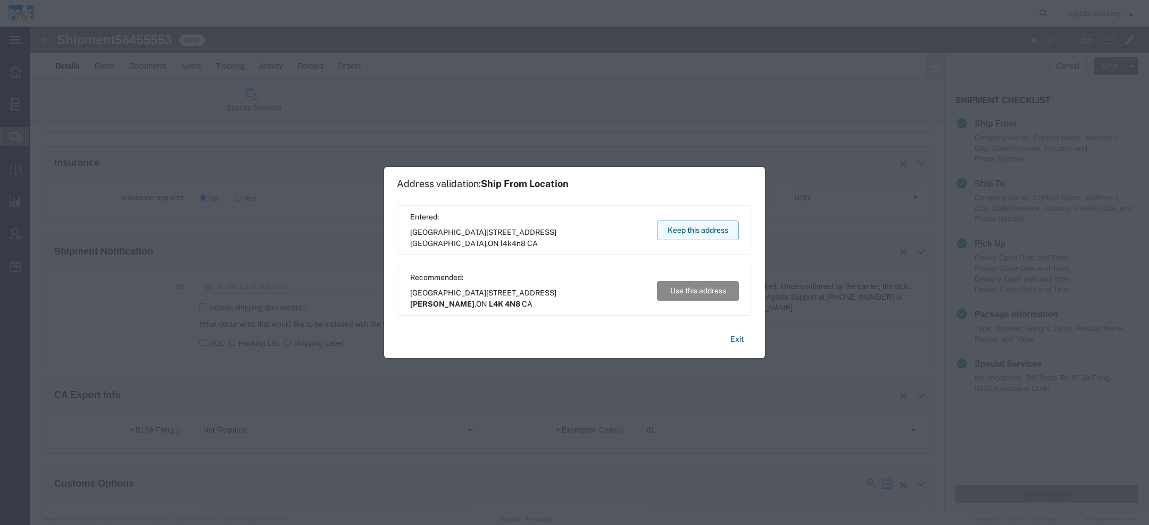
click at [685, 234] on button "Keep this address" at bounding box center [698, 231] width 82 height 20
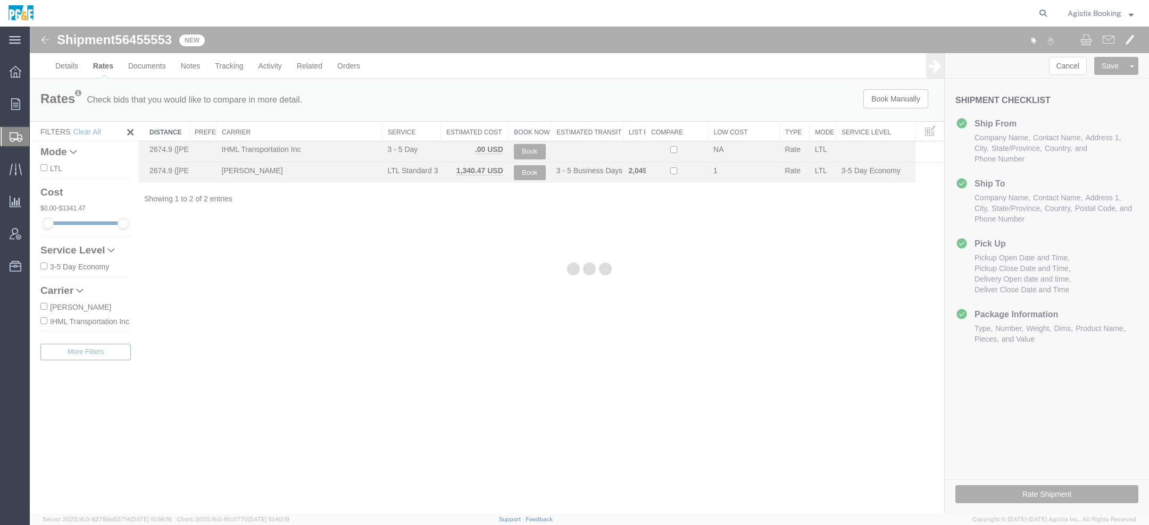
scroll to position [0, 0]
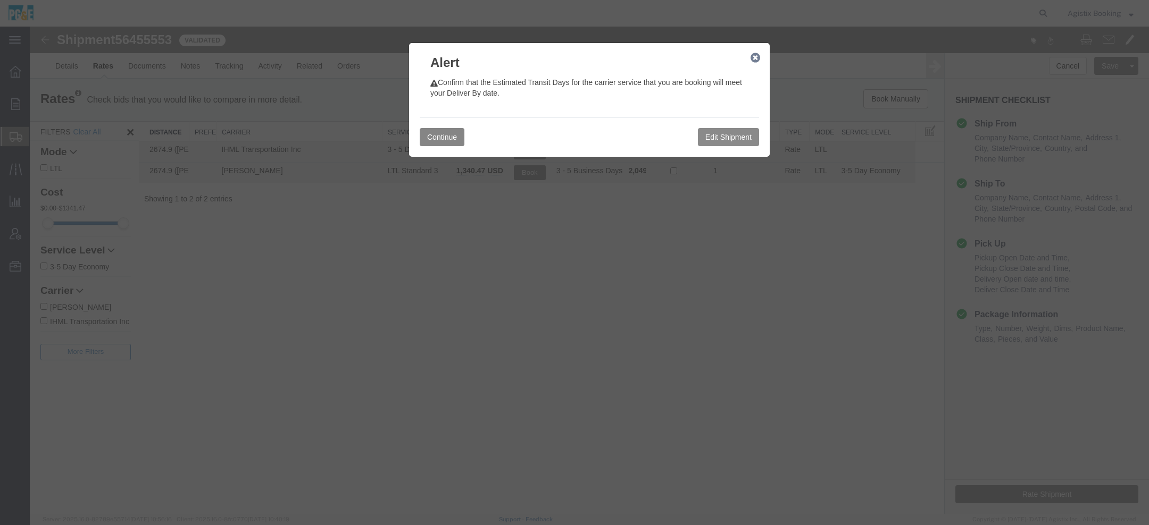
click at [455, 135] on button "Continue" at bounding box center [442, 137] width 45 height 18
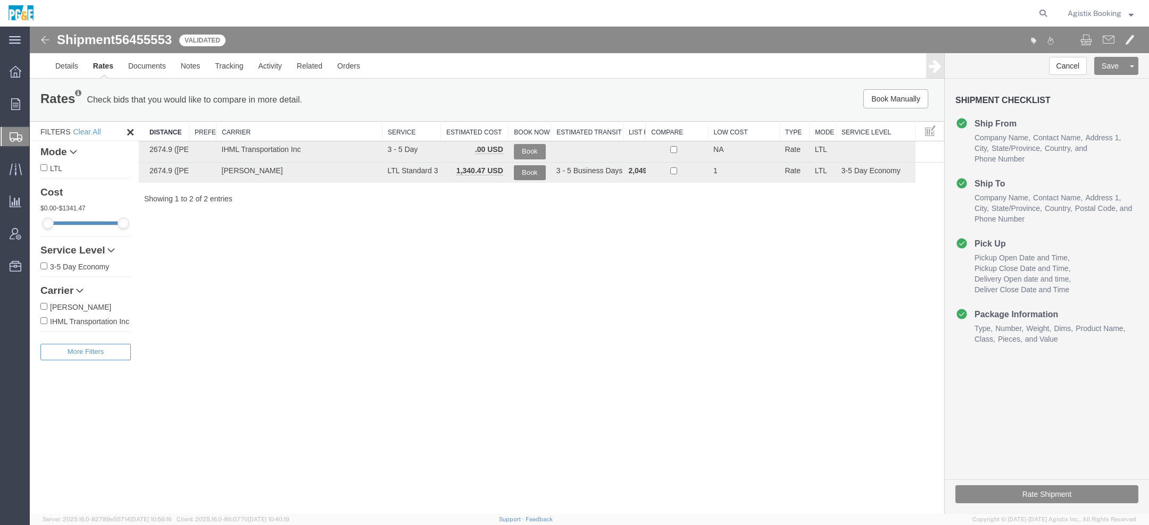
click at [526, 170] on button "Book" at bounding box center [530, 172] width 32 height 15
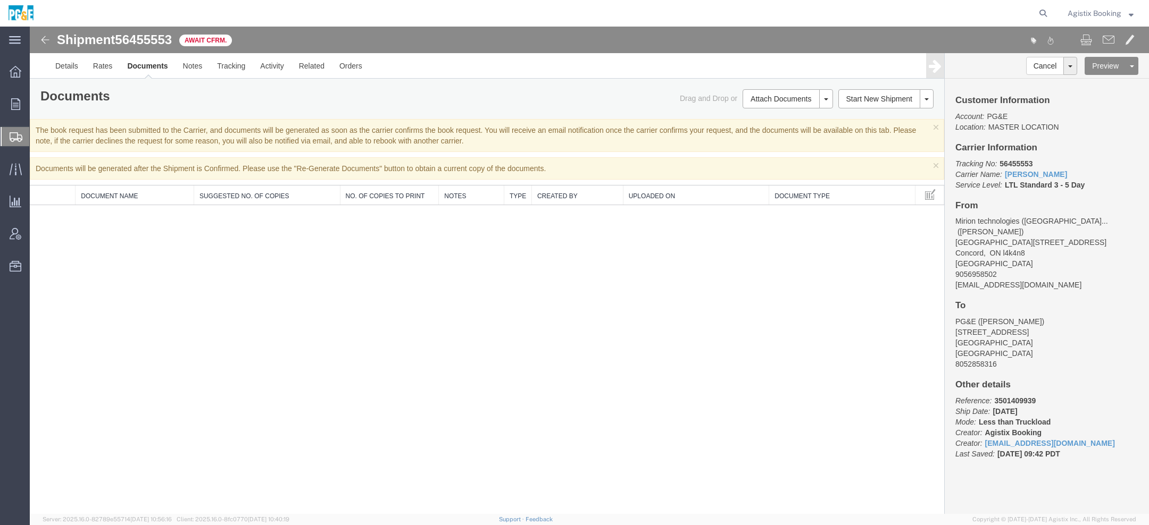
click at [1106, 7] on span "Agistix Booking" at bounding box center [1094, 13] width 54 height 12
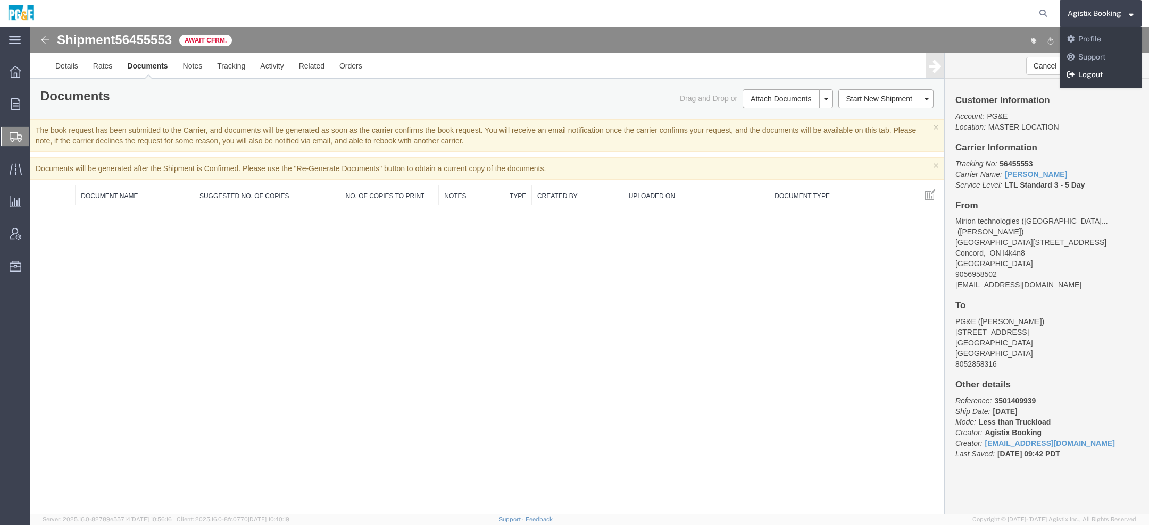
drag, startPoint x: 1103, startPoint y: 69, endPoint x: 1074, endPoint y: 43, distance: 39.6
click at [1103, 69] on link "Logout" at bounding box center [1100, 75] width 82 height 18
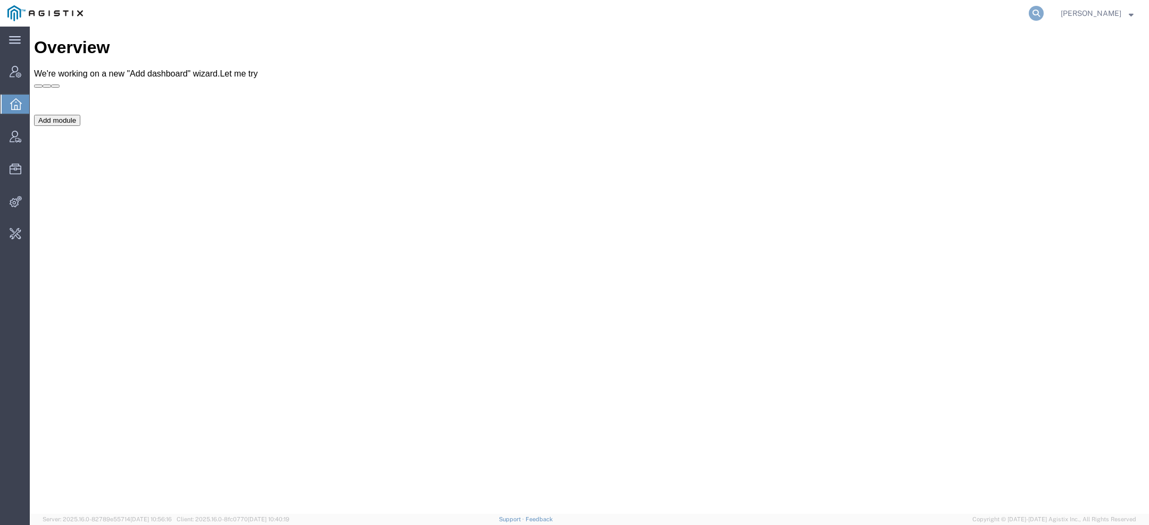
click at [1036, 17] on icon at bounding box center [1035, 13] width 15 height 15
paste input "RAI Trucking LLC"
type input "RAI Trucking"
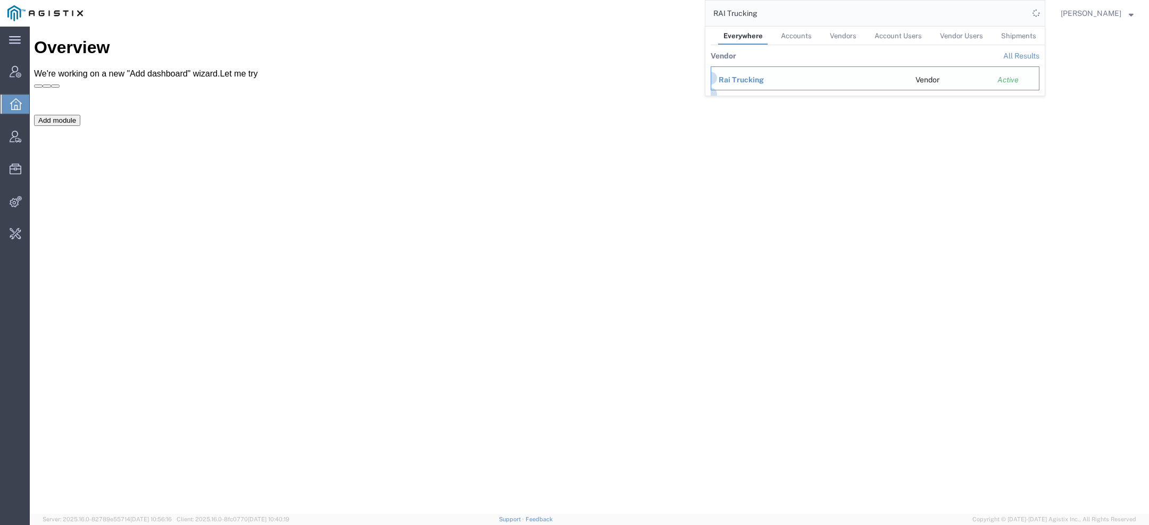
click at [739, 83] on span "Rai Trucking" at bounding box center [740, 80] width 45 height 9
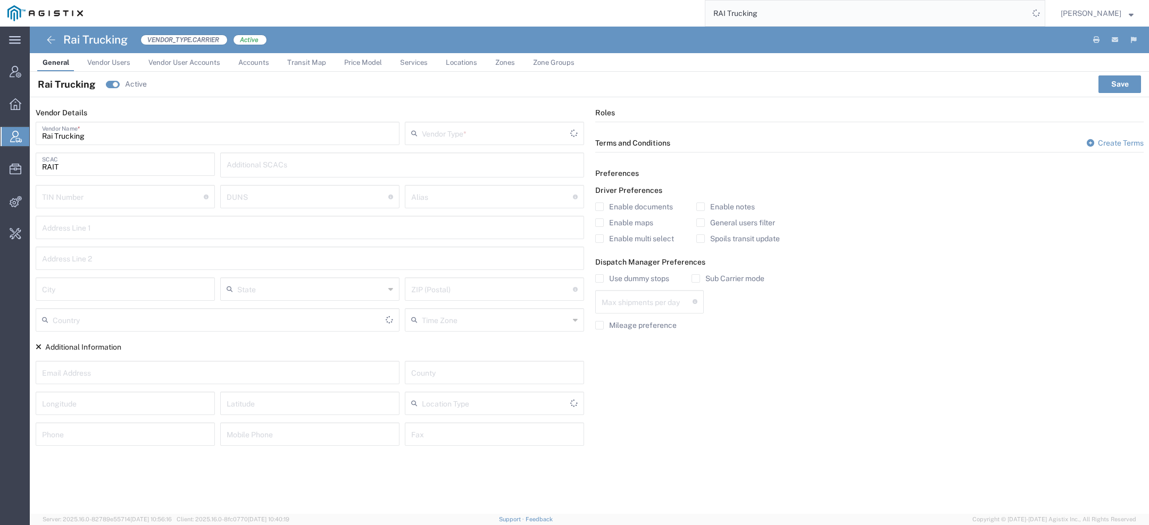
type input "Carrier"
type input "1"
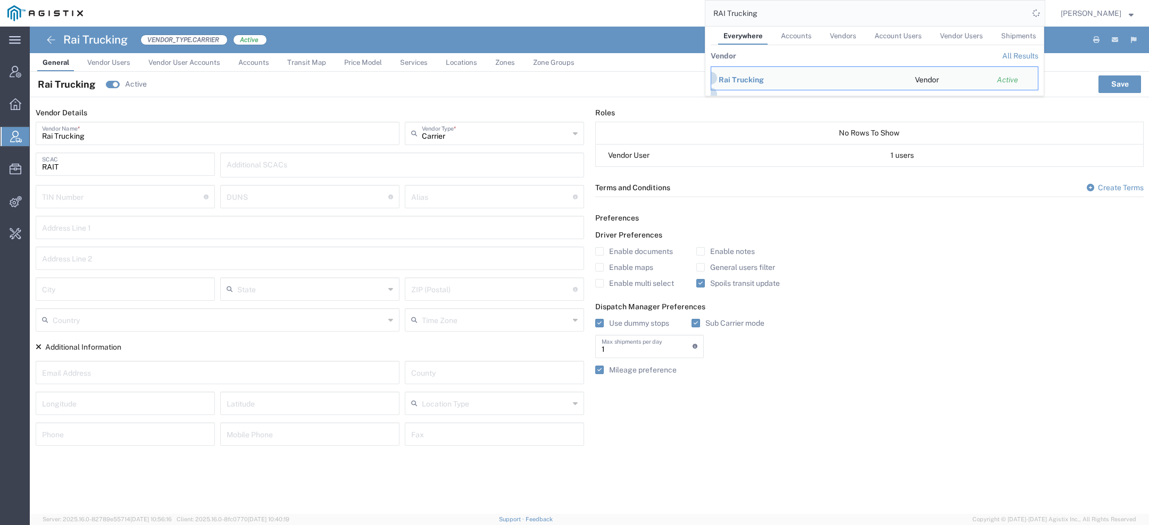
click at [122, 67] on link "Vendor Users" at bounding box center [109, 62] width 54 height 19
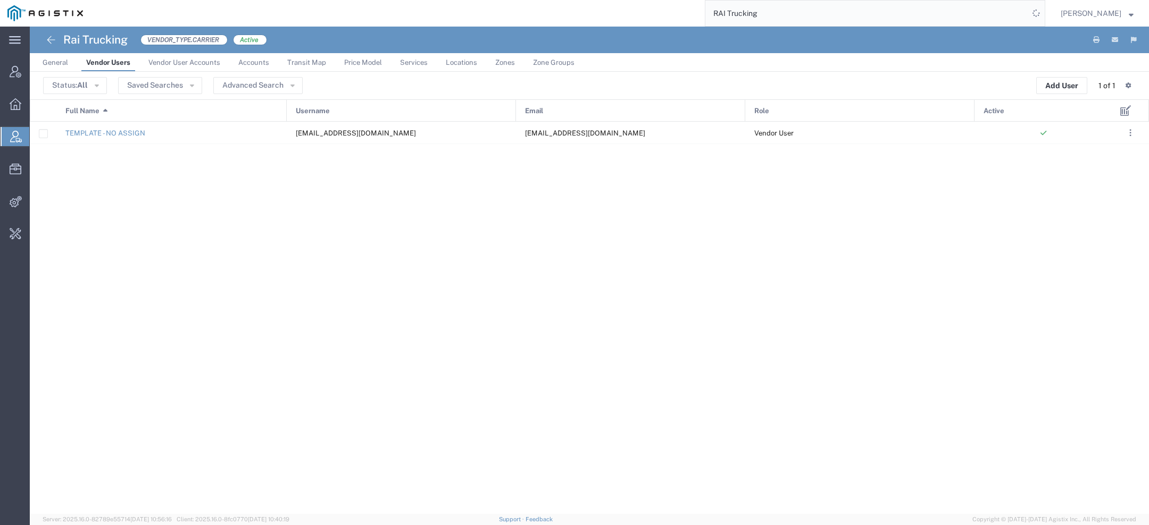
click at [65, 60] on span "General" at bounding box center [56, 62] width 26 height 8
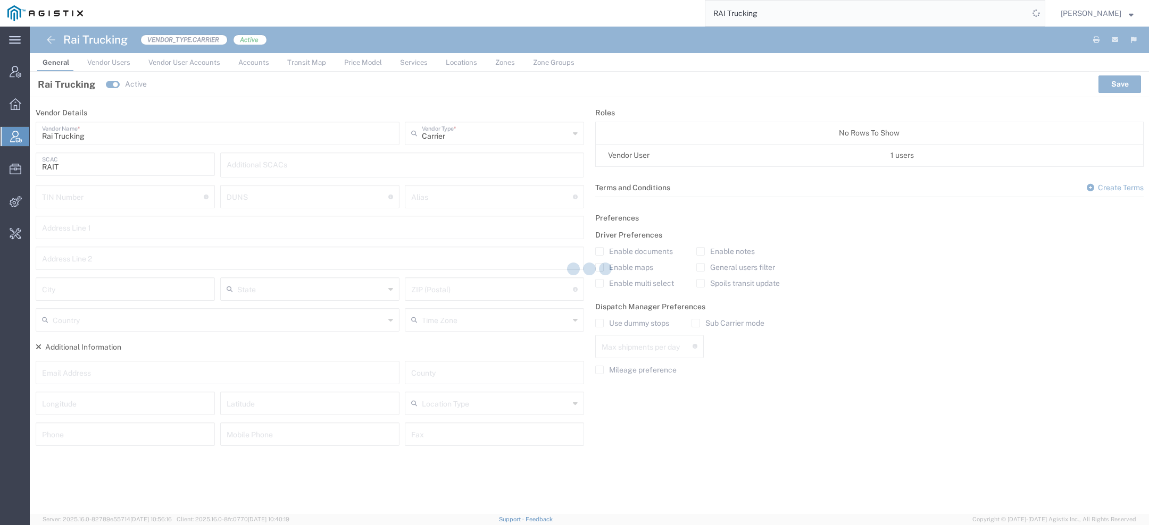
type input "1"
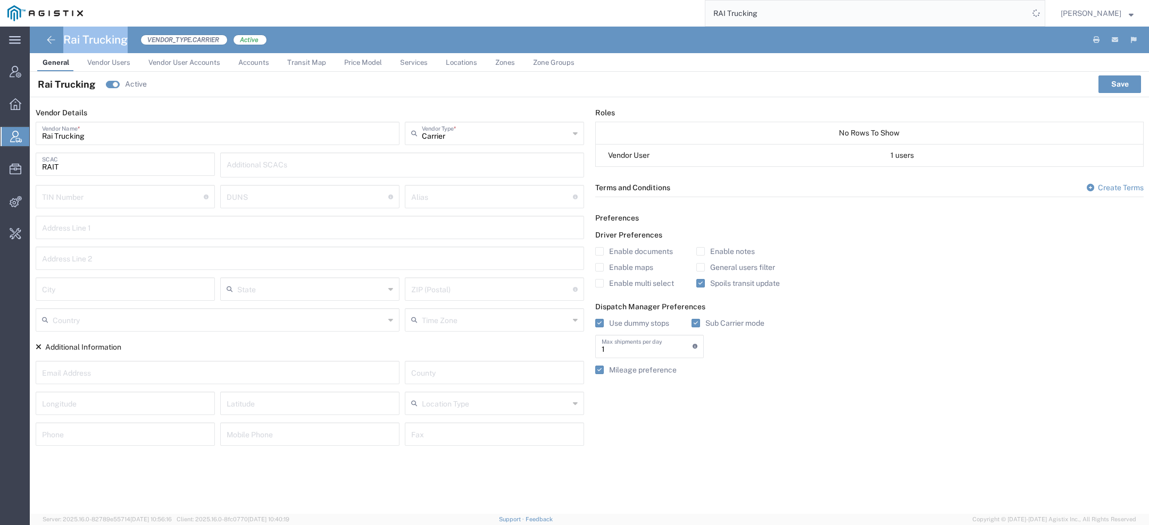
drag, startPoint x: 64, startPoint y: 38, endPoint x: 126, endPoint y: 38, distance: 61.7
click at [125, 39] on h4 "Rai Trucking" at bounding box center [95, 40] width 64 height 27
copy h4 "Rai Trucking"
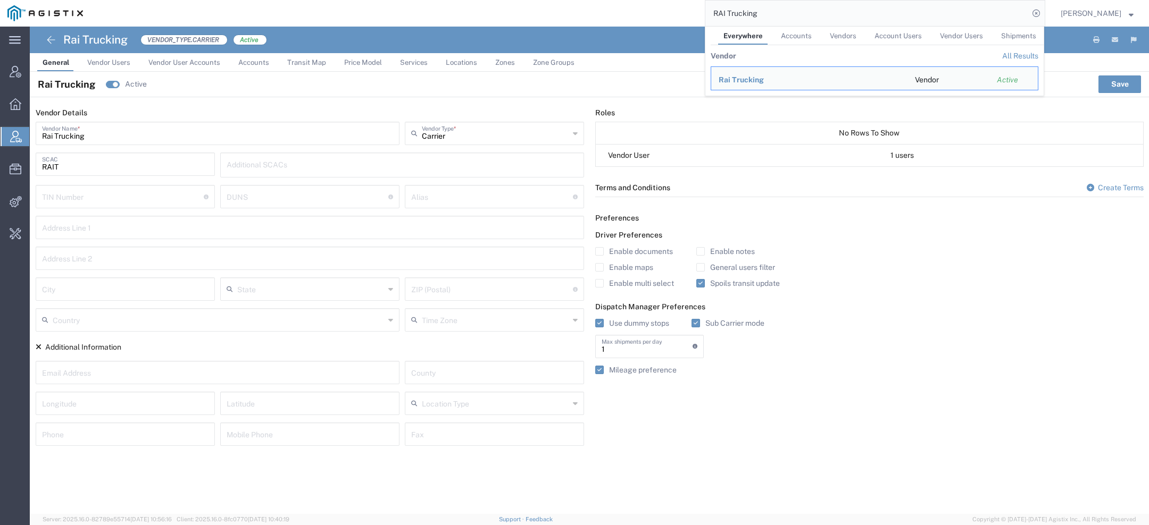
click at [413, 58] on span "Services" at bounding box center [414, 62] width 28 height 8
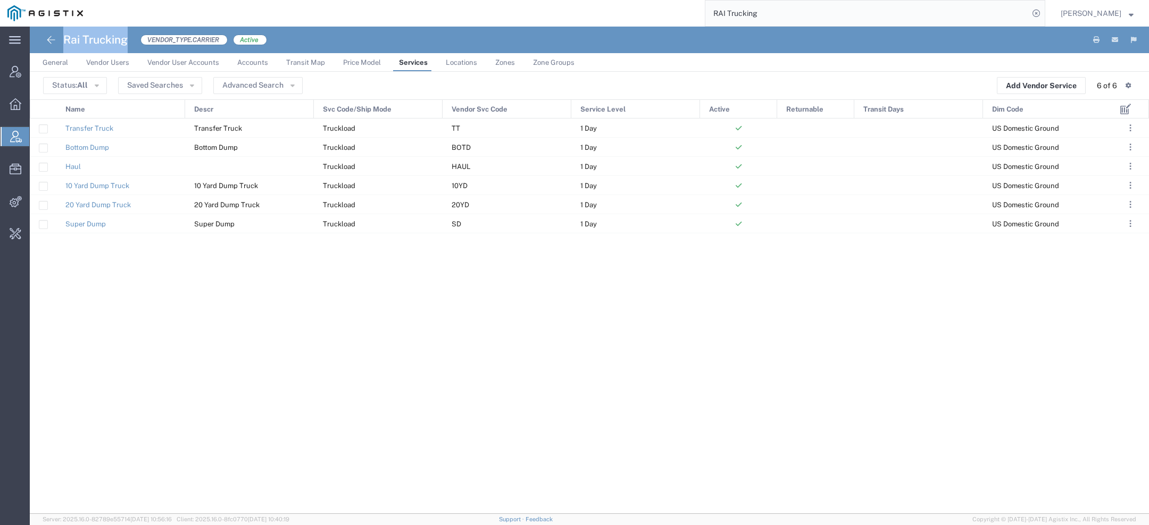
drag, startPoint x: 64, startPoint y: 40, endPoint x: 129, endPoint y: 40, distance: 64.3
click at [131, 41] on div "Rai Trucking VENDOR_TYPE.CARRIER Active" at bounding box center [155, 40] width 224 height 27
copy h4 "Rai Trucking"
click at [63, 62] on span "General" at bounding box center [56, 62] width 26 height 8
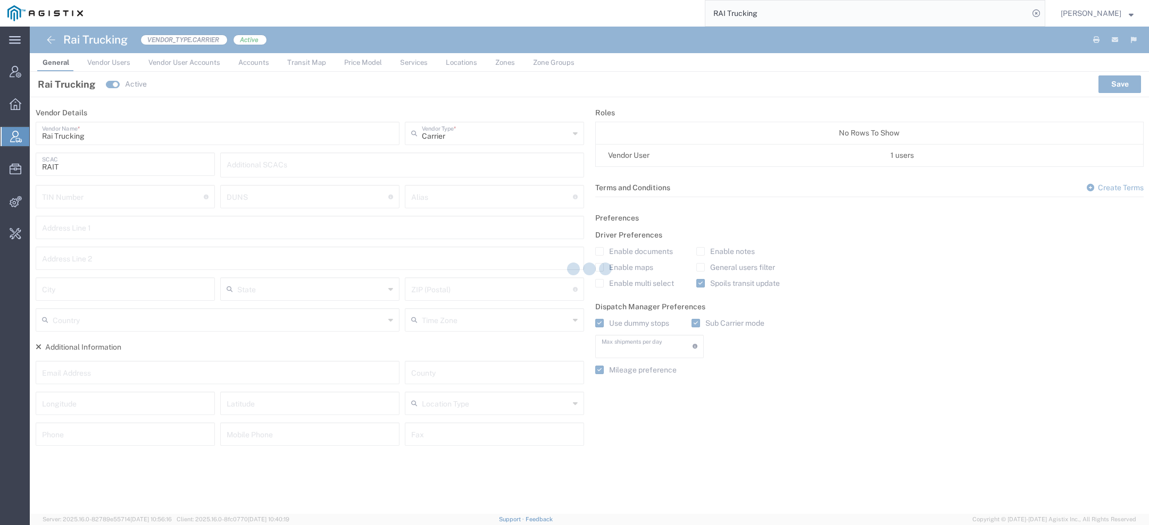
type input "1"
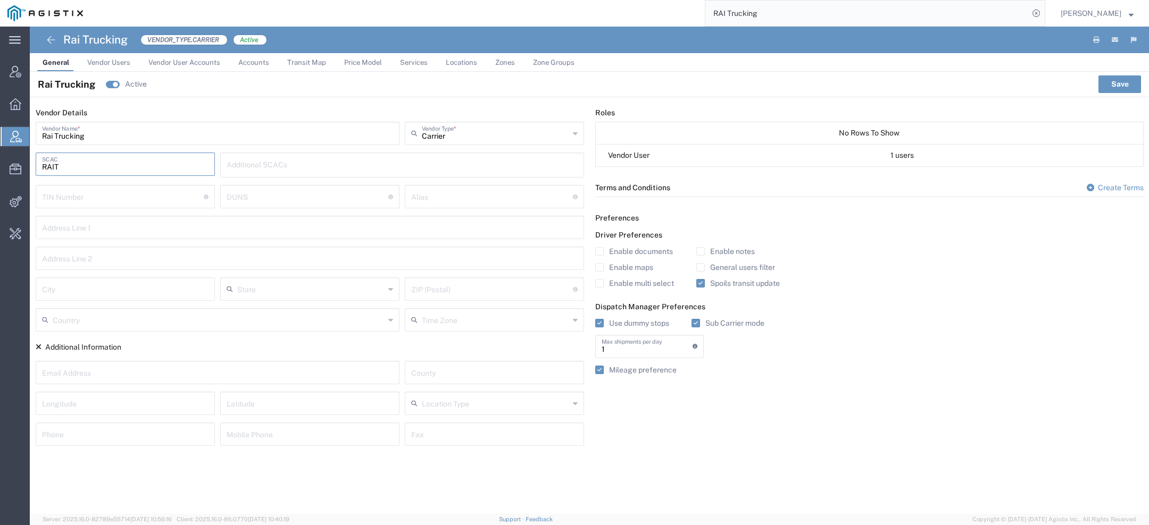
drag, startPoint x: 66, startPoint y: 165, endPoint x: 0, endPoint y: 168, distance: 66.5
click at [16, 165] on div "main_menu Created with Sketch. Collapse Menu Account Manager Overview Vendor Ma…" at bounding box center [574, 276] width 1149 height 499
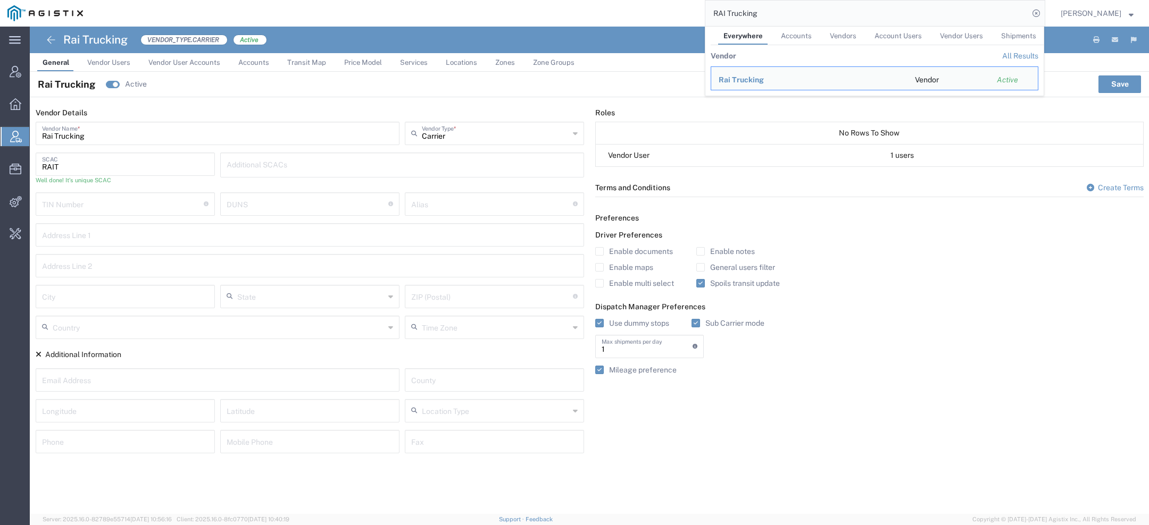
drag, startPoint x: 781, startPoint y: 13, endPoint x: 482, endPoint y: -23, distance: 301.0
click at [482, 0] on html "main_menu Created with Sketch. Collapse Menu Account Manager Overview Vendor Ma…" at bounding box center [574, 262] width 1149 height 525
paste input "MSPREET97@GMAIL.COM"
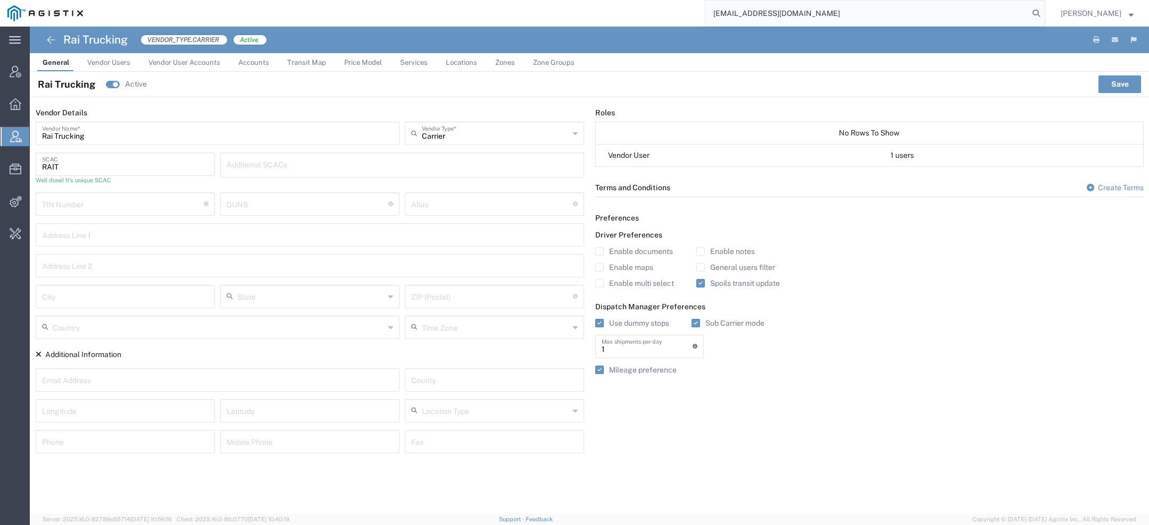
drag, startPoint x: 807, startPoint y: 11, endPoint x: 442, endPoint y: 11, distance: 364.2
click at [442, 11] on div "MSPREET97@GMAIL.COM" at bounding box center [567, 13] width 954 height 27
paste input "510-359-3675"
type input "5103593675"
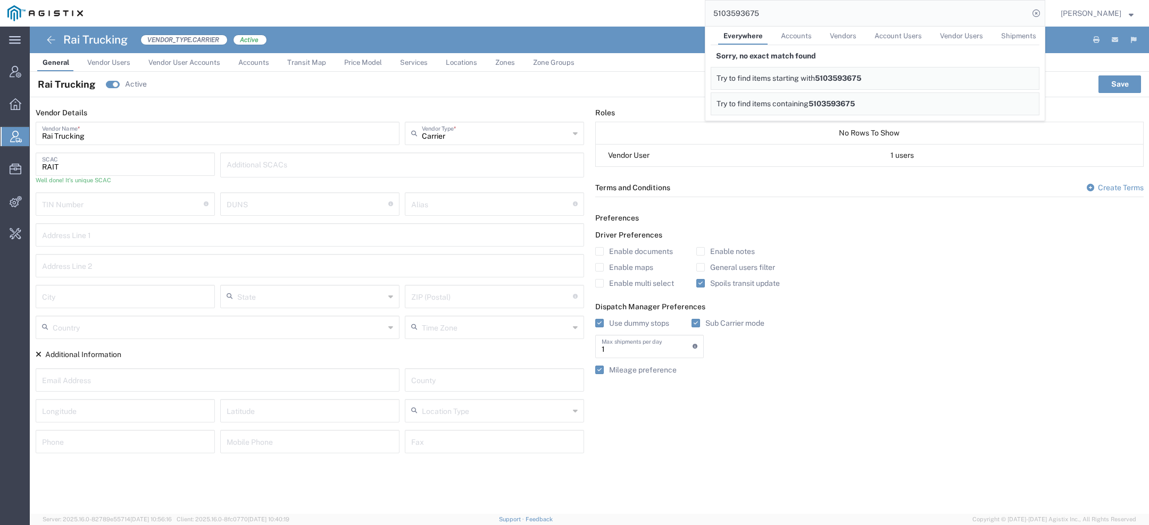
click at [128, 56] on link "Vendor Users" at bounding box center [109, 62] width 54 height 19
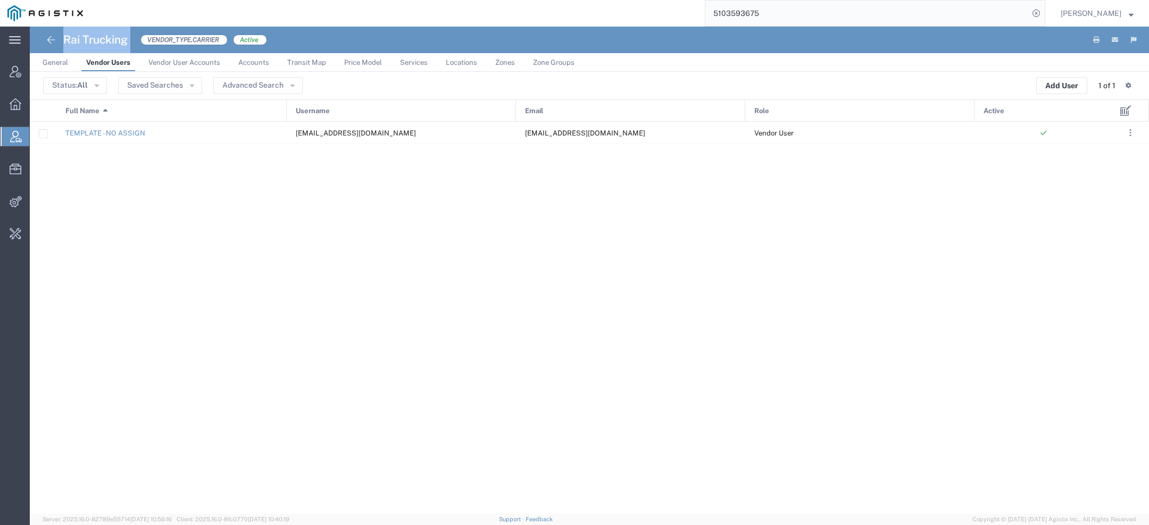
drag, startPoint x: 63, startPoint y: 41, endPoint x: 135, endPoint y: 38, distance: 71.3
click at [135, 39] on div "Rai Trucking VENDOR_TYPE.CARRIER Active" at bounding box center [155, 40] width 224 height 27
copy h4 "Rai Trucking"
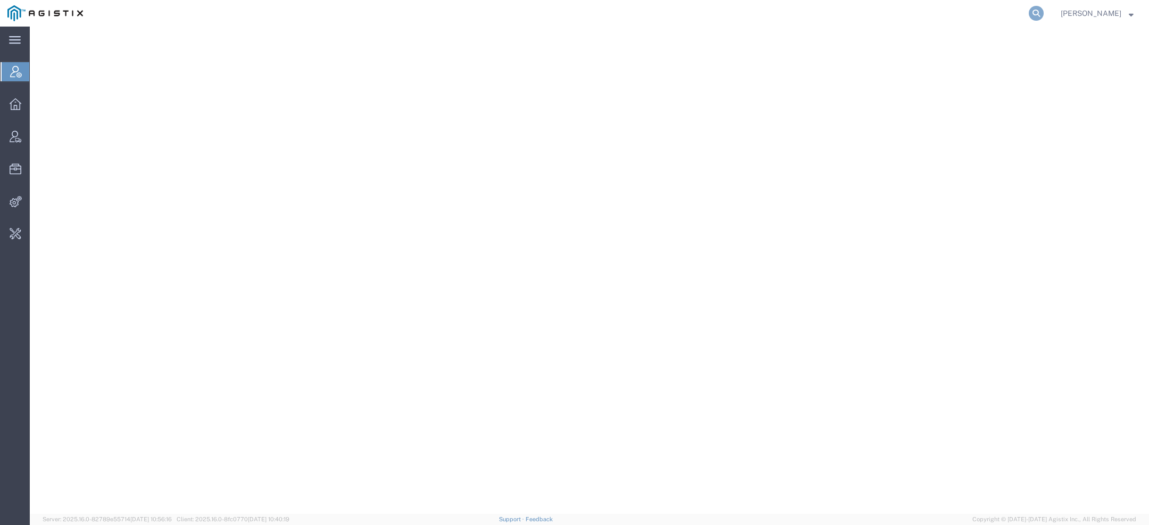
click at [1034, 11] on icon at bounding box center [1035, 13] width 15 height 15
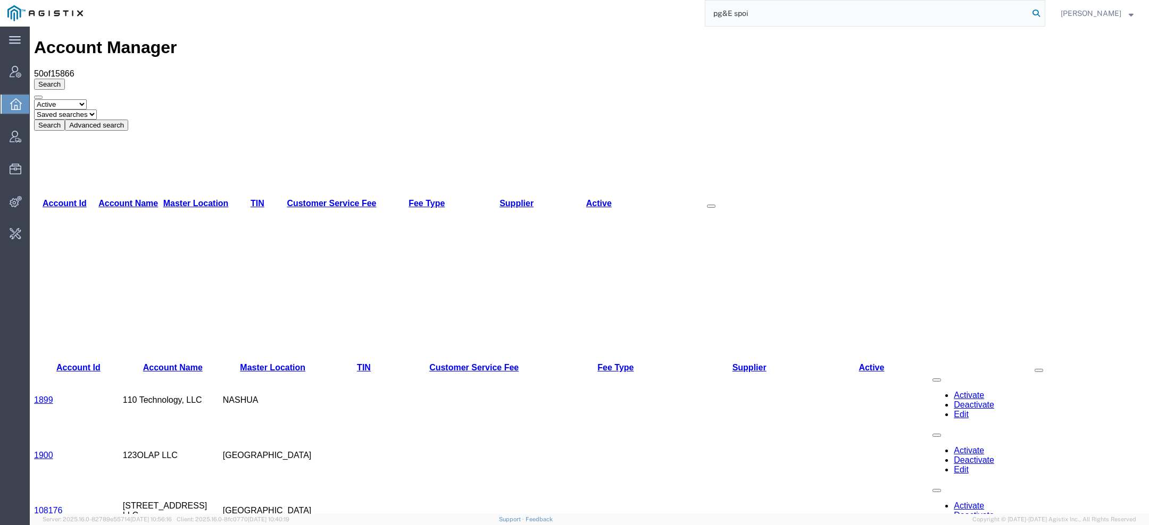
type input "pg&E spoi"
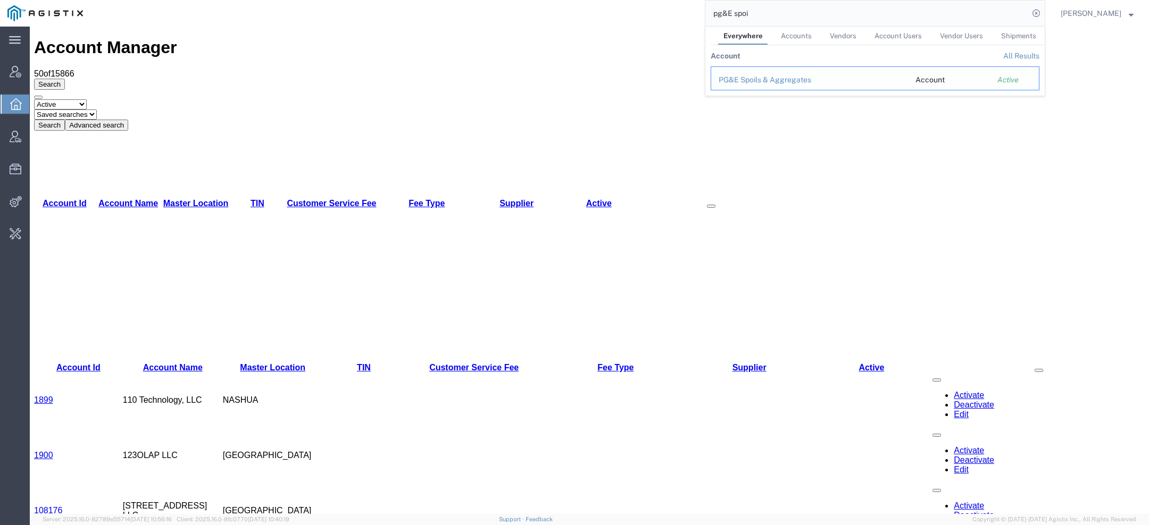
click at [745, 78] on div "PG&E Spoils & Aggregates" at bounding box center [809, 79] width 182 height 11
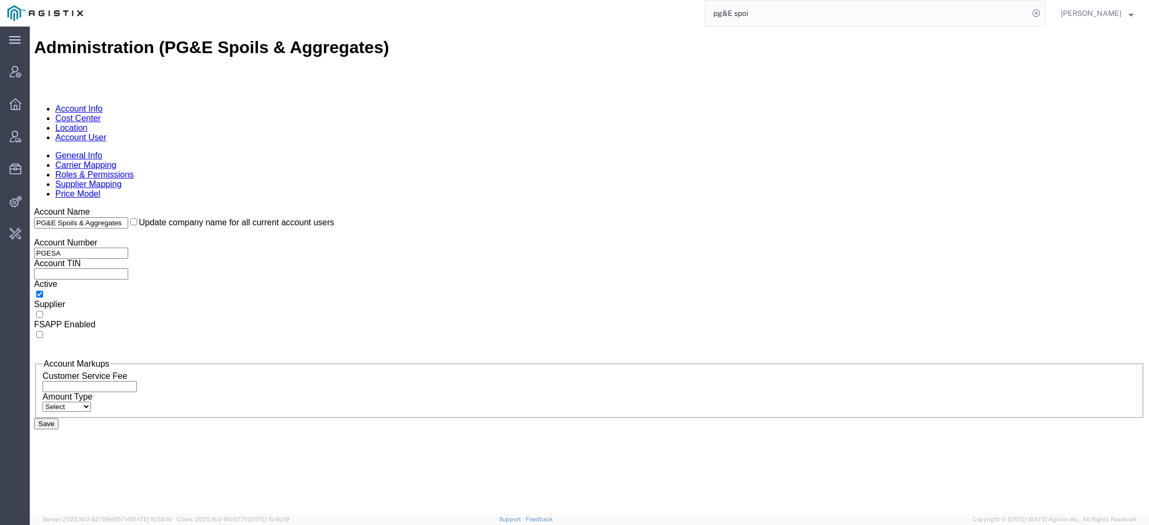
click at [106, 133] on link "Account User" at bounding box center [80, 137] width 51 height 9
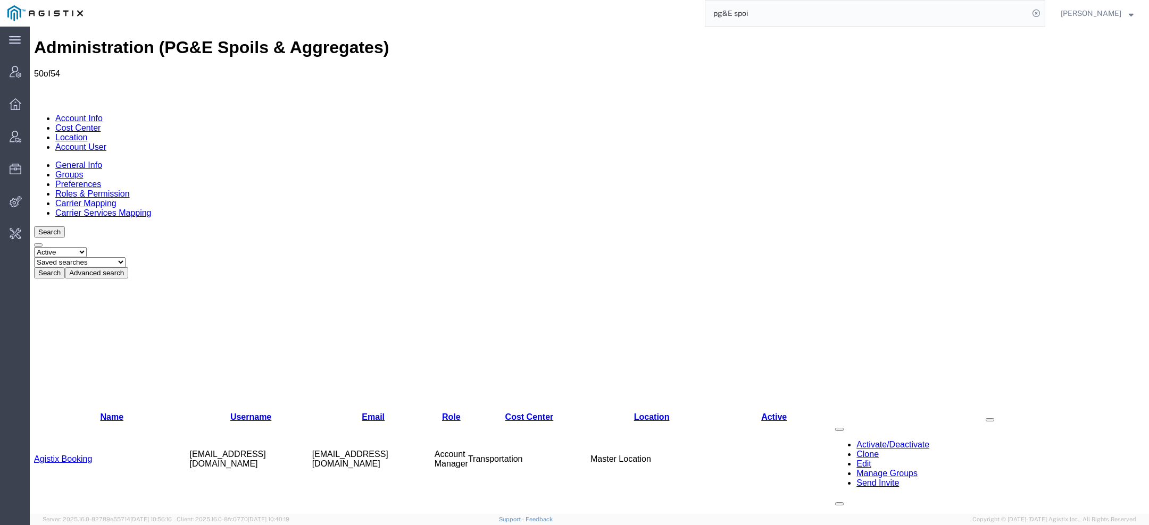
click at [76, 114] on link "Account Info" at bounding box center [78, 118] width 47 height 9
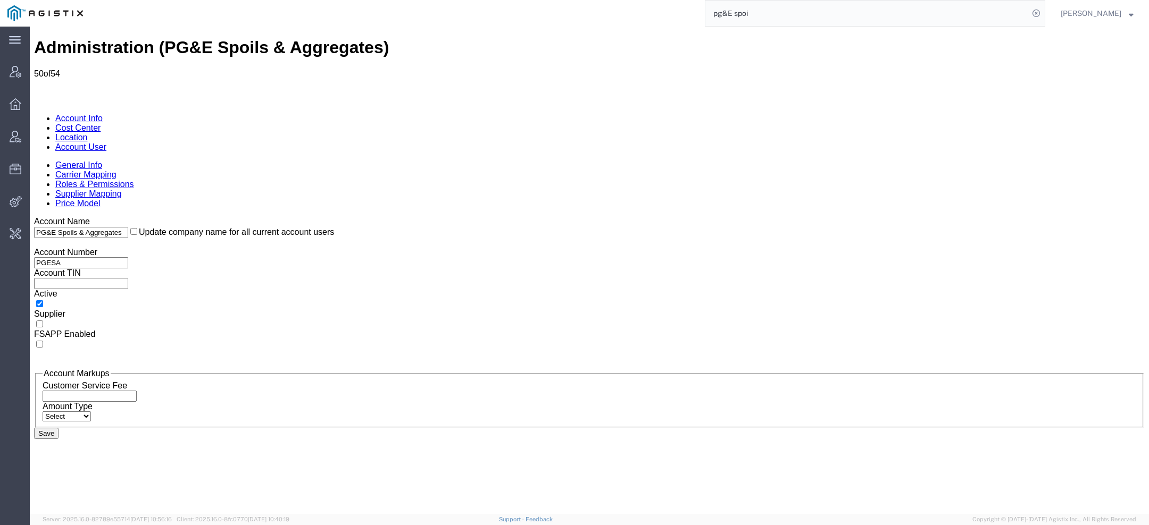
click at [116, 170] on link "Carrier Mapping" at bounding box center [85, 174] width 61 height 9
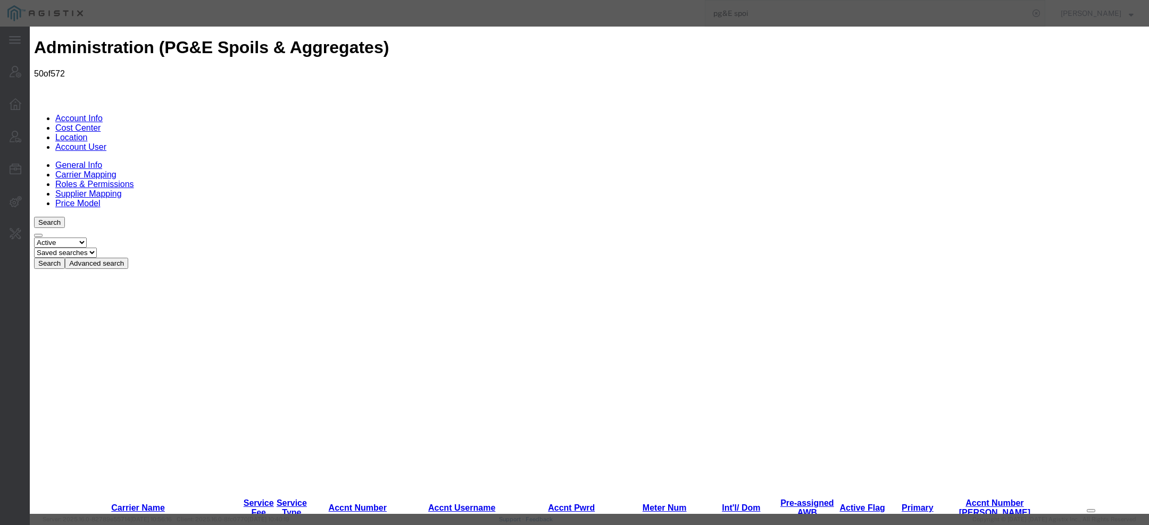
paste input "Rai Trucking"
type input "Rai Trucking"
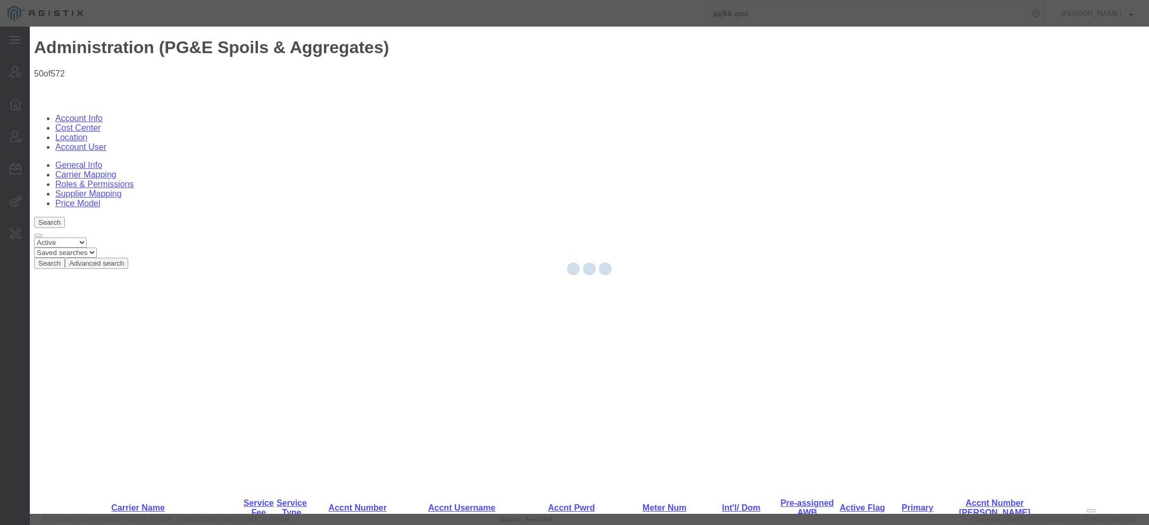
scroll to position [53871, 0]
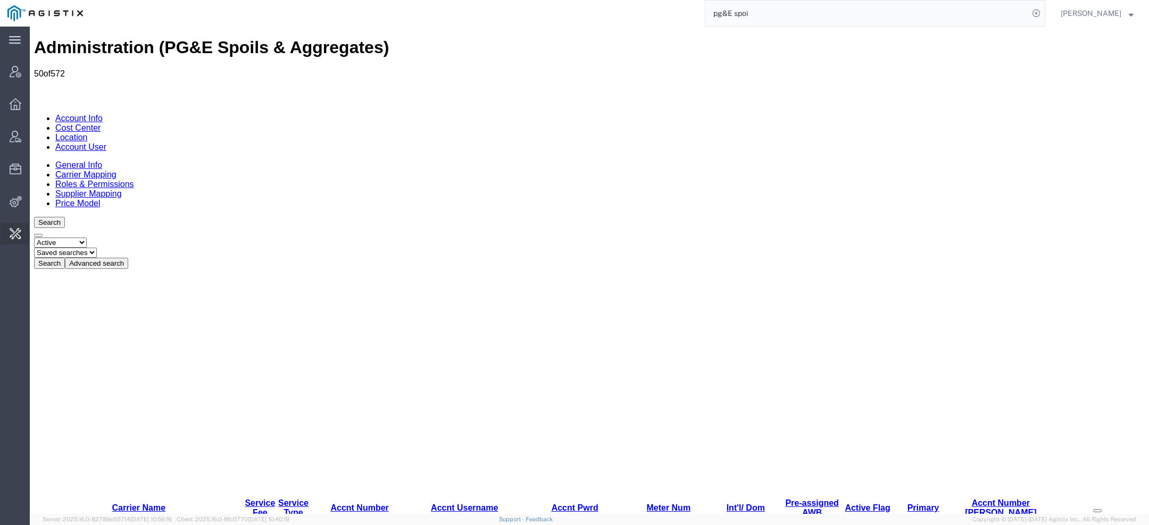
click at [0, 0] on span "Vendor Group" at bounding box center [0, 0] width 0 height 0
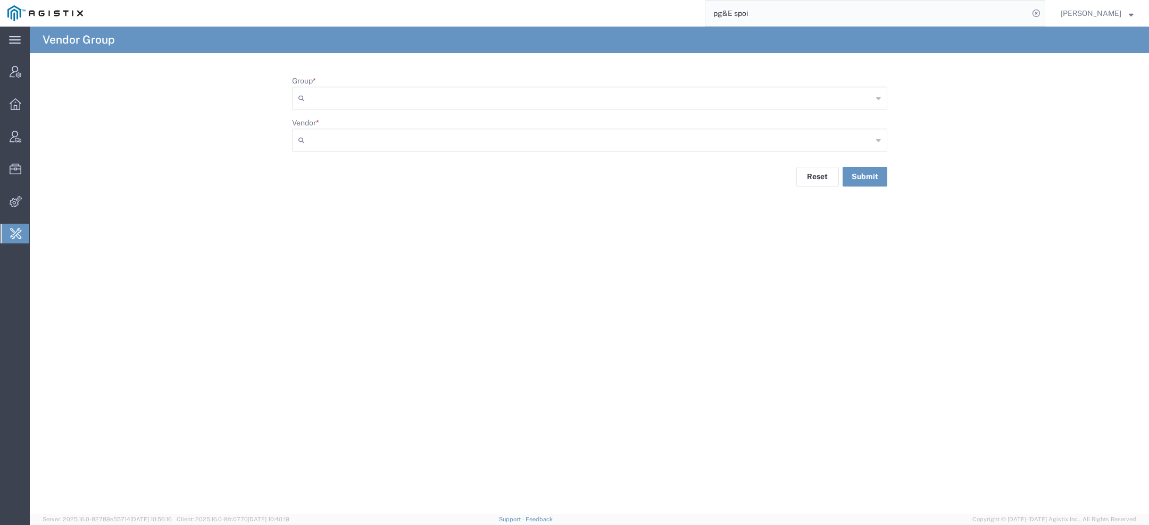
click at [417, 97] on input "Group *" at bounding box center [590, 98] width 563 height 17
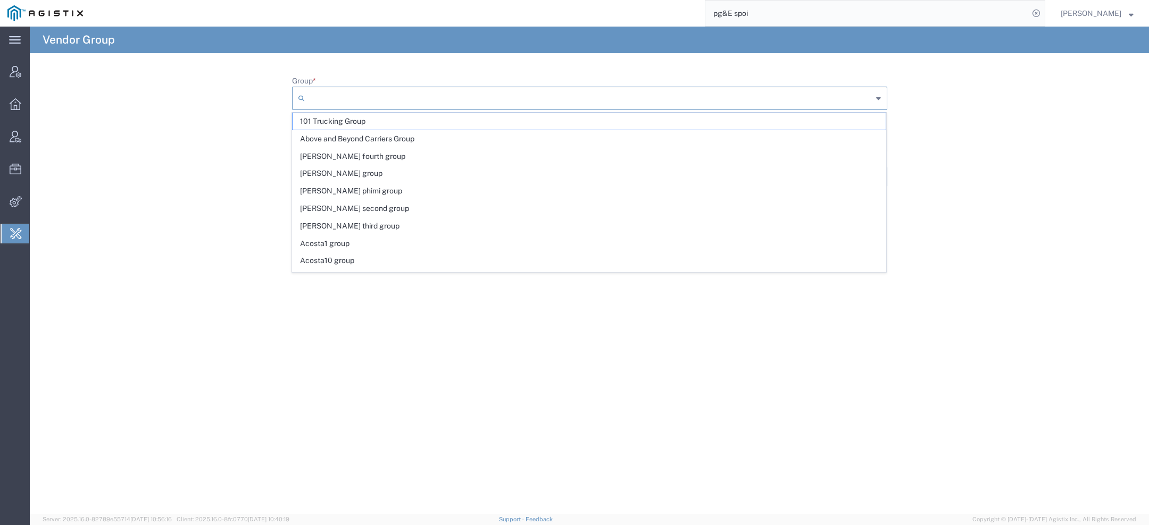
paste input "Rai Trucking"
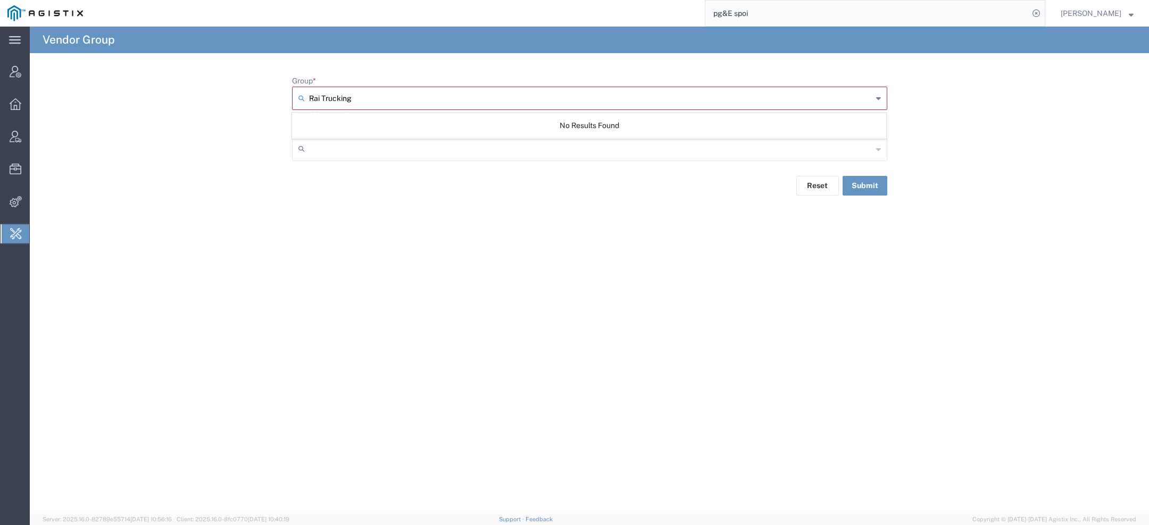
type input "Rai Trucking"
click at [365, 155] on input "Vendor *" at bounding box center [590, 149] width 563 height 17
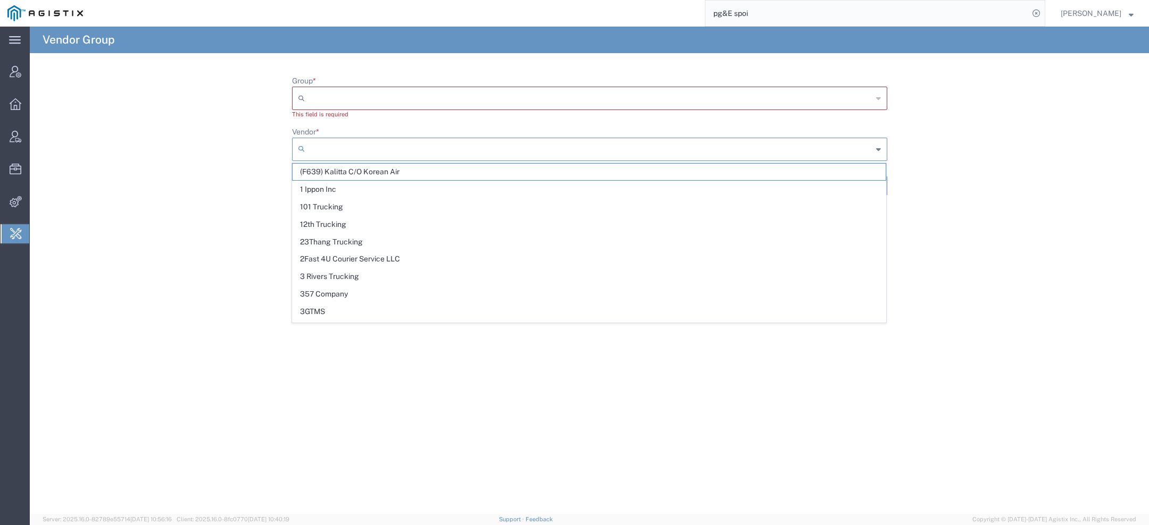
paste input "Rai Trucking"
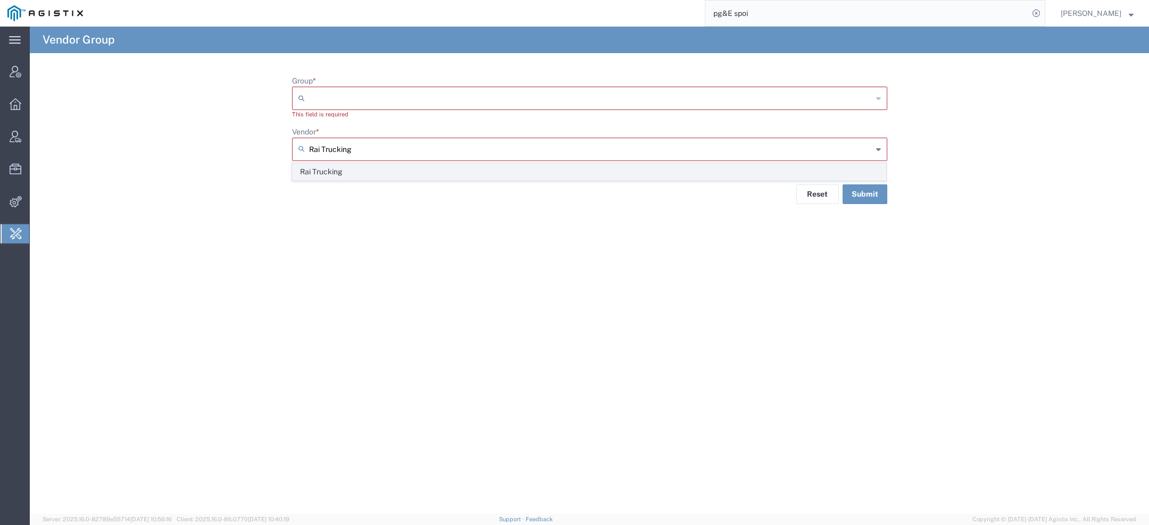
type input "Rai Trucking"
click at [367, 166] on span "Rai Trucking" at bounding box center [588, 172] width 593 height 16
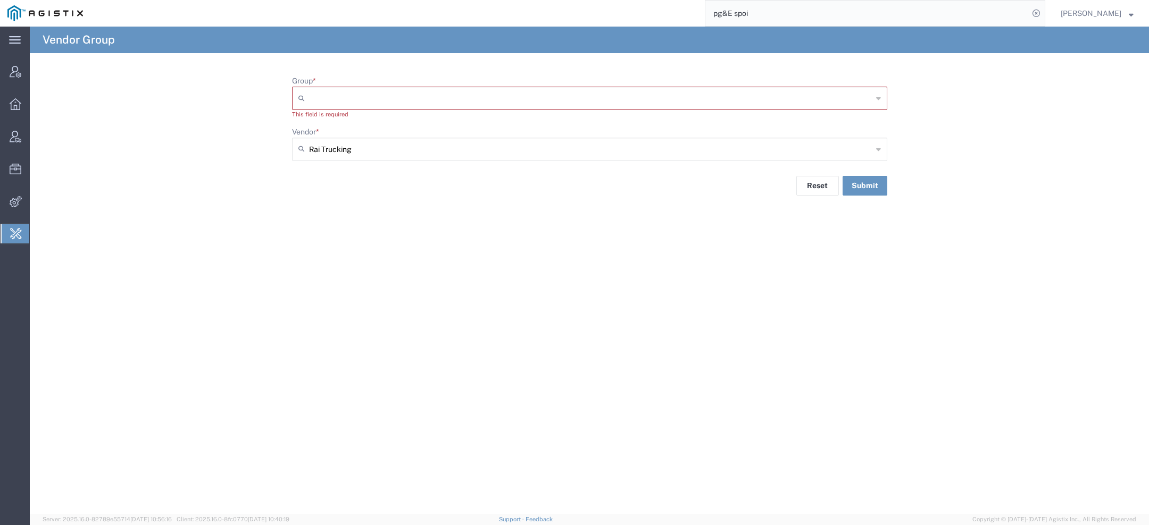
click at [425, 96] on input "Group *" at bounding box center [590, 98] width 563 height 17
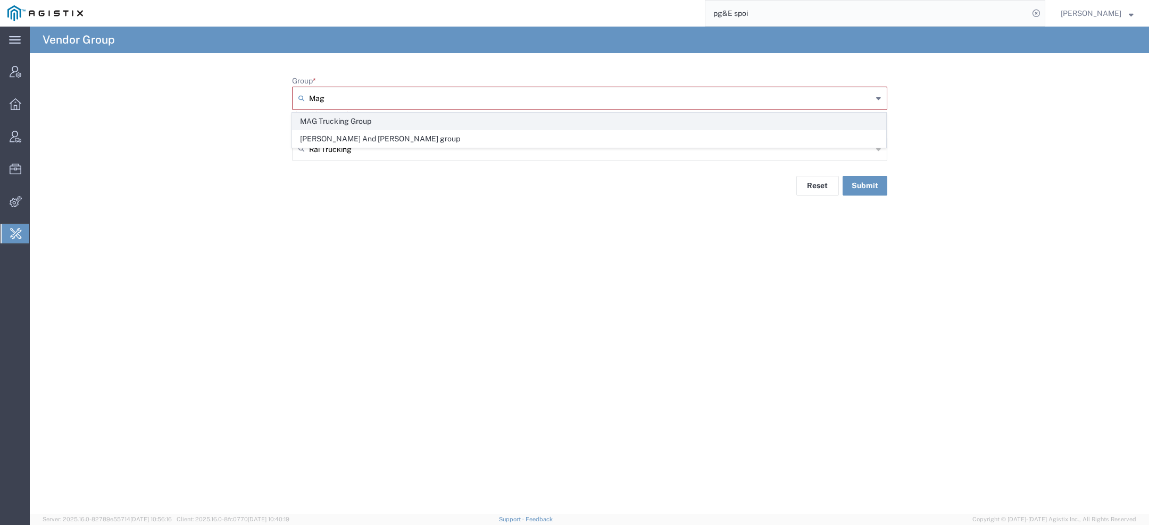
click at [404, 126] on span "MAG Trucking Group" at bounding box center [588, 121] width 593 height 16
type input "MAG Trucking Group"
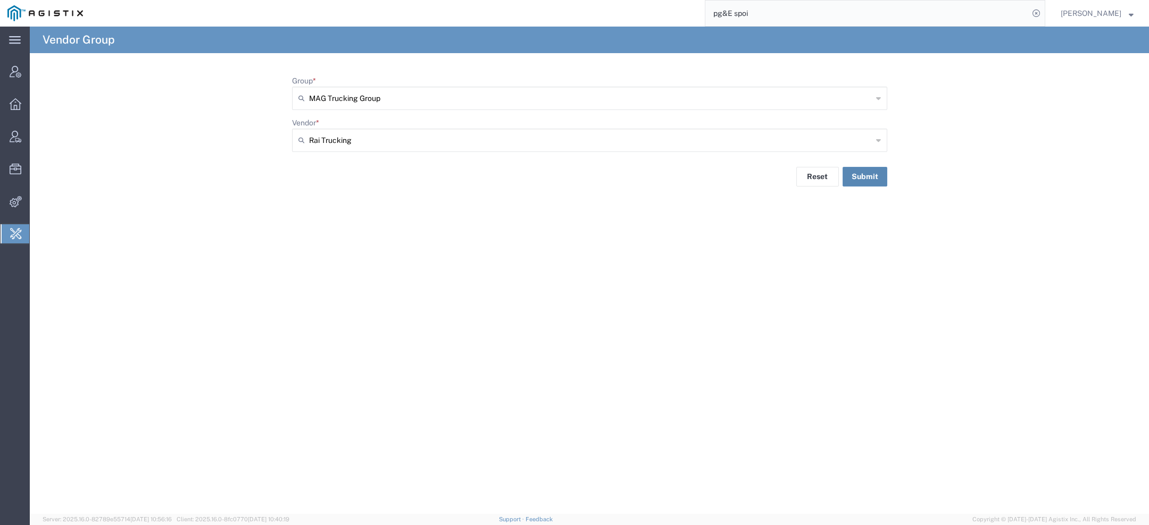
click at [866, 184] on button "Submit" at bounding box center [864, 177] width 45 height 20
